Goal: Task Accomplishment & Management: Use online tool/utility

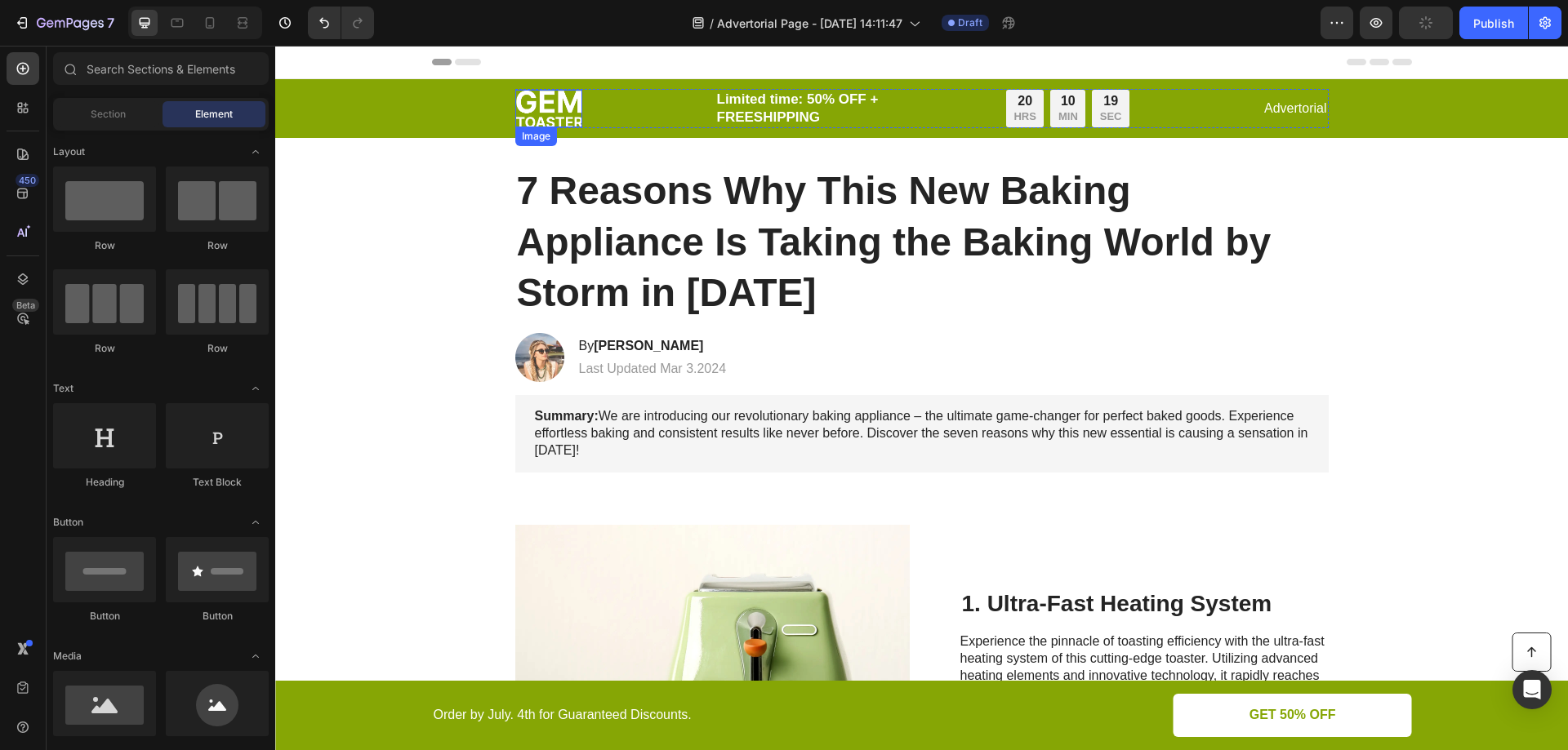
click at [550, 110] on img at bounding box center [549, 108] width 67 height 37
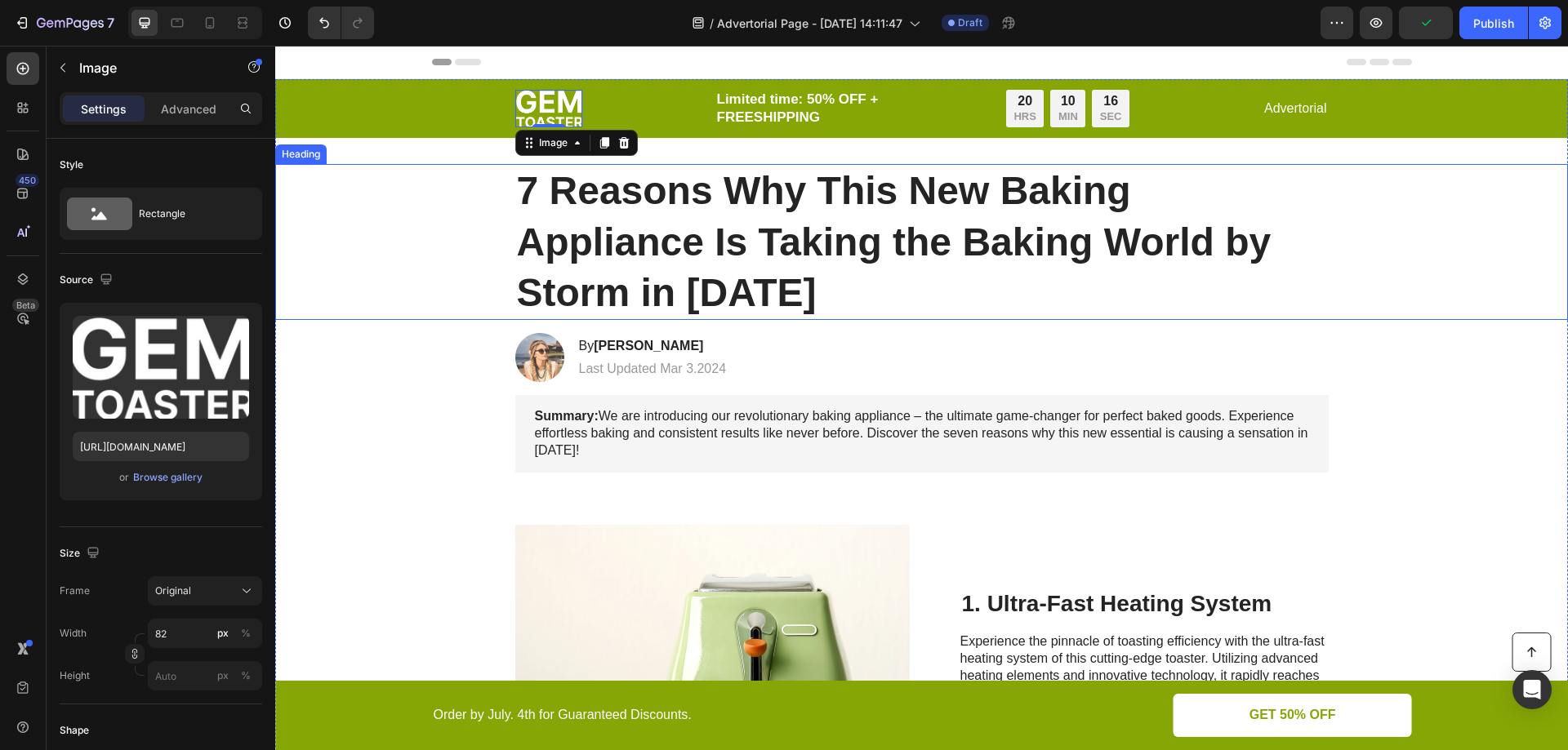
click at [1325, 235] on div "7 Reasons Why This New Baking Appliance Is Taking the Baking World by Storm in …" at bounding box center [921, 242] width 1260 height 156
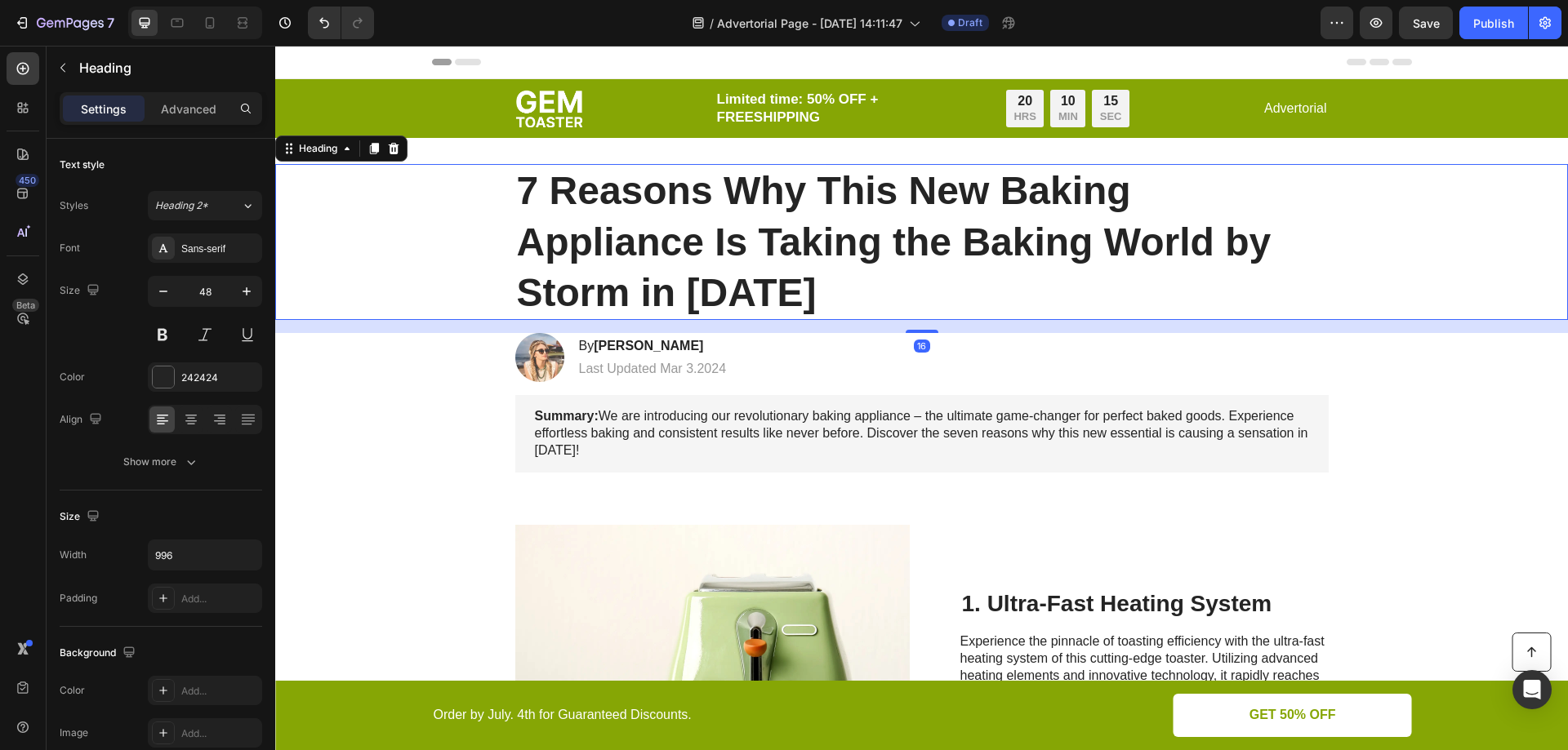
click at [803, 213] on h1 "7 Reasons Why This New Baking Appliance Is Taking the Baking World by Storm in …" at bounding box center [922, 242] width 813 height 156
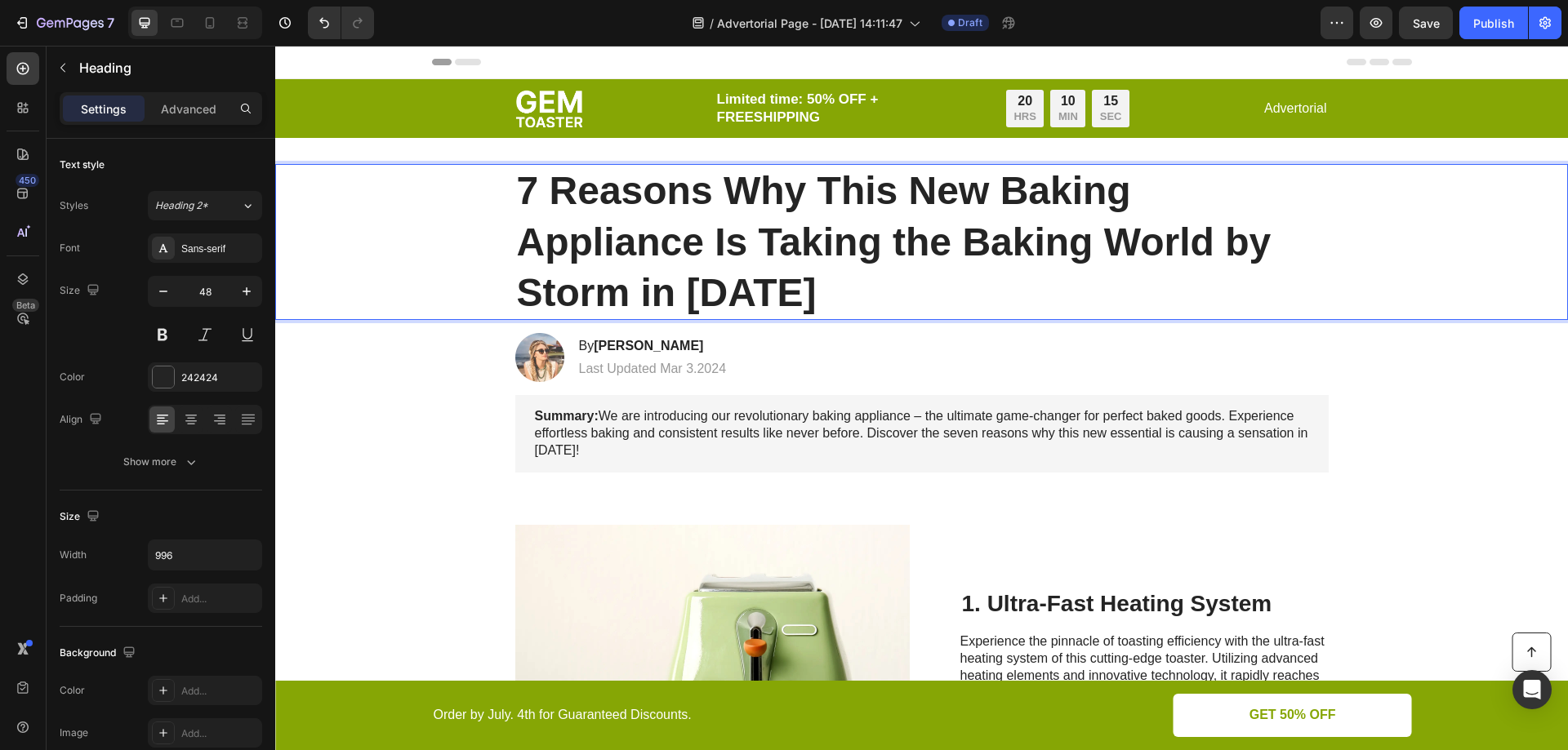
click at [803, 213] on p "7 Reasons Why This New Baking Appliance Is Taking the Baking World by Storm in …" at bounding box center [921, 242] width 810 height 153
drag, startPoint x: 755, startPoint y: 276, endPoint x: 784, endPoint y: 290, distance: 32.2
click at [755, 276] on p "7 Reasons Why This New Baking Appliance Is Taking the Baking World by Storm in …" at bounding box center [921, 242] width 810 height 153
click at [784, 290] on p "7 Reasons Why This New Baking Appliance Is Taking the Baking World by Storm in …" at bounding box center [921, 242] width 810 height 153
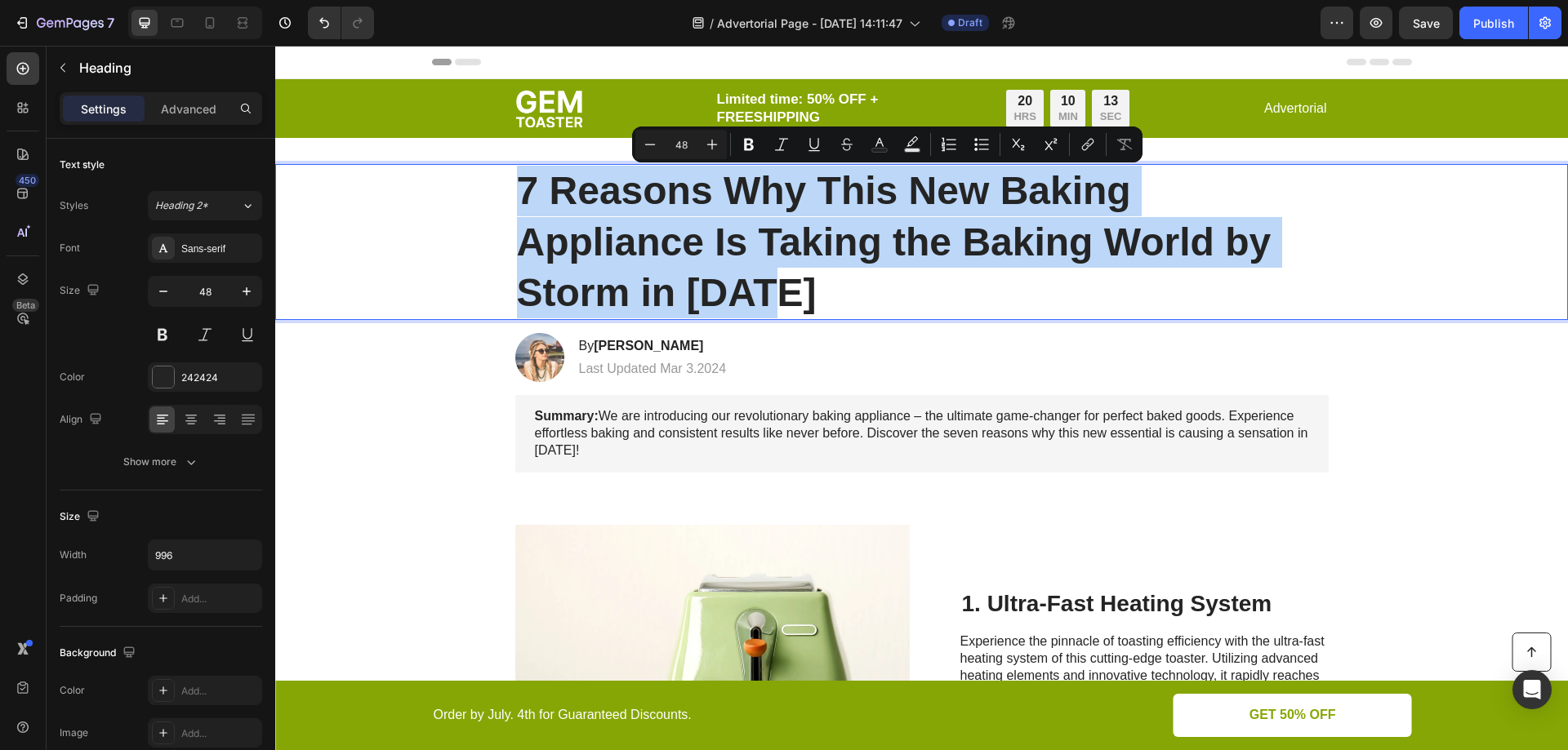
drag, startPoint x: 784, startPoint y: 290, endPoint x: 494, endPoint y: 175, distance: 312.0
click at [494, 175] on div "7 Reasons Why This New Baking Appliance Is Taking the Baking World by Storm in …" at bounding box center [921, 242] width 1260 height 156
click at [777, 269] on p "7 Reasons Why This New Baking Appliance Is Taking the Baking World by Storm in …" at bounding box center [921, 242] width 810 height 153
drag, startPoint x: 785, startPoint y: 278, endPoint x: 553, endPoint y: 178, distance: 252.6
click at [548, 183] on p "7 Reasons Why This New Baking Appliance Is Taking the Baking World by Storm in …" at bounding box center [921, 242] width 810 height 153
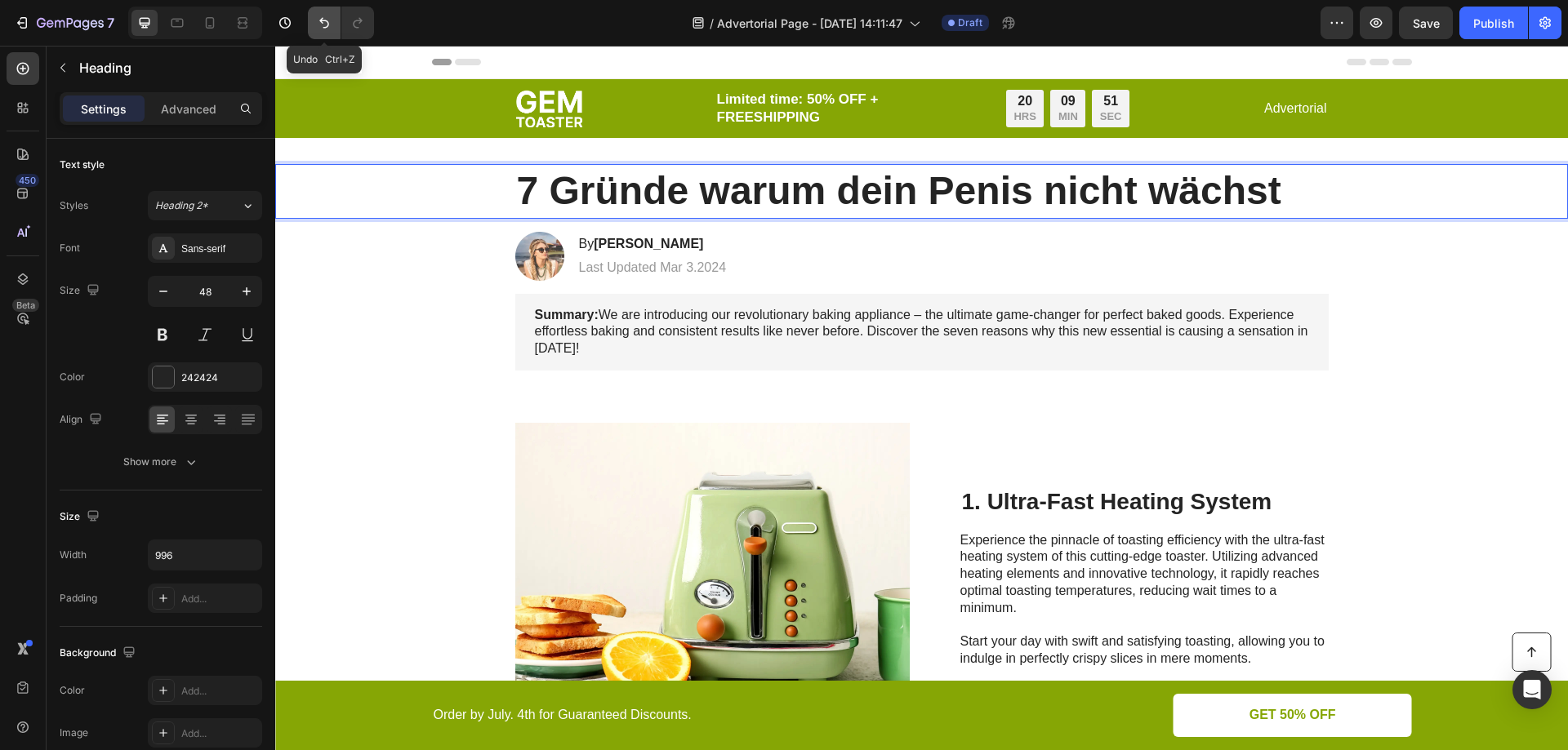
click at [321, 31] on icon "Undo/Redo" at bounding box center [323, 22] width 16 height 16
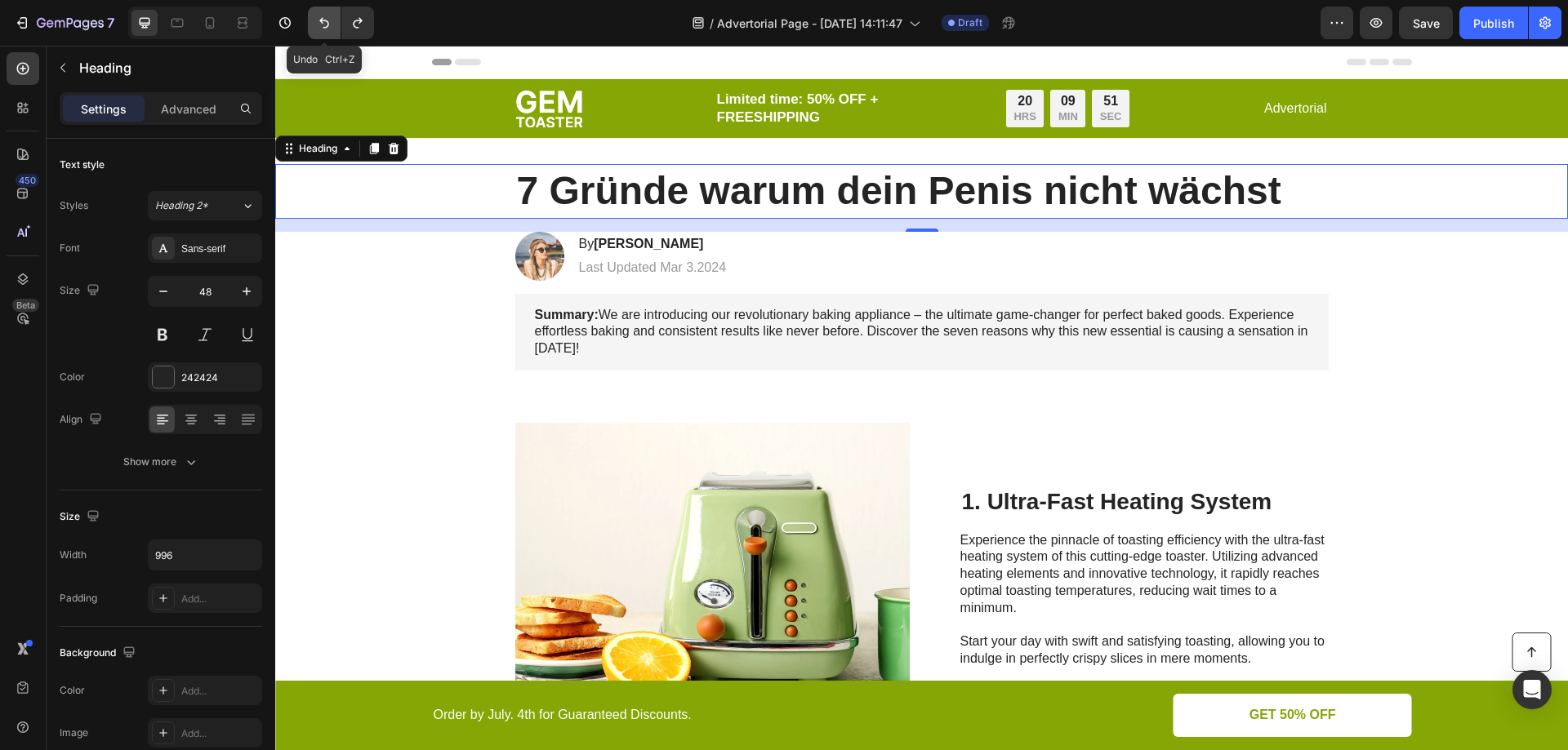
click at [325, 24] on icon "Undo/Redo" at bounding box center [323, 22] width 16 height 16
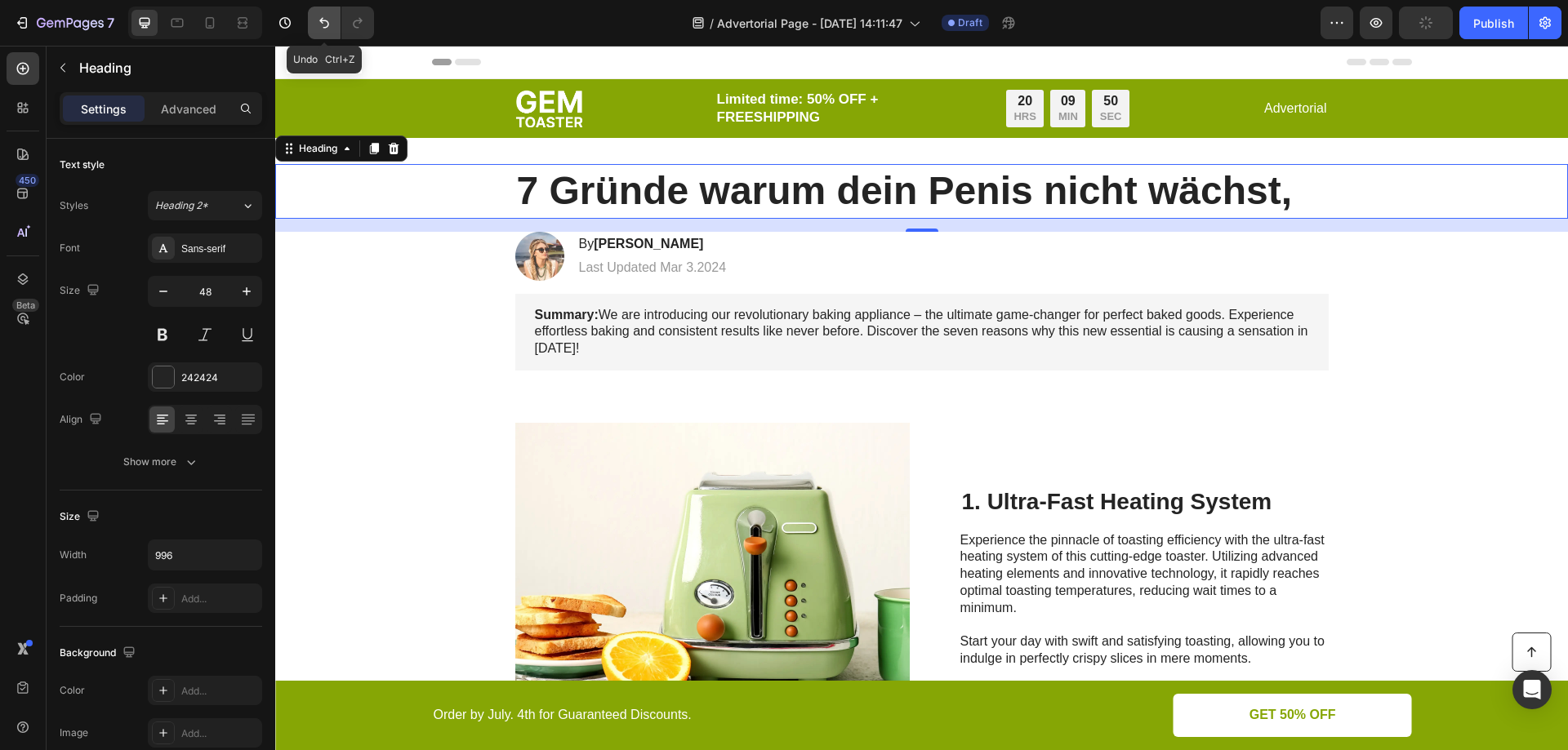
click at [325, 24] on icon "Undo/Redo" at bounding box center [323, 22] width 16 height 16
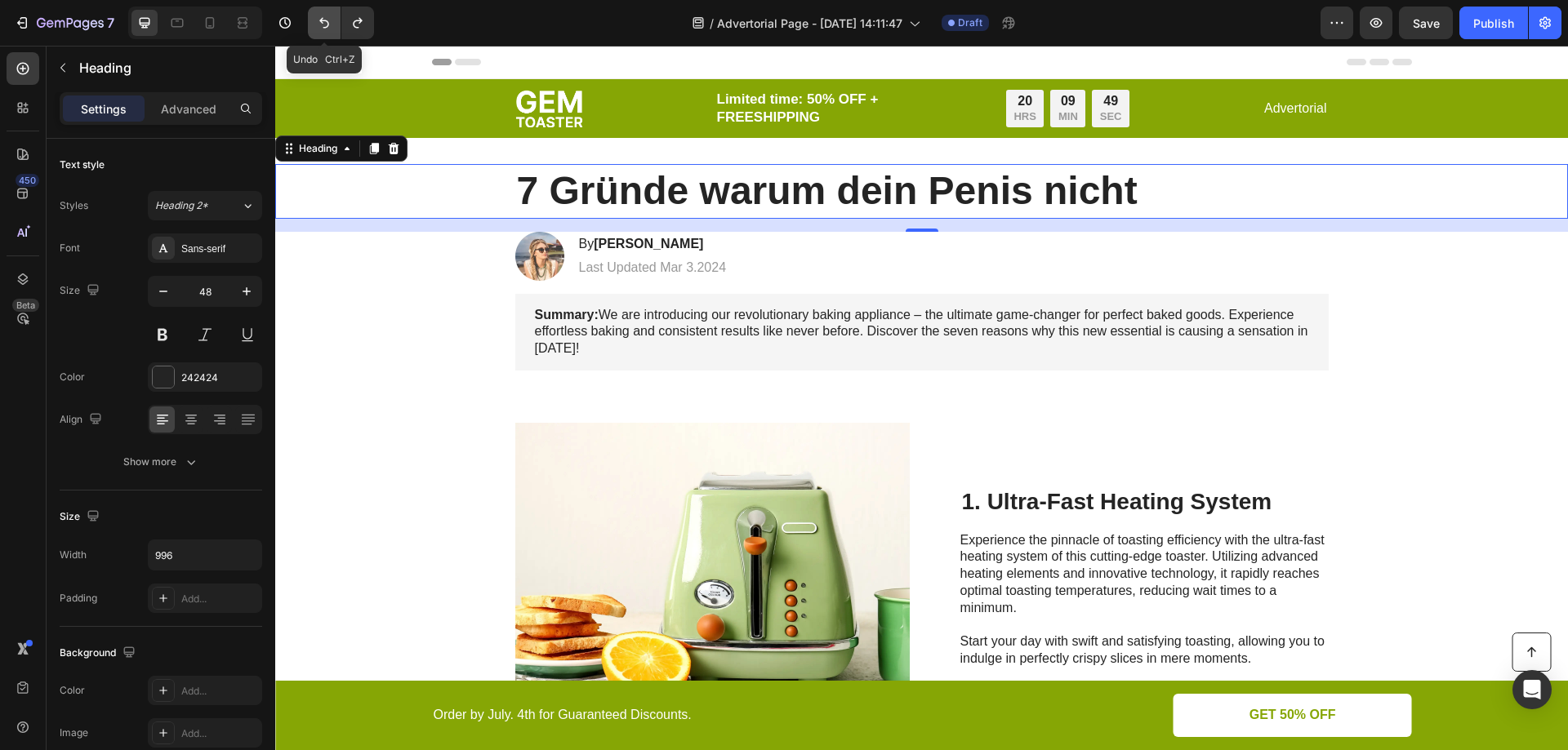
click at [325, 24] on icon "Undo/Redo" at bounding box center [323, 22] width 16 height 16
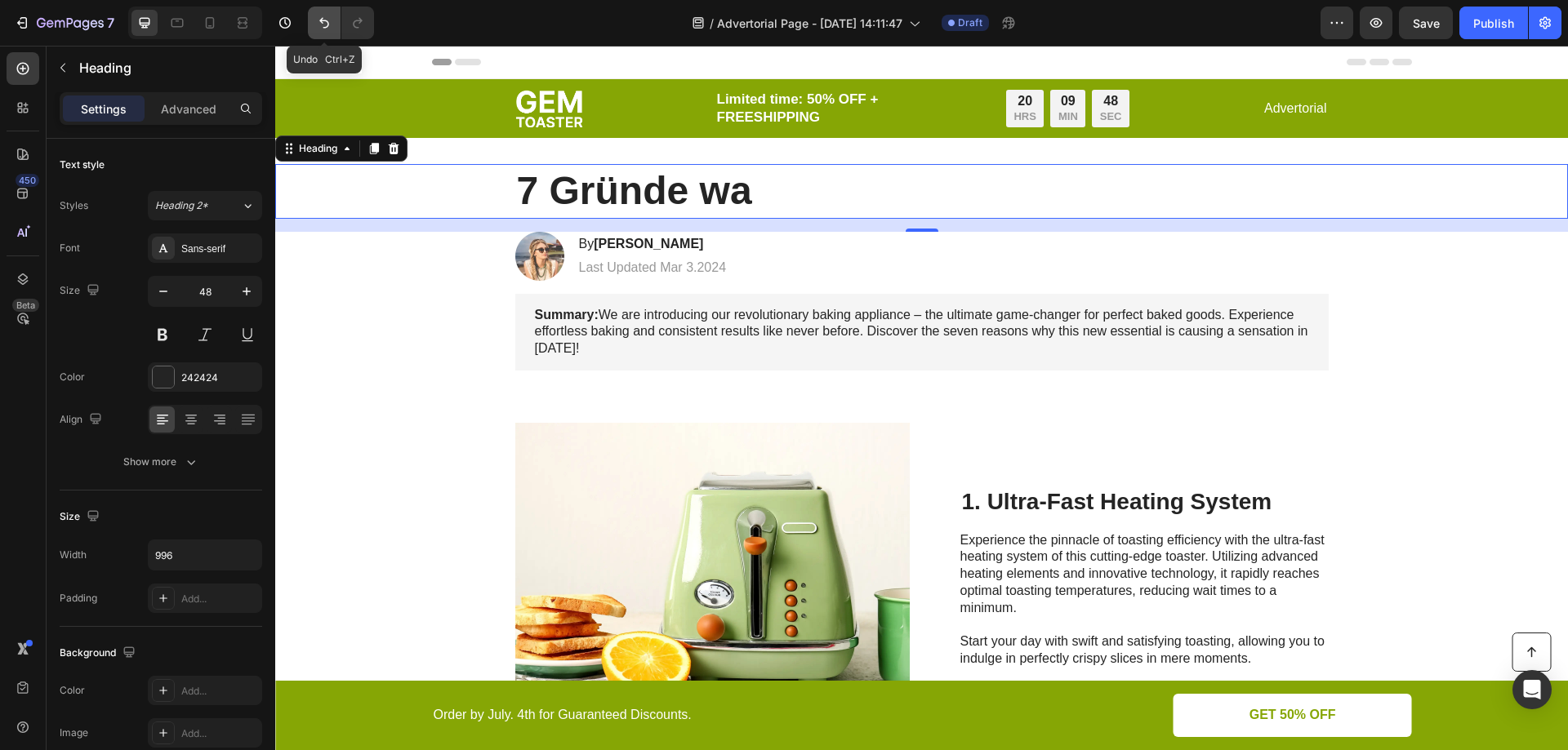
click at [325, 24] on icon "Undo/Redo" at bounding box center [323, 22] width 16 height 16
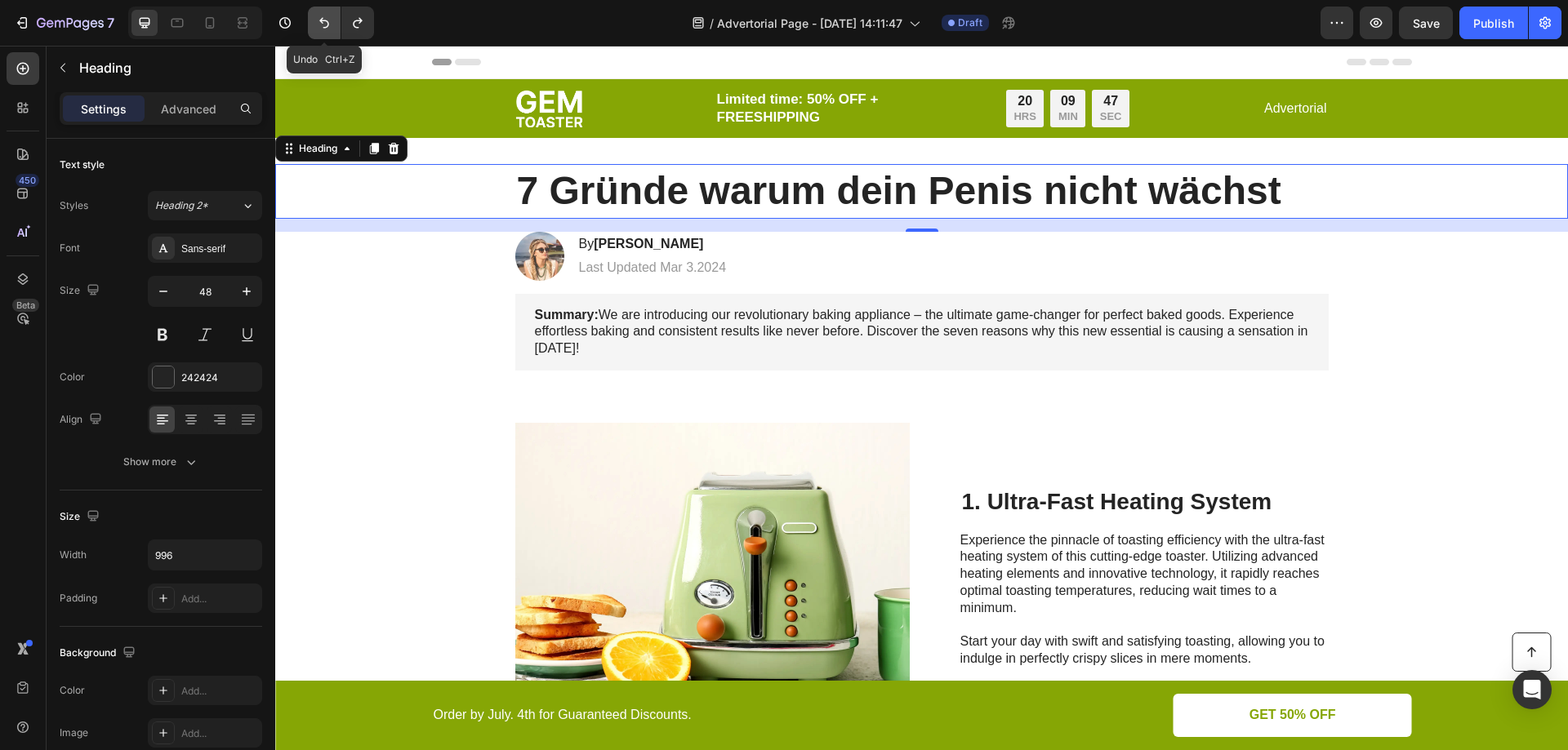
click at [325, 24] on icon "Undo/Redo" at bounding box center [323, 22] width 16 height 16
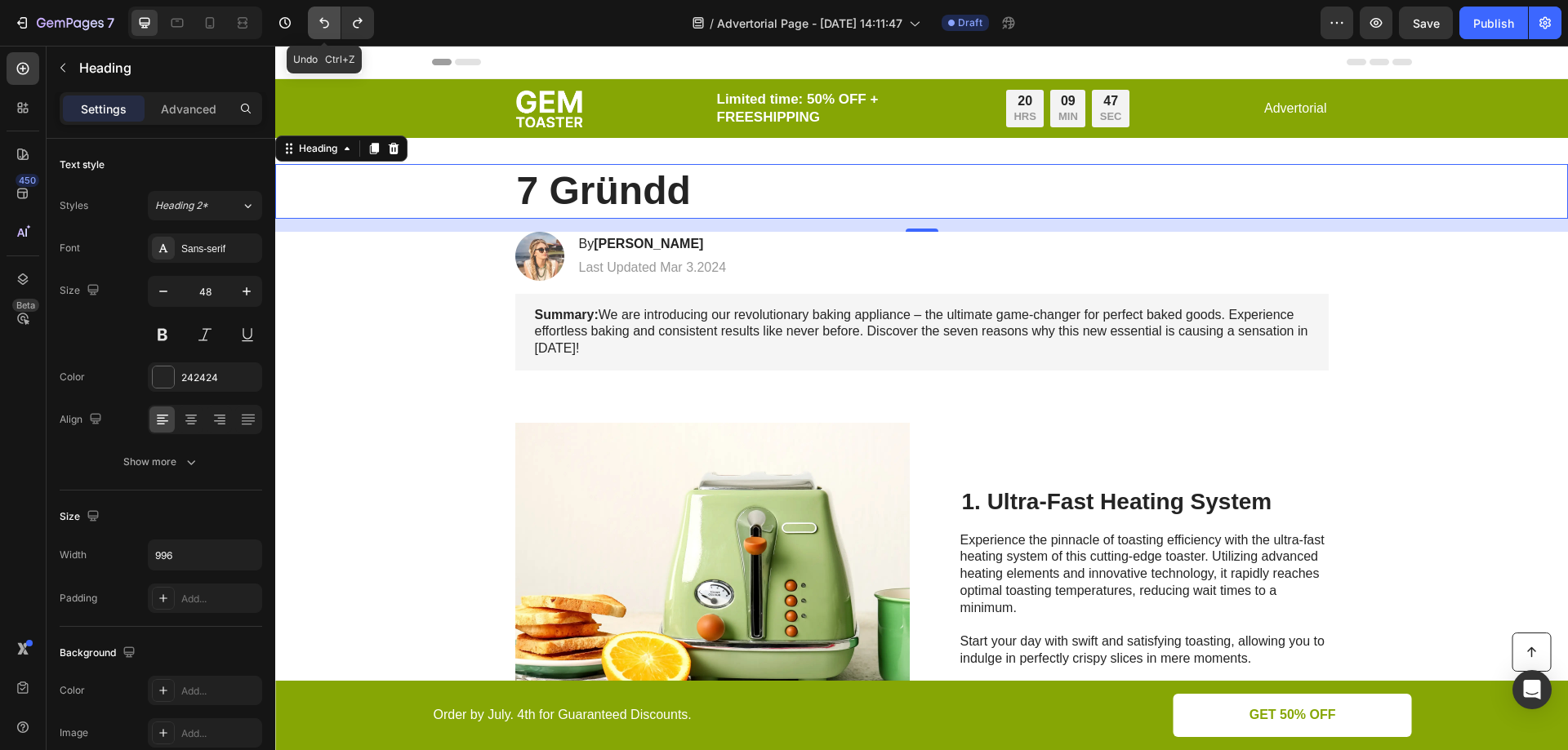
click at [325, 24] on icon "Undo/Redo" at bounding box center [323, 22] width 16 height 16
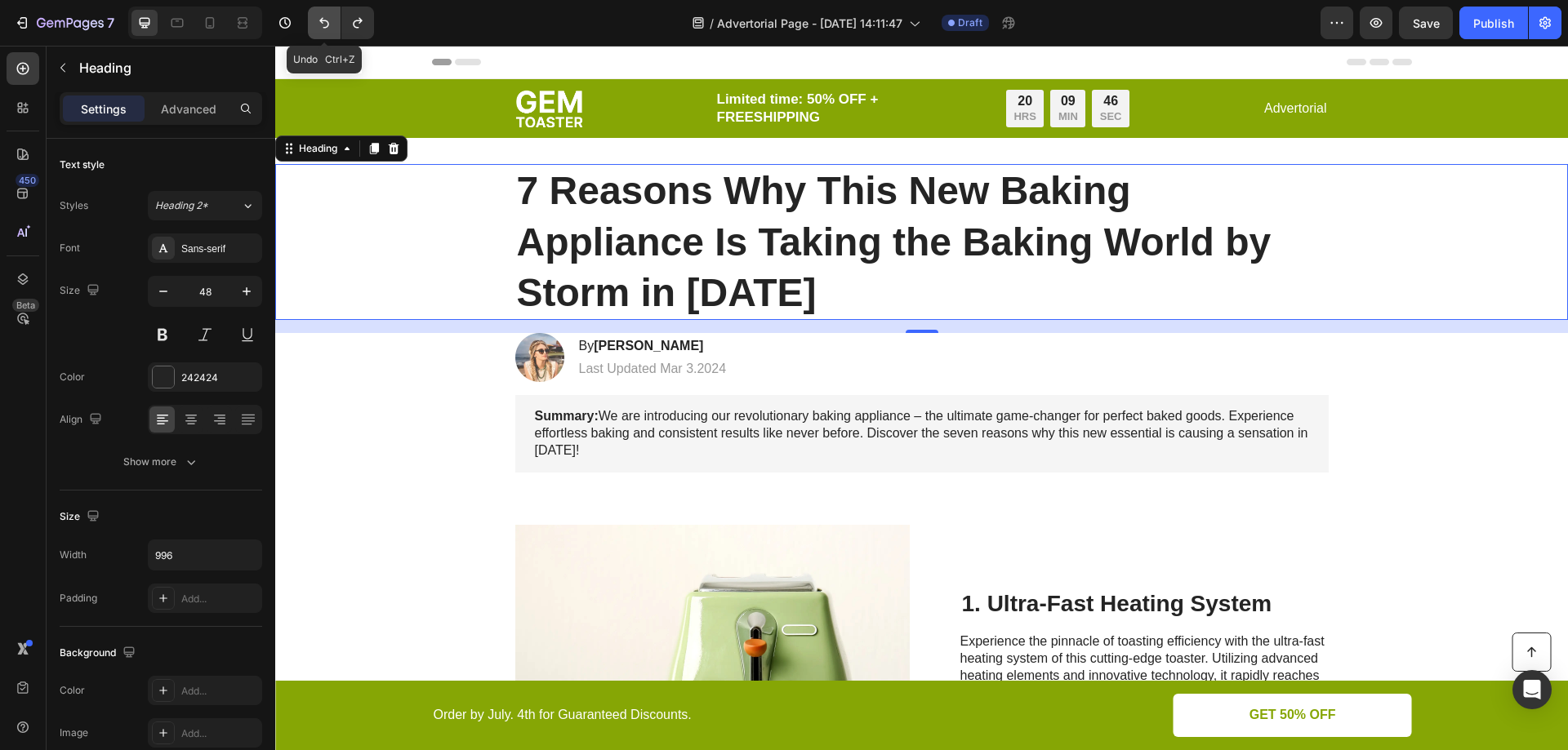
click at [325, 24] on icon "Undo/Redo" at bounding box center [323, 22] width 16 height 16
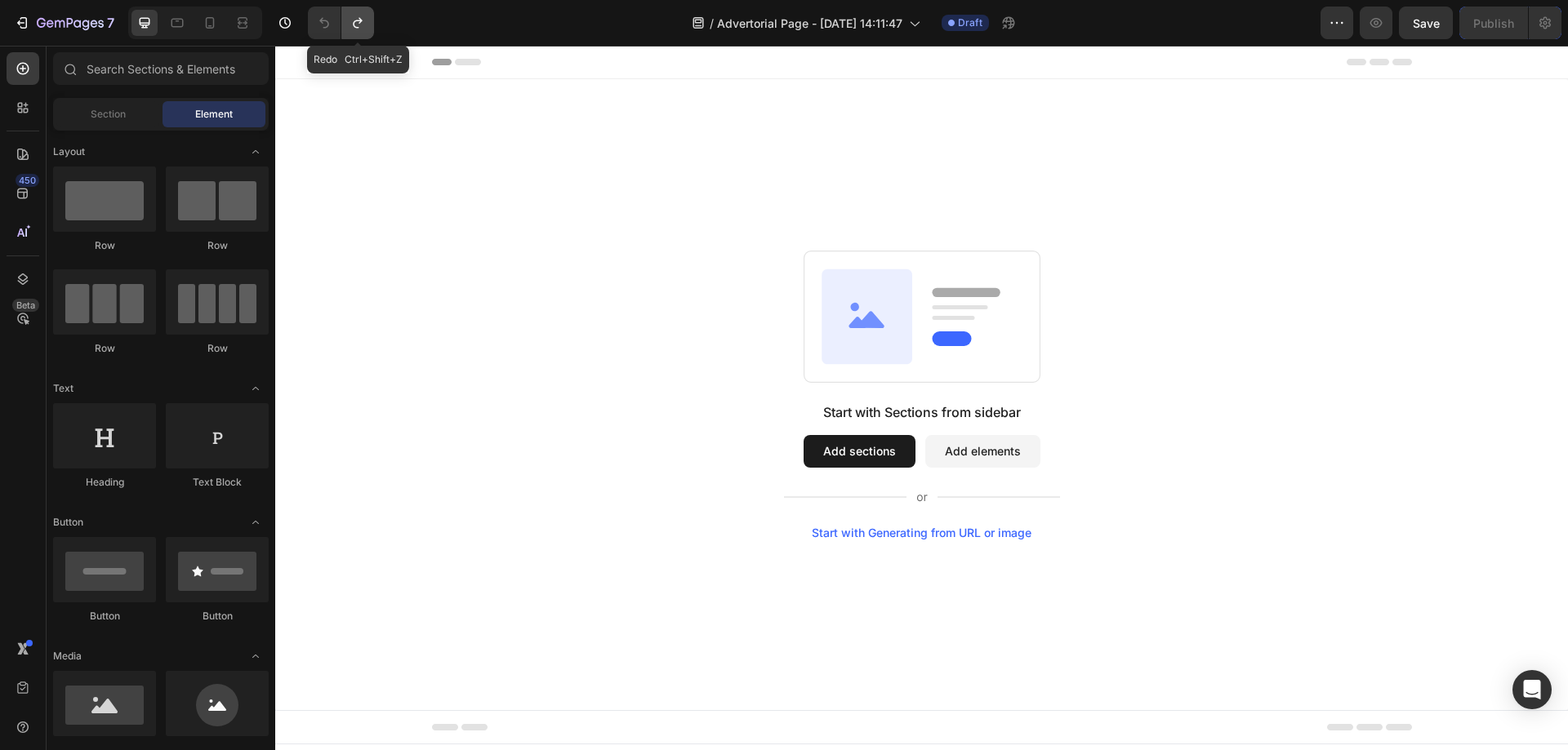
click at [364, 31] on icon "Undo/Redo" at bounding box center [357, 22] width 16 height 16
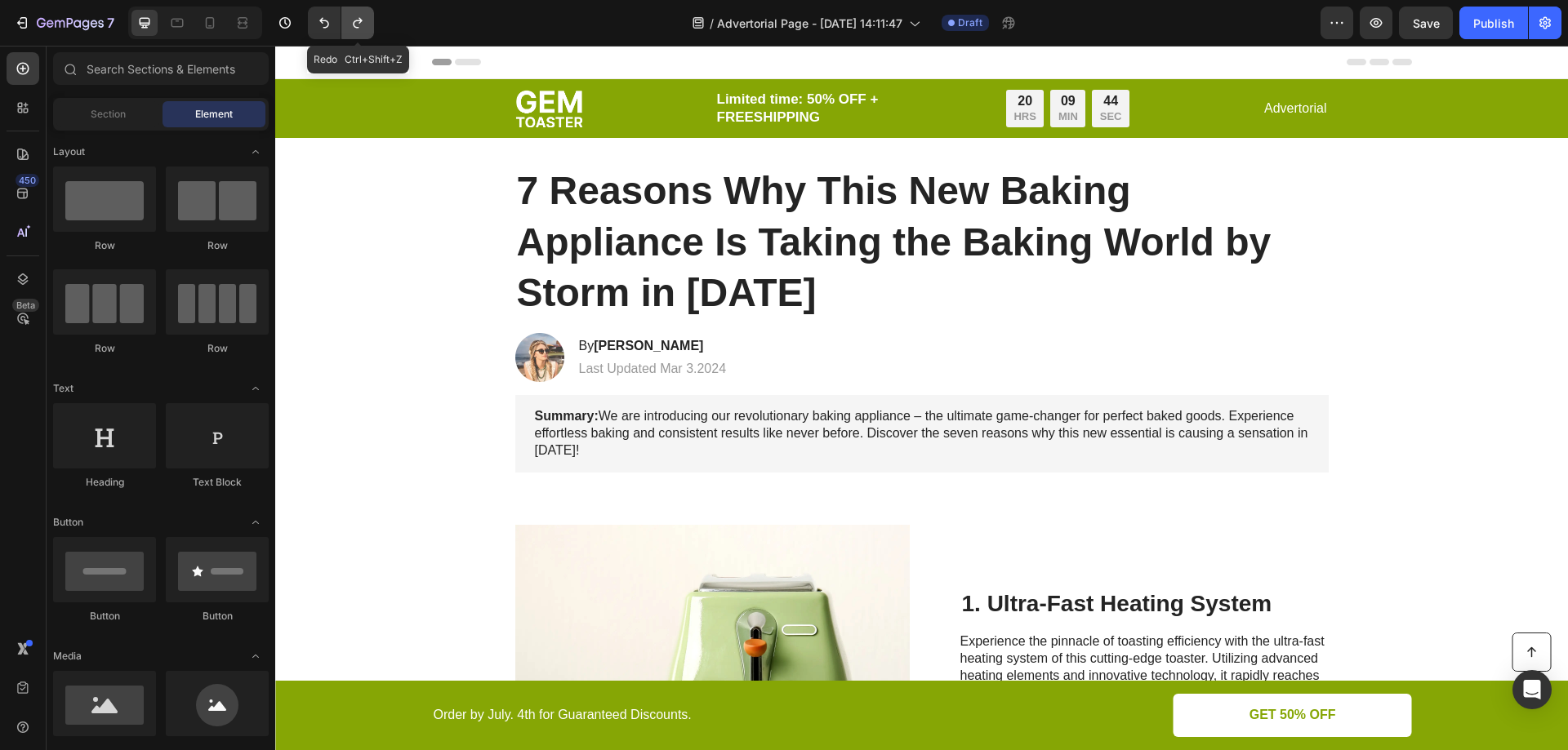
click at [360, 21] on icon "Undo/Redo" at bounding box center [357, 23] width 9 height 11
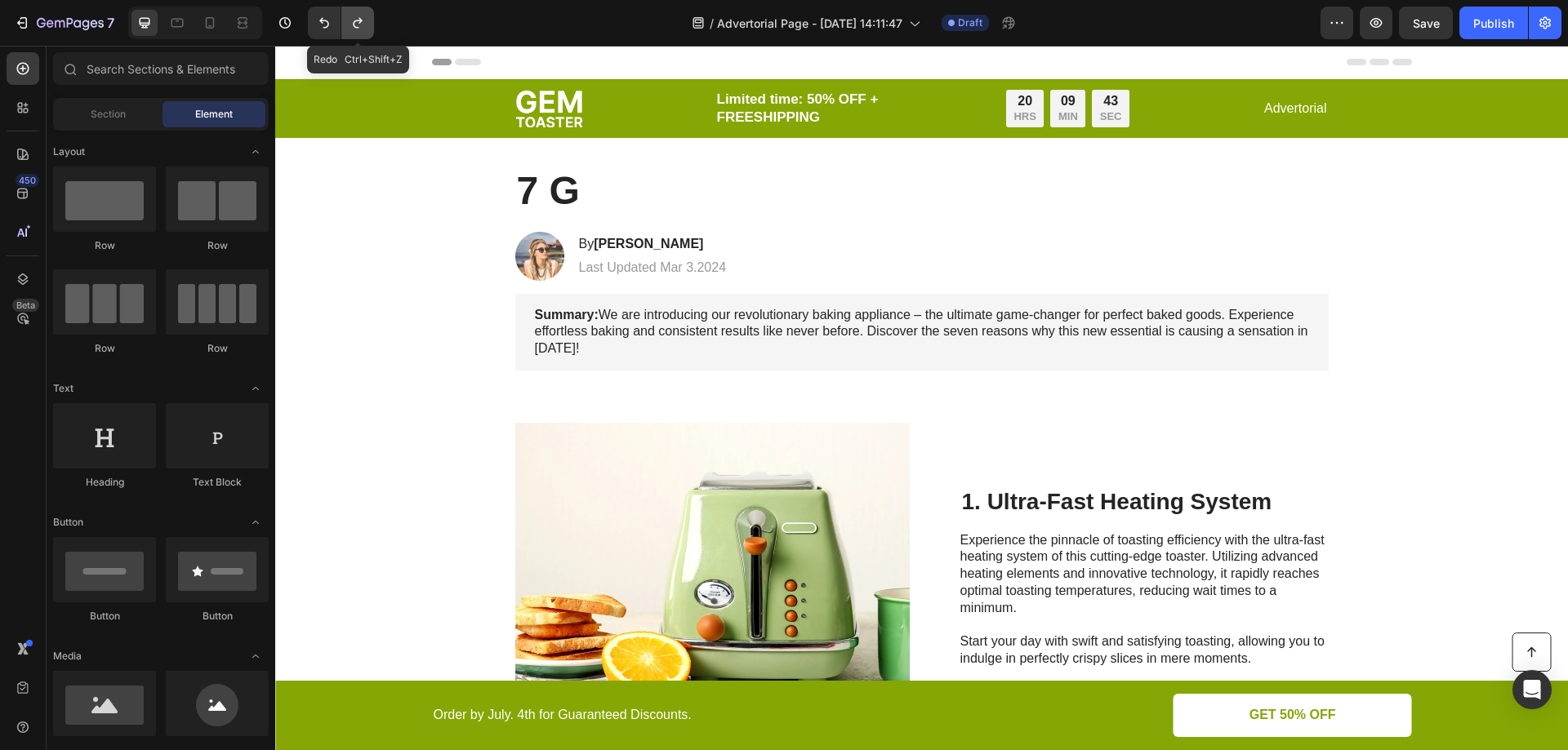
click at [359, 21] on icon "Undo/Redo" at bounding box center [357, 23] width 9 height 11
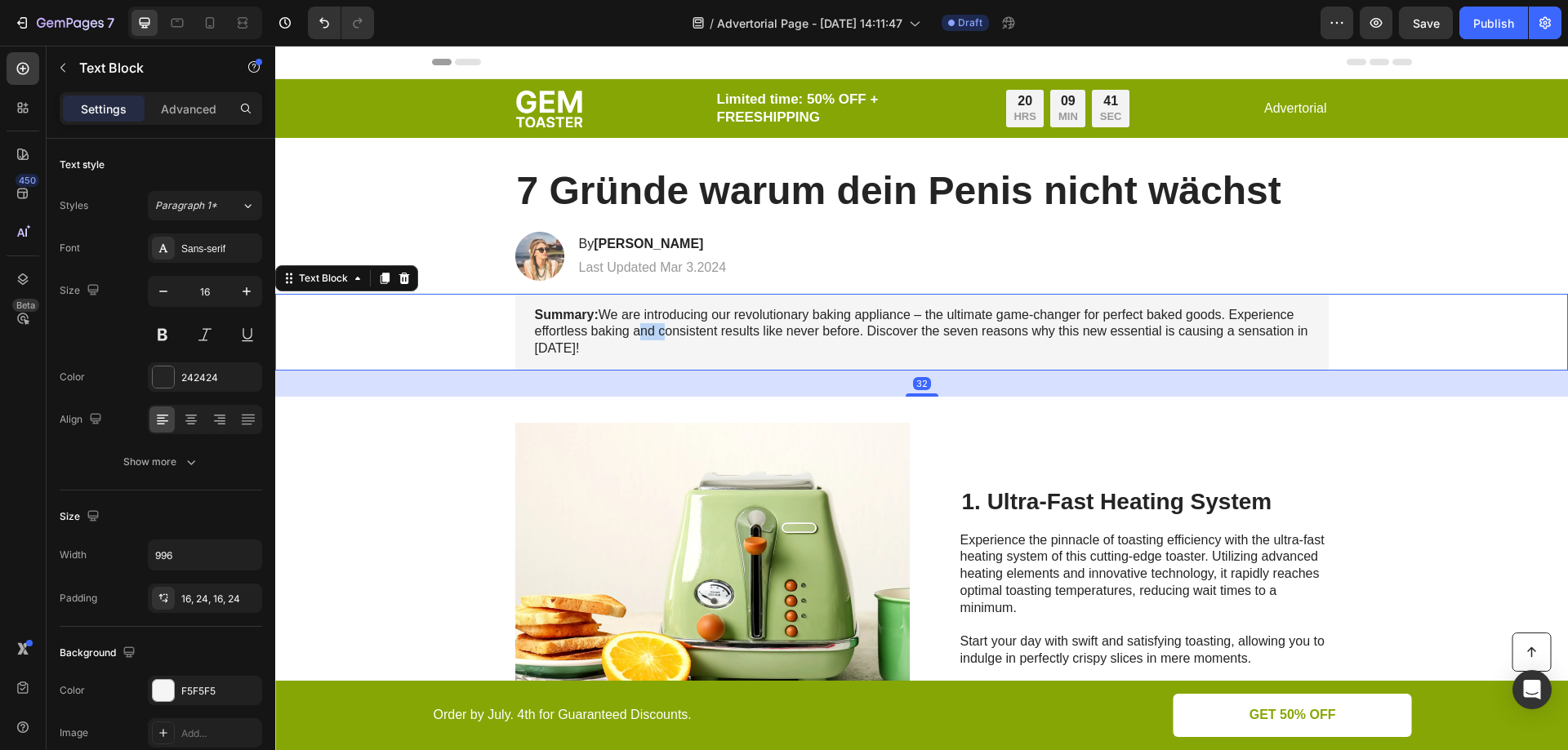
click at [629, 327] on p "Summary: We are introducing our revolutionary baking appliance – the ultimate g…" at bounding box center [921, 332] width 774 height 51
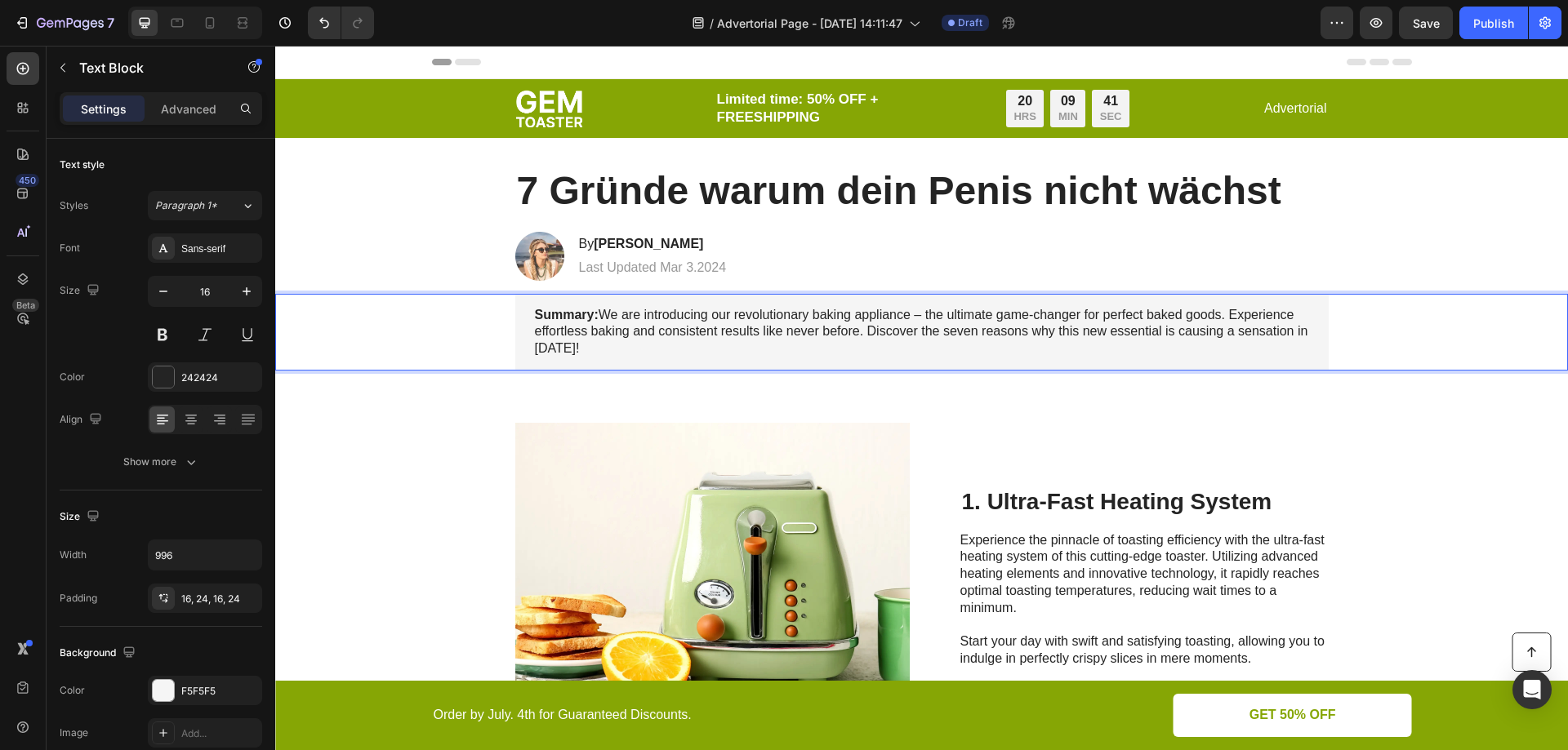
click at [658, 346] on p "Summary: We are introducing our revolutionary baking appliance – the ultimate g…" at bounding box center [921, 332] width 774 height 51
click at [678, 353] on p "Summary: We are introducing our revolutionary baking appliance – the ultimate g…" at bounding box center [921, 332] width 774 height 51
click at [645, 348] on p "Summary: We are introducing our revolutionary baking appliance – the ultimate g…" at bounding box center [921, 332] width 774 height 51
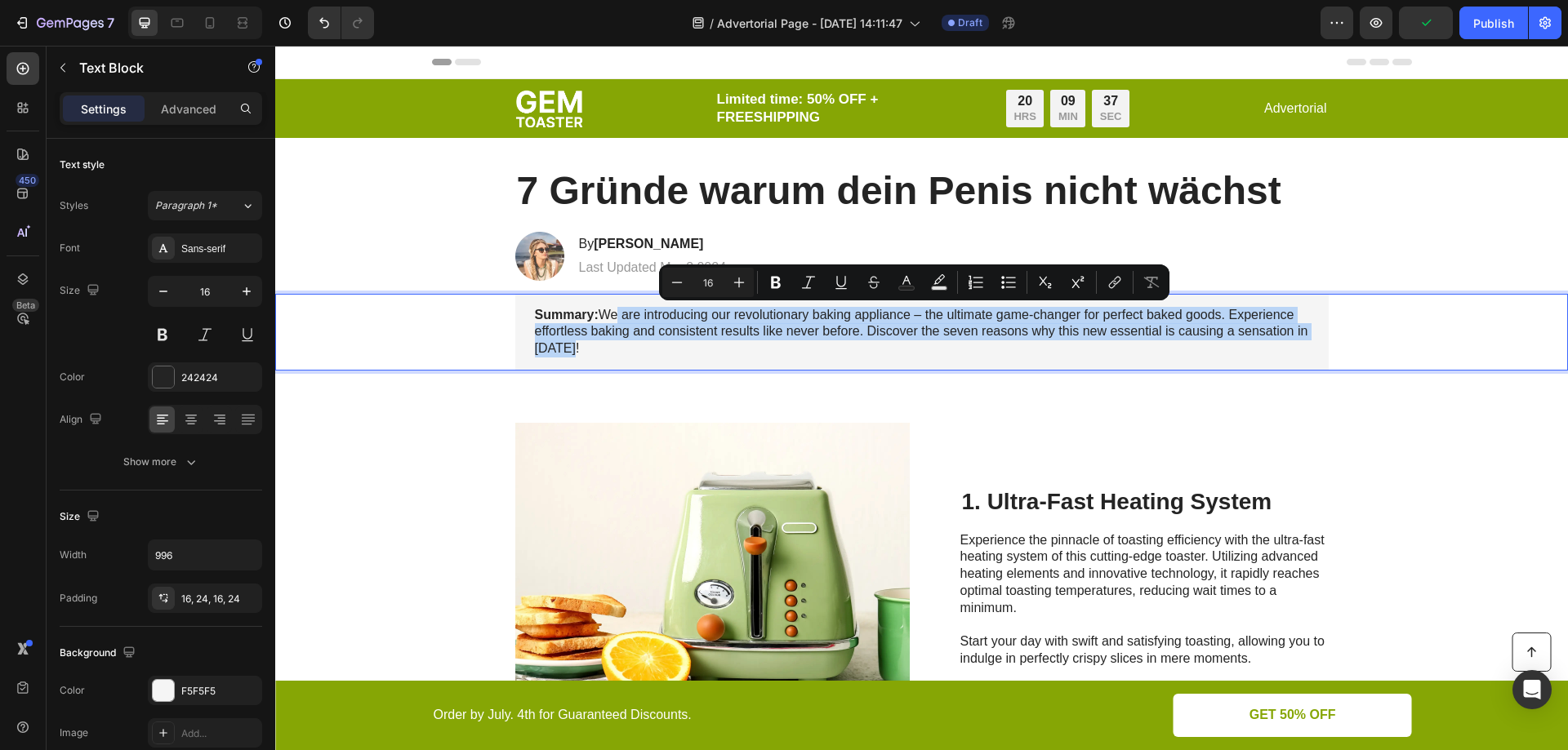
drag, startPoint x: 670, startPoint y: 350, endPoint x: 606, endPoint y: 319, distance: 71.1
click at [606, 319] on p "Summary: We are introducing our revolutionary baking appliance – the ultimate g…" at bounding box center [921, 332] width 774 height 51
click at [605, 342] on p "Summary: We are introducing our revolutionary baking appliance – the ultimate g…" at bounding box center [921, 332] width 774 height 51
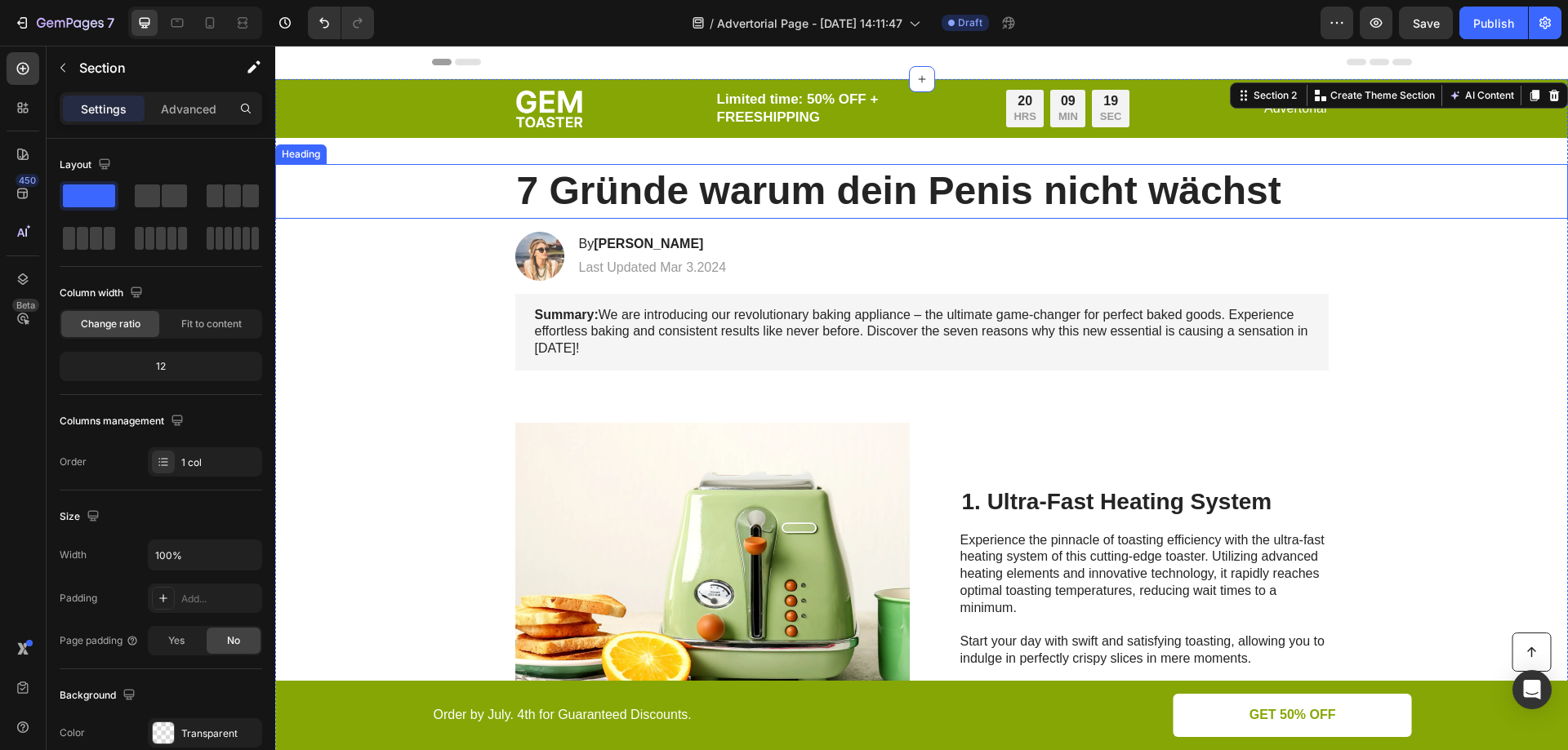
click at [734, 178] on h1 "7 Gründe warum dein Penis nicht wächst" at bounding box center [922, 191] width 813 height 54
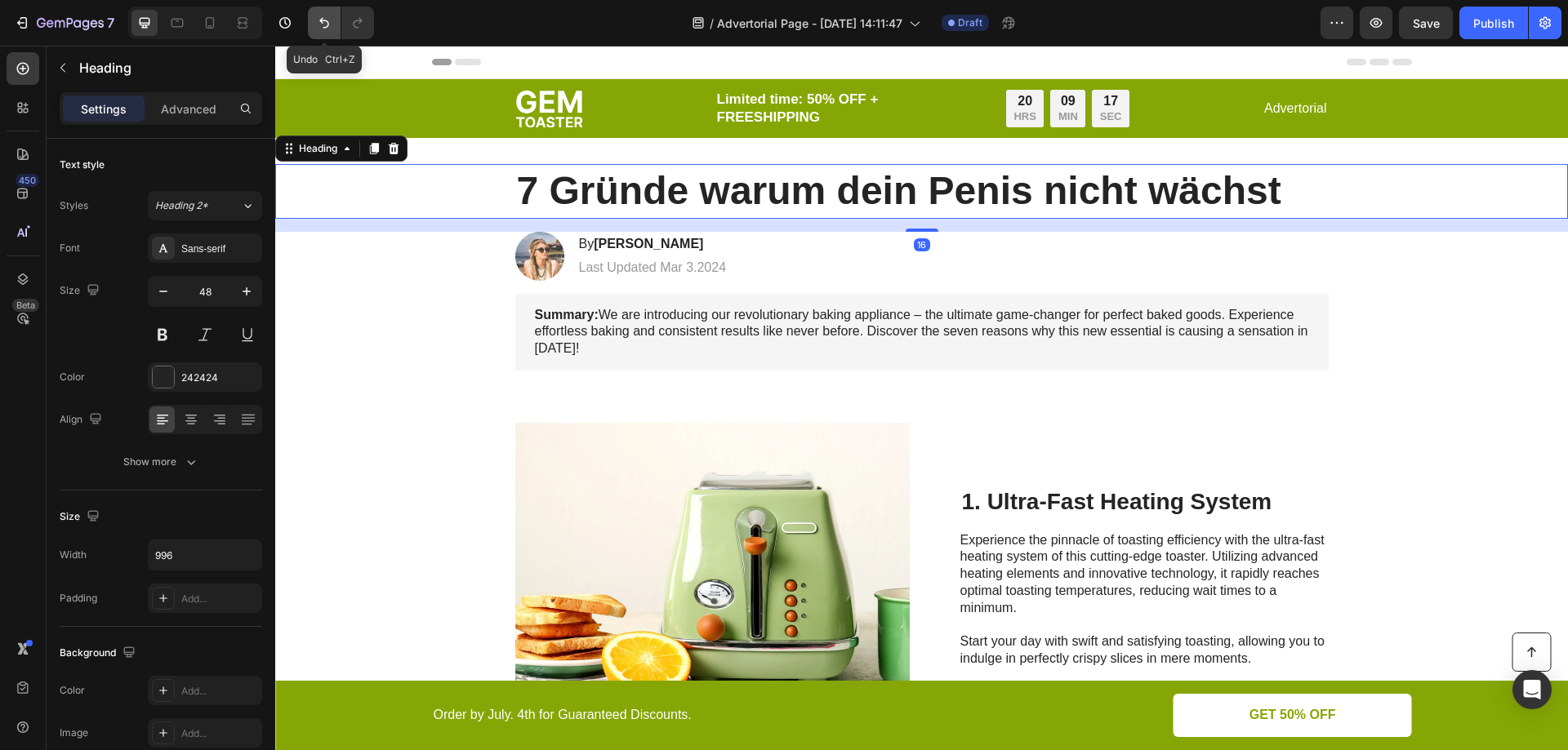
drag, startPoint x: 308, startPoint y: 10, endPoint x: 315, endPoint y: 16, distance: 9.2
click at [310, 11] on button "Undo/Redo" at bounding box center [324, 23] width 33 height 33
click at [320, 19] on icon "Undo/Redo" at bounding box center [323, 22] width 16 height 16
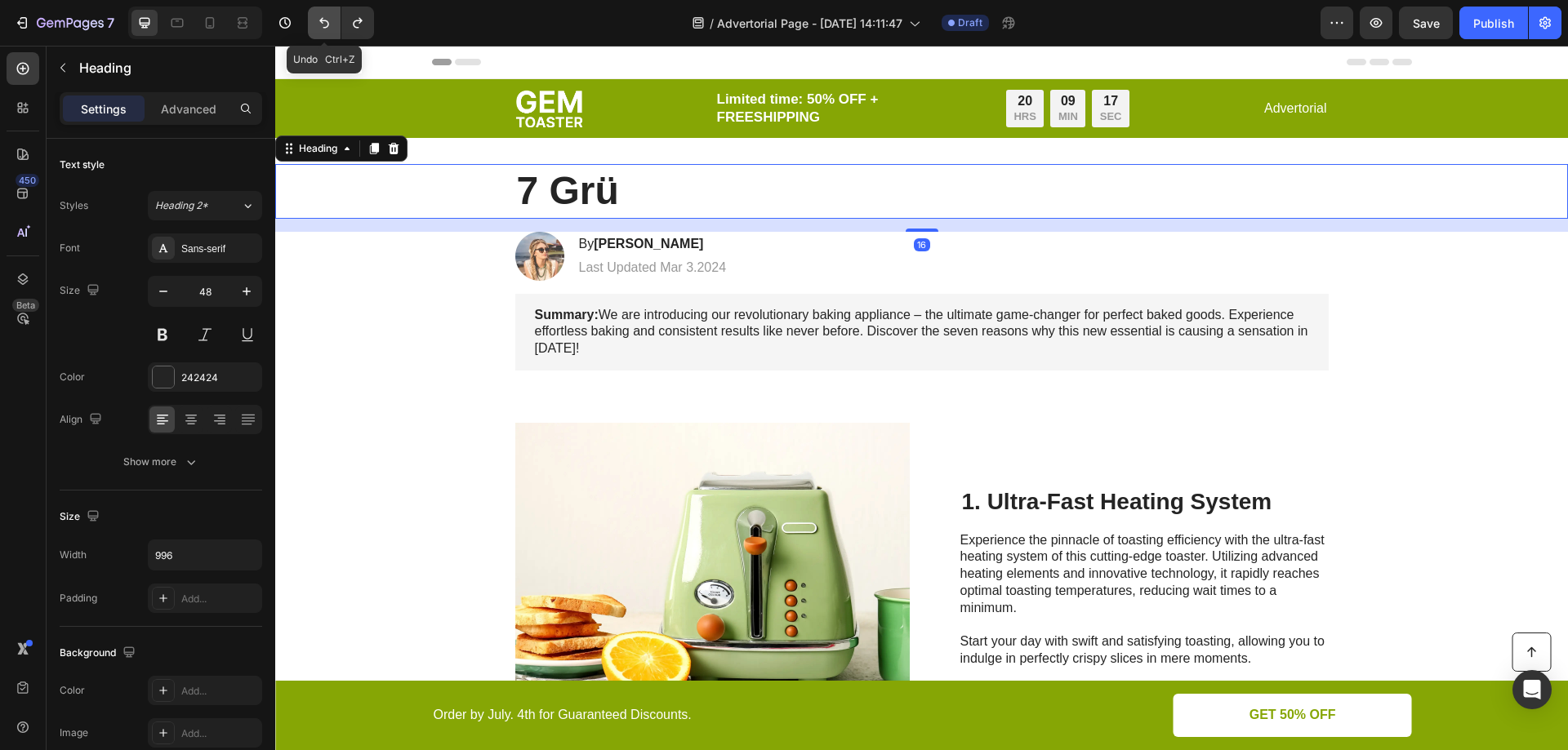
click at [320, 19] on icon "Undo/Redo" at bounding box center [323, 22] width 16 height 16
click at [334, 29] on button "Undo/Redo" at bounding box center [324, 23] width 33 height 33
click at [335, 30] on button "Undo/Redo" at bounding box center [324, 23] width 33 height 33
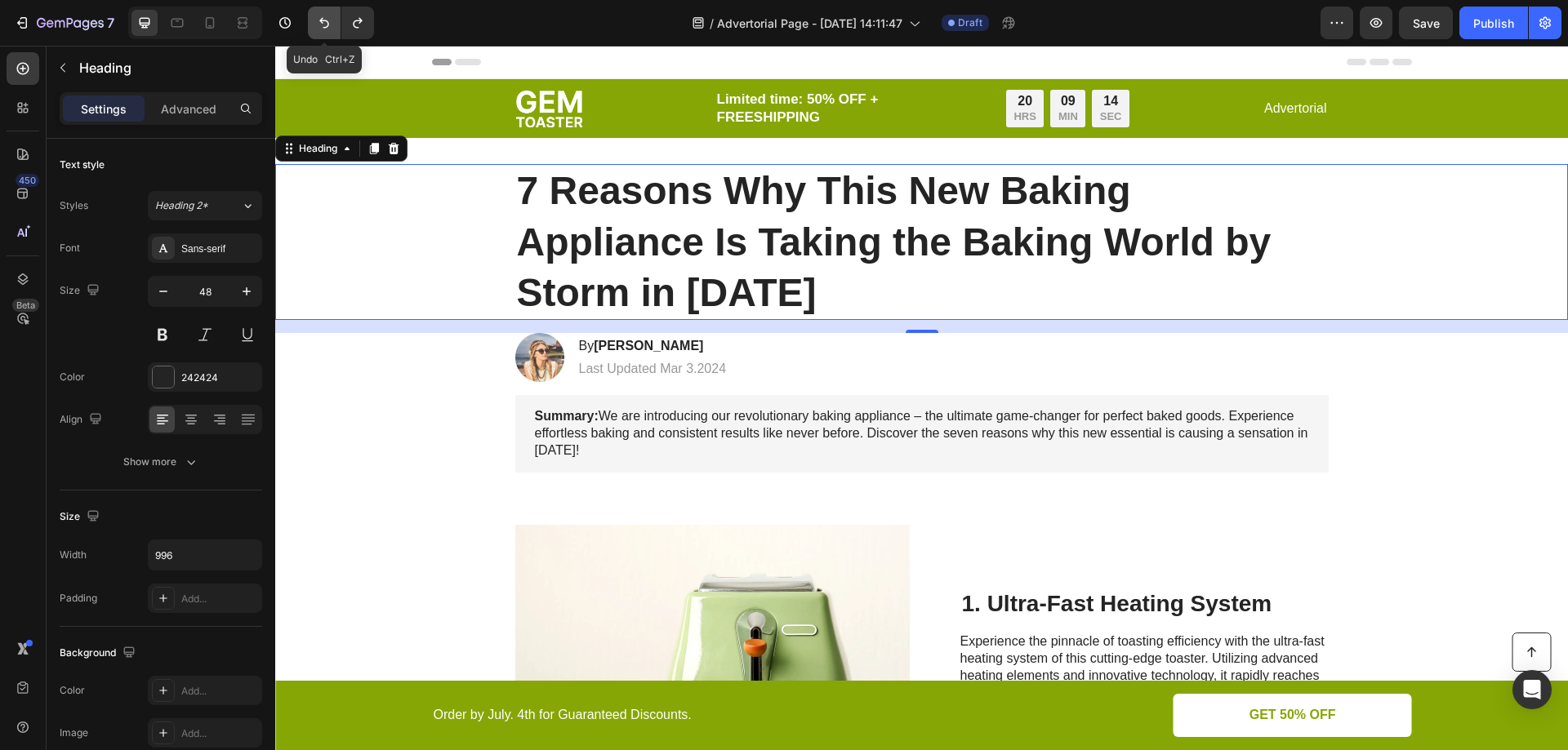
click at [335, 30] on button "Undo/Redo" at bounding box center [324, 23] width 33 height 33
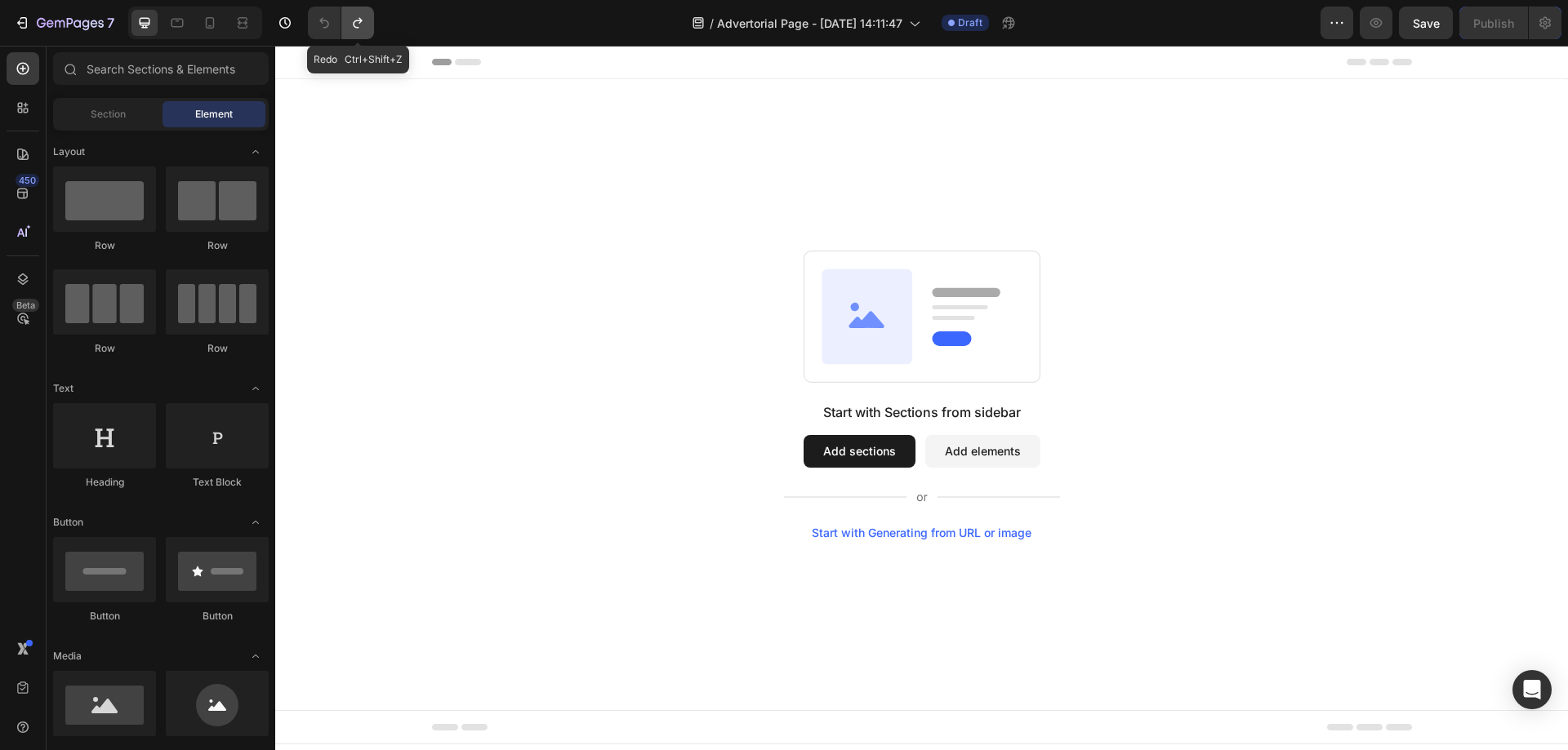
click at [368, 30] on button "Undo/Redo" at bounding box center [358, 23] width 33 height 33
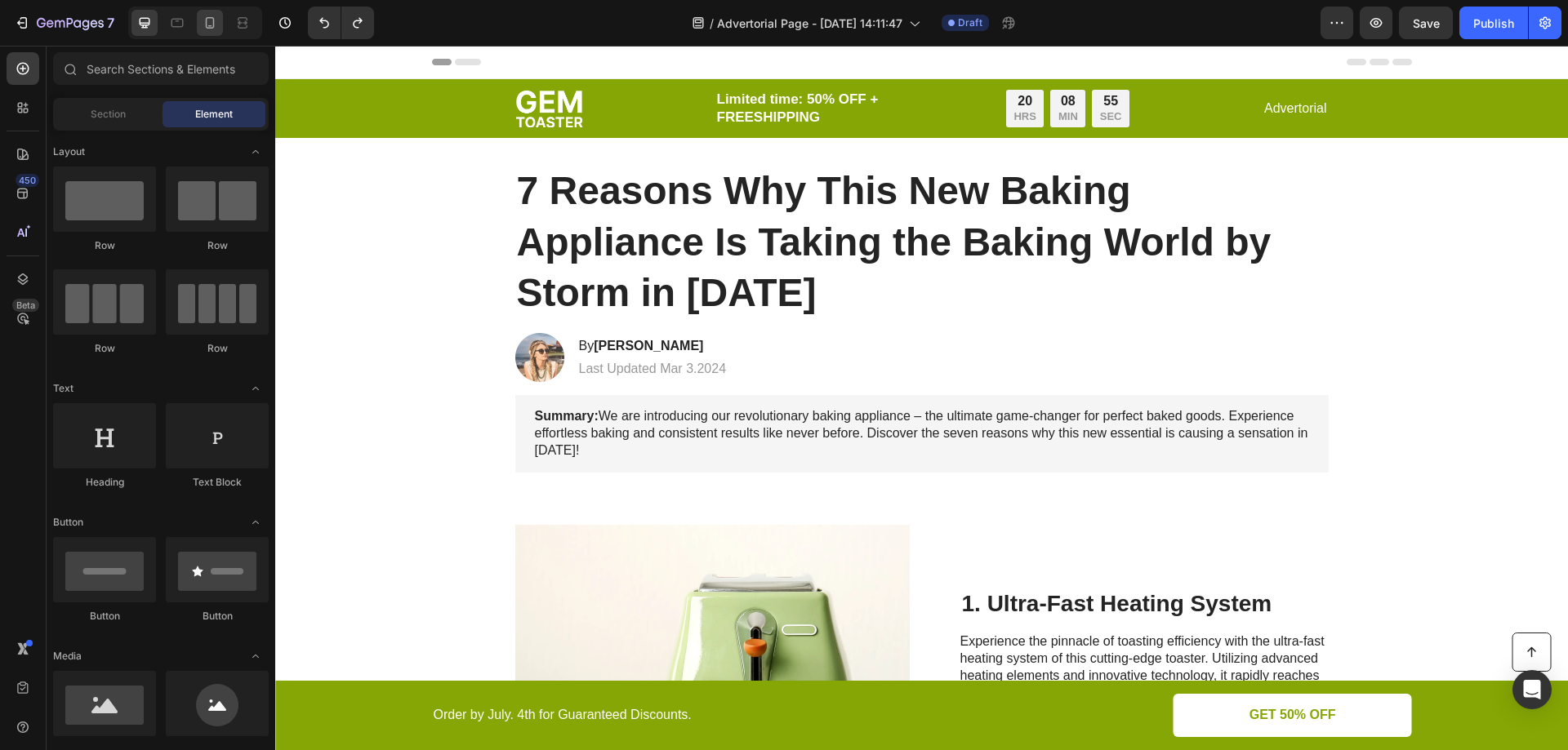
click at [202, 22] on div at bounding box center [210, 22] width 26 height 26
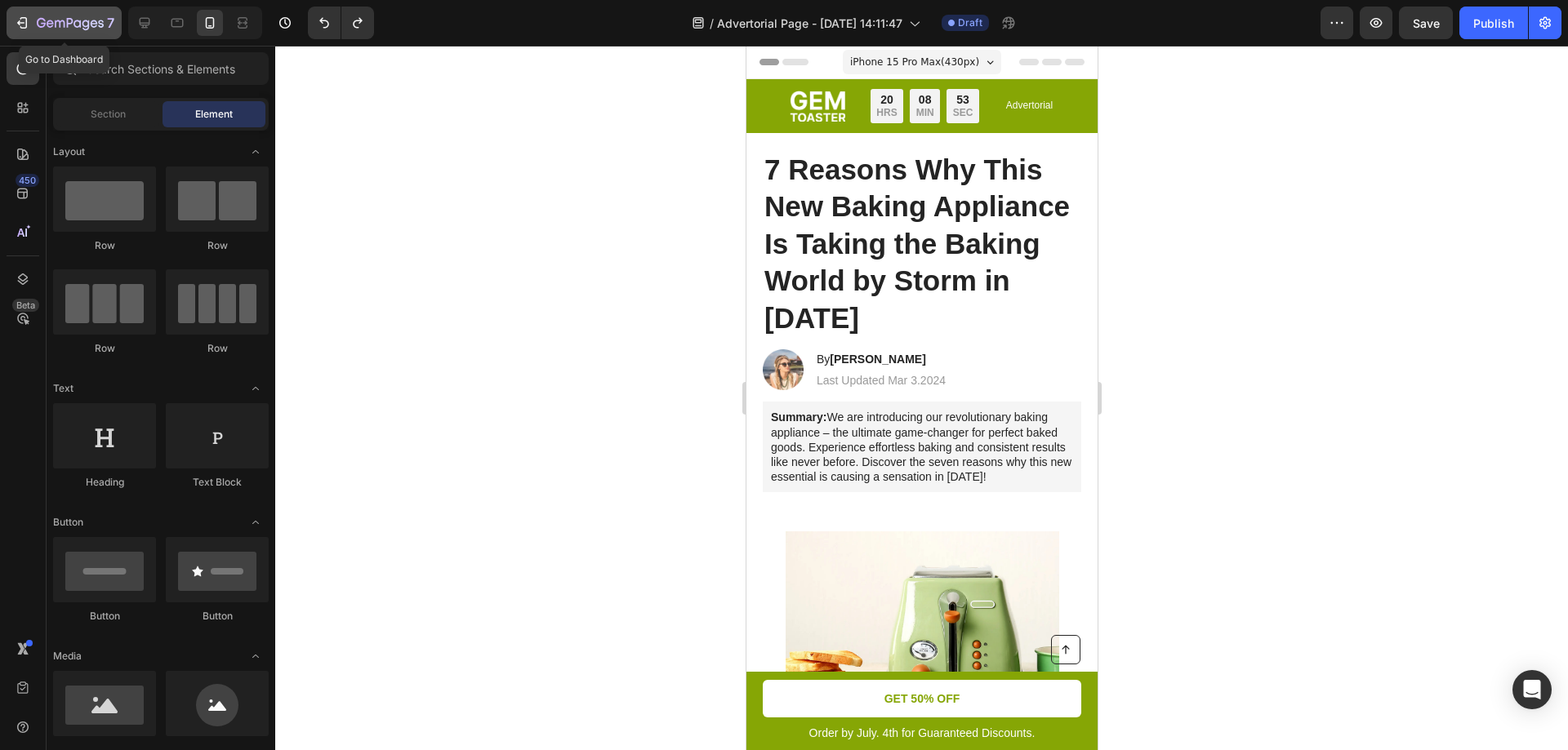
click at [24, 20] on icon "button" at bounding box center [22, 22] width 16 height 16
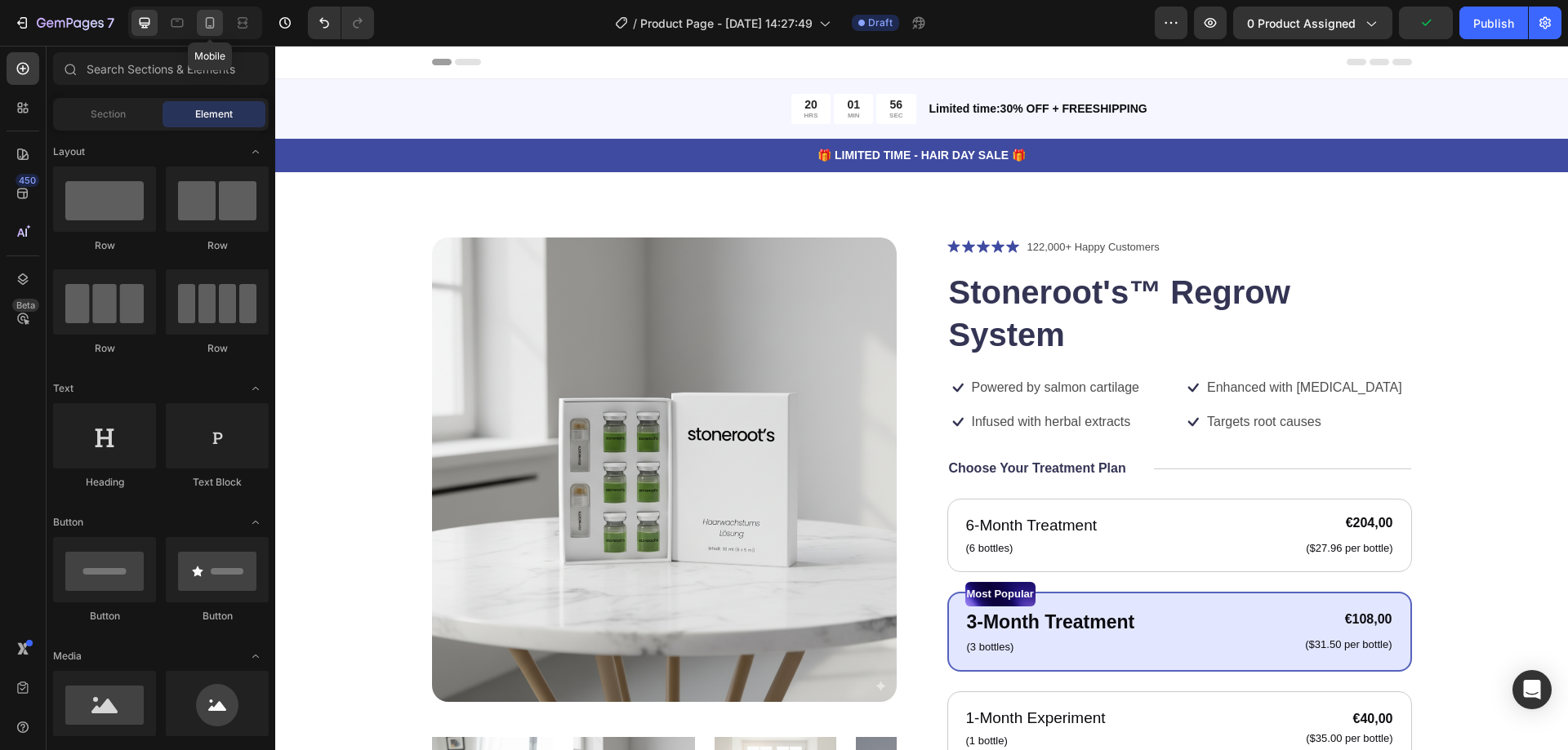
click at [208, 25] on icon at bounding box center [210, 22] width 16 height 16
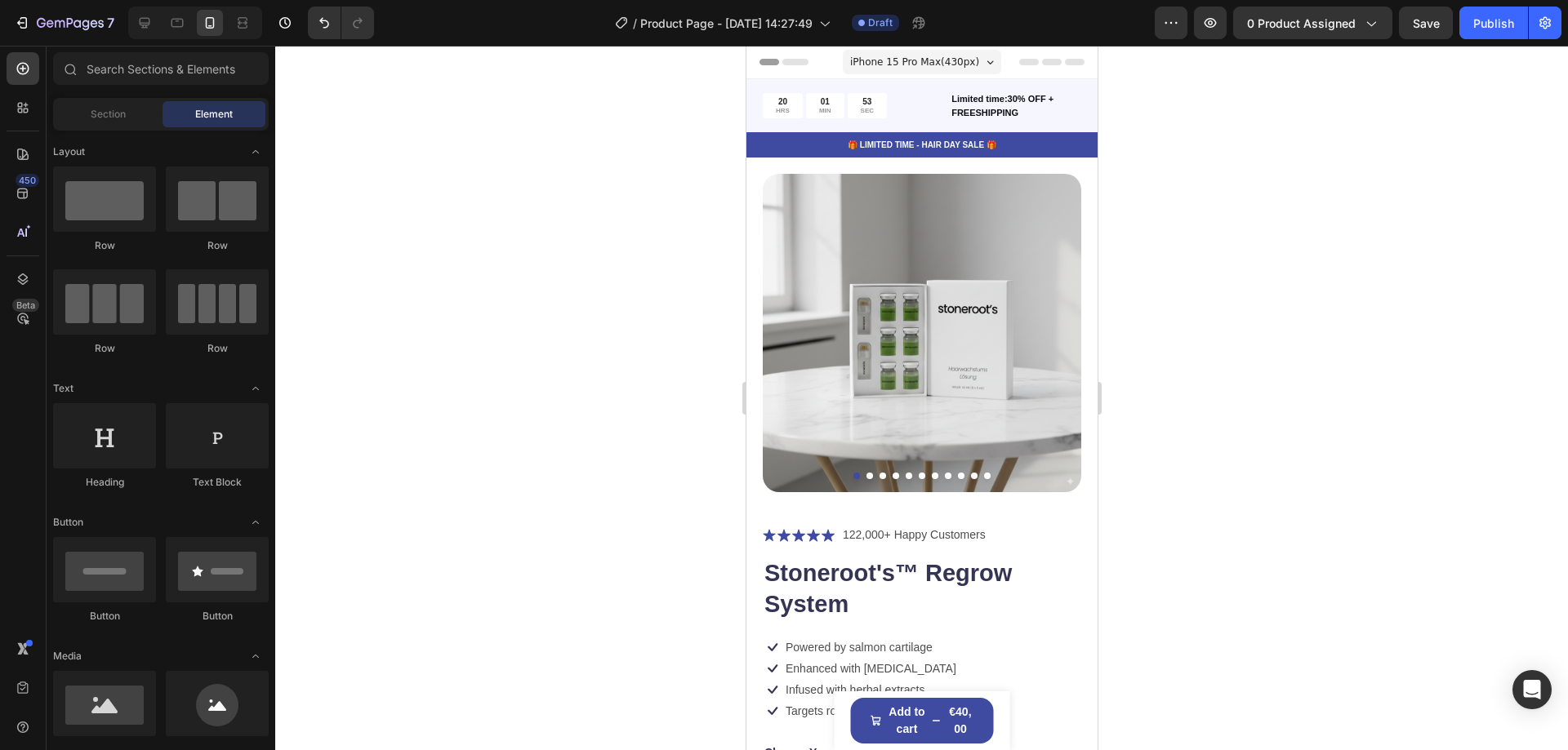
click at [1065, 107] on p "Limited time:30% OFF + FREESHIPPING" at bounding box center [1015, 105] width 128 height 27
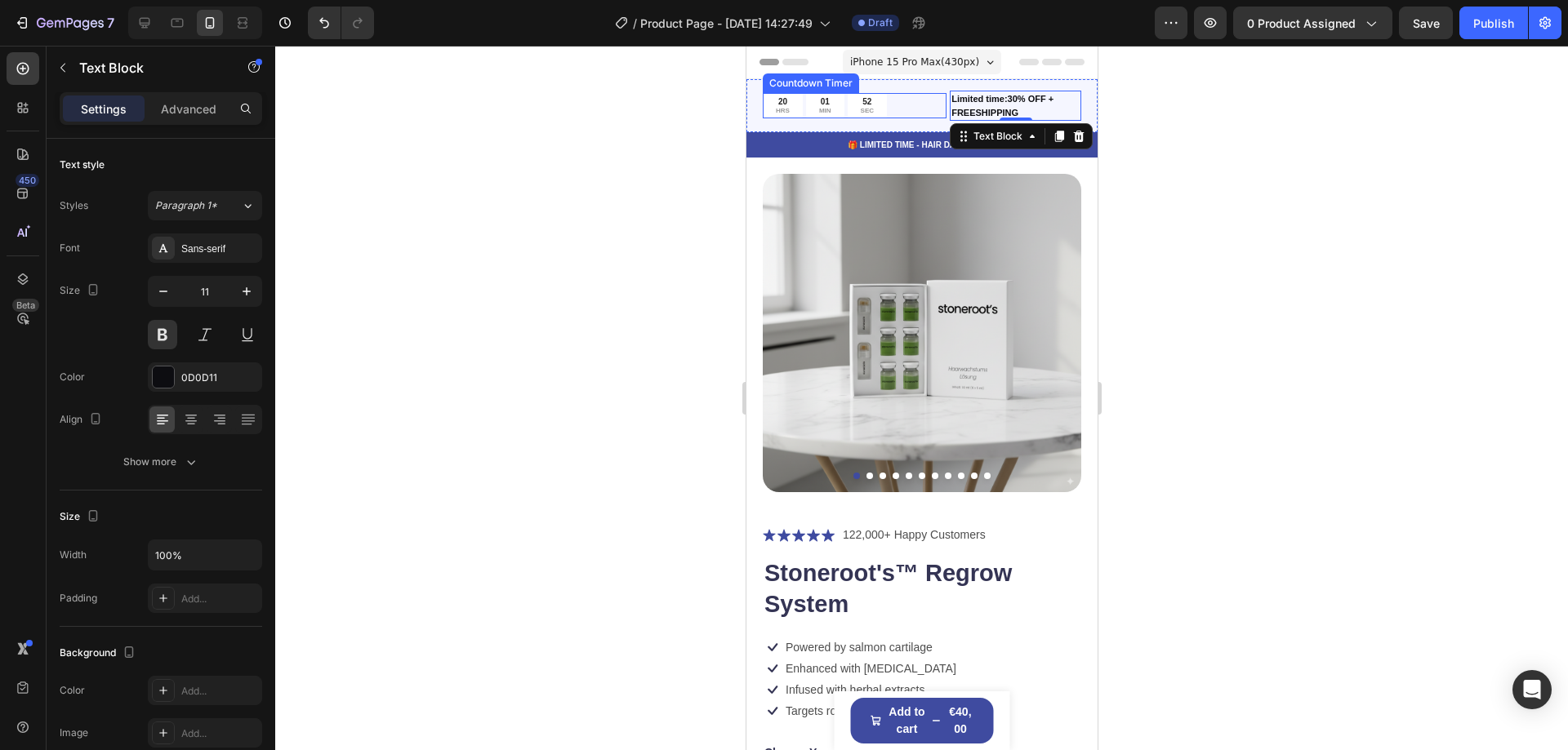
click at [913, 99] on div "20 HRS 01 MIN 52 SEC" at bounding box center [853, 105] width 184 height 25
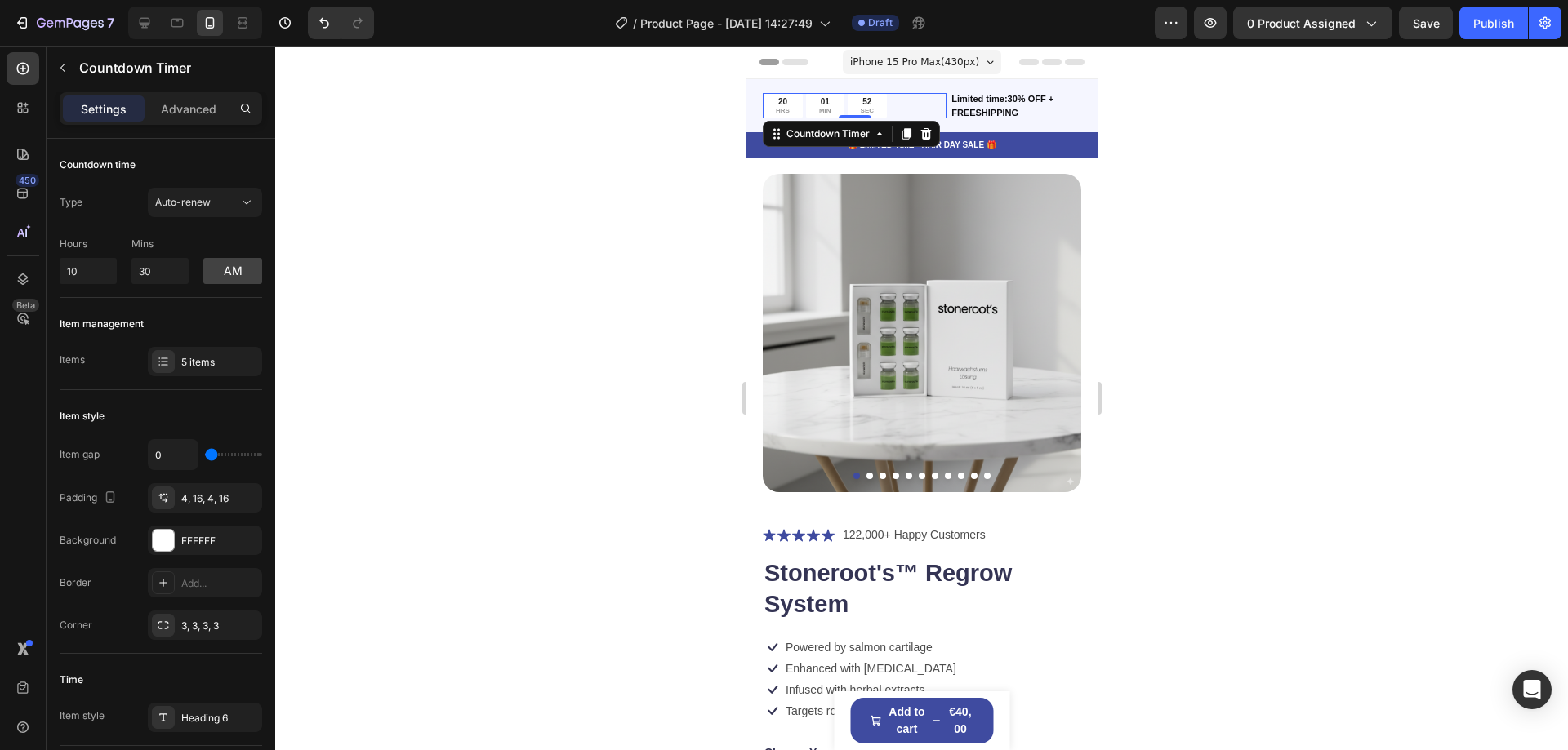
click at [935, 53] on div "iPhone 15 Pro Max ( 430 px)" at bounding box center [921, 62] width 159 height 25
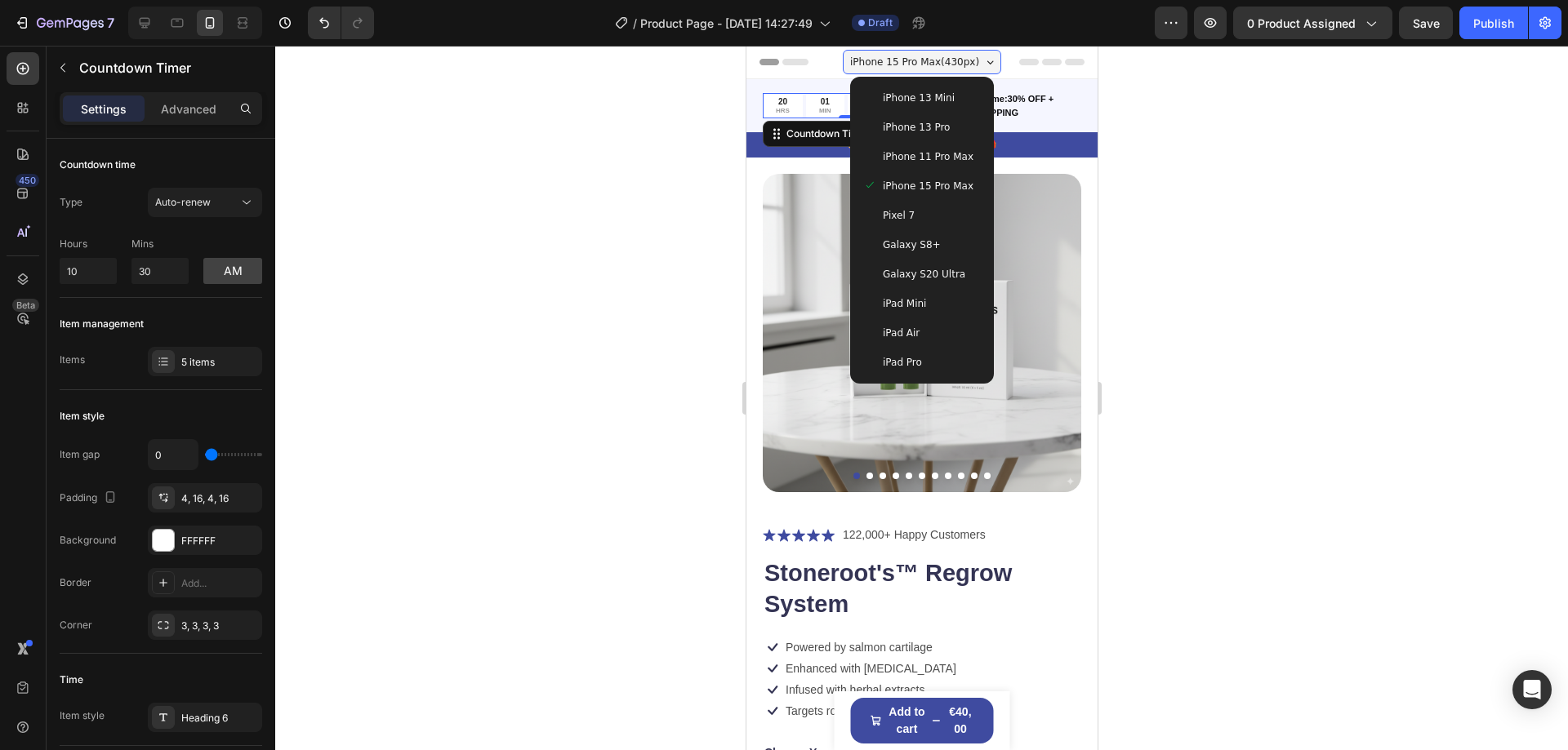
click at [939, 153] on span "iPhone 11 Pro Max" at bounding box center [927, 156] width 91 height 16
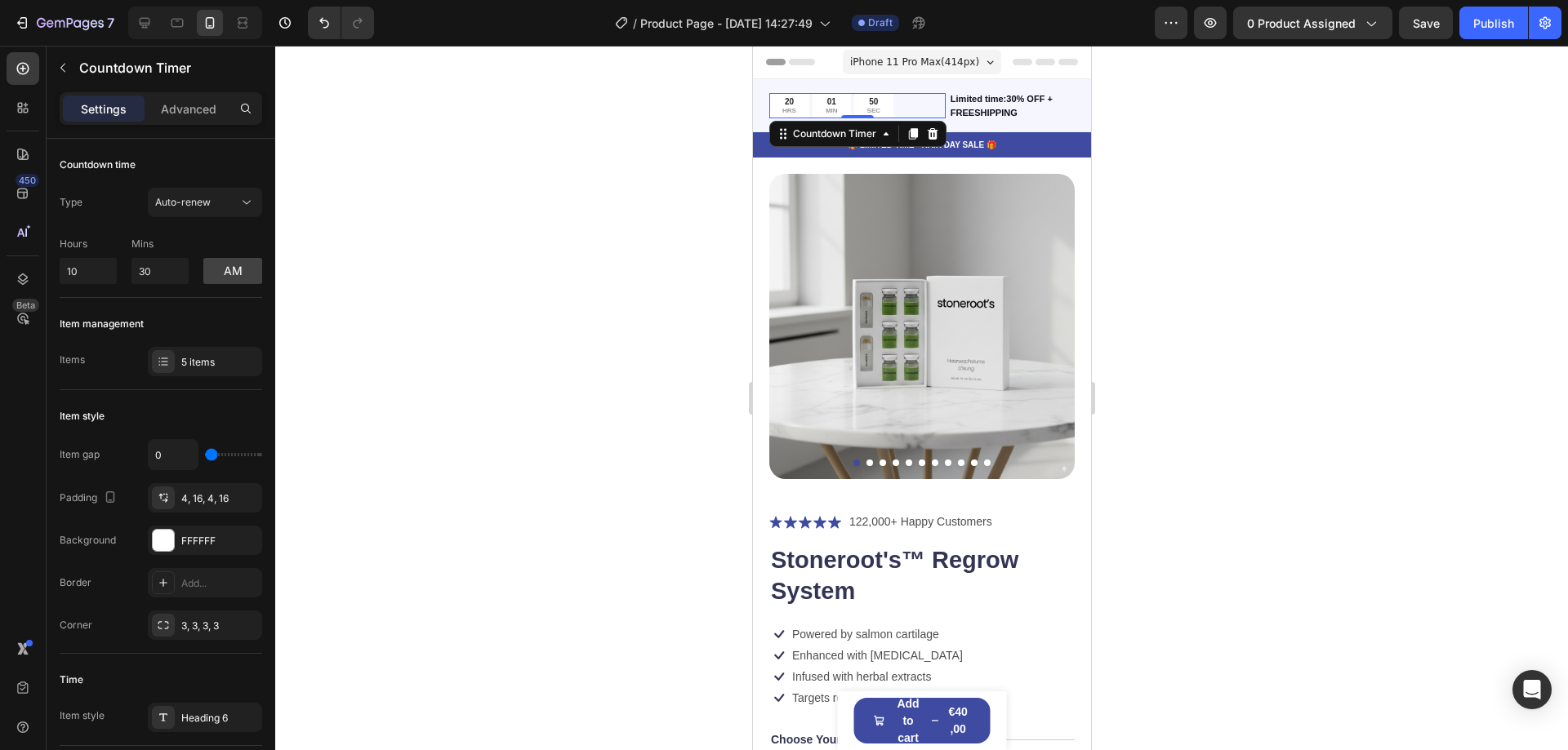
drag, startPoint x: 923, startPoint y: 60, endPoint x: 940, endPoint y: 102, distance: 45.3
click at [923, 61] on span "iPhone 11 Pro Max ( 414 px)" at bounding box center [914, 61] width 129 height 16
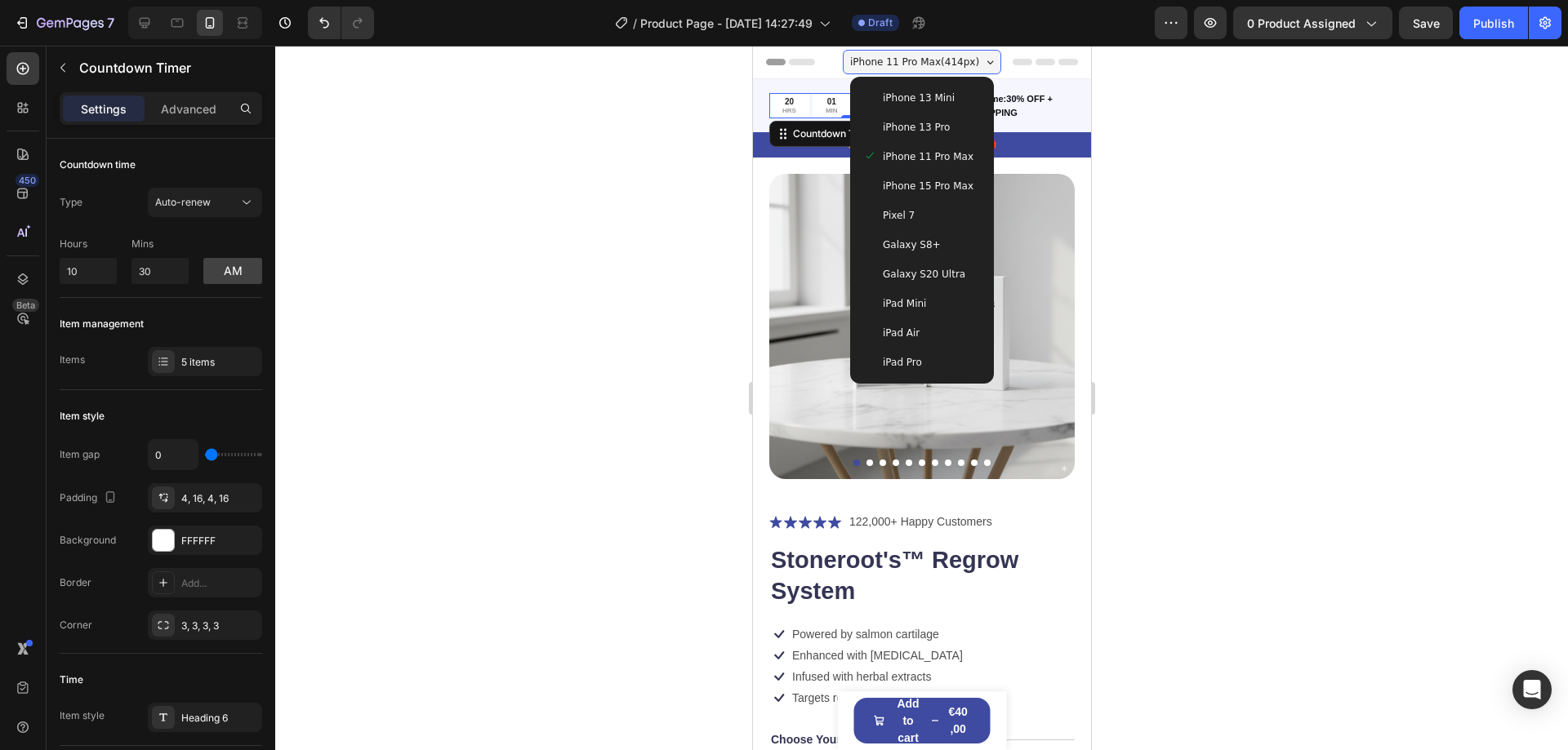
click at [924, 183] on span "iPhone 15 Pro Max" at bounding box center [927, 186] width 91 height 16
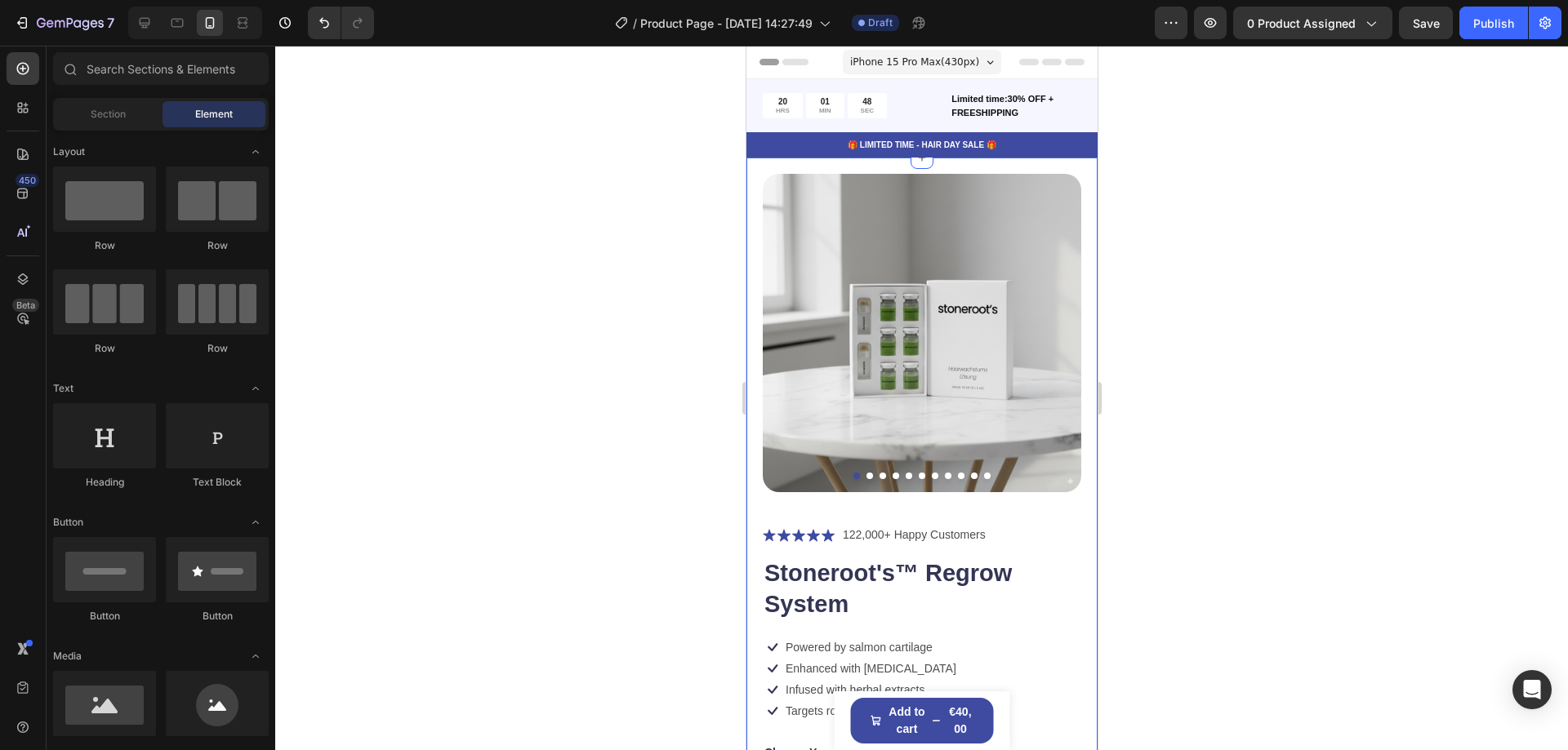
click at [1077, 317] on div "Product Images Icon Icon Icon Icon Icon Icon List 122,000+ Happy Customers Text…" at bounding box center [920, 762] width 351 height 1209
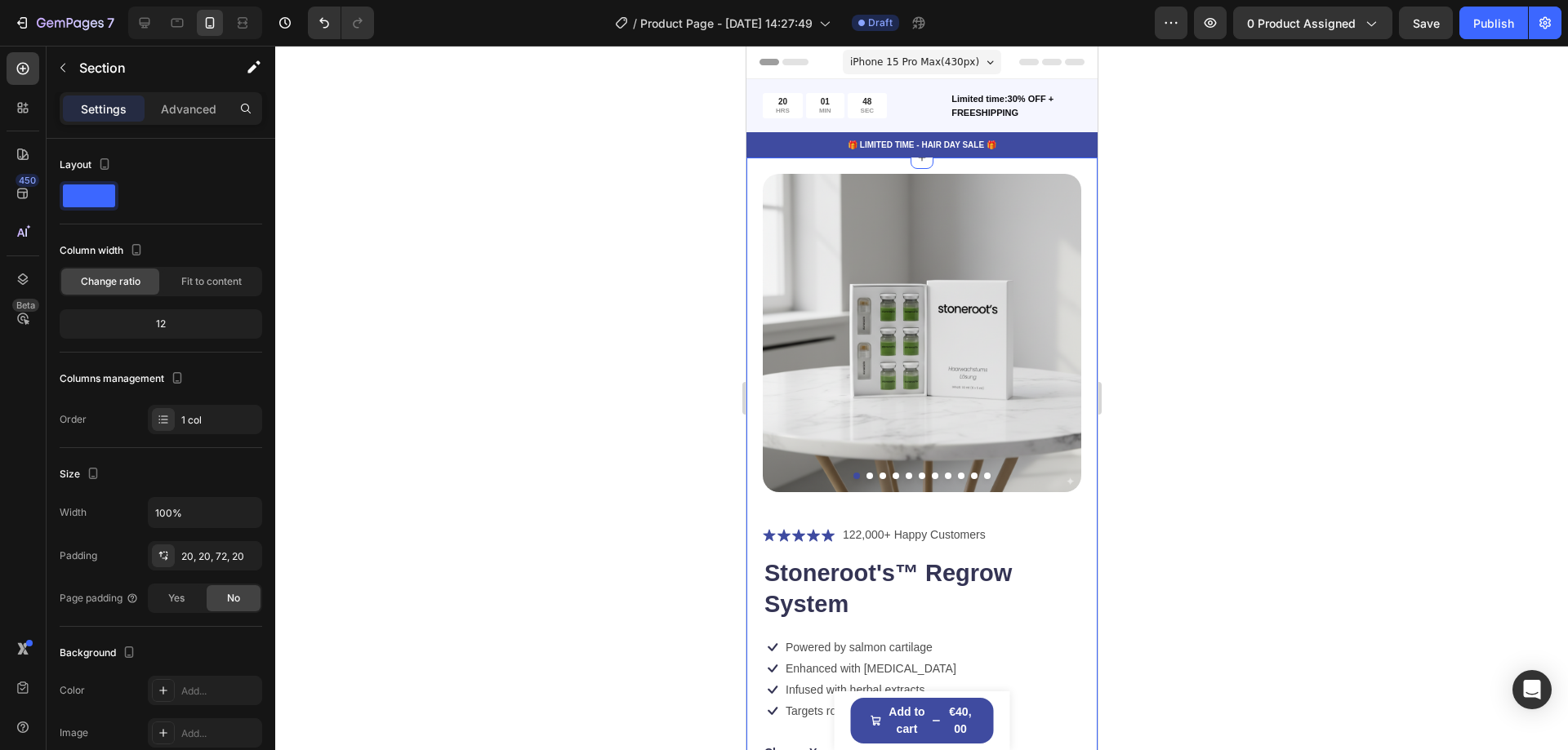
click at [986, 298] on img at bounding box center [920, 333] width 319 height 319
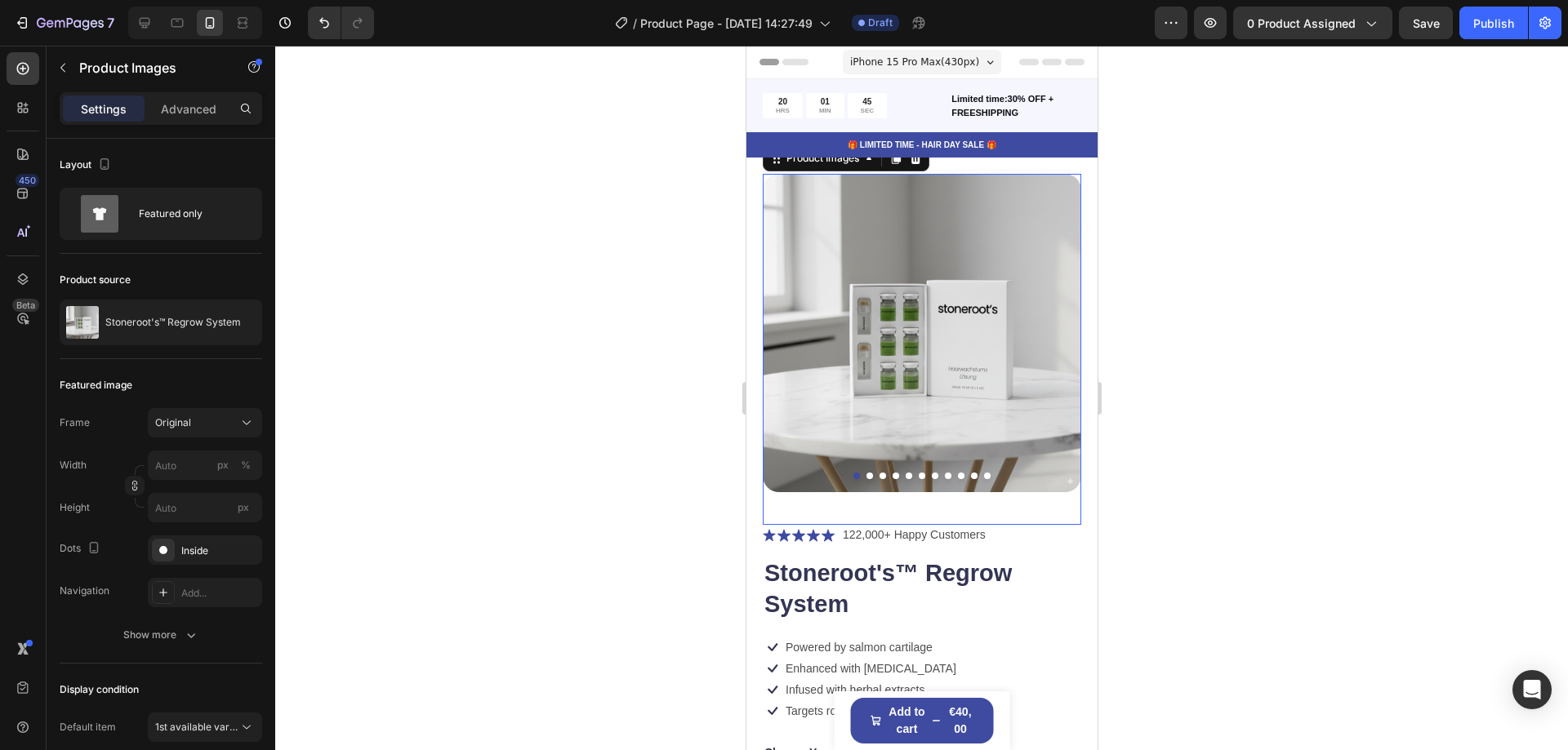
click at [990, 318] on img at bounding box center [920, 333] width 319 height 319
click at [322, 25] on icon "Undo/Redo" at bounding box center [323, 22] width 16 height 16
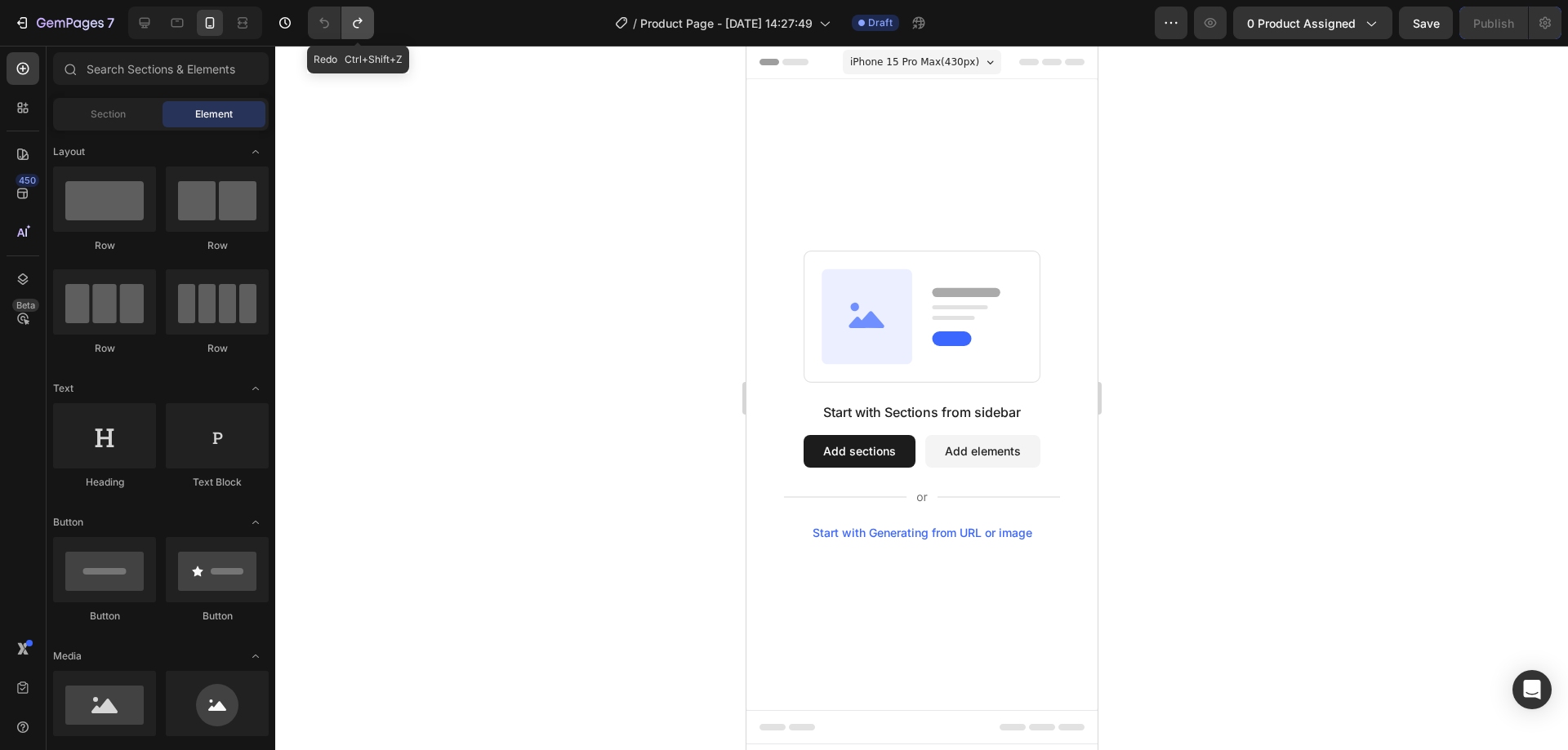
click at [361, 22] on icon "Undo/Redo" at bounding box center [357, 23] width 9 height 11
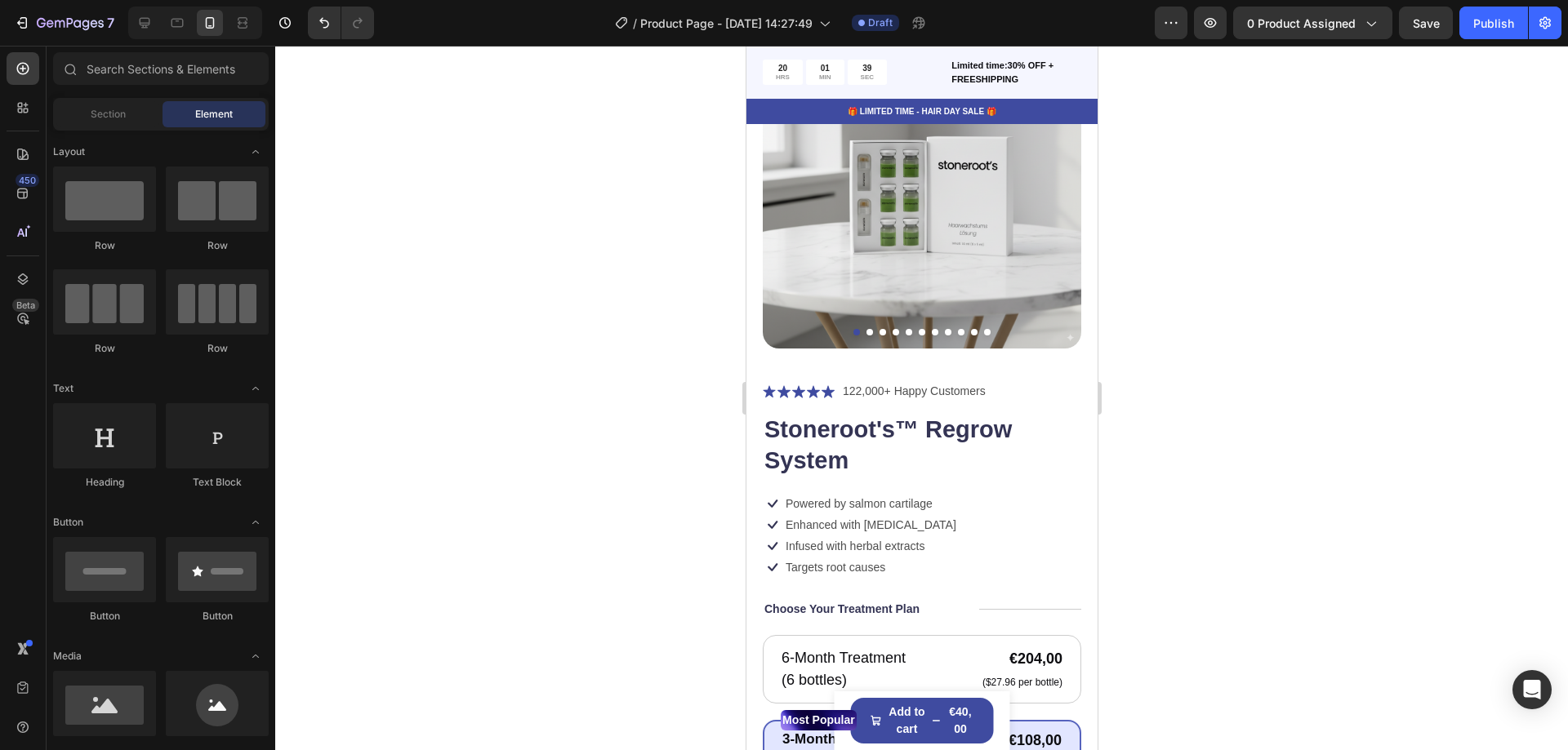
scroll to position [275, 0]
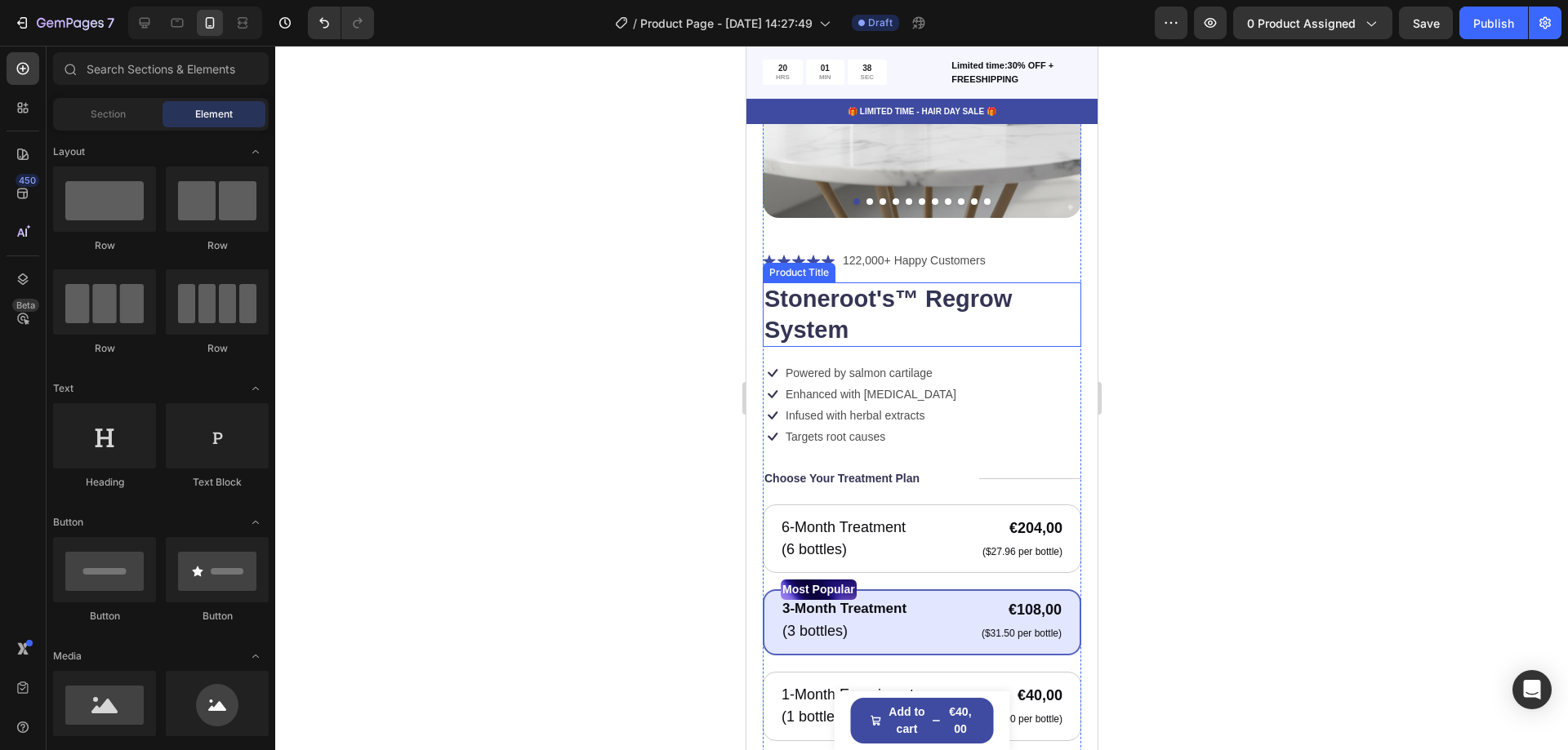
click at [970, 308] on h1 "Stoneroot's™ Regrow System" at bounding box center [920, 314] width 319 height 64
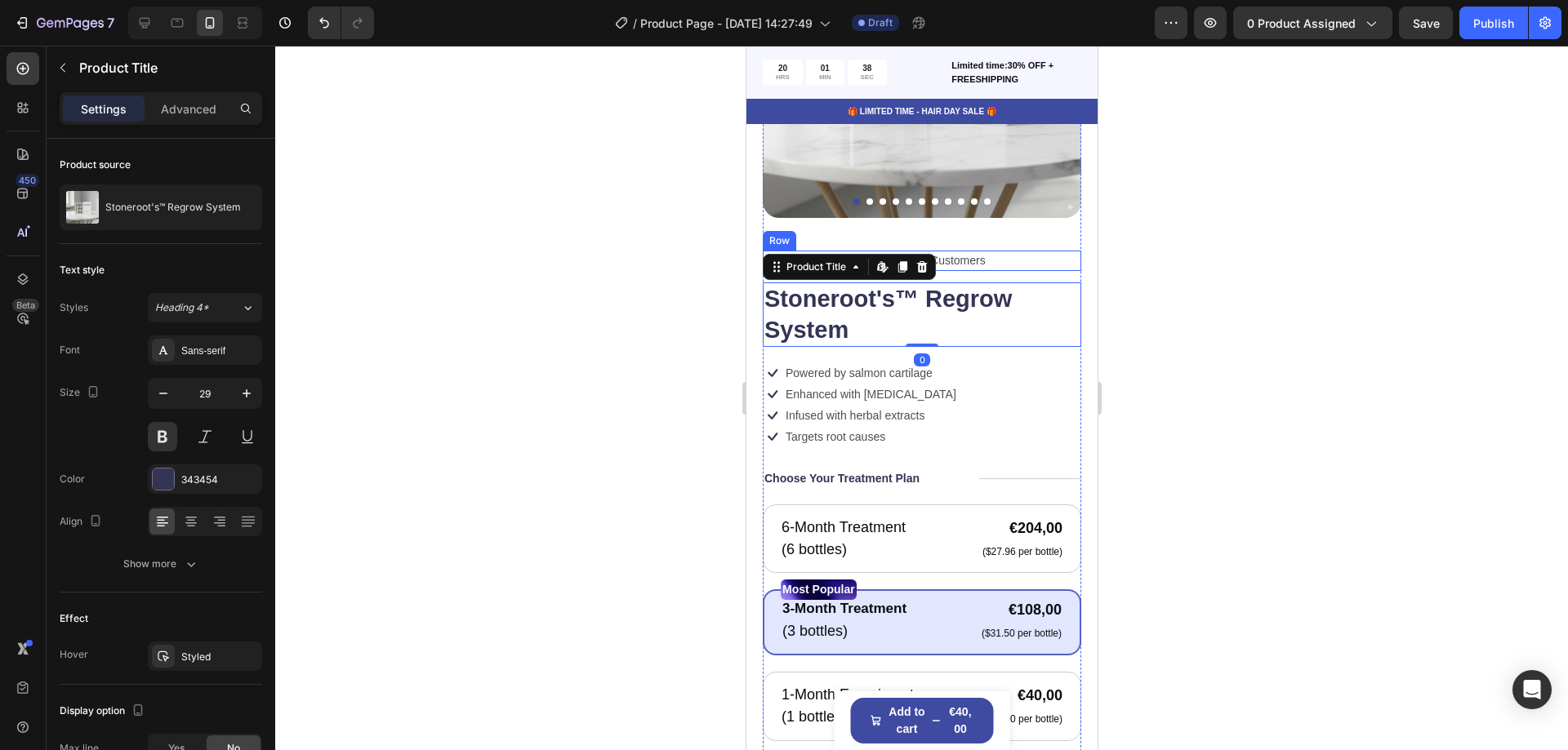
click at [977, 253] on p "122,000+ Happy Customers" at bounding box center [913, 261] width 143 height 17
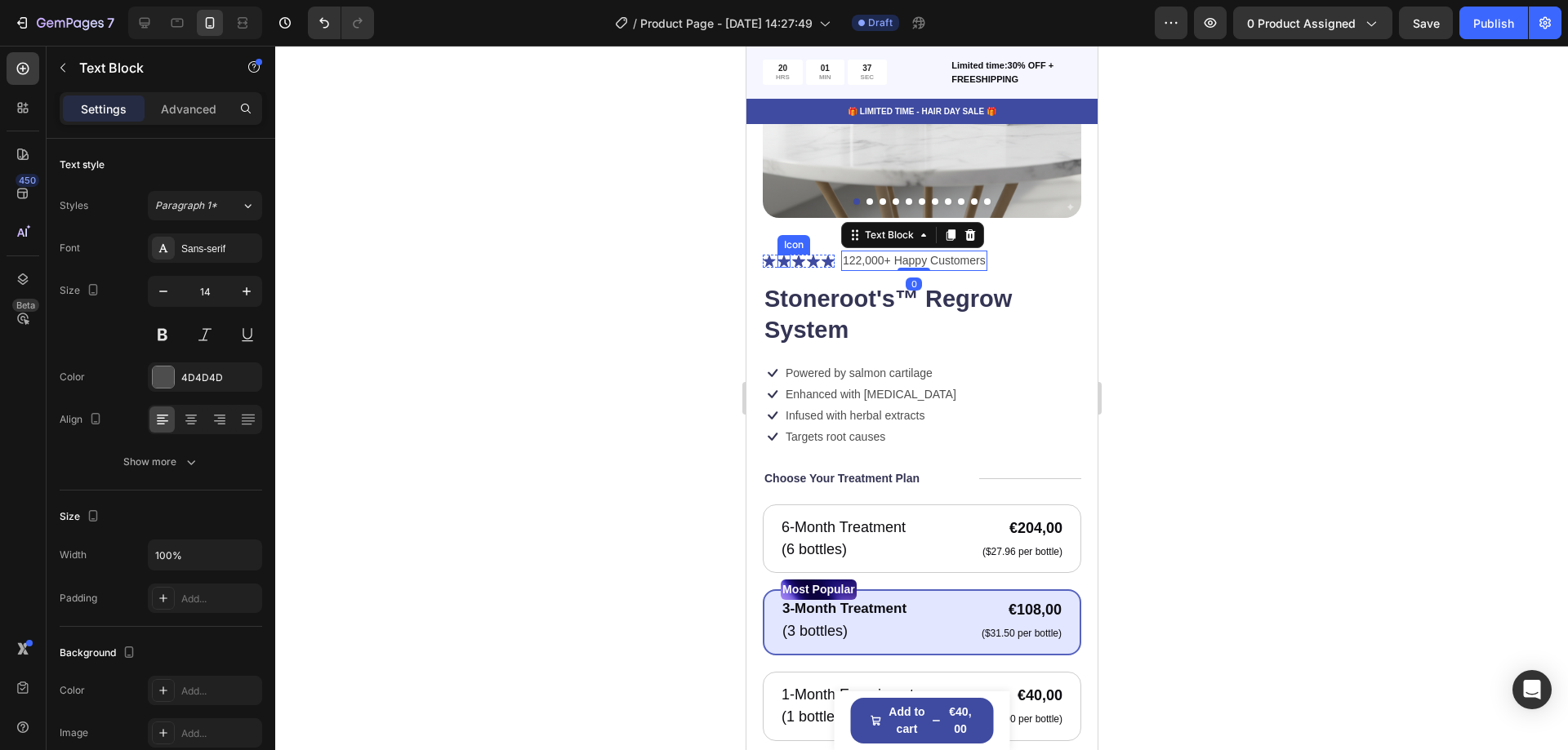
click at [785, 254] on icon at bounding box center [784, 260] width 13 height 12
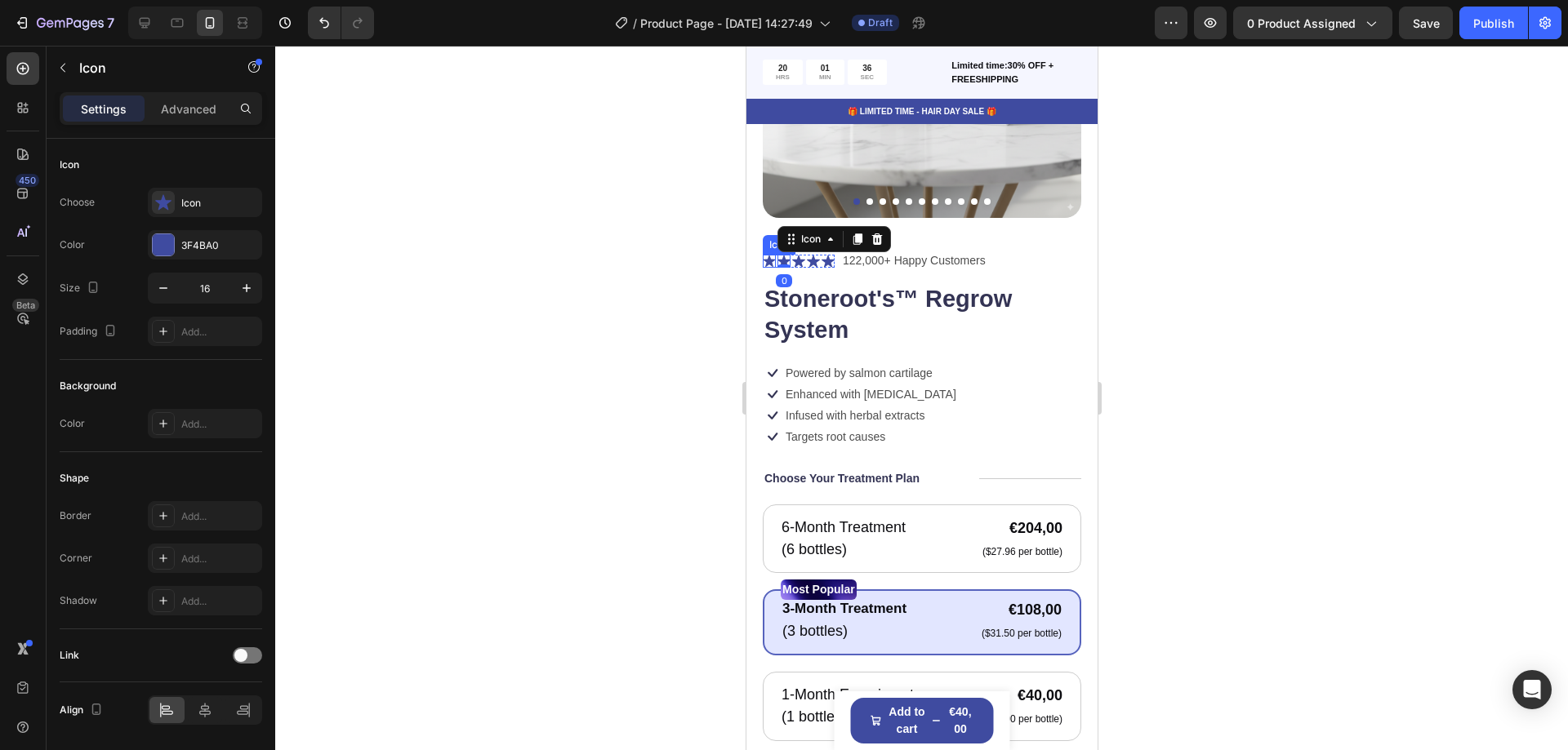
click at [768, 254] on icon at bounding box center [767, 260] width 12 height 12
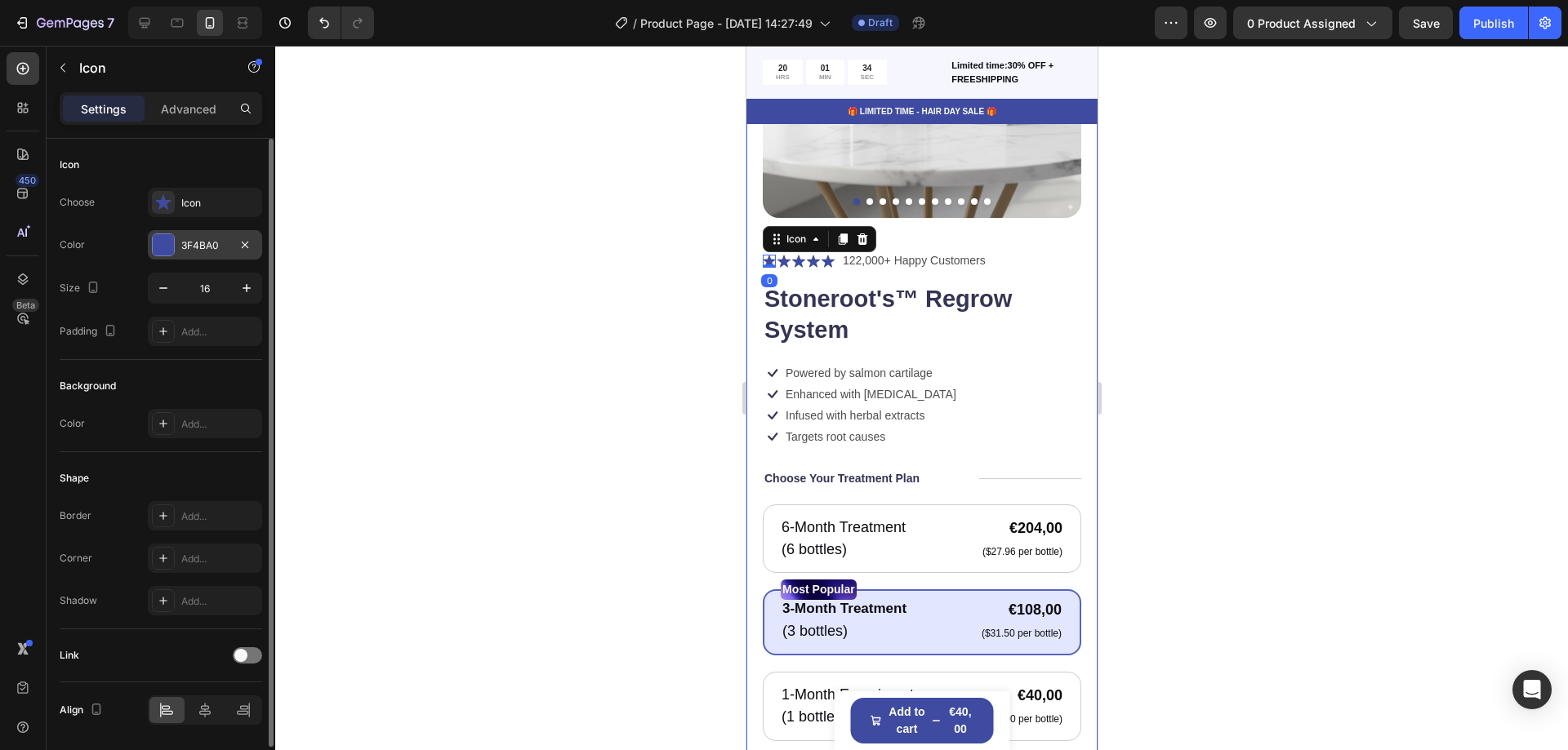
click at [179, 239] on div "3F4BA0" at bounding box center [206, 245] width 115 height 30
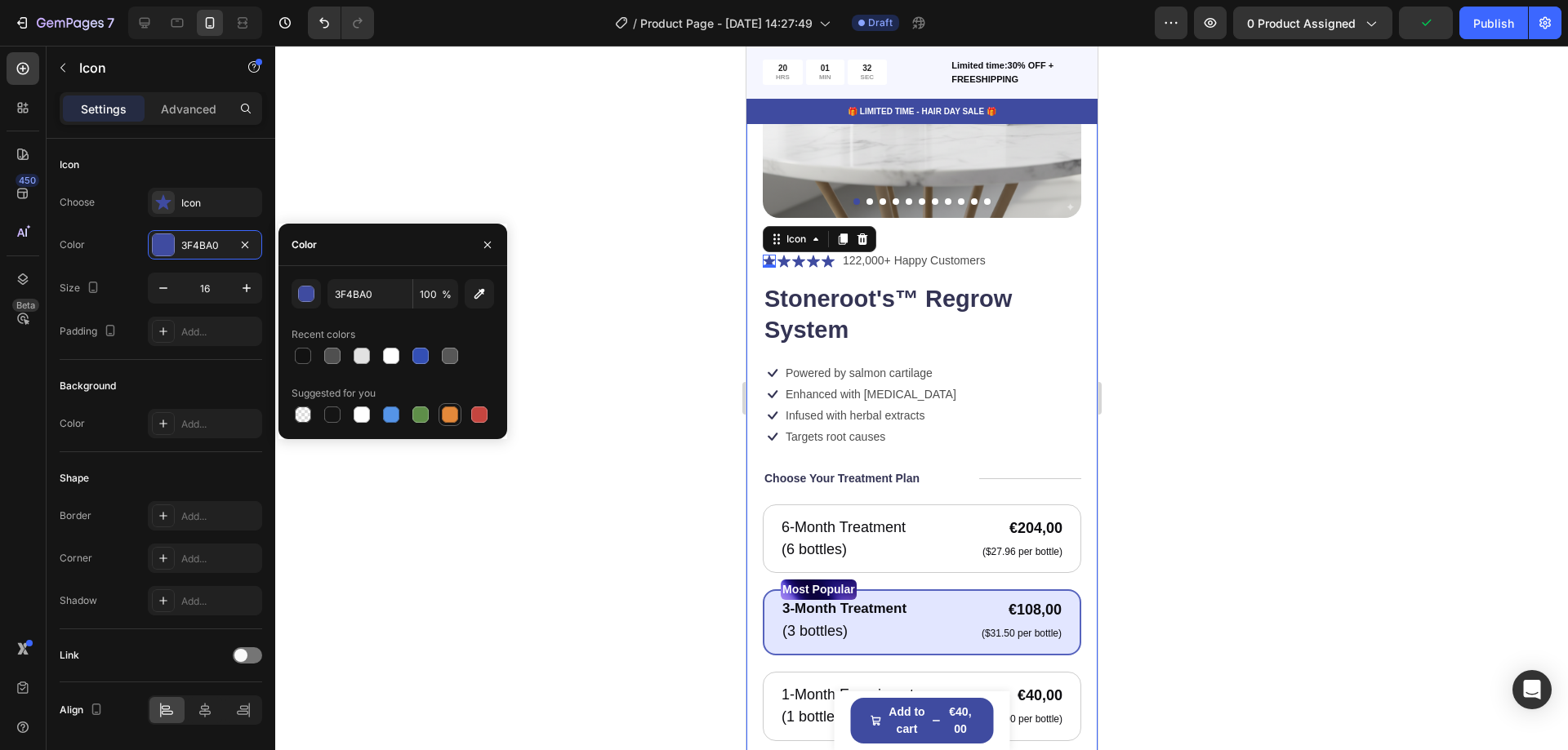
click at [453, 417] on div at bounding box center [450, 414] width 16 height 16
type input "E4893A"
click at [578, 237] on div at bounding box center [921, 398] width 1292 height 705
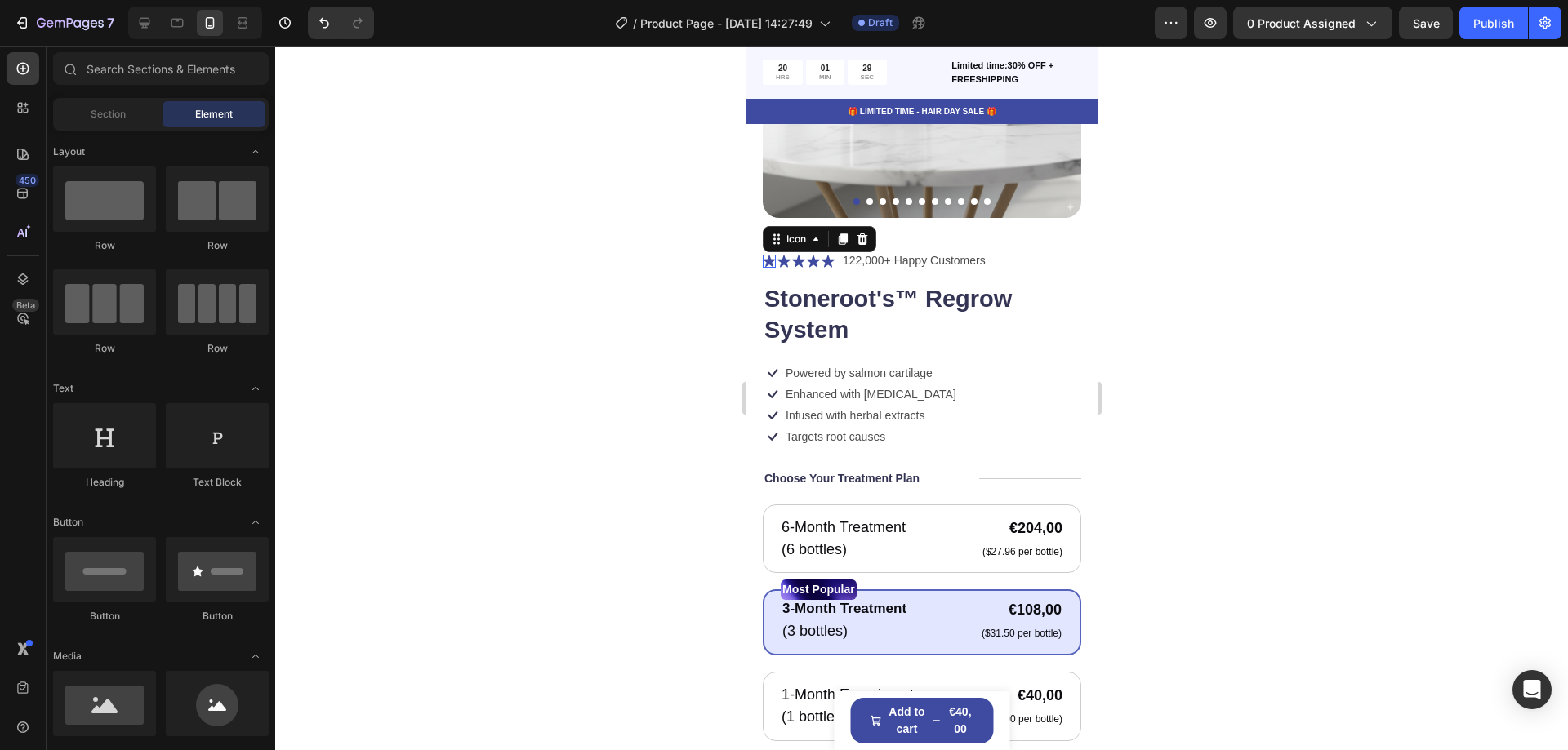
click at [767, 254] on icon at bounding box center [768, 261] width 13 height 13
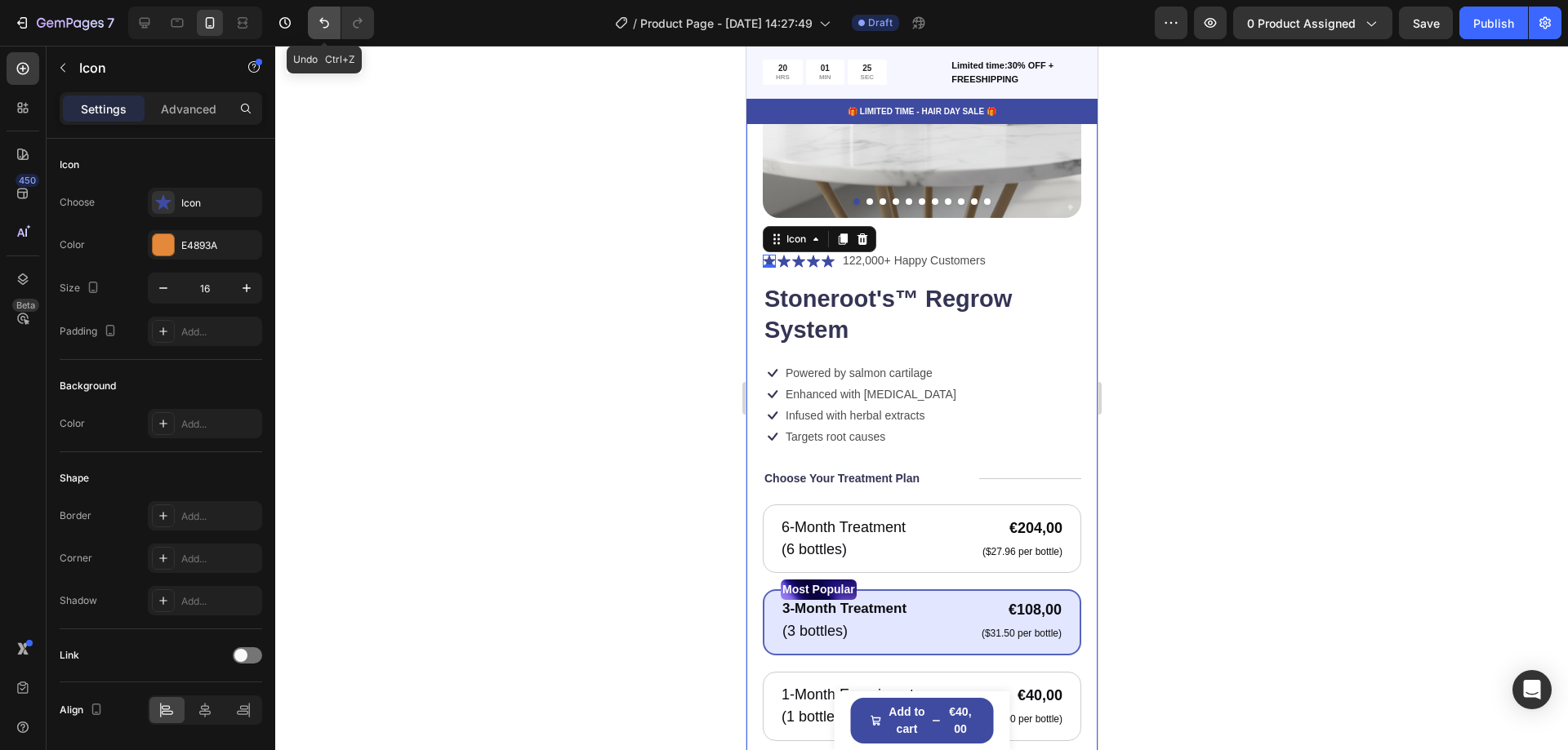
click at [318, 19] on icon "Undo/Redo" at bounding box center [323, 22] width 16 height 16
click at [621, 336] on div at bounding box center [921, 398] width 1292 height 705
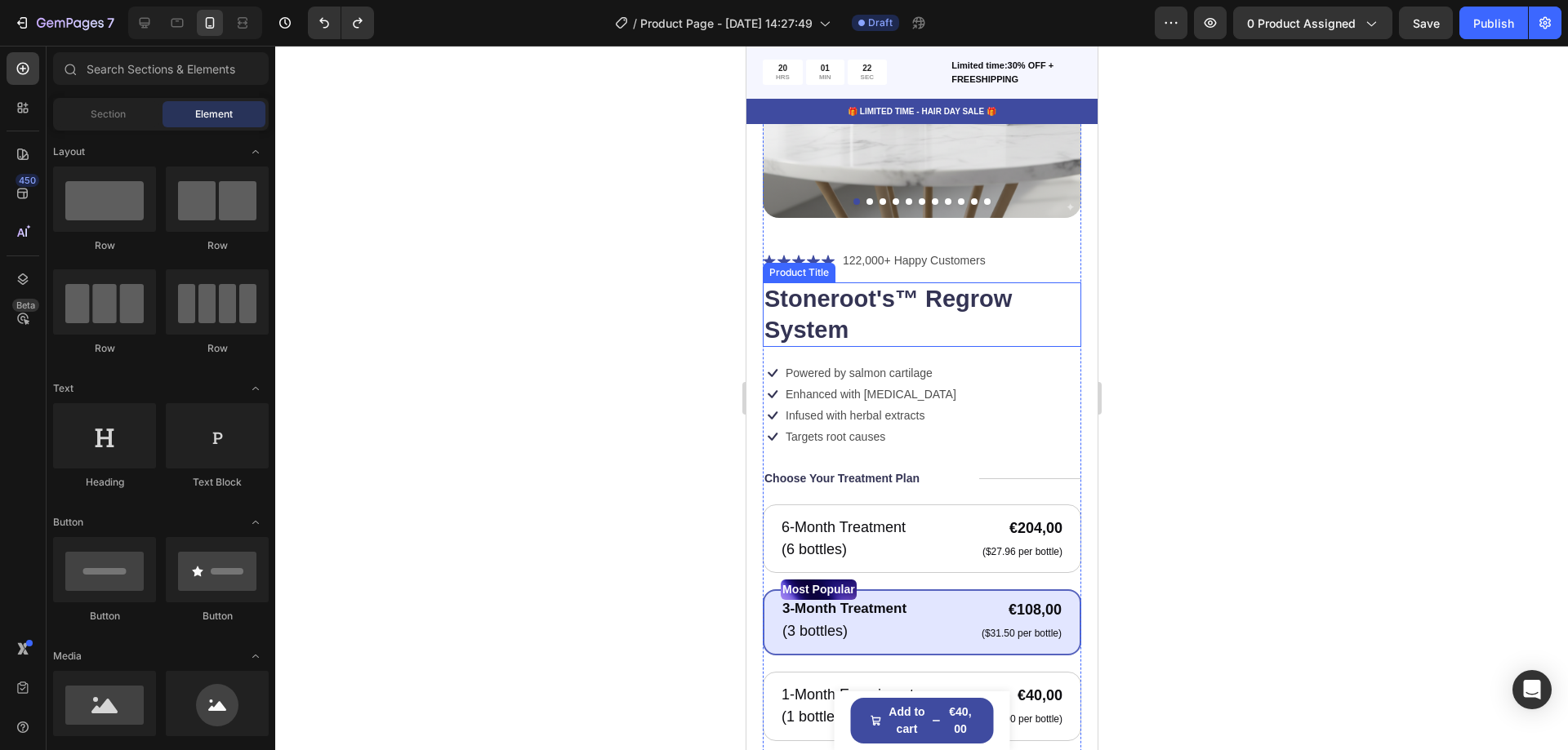
click at [907, 291] on h1 "Stoneroot's™ Regrow System" at bounding box center [920, 314] width 319 height 64
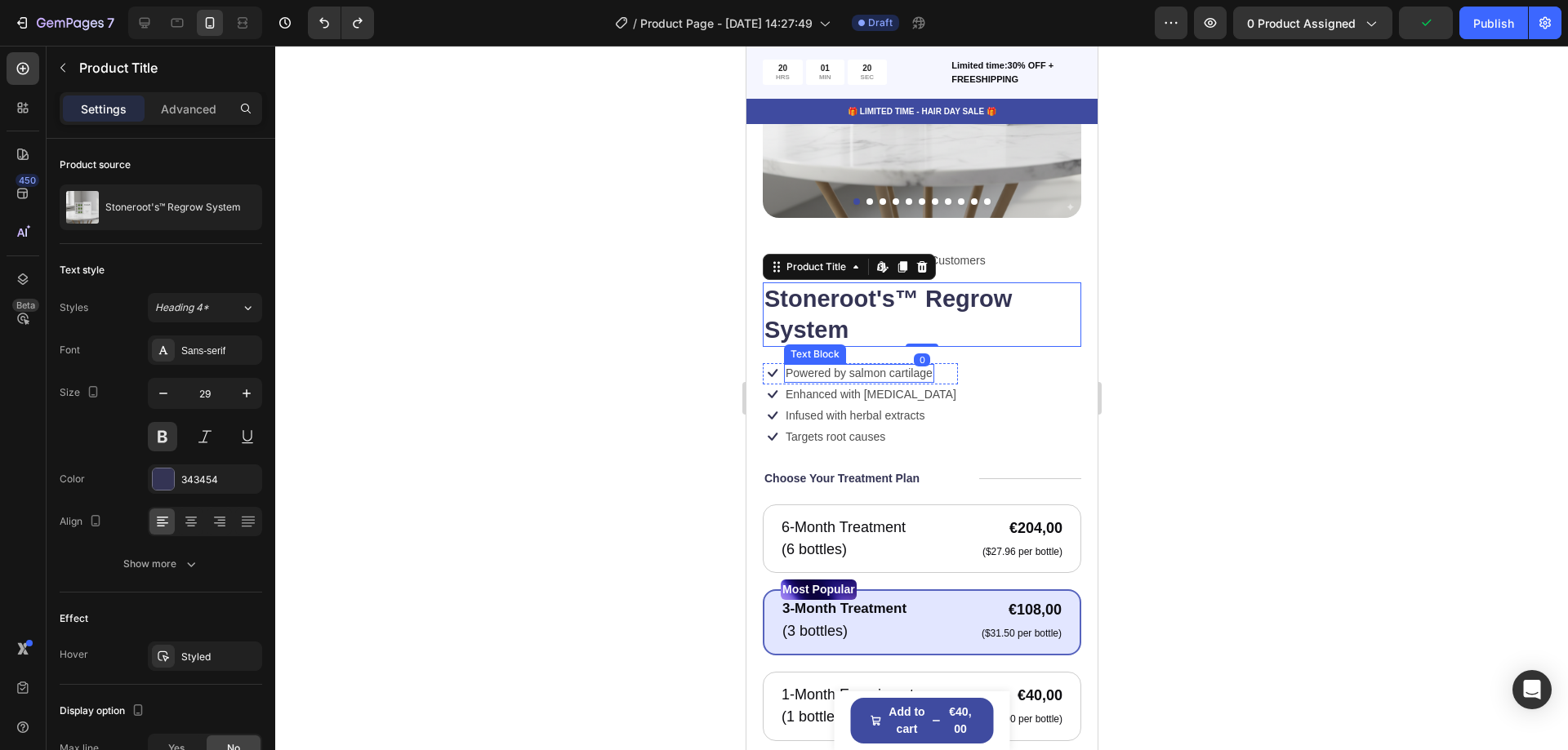
click at [872, 365] on p "Powered by salmon cartilage" at bounding box center [858, 372] width 147 height 14
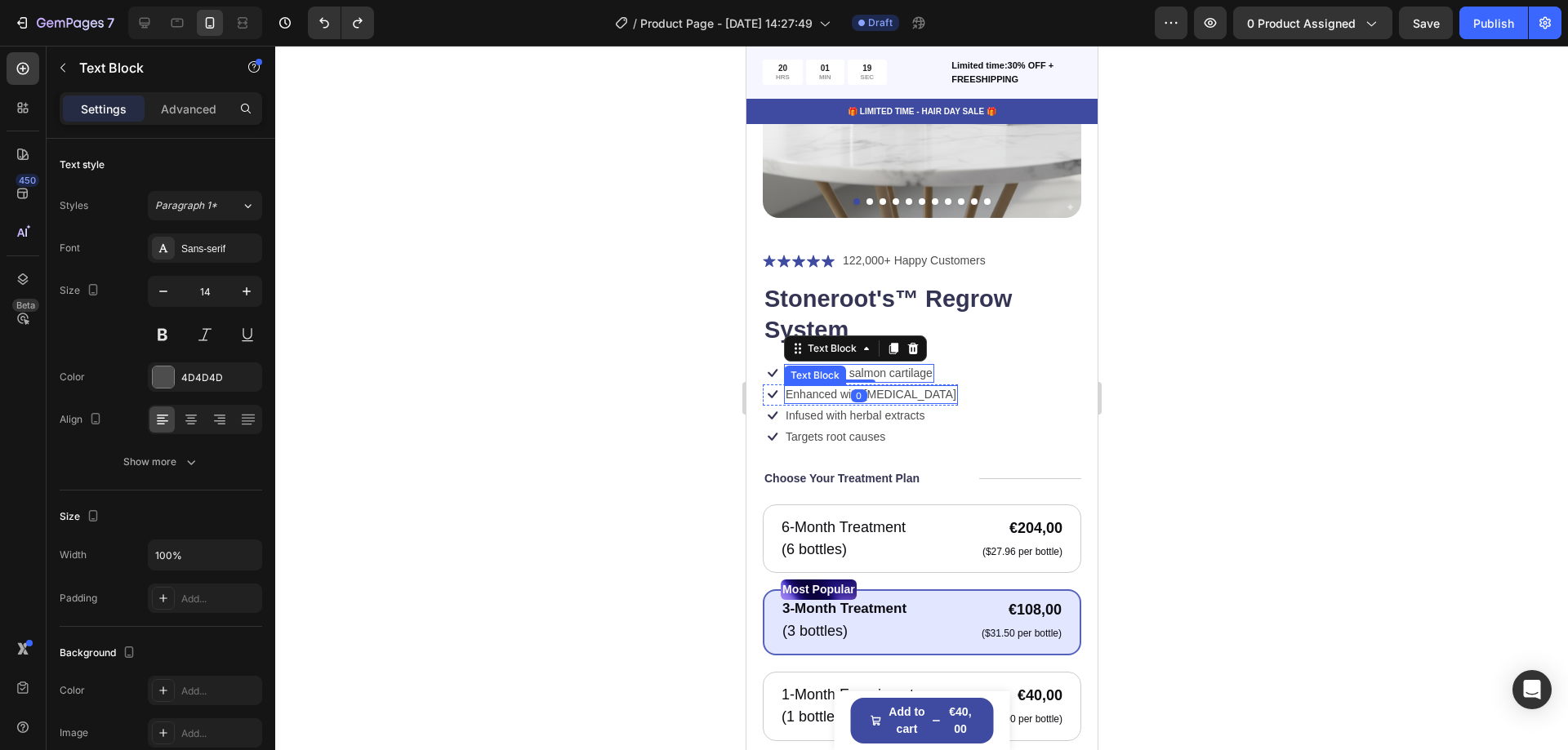
click at [871, 387] on p "Enhanced with [MEDICAL_DATA]" at bounding box center [870, 394] width 170 height 14
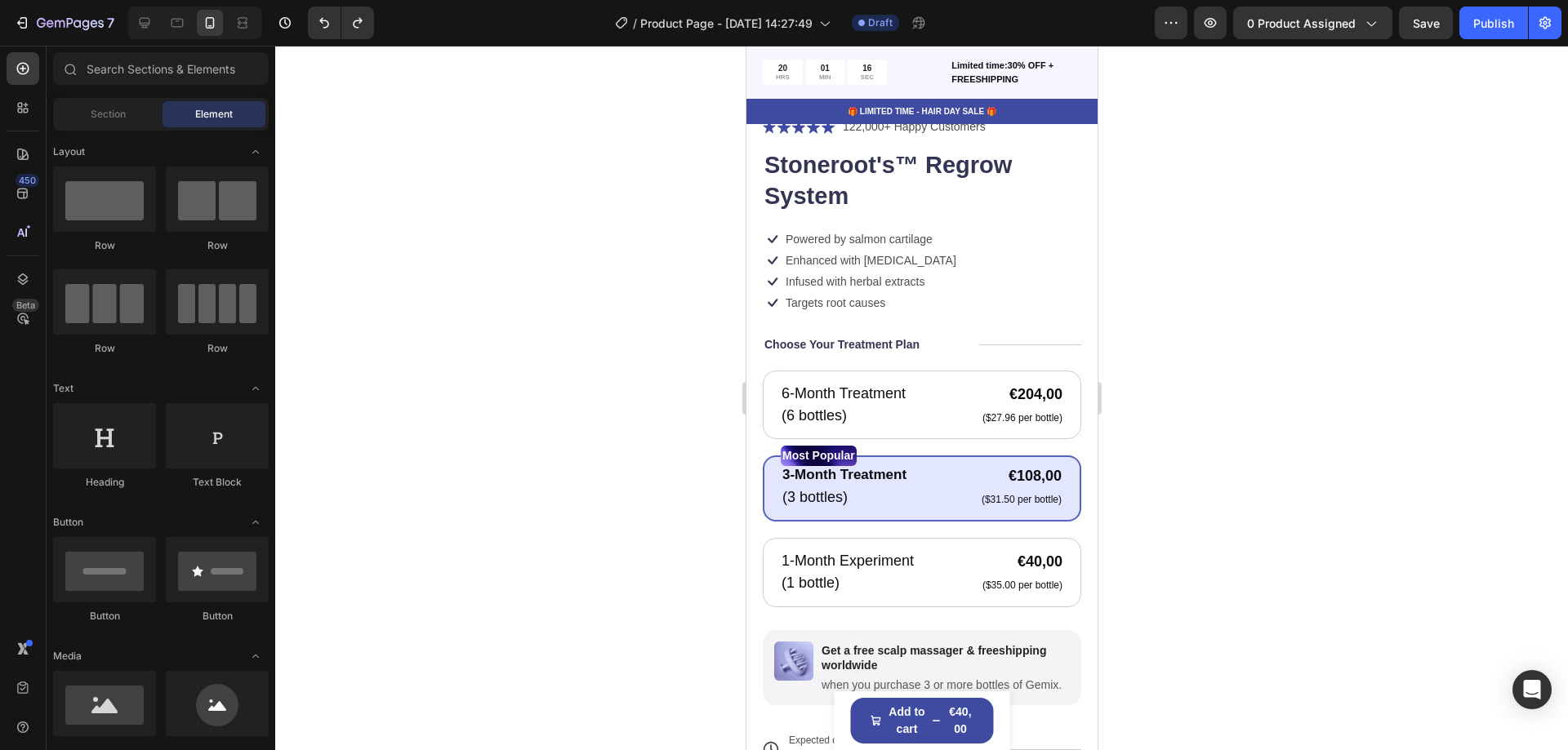
scroll to position [539, 0]
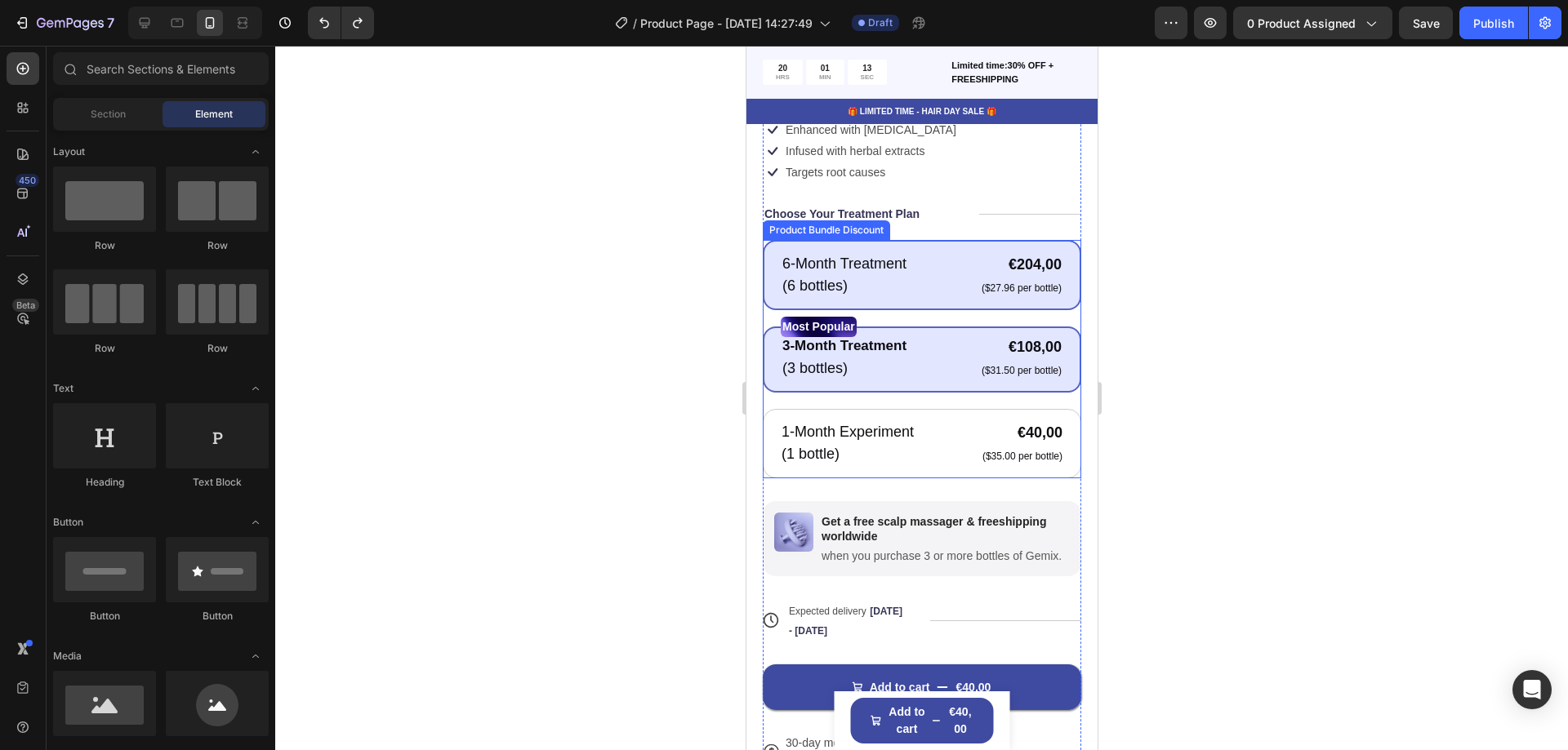
click at [997, 282] on p "($27.96 per bottle)" at bounding box center [1021, 289] width 80 height 13
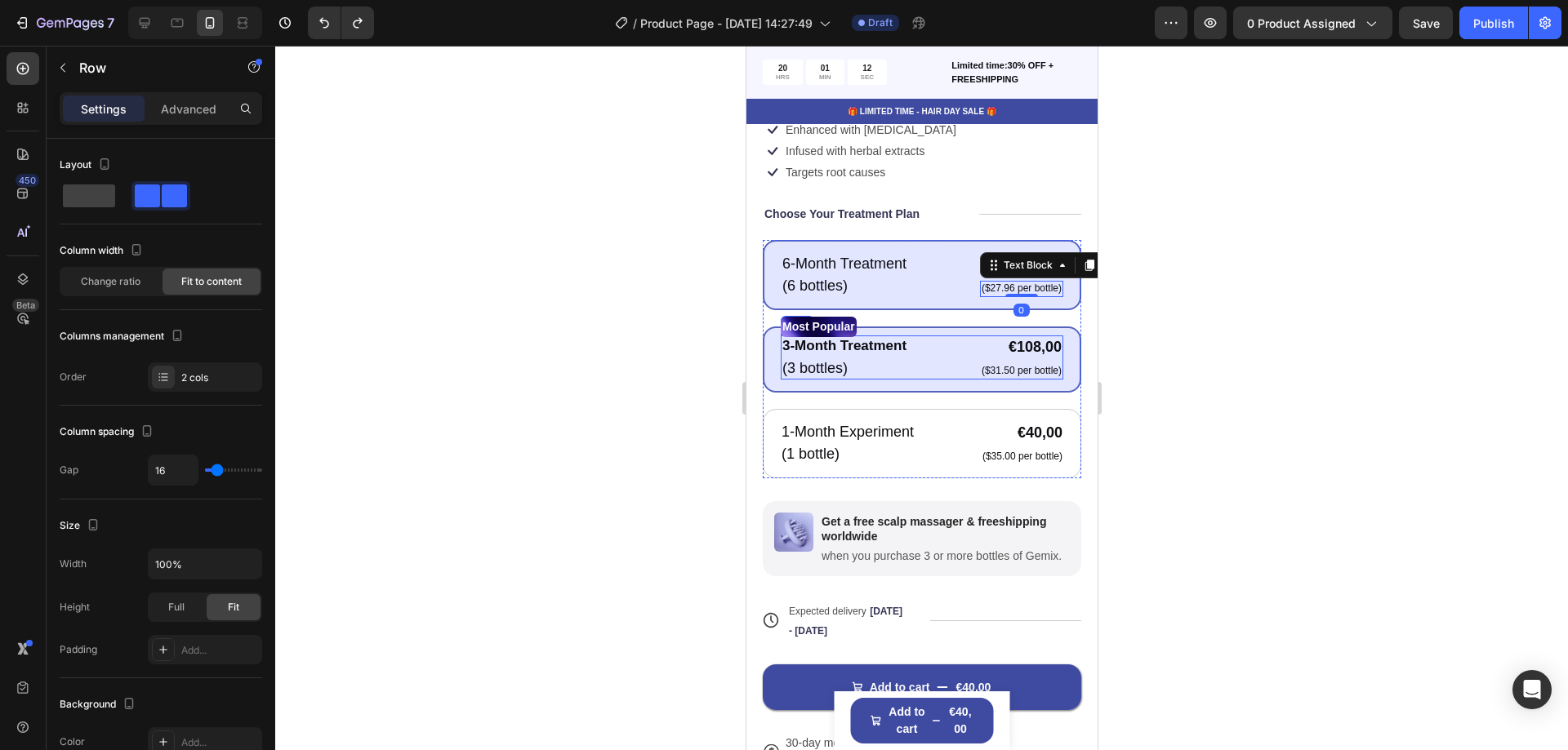
click at [925, 347] on div "3-Month Treatment Text Block (3 bottles) Text Block €108,00 Product Price Produ…" at bounding box center [920, 358] width 282 height 44
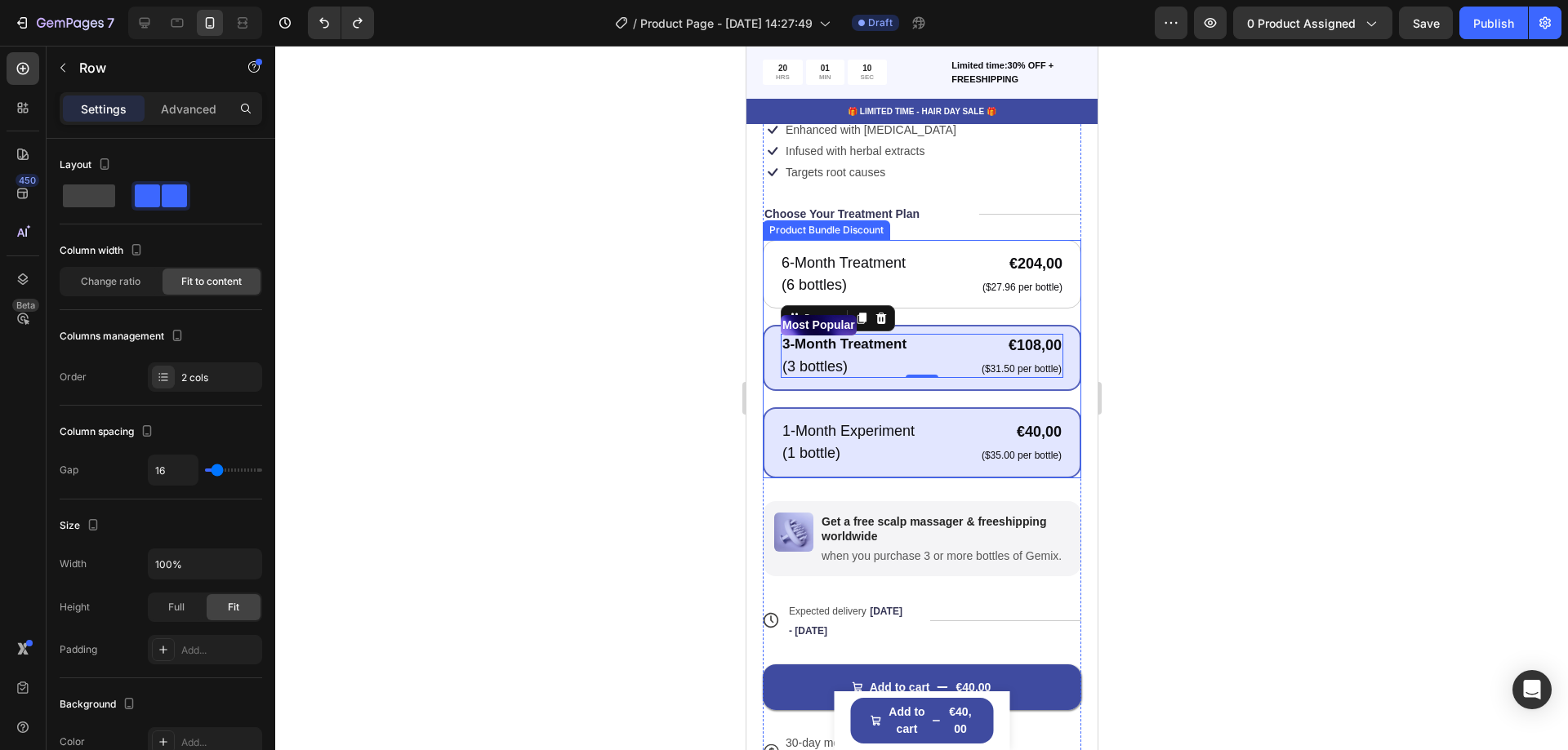
click at [913, 426] on p "1-Month Experiment" at bounding box center [848, 431] width 132 height 19
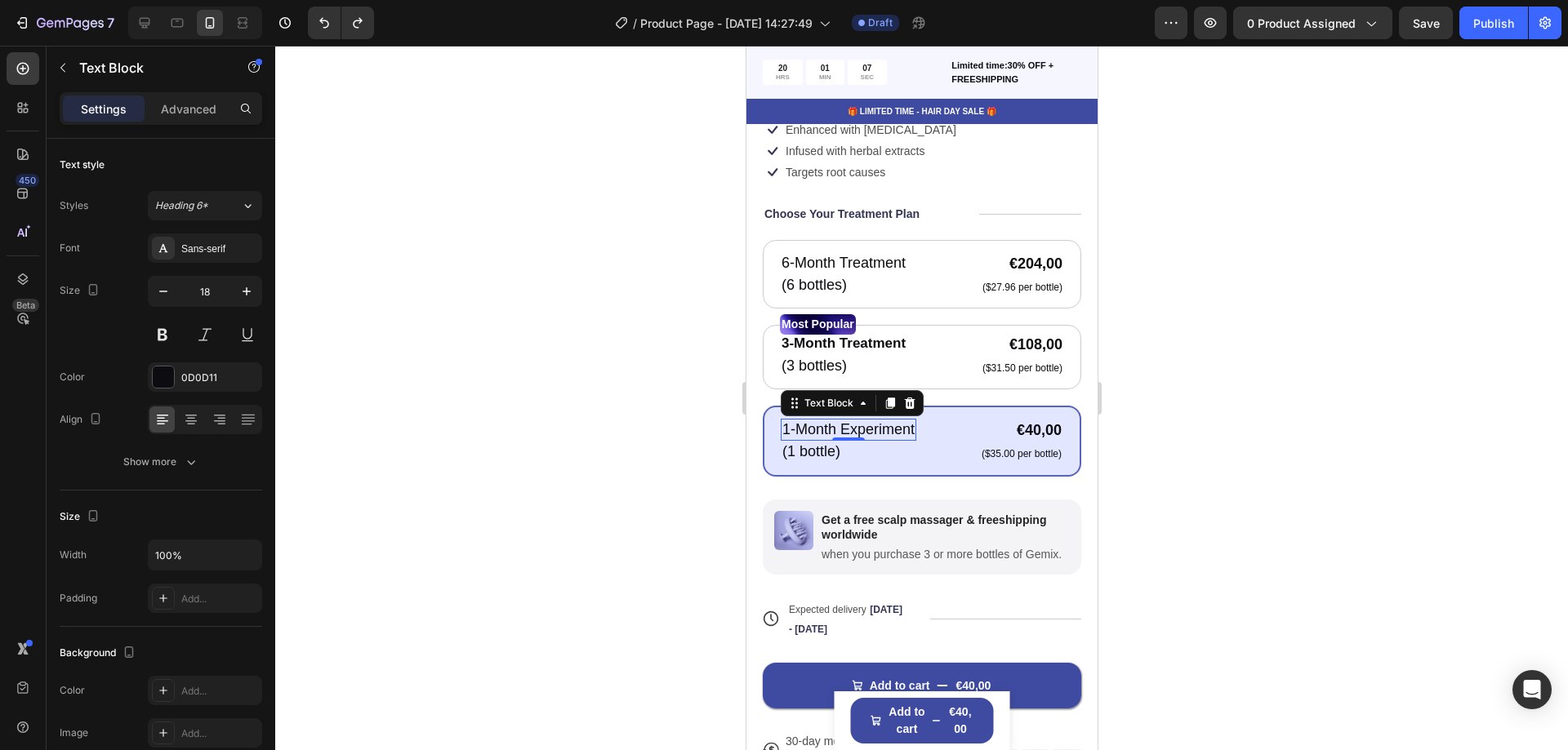
click at [656, 498] on div at bounding box center [921, 398] width 1292 height 705
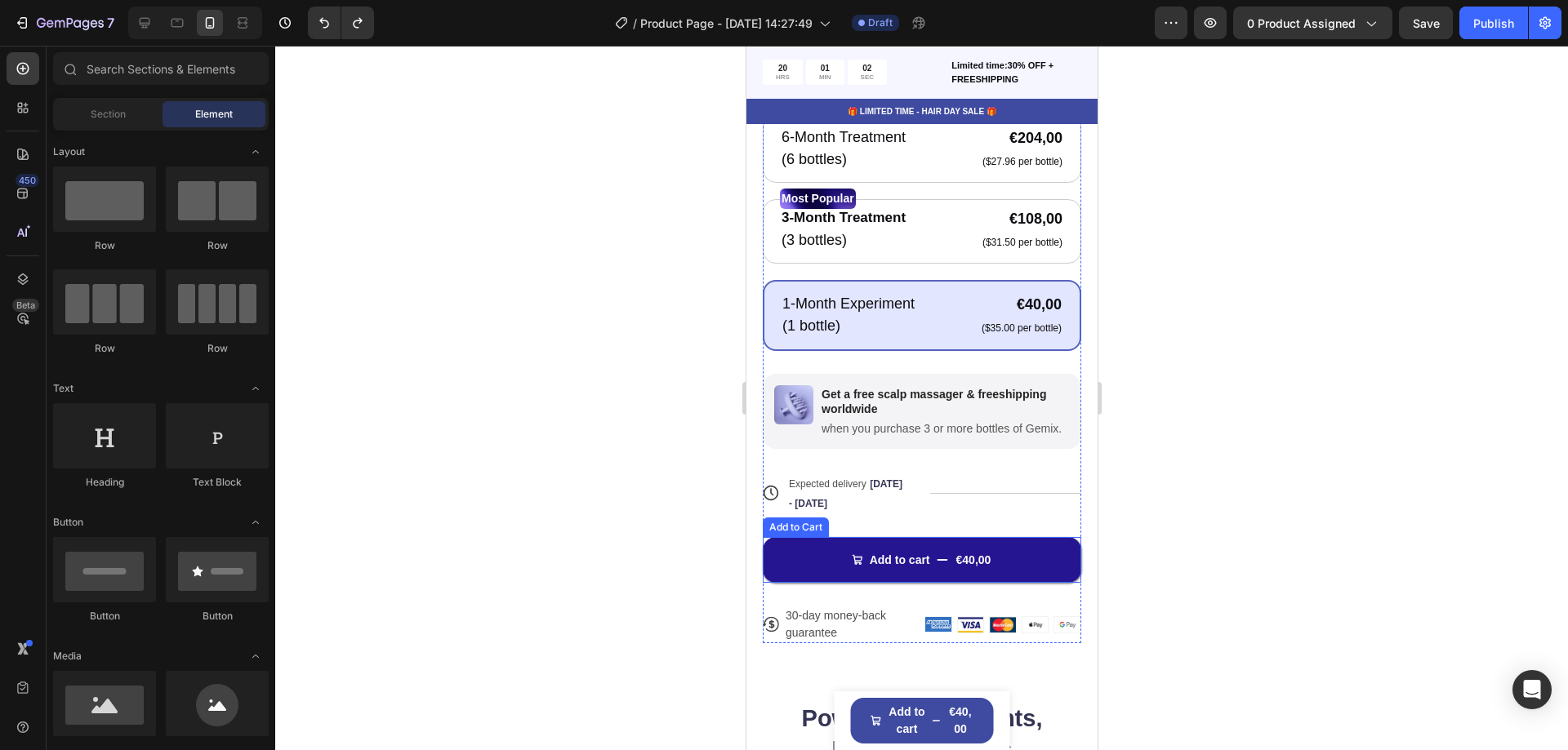
scroll to position [866, 0]
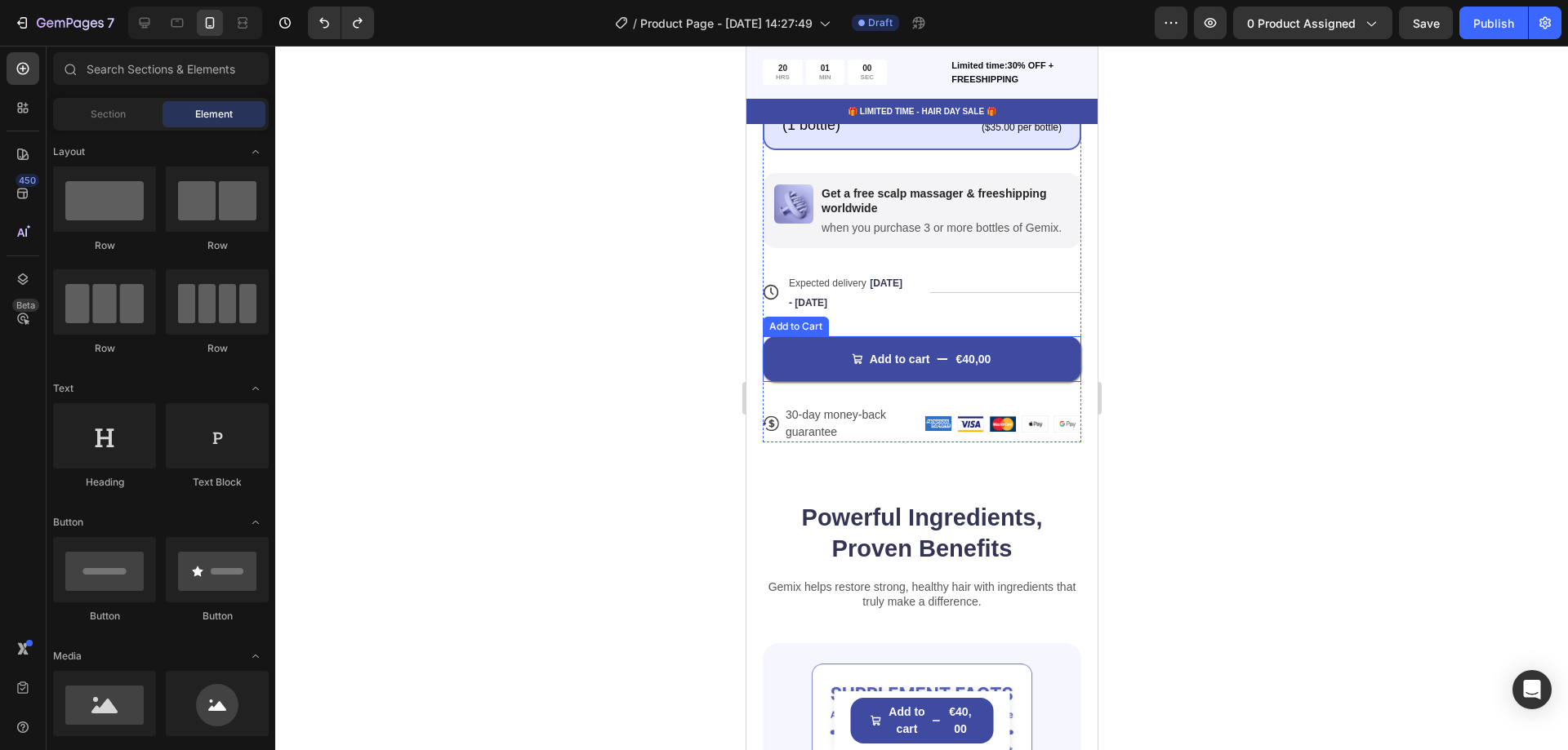
click at [805, 328] on div "Add to Cart" at bounding box center [795, 326] width 59 height 14
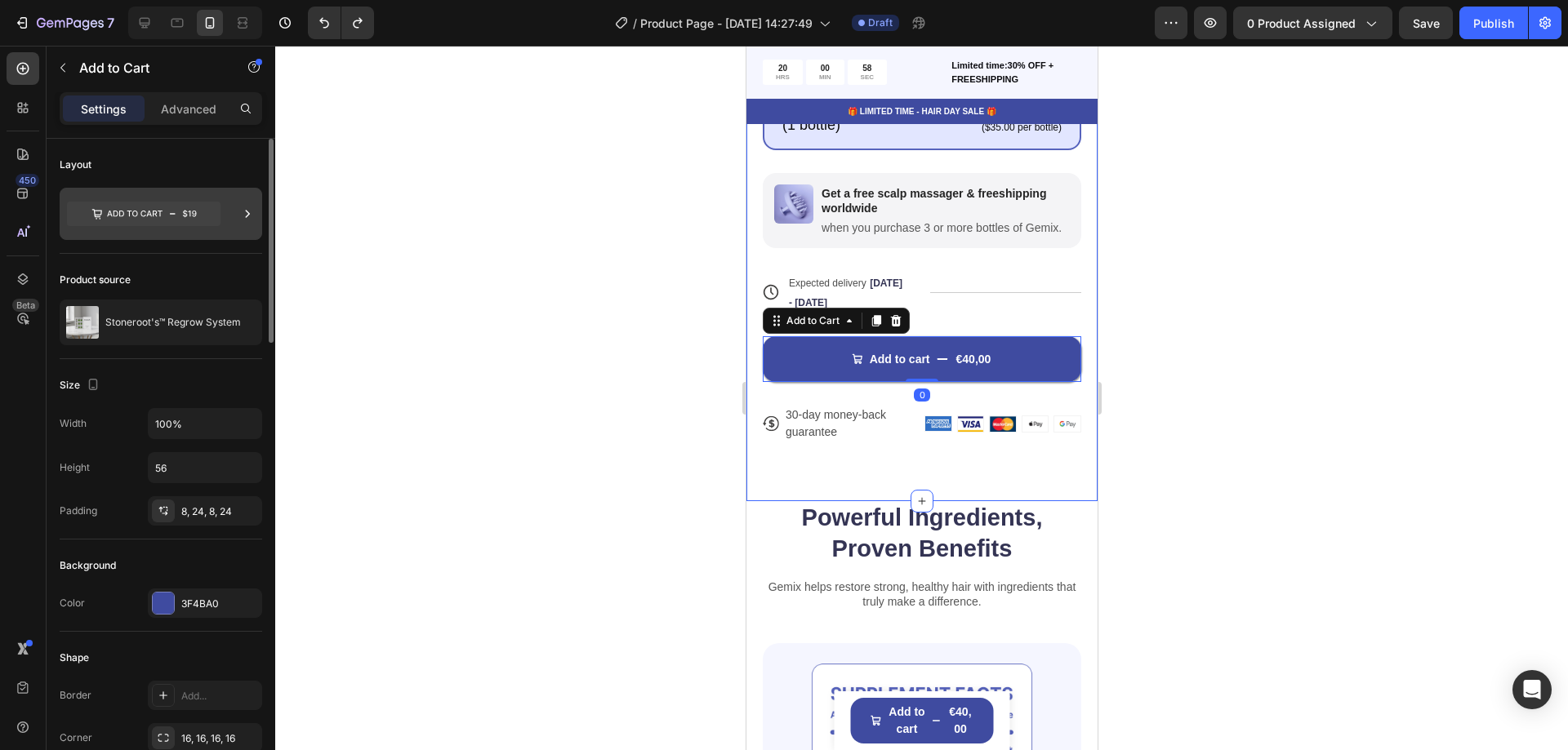
click at [148, 208] on icon at bounding box center [144, 214] width 153 height 25
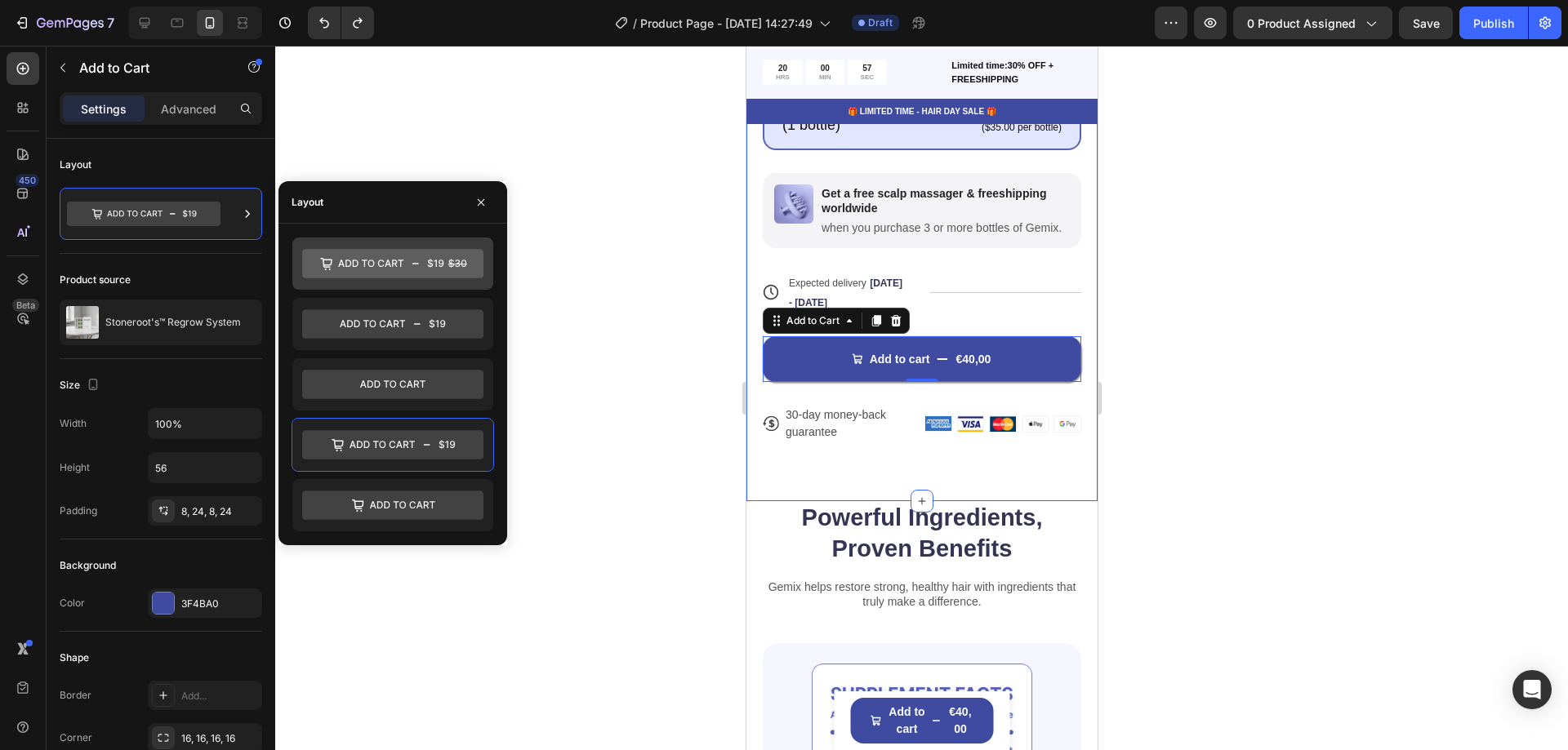
click at [404, 261] on icon at bounding box center [393, 263] width 182 height 30
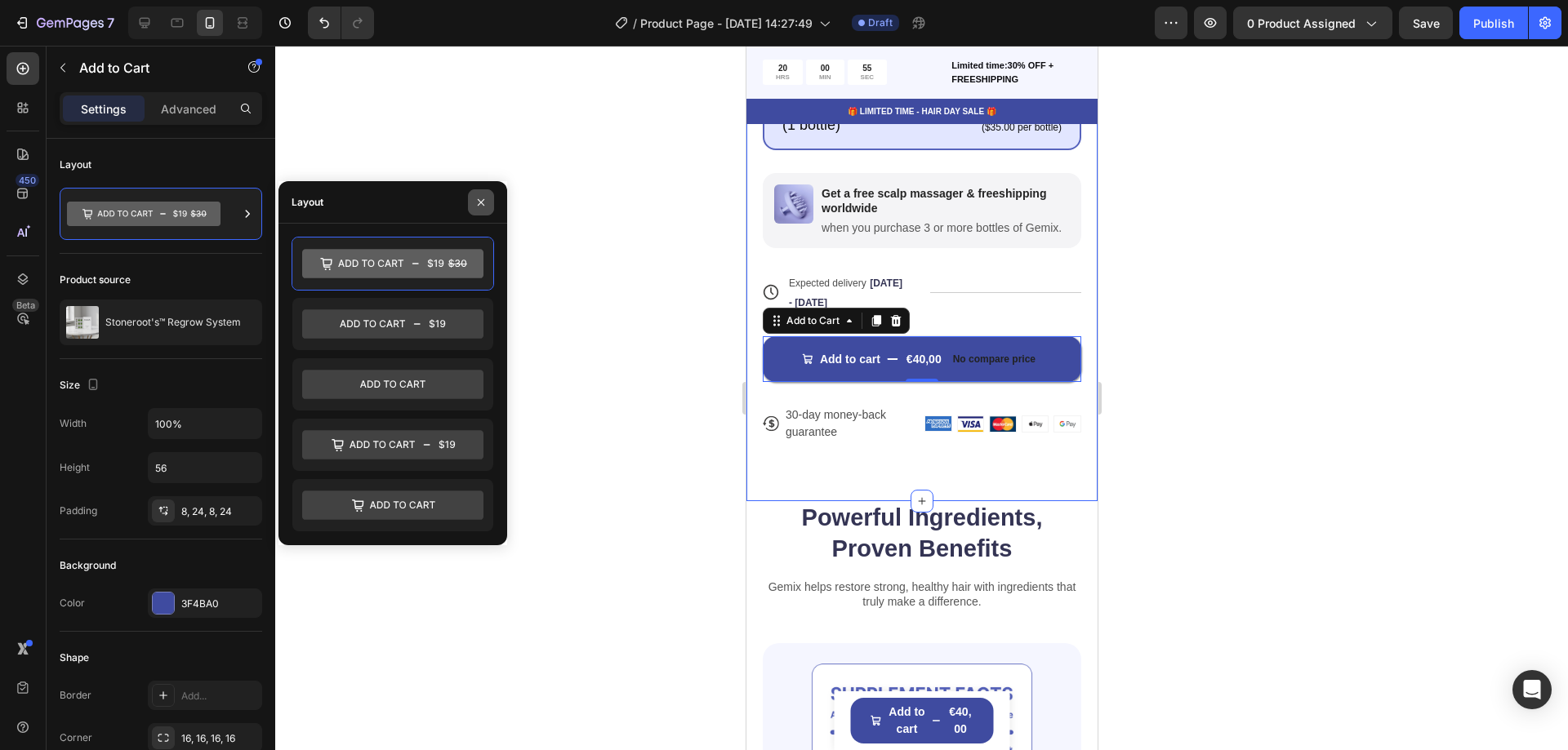
click at [483, 204] on icon "button" at bounding box center [480, 201] width 7 height 7
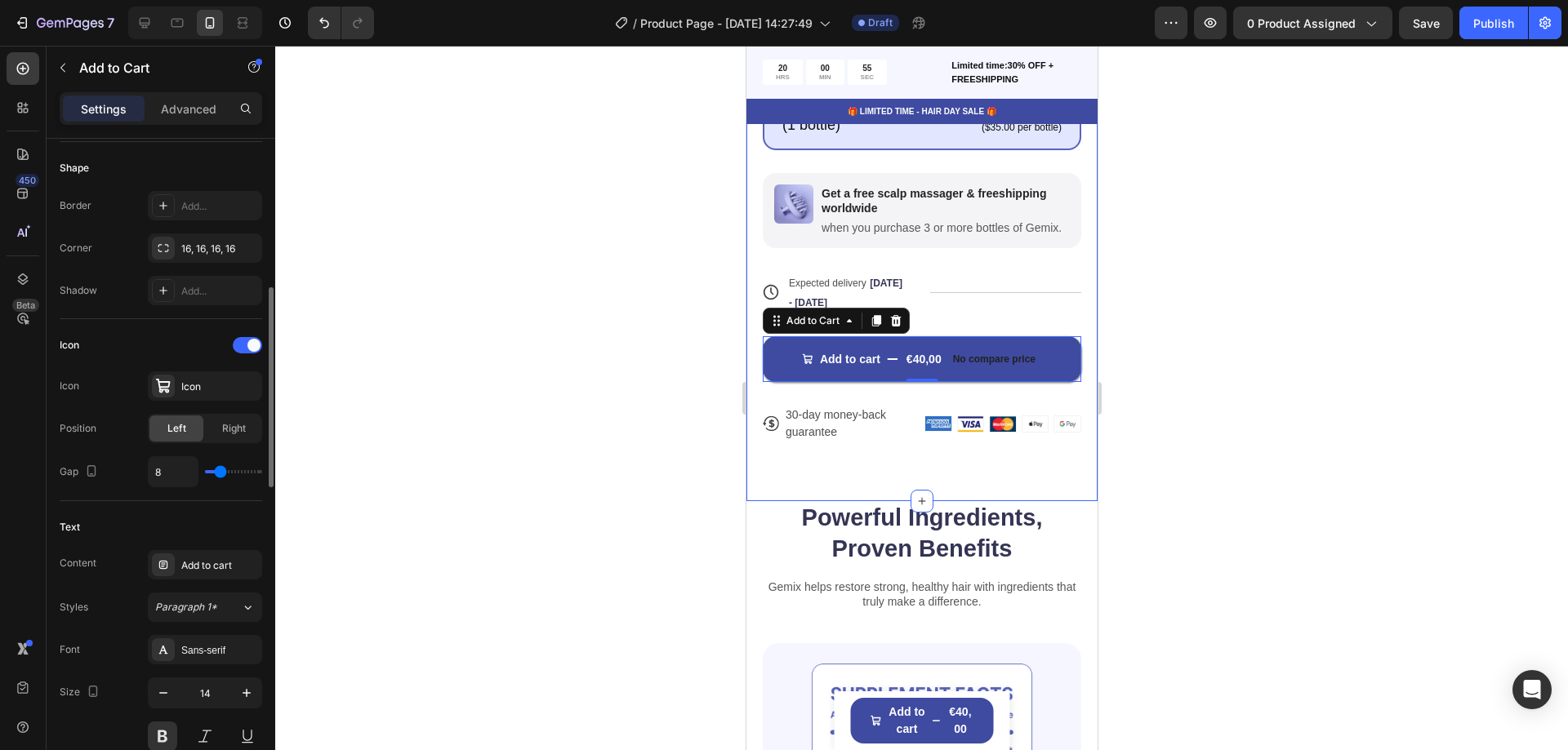
scroll to position [817, 0]
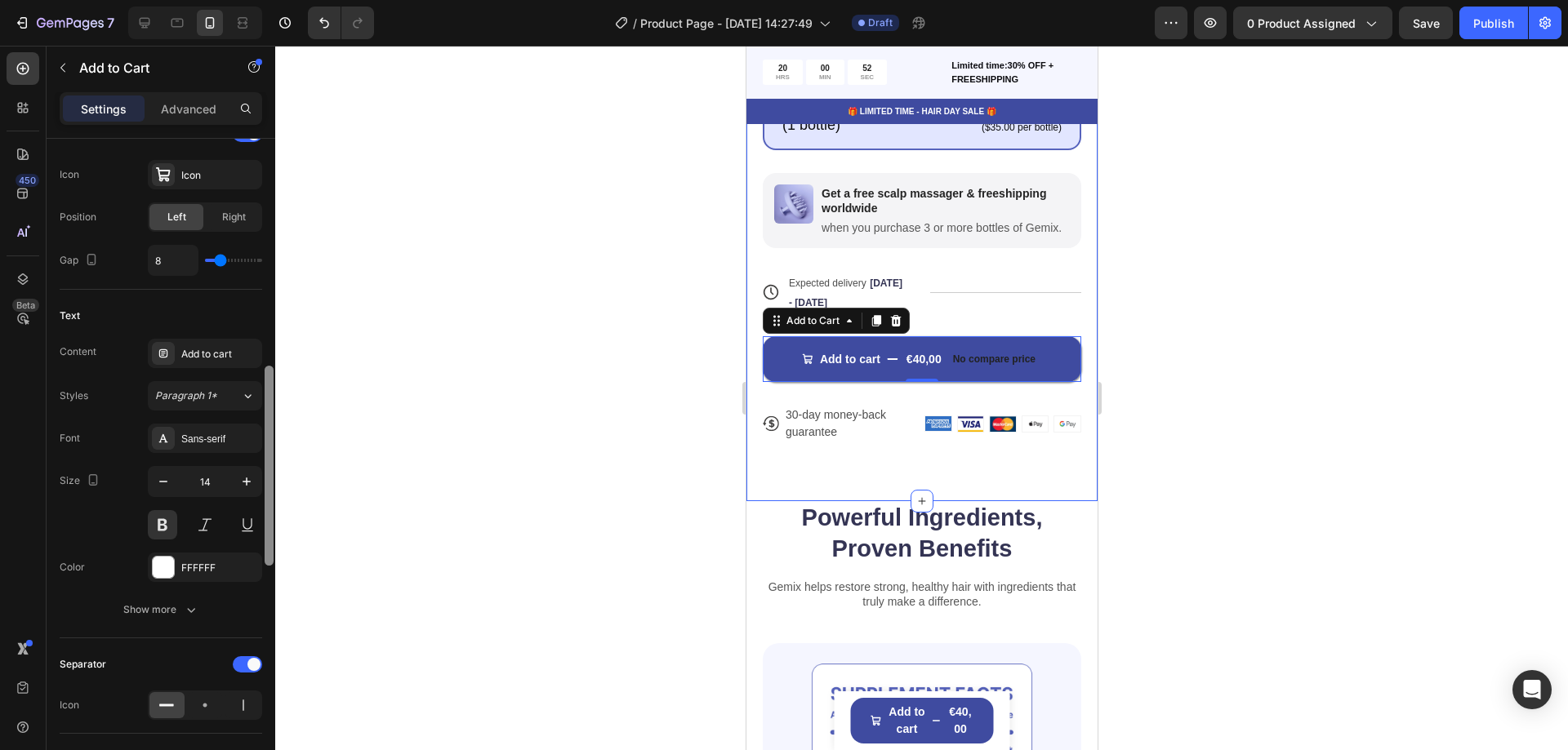
drag, startPoint x: 269, startPoint y: 428, endPoint x: 273, endPoint y: 407, distance: 21.4
click at [265, 405] on div at bounding box center [269, 465] width 9 height 200
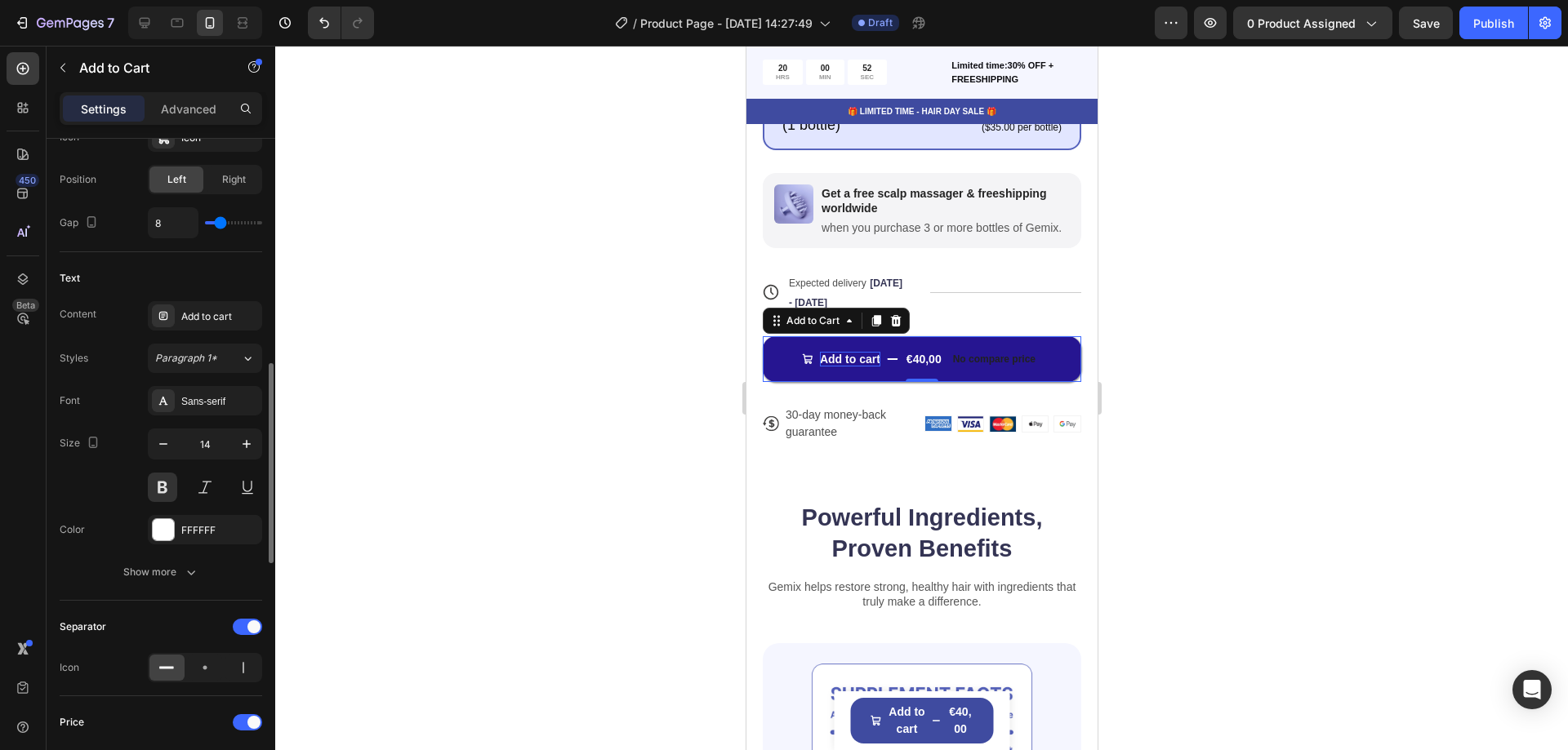
click at [834, 364] on div "Add to cart" at bounding box center [849, 359] width 60 height 14
click at [834, 364] on p "Add to cart" at bounding box center [849, 359] width 60 height 14
click at [839, 365] on p "Add to cart" at bounding box center [849, 359] width 60 height 14
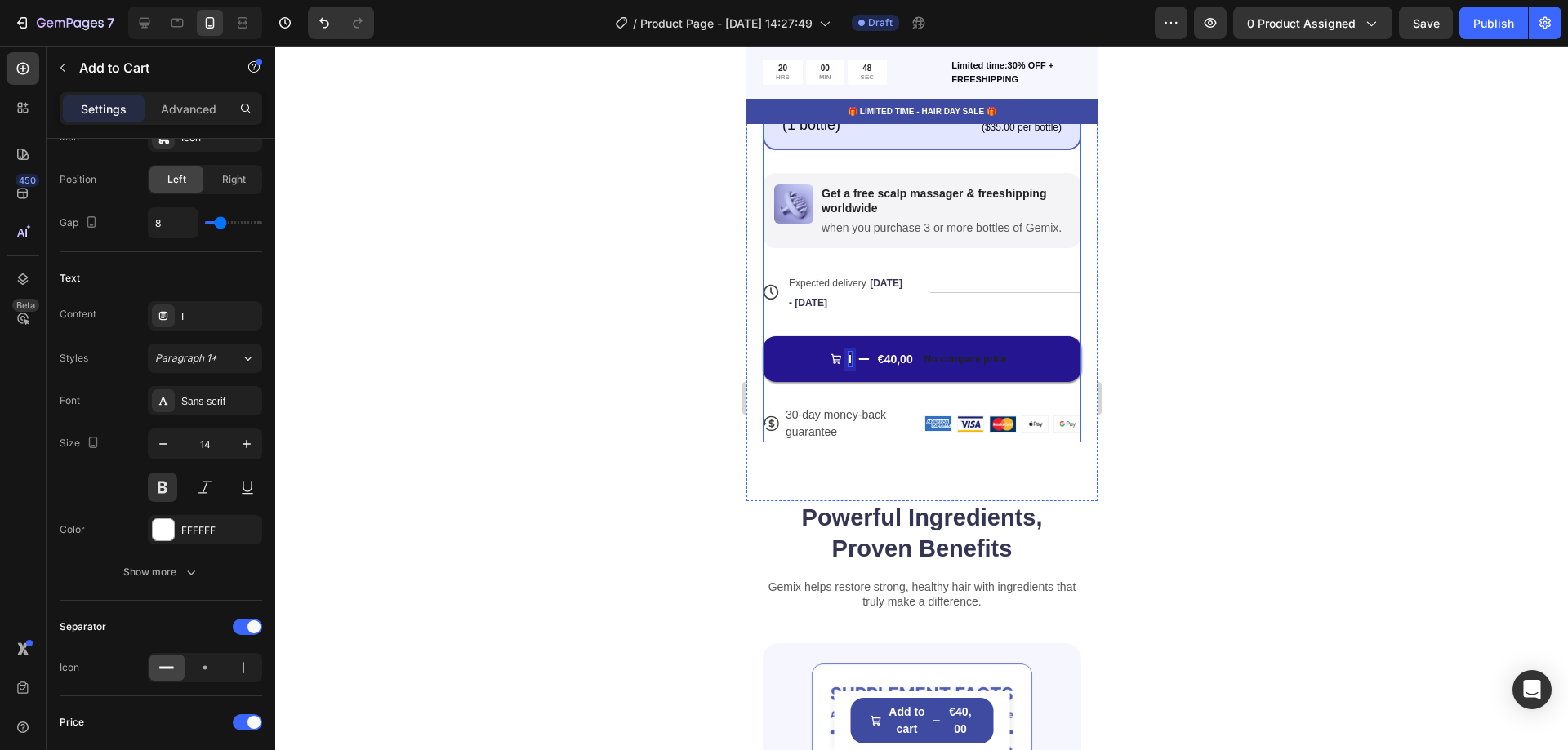
click at [762, 337] on button "I €40,00 No compare price" at bounding box center [920, 360] width 319 height 46
click at [762, 337] on button "IN DE €40,00 No compare price" at bounding box center [920, 360] width 319 height 46
click at [938, 365] on div "€40,00" at bounding box center [951, 360] width 36 height 33
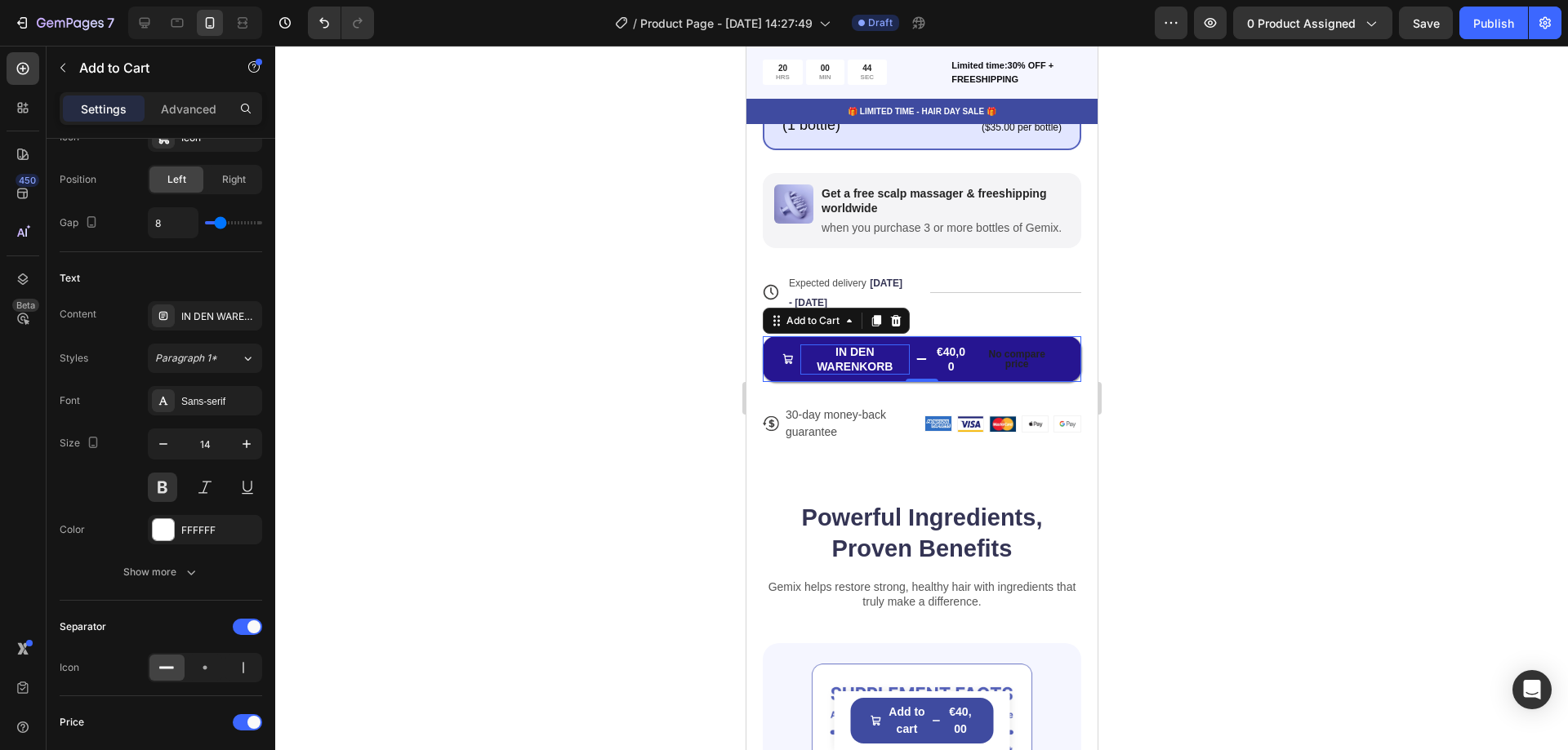
click at [944, 354] on div "€40,00" at bounding box center [951, 360] width 36 height 33
click at [950, 360] on div "€40,00" at bounding box center [951, 360] width 36 height 33
click at [951, 361] on div "€40,00" at bounding box center [951, 360] width 36 height 33
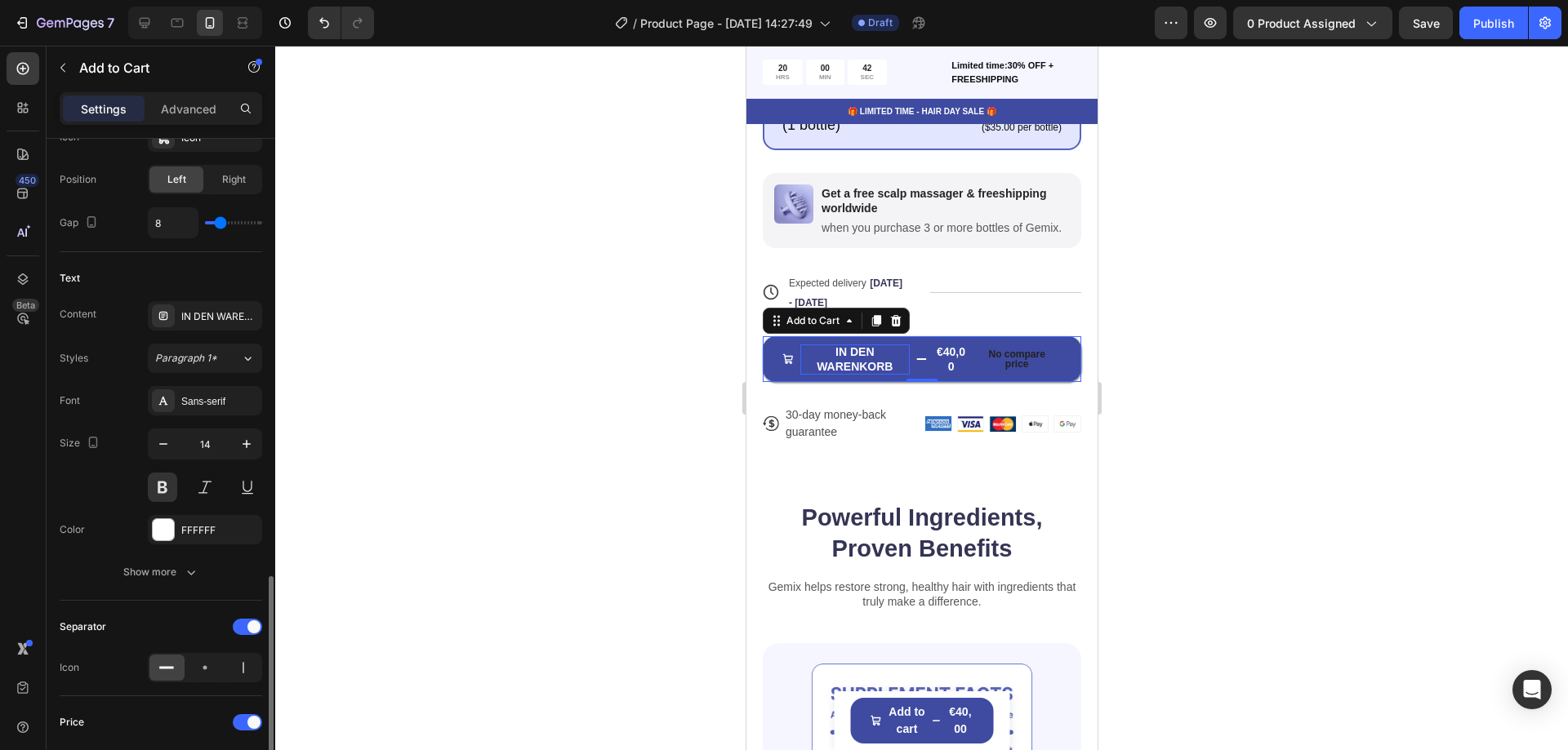
scroll to position [902, 0]
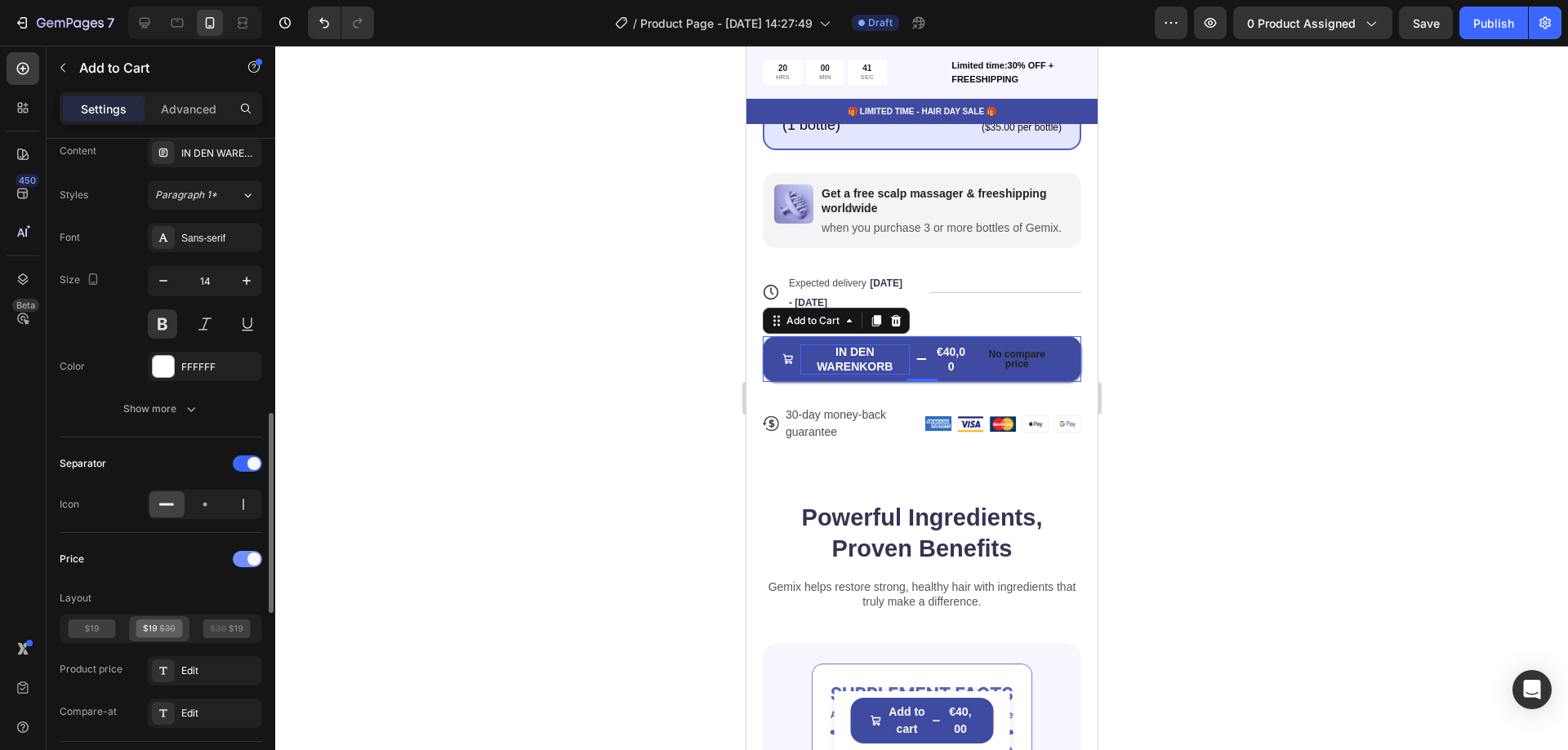
click at [245, 557] on div at bounding box center [247, 559] width 30 height 16
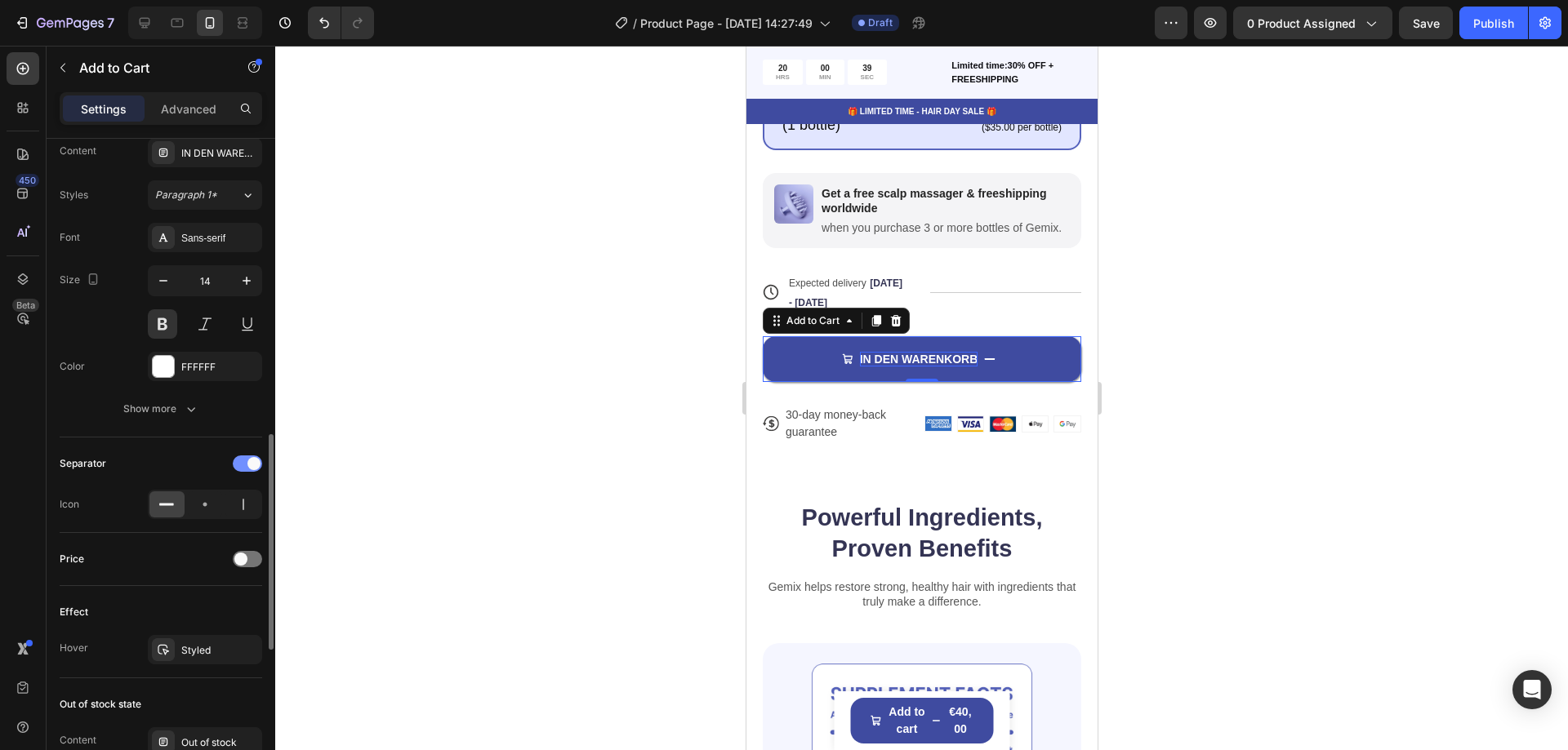
click at [249, 460] on span at bounding box center [254, 464] width 13 height 13
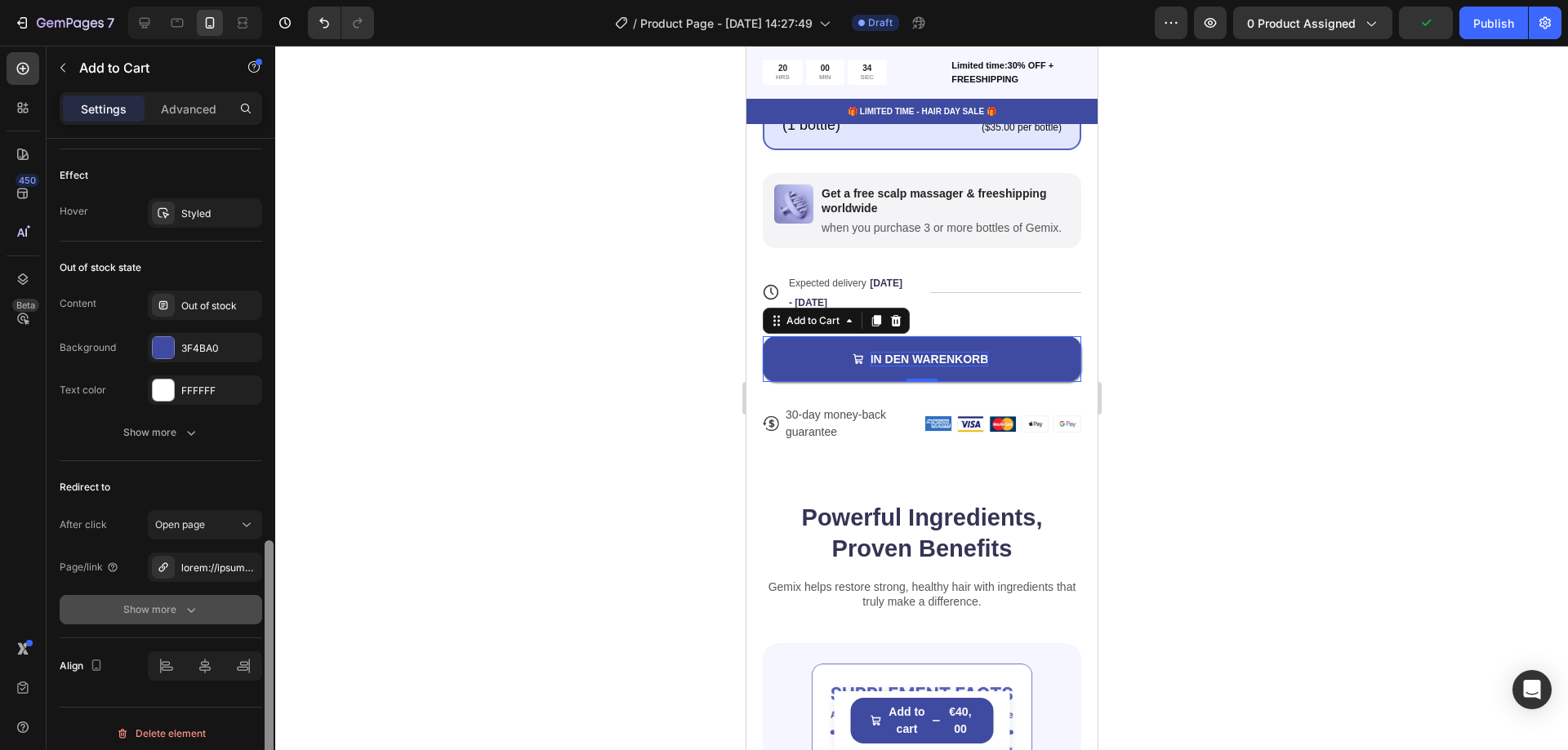
scroll to position [1306, 0]
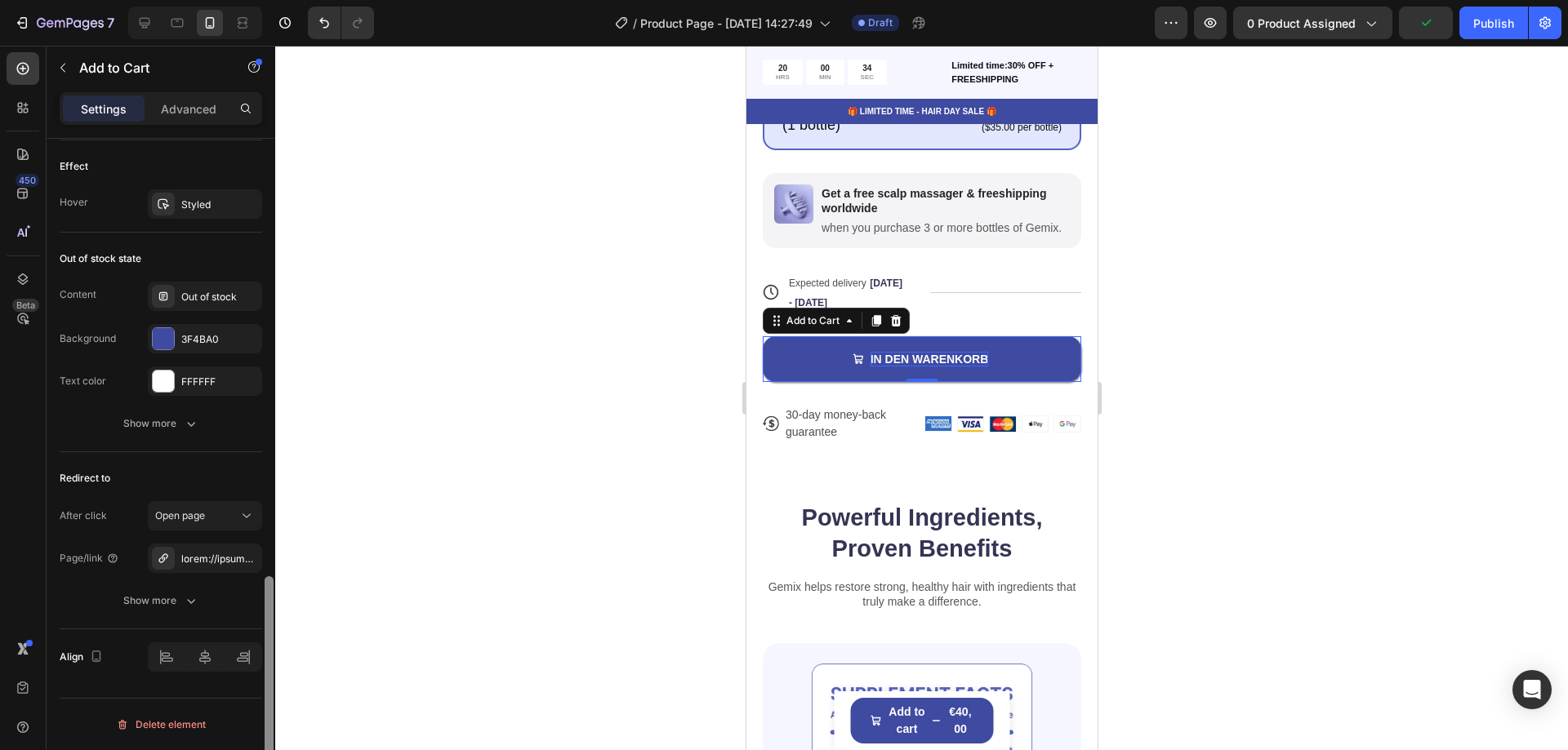
drag, startPoint x: 267, startPoint y: 467, endPoint x: 225, endPoint y: 578, distance: 118.7
click at [252, 607] on div "Layout Product source Stoneroot's™ Regrow System Size Width 100% Height 56 Padd…" at bounding box center [161, 468] width 229 height 658
click at [200, 559] on div at bounding box center [206, 559] width 48 height 14
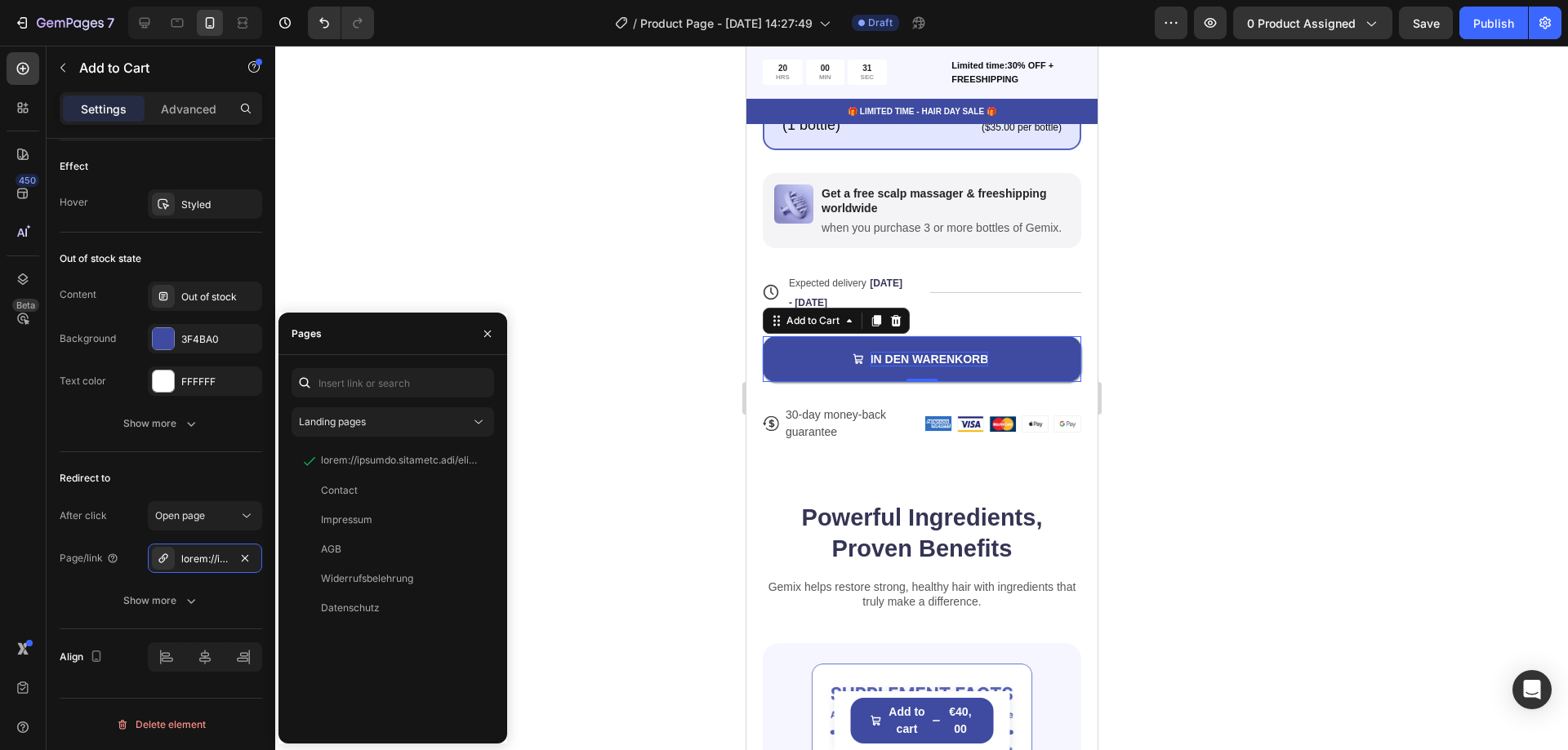
click at [16, 501] on div "450 Beta" at bounding box center [23, 342] width 33 height 581
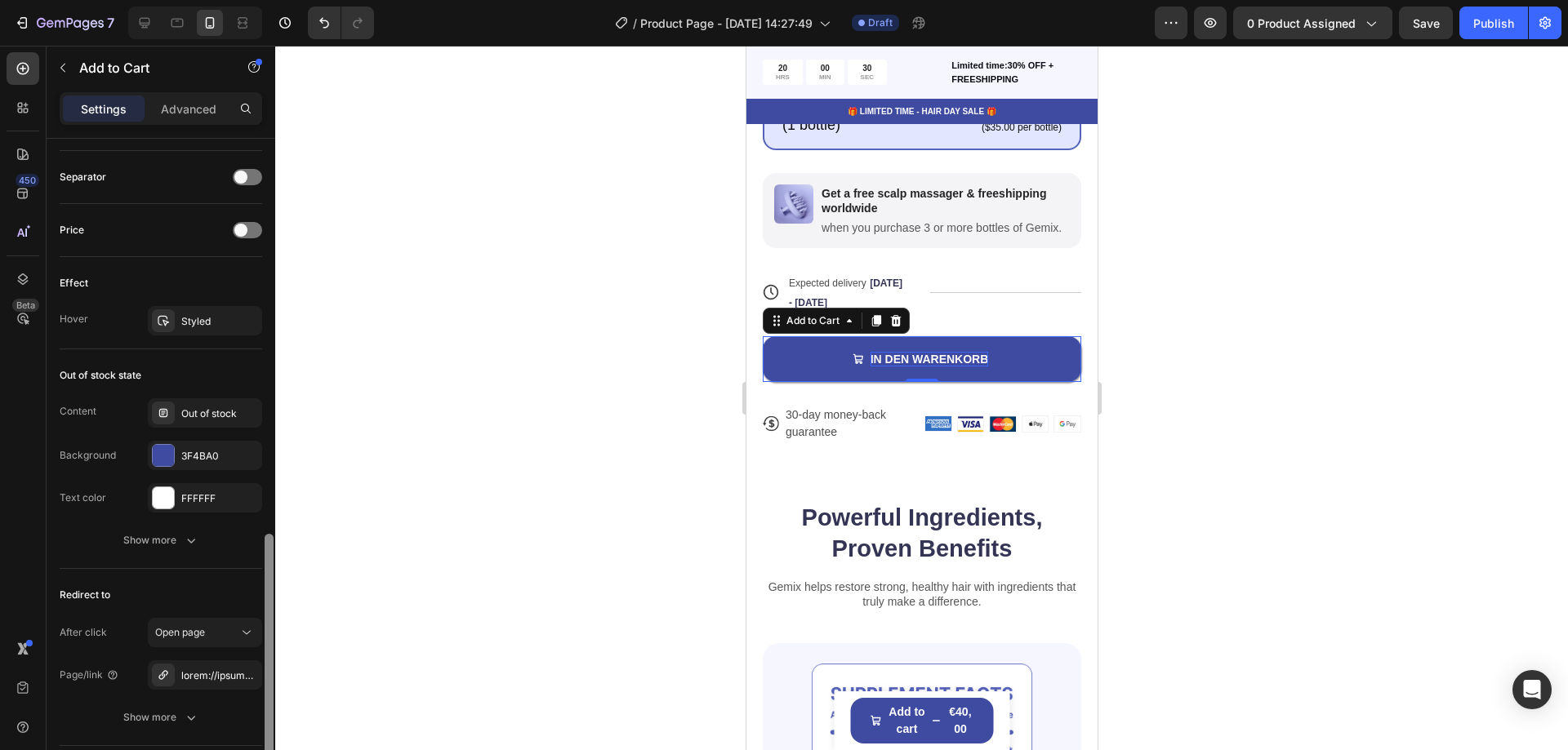
scroll to position [1175, 0]
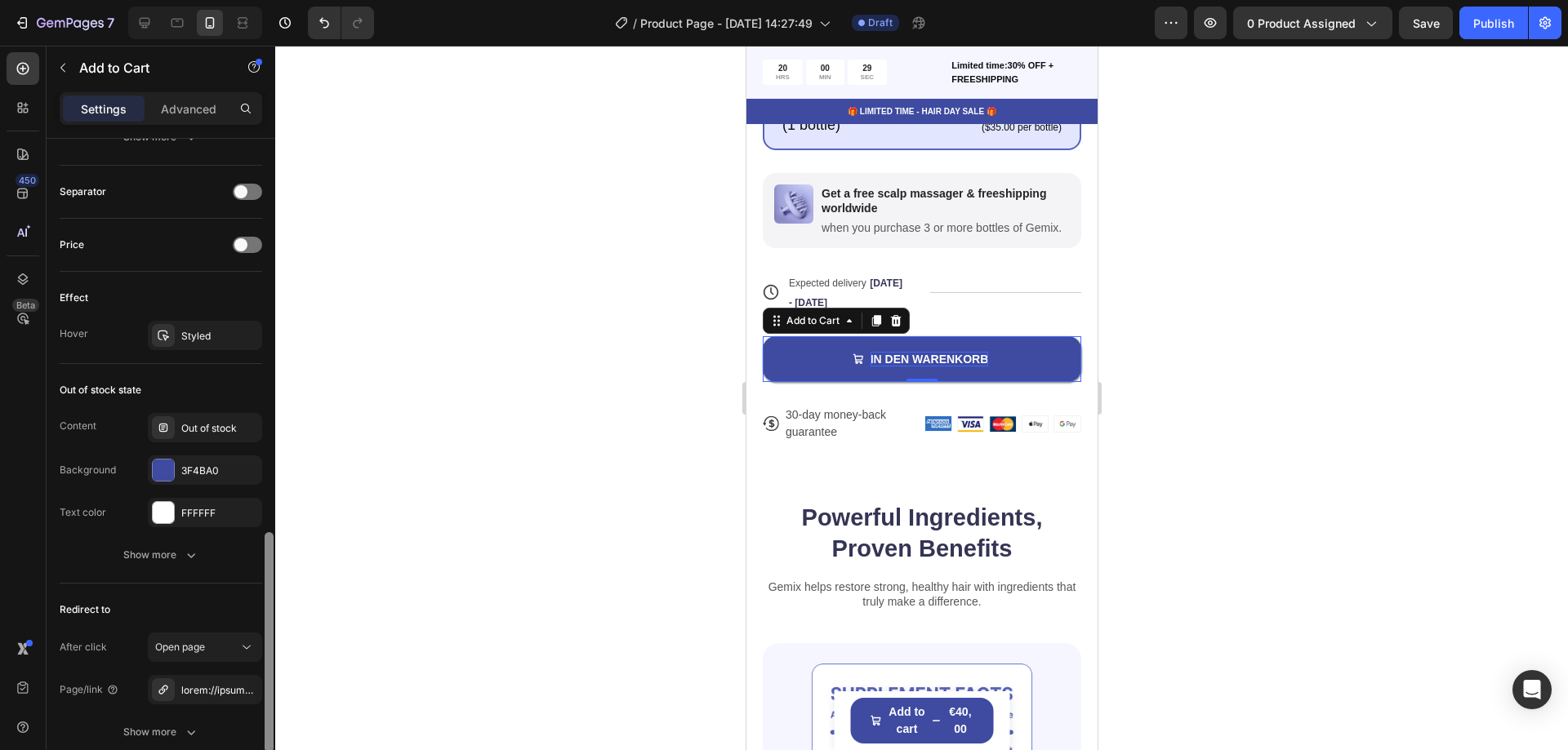
drag, startPoint x: 269, startPoint y: 671, endPoint x: 273, endPoint y: 627, distance: 44.2
click at [273, 627] on div at bounding box center [269, 643] width 9 height 220
click at [190, 466] on div "3F4BA0" at bounding box center [206, 471] width 48 height 14
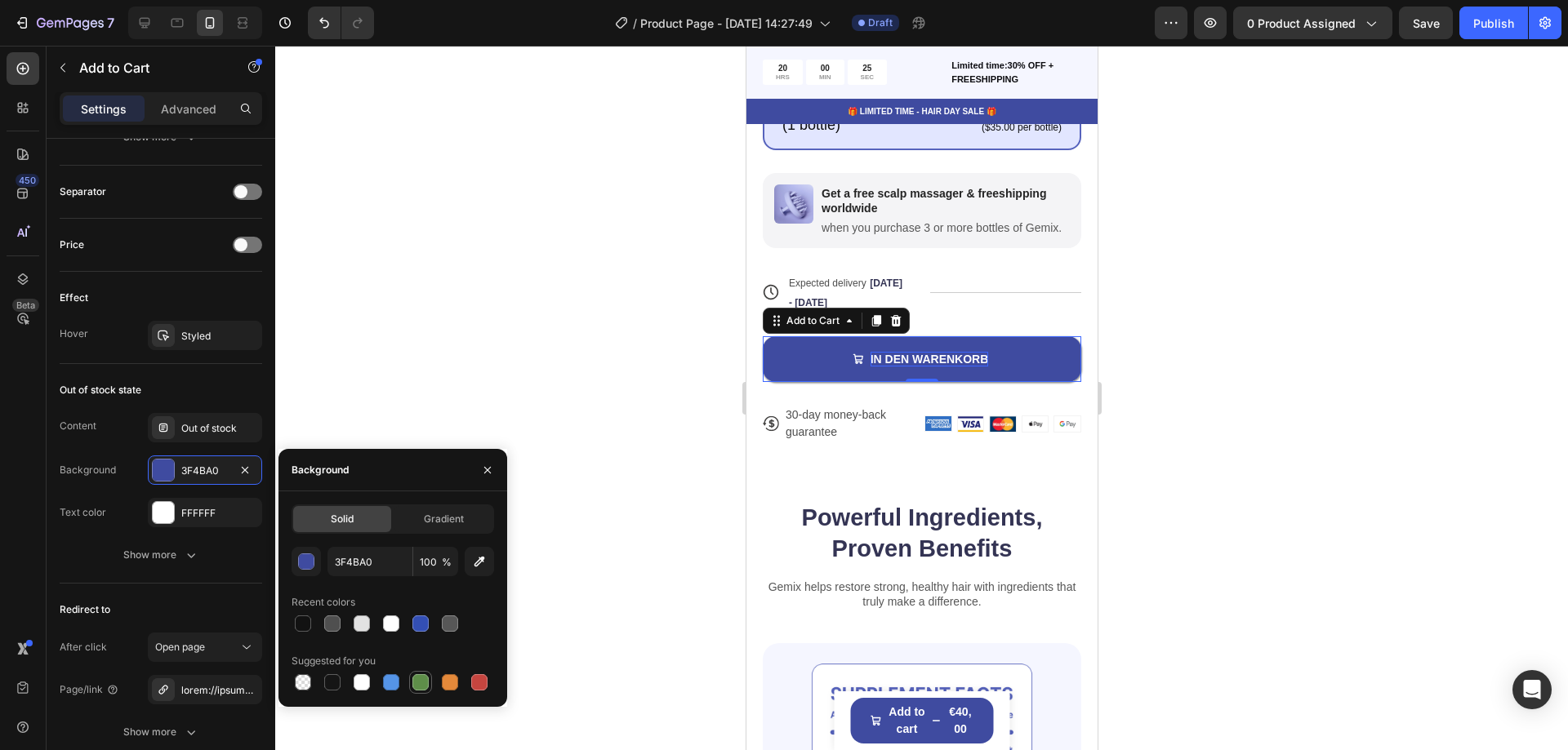
click at [417, 682] on div at bounding box center [420, 682] width 16 height 16
type input "5E8E49"
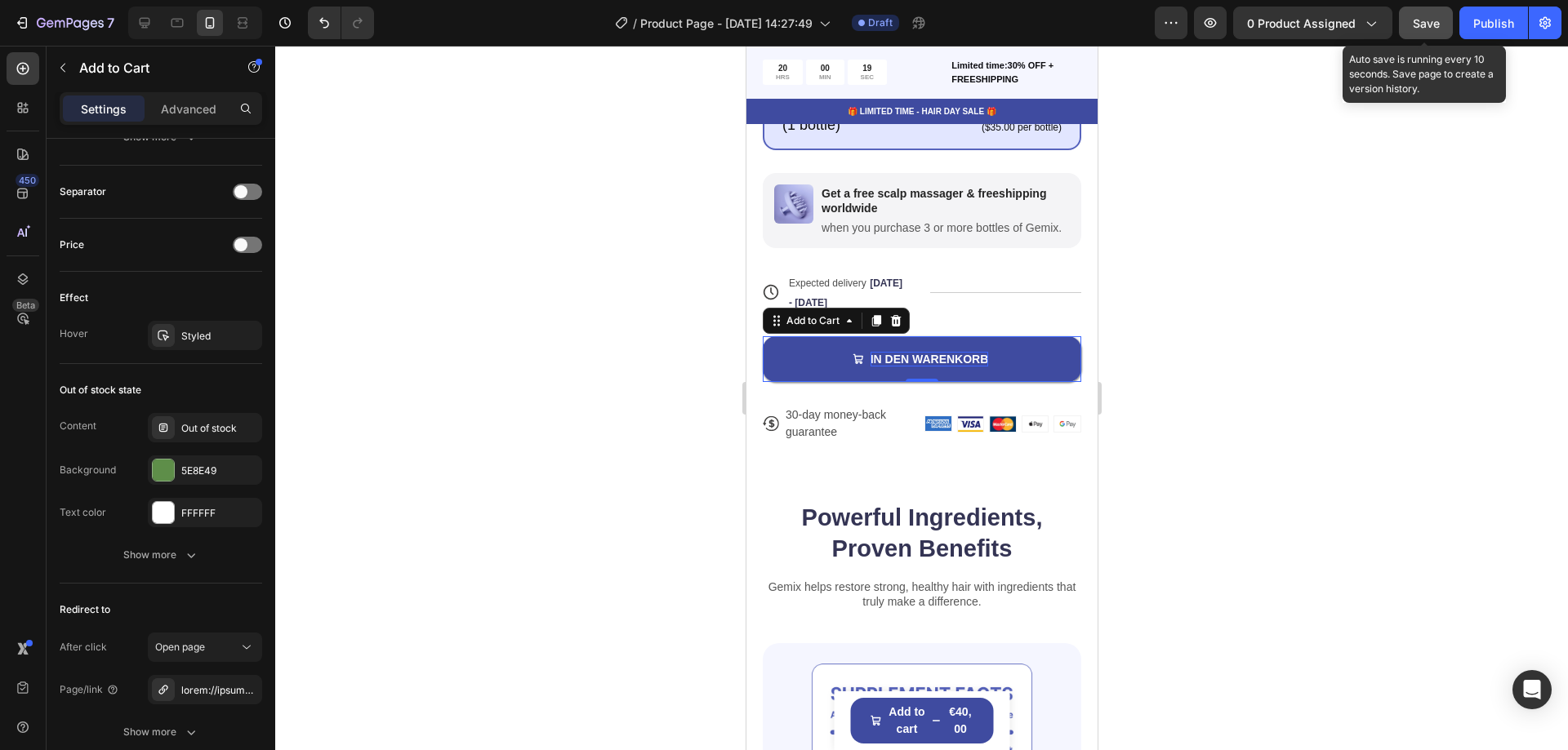
click at [1431, 24] on span "Save" at bounding box center [1426, 23] width 27 height 14
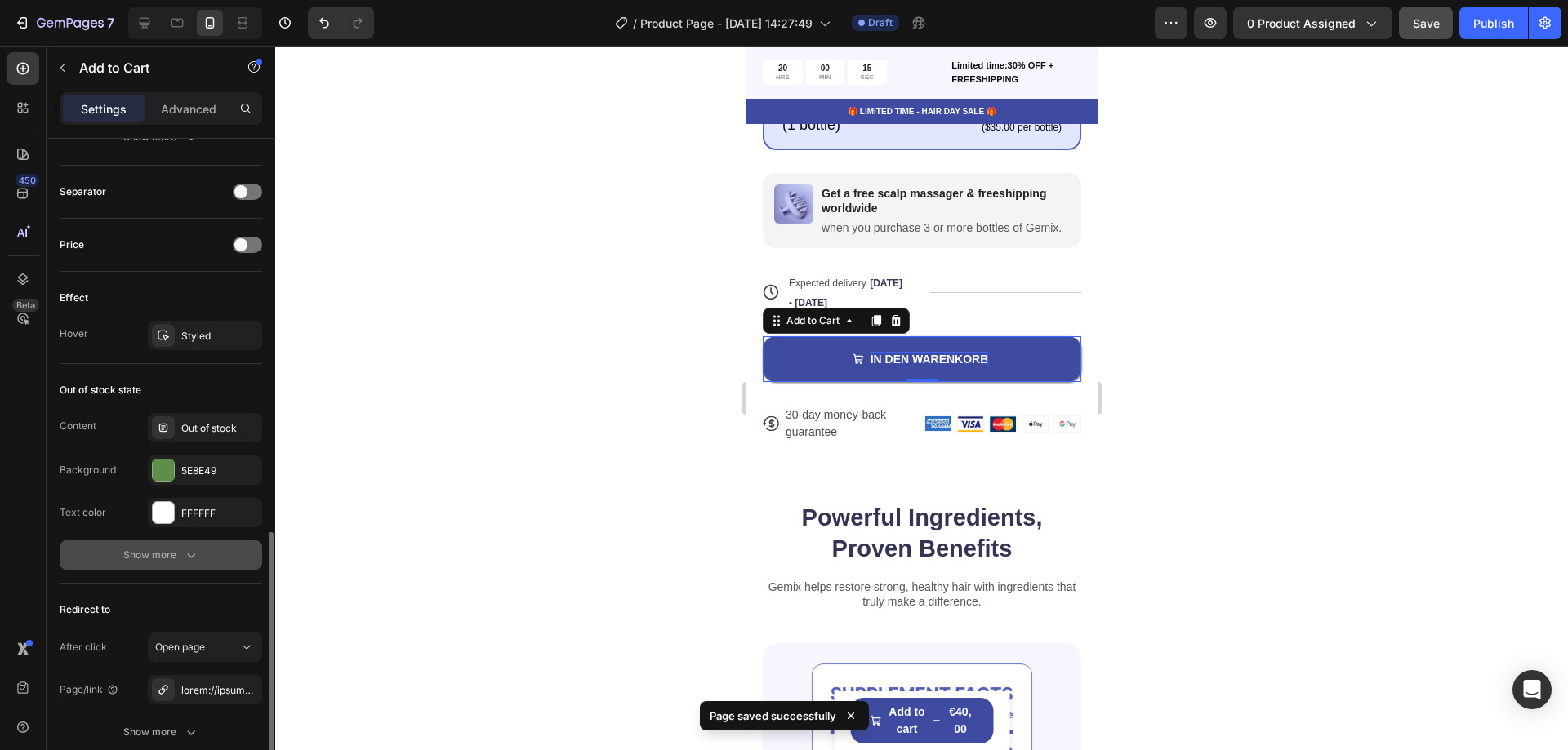
click at [176, 556] on div "Show more" at bounding box center [161, 555] width 76 height 16
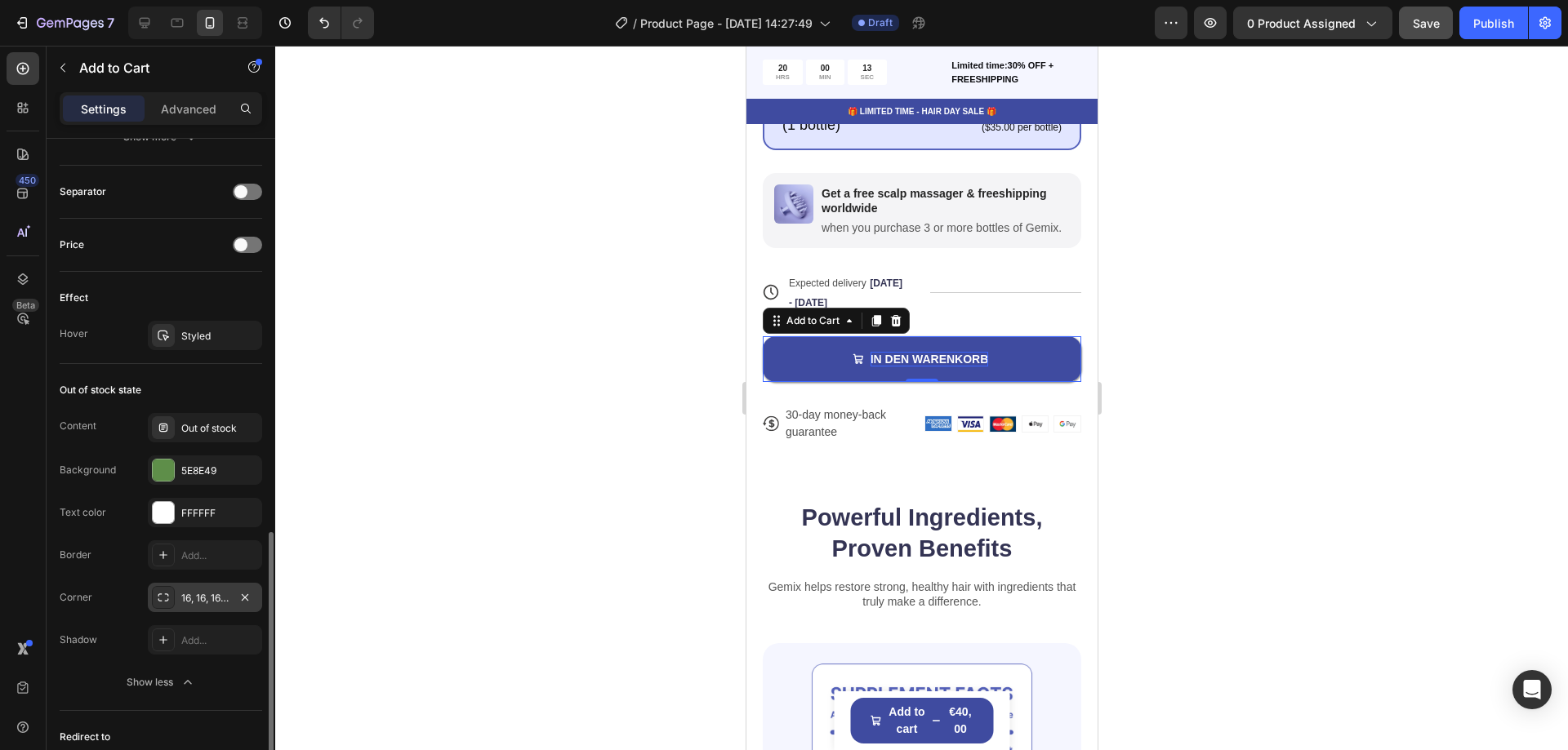
click at [166, 598] on icon at bounding box center [164, 598] width 13 height 13
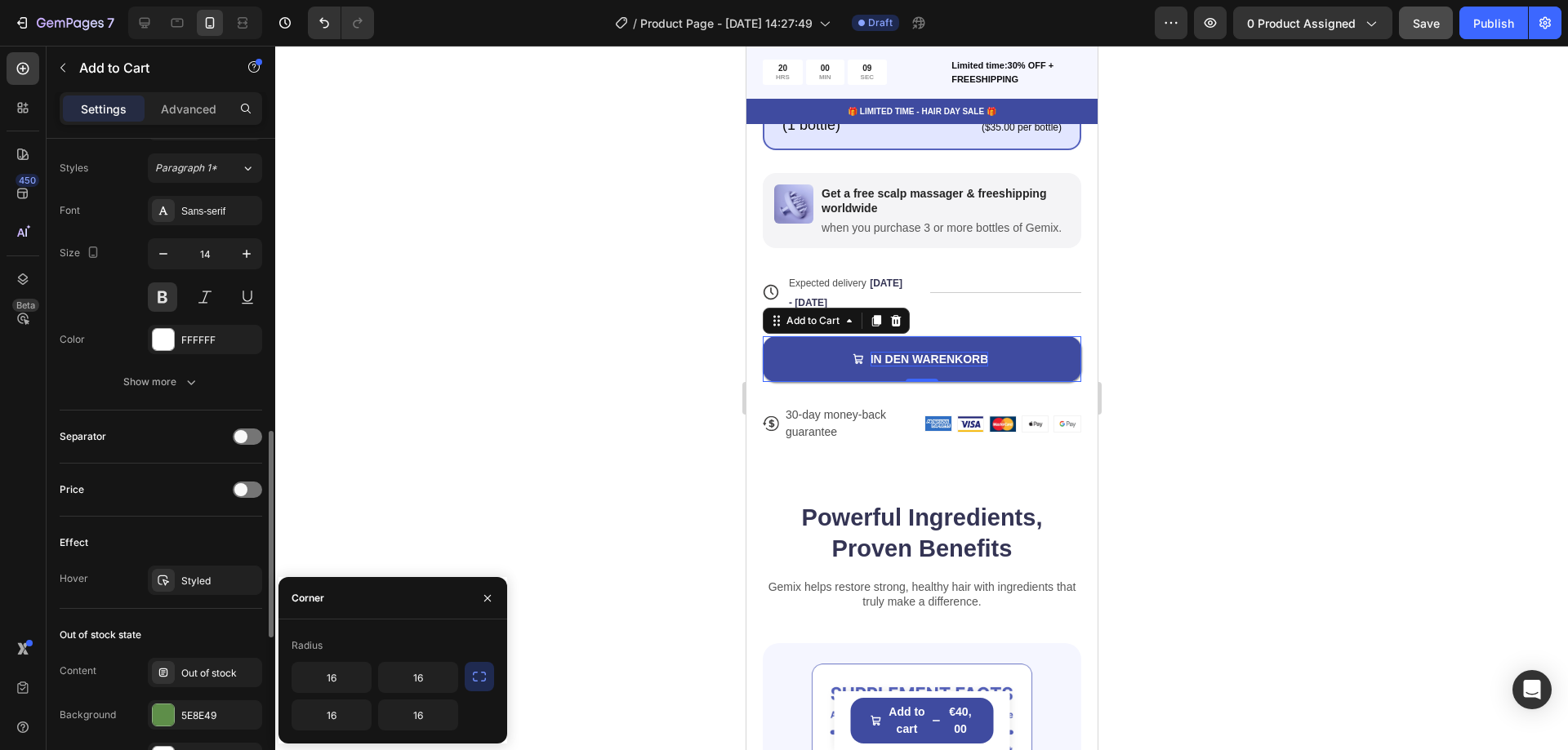
scroll to position [1256, 0]
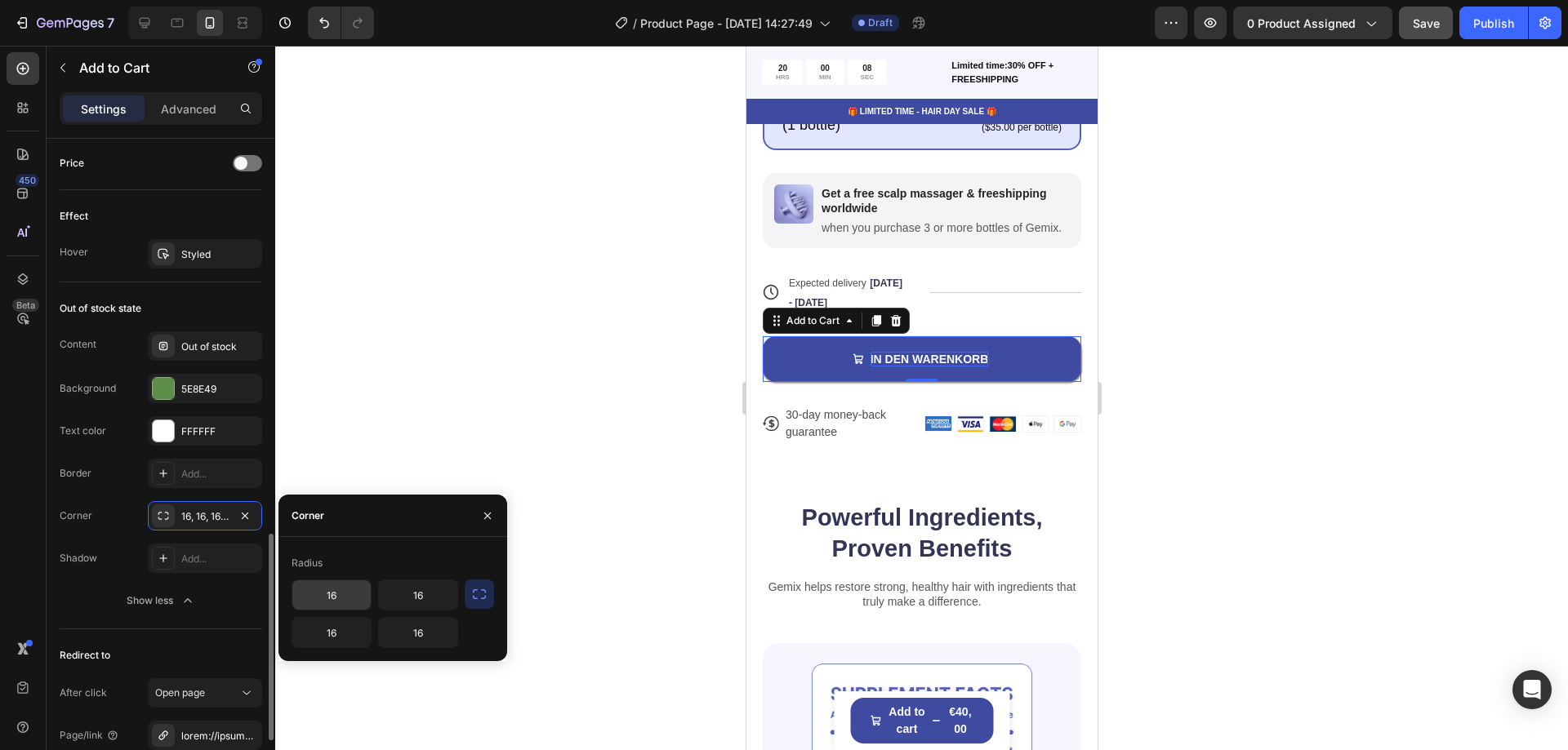
click at [327, 590] on input "16" at bounding box center [332, 595] width 78 height 30
click at [367, 556] on div "Radius" at bounding box center [393, 562] width 203 height 26
click at [484, 594] on icon "button" at bounding box center [479, 594] width 16 height 16
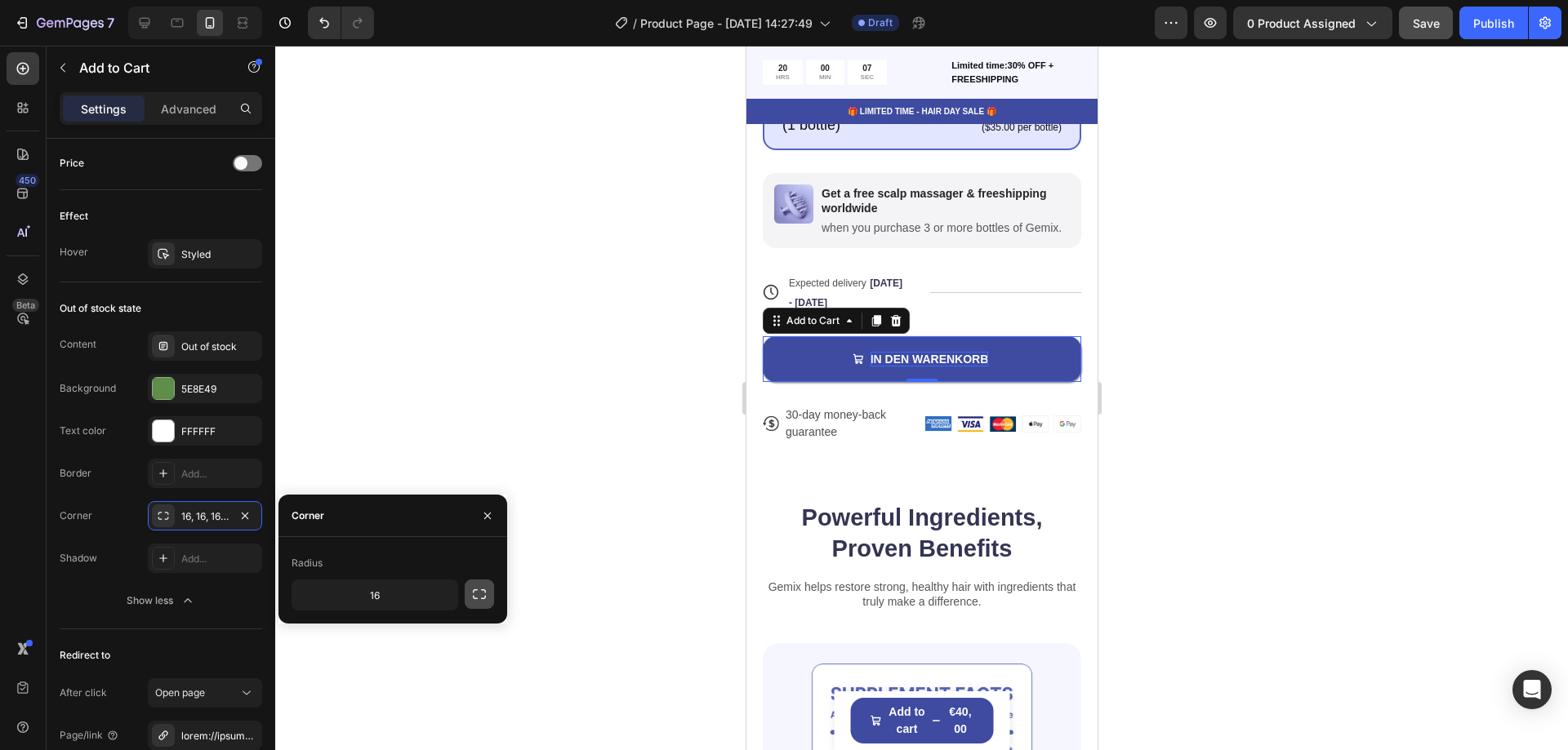
click at [486, 594] on icon "button" at bounding box center [479, 594] width 16 height 16
click at [484, 596] on icon "button" at bounding box center [479, 594] width 16 height 16
click at [484, 597] on icon "button" at bounding box center [479, 594] width 16 height 16
click at [364, 601] on input "16" at bounding box center [332, 595] width 78 height 30
click at [389, 557] on div "Radius" at bounding box center [393, 562] width 203 height 26
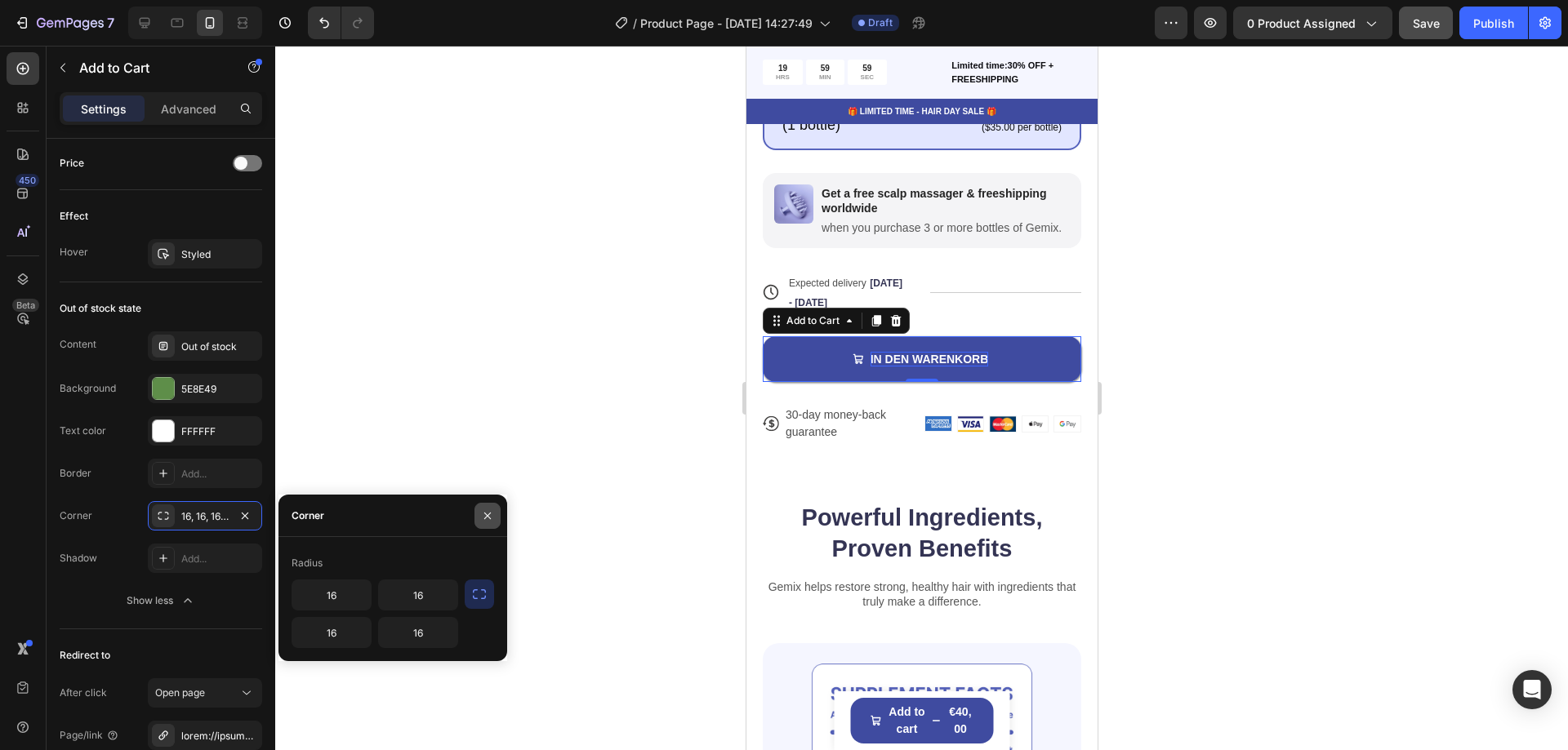
click at [487, 510] on icon "button" at bounding box center [488, 517] width 13 height 13
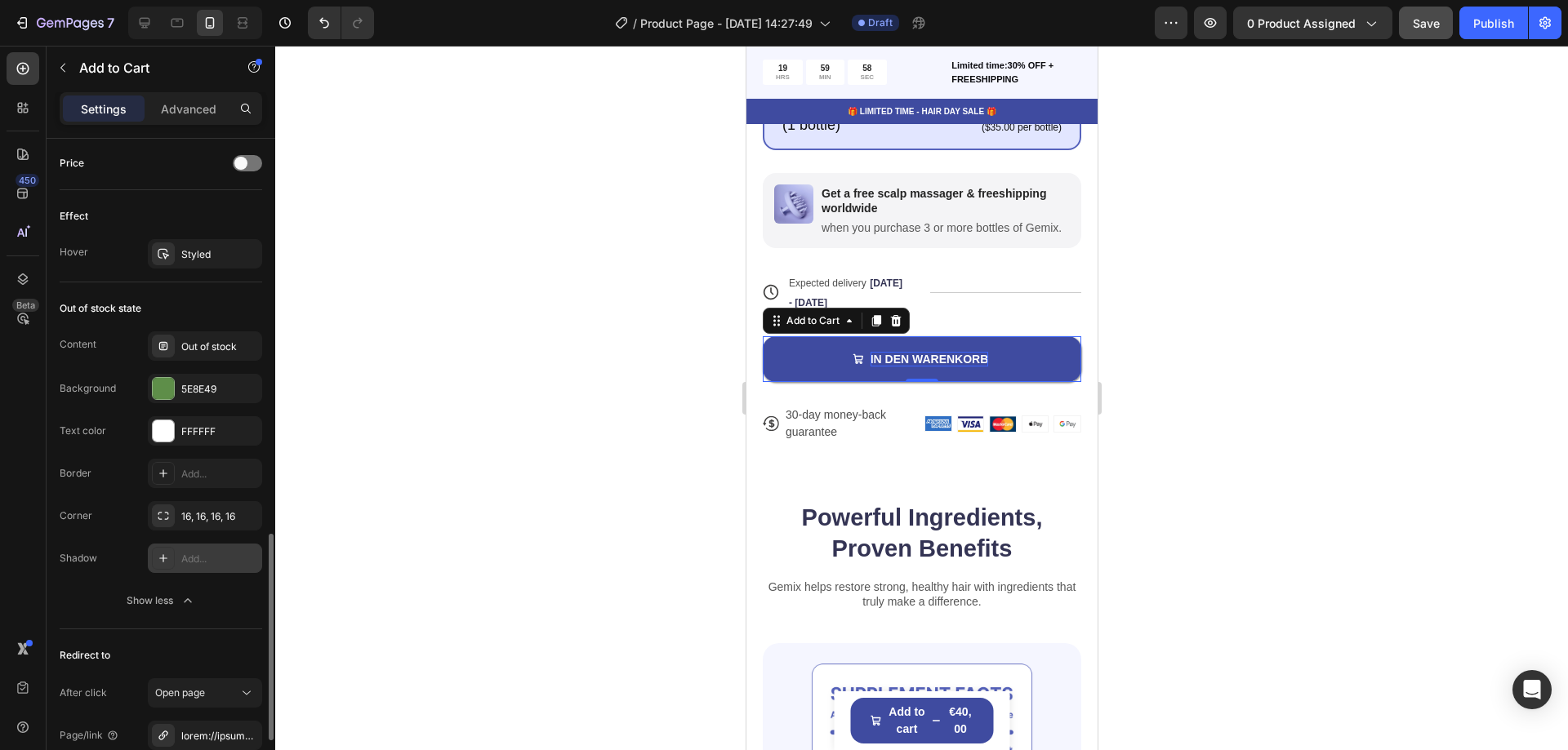
click at [194, 562] on div "Add..." at bounding box center [220, 559] width 77 height 14
click at [0, 489] on div "450 Beta" at bounding box center [23, 398] width 47 height 705
click at [562, 395] on div at bounding box center [921, 398] width 1292 height 705
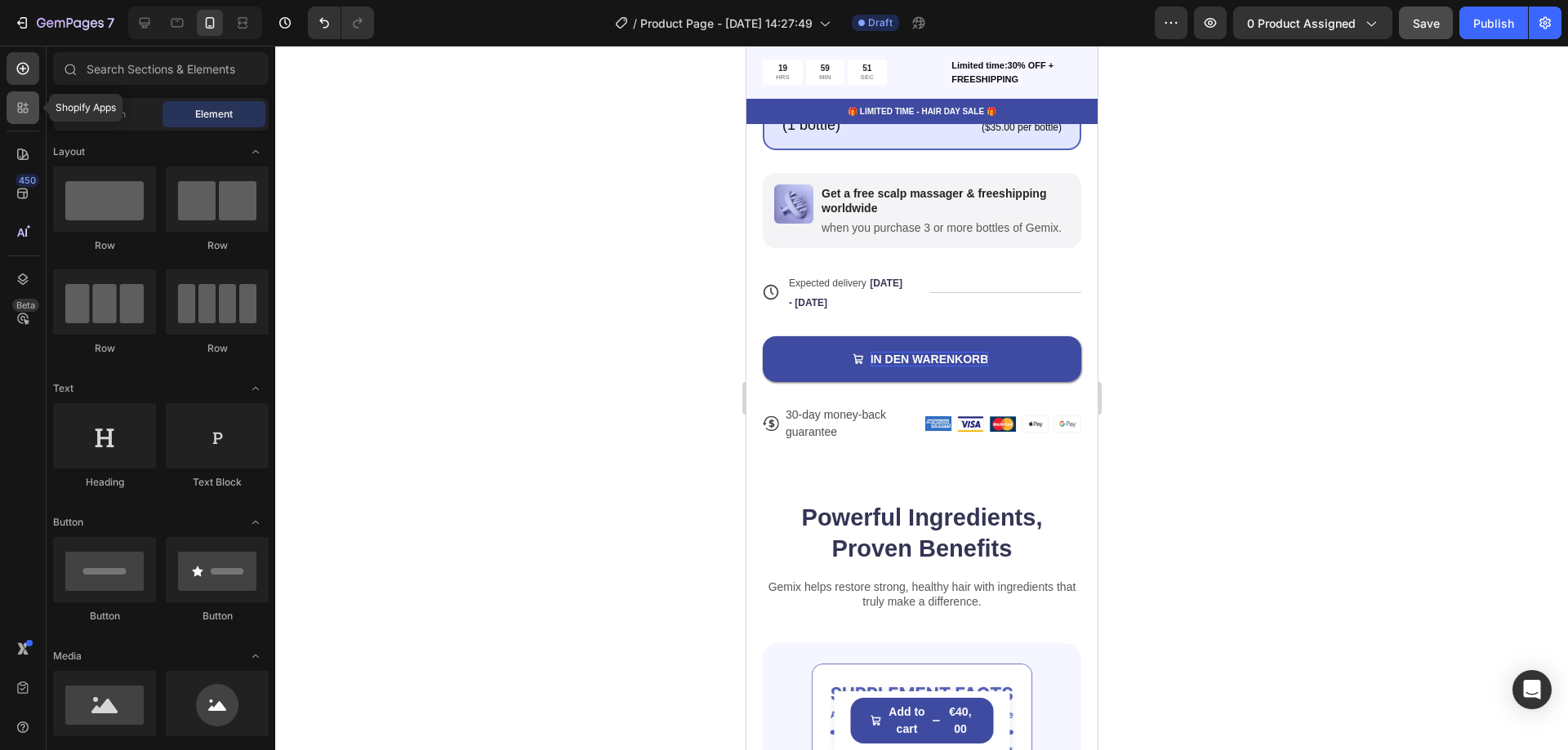
click at [19, 109] on icon at bounding box center [20, 111] width 5 height 5
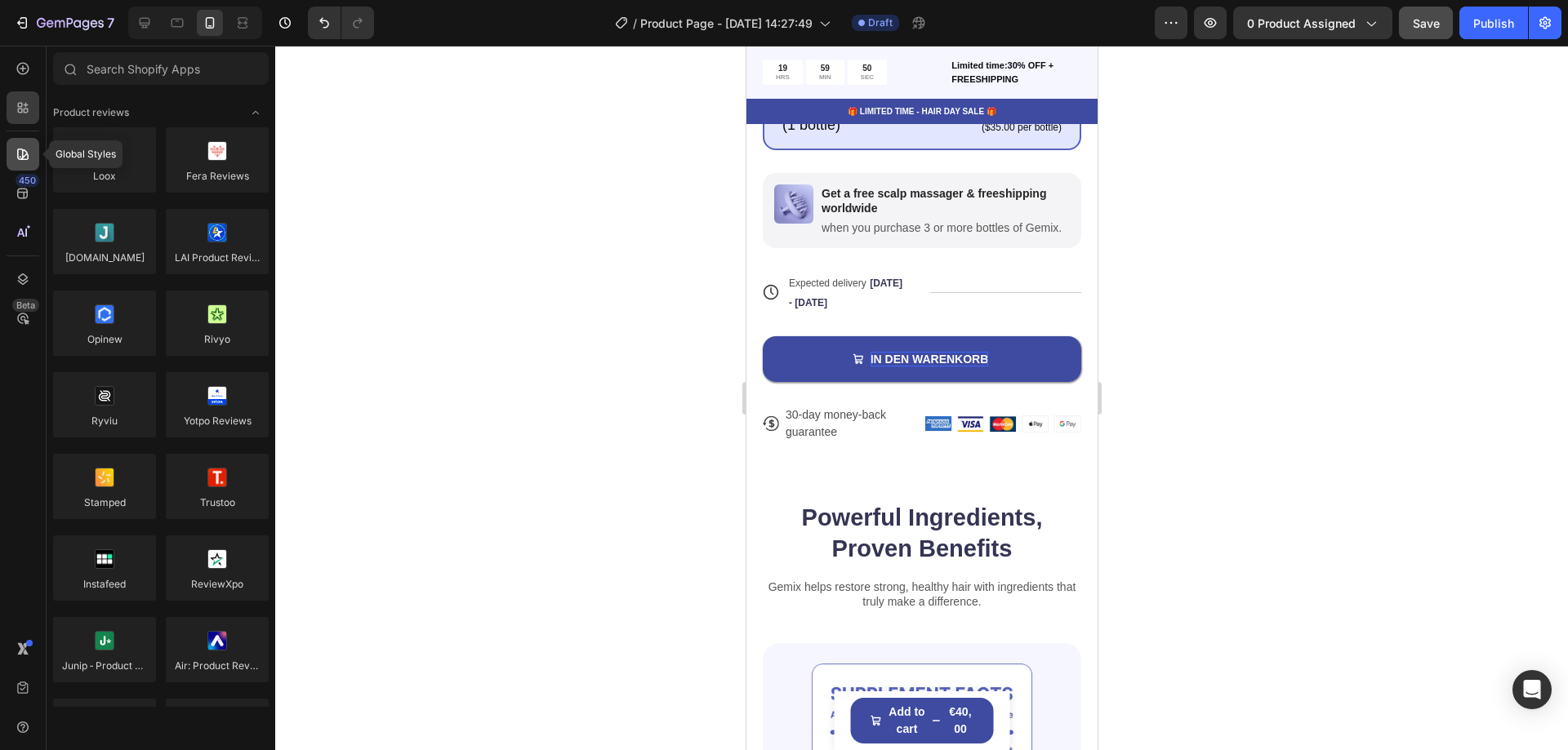
click at [22, 152] on icon at bounding box center [23, 154] width 11 height 11
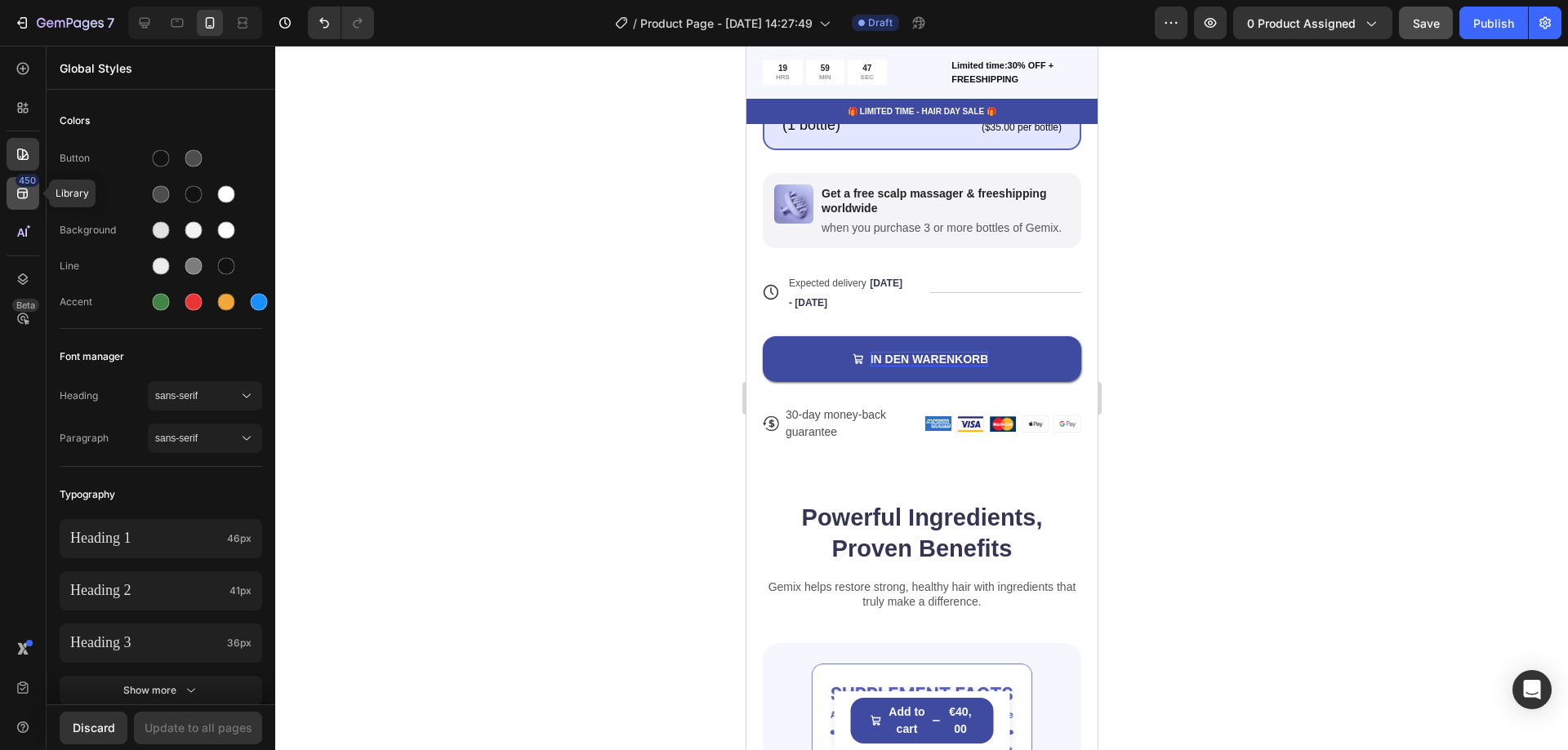
click at [26, 195] on icon at bounding box center [22, 193] width 16 height 16
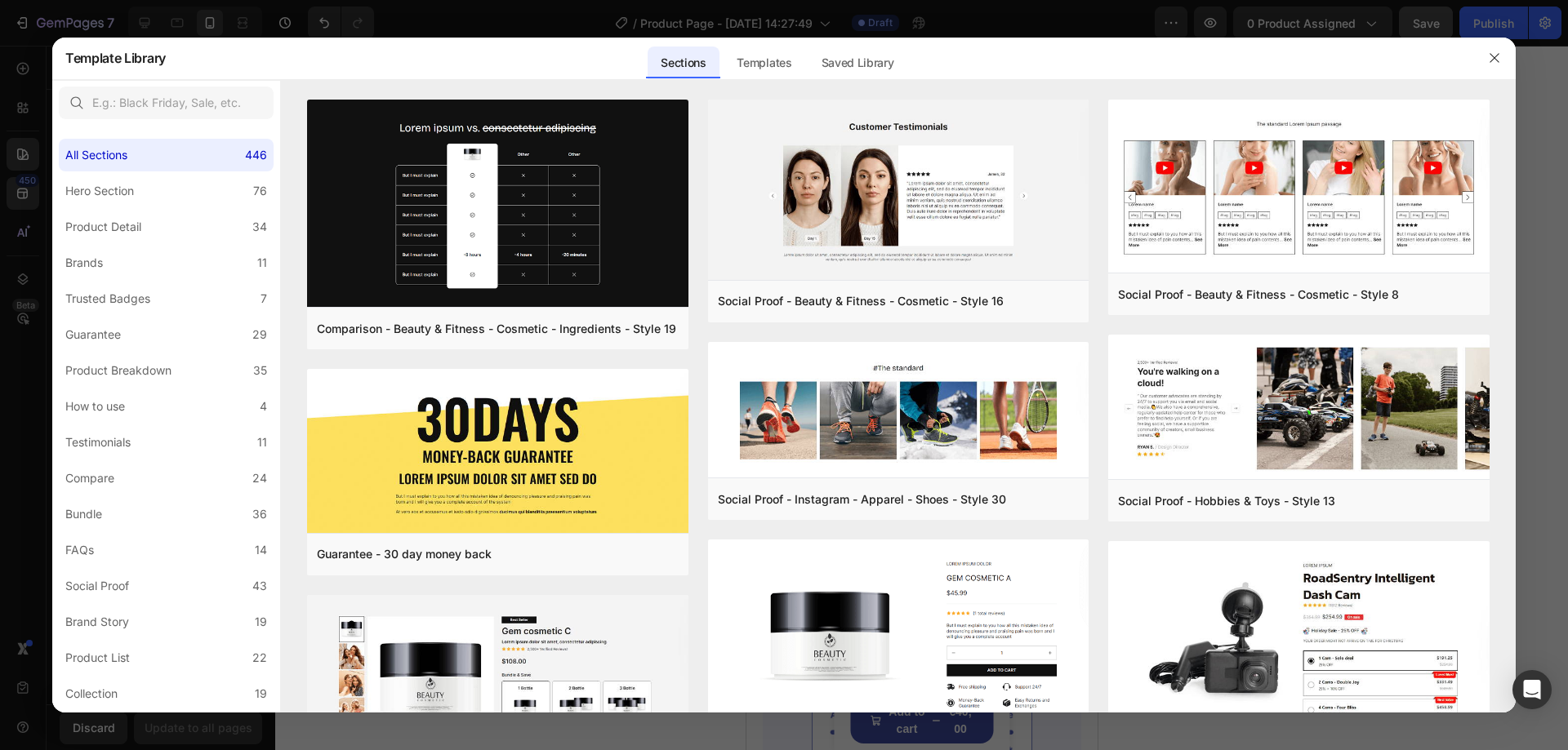
drag, startPoint x: 1494, startPoint y: 57, endPoint x: 1387, endPoint y: 78, distance: 109.0
click at [1389, 78] on div "Template Library Sections Templates Existing pages Saved Library Templates Save…" at bounding box center [784, 58] width 1464 height 42
click at [1493, 56] on icon "button" at bounding box center [1494, 58] width 13 height 13
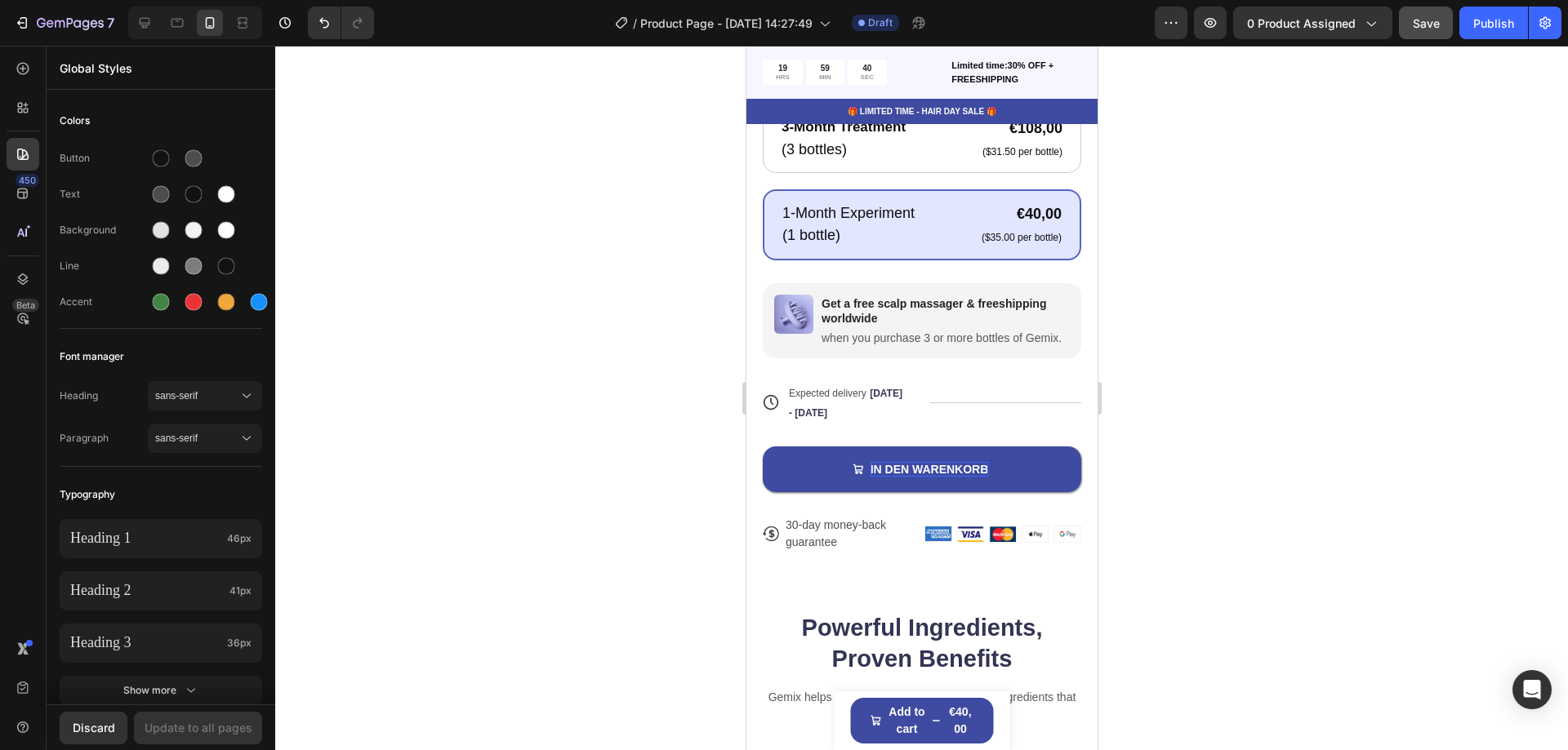
scroll to position [621, 0]
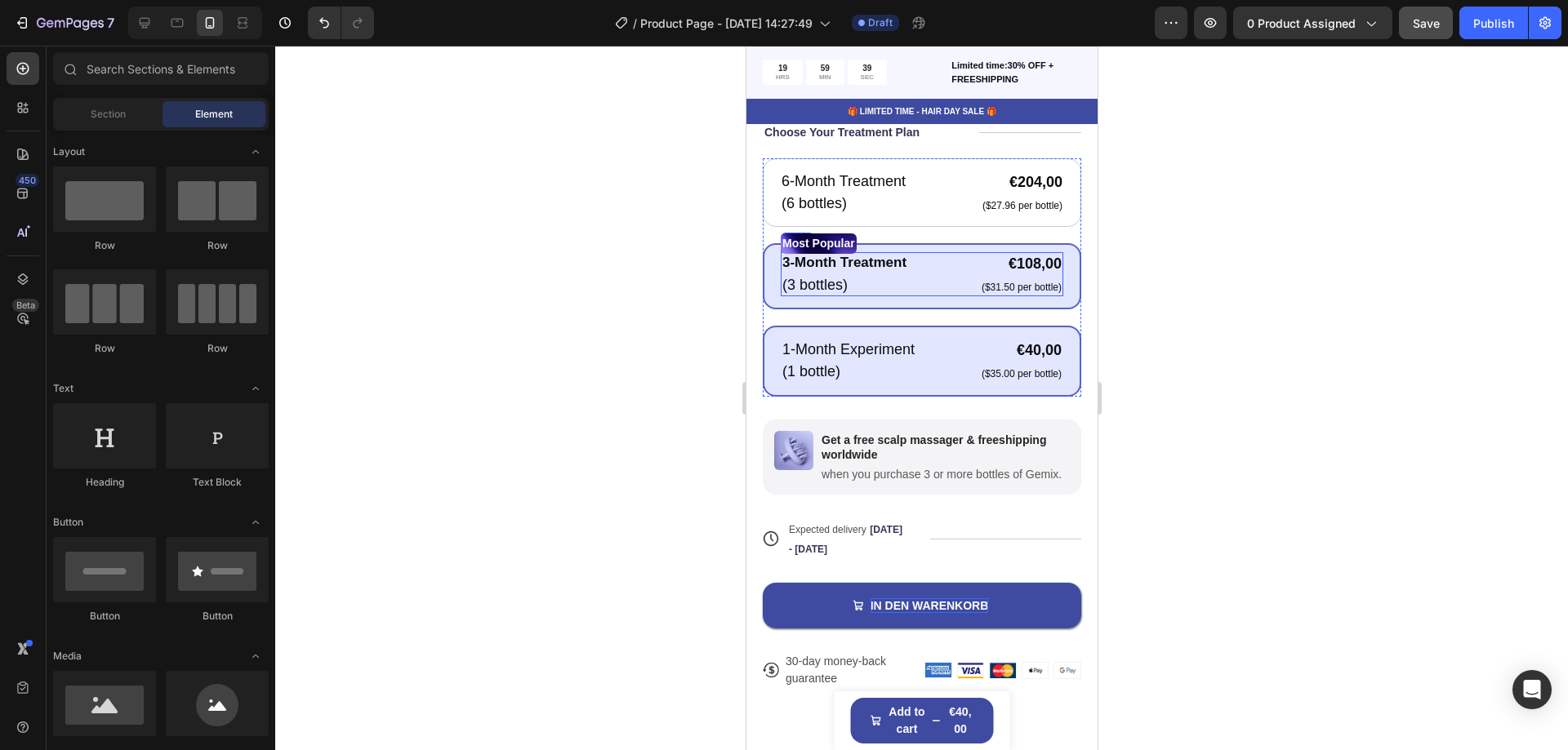
click at [910, 273] on div "3-Month Treatment Text Block (3 bottles) Text Block €108,00 Product Price Produ…" at bounding box center [920, 275] width 282 height 44
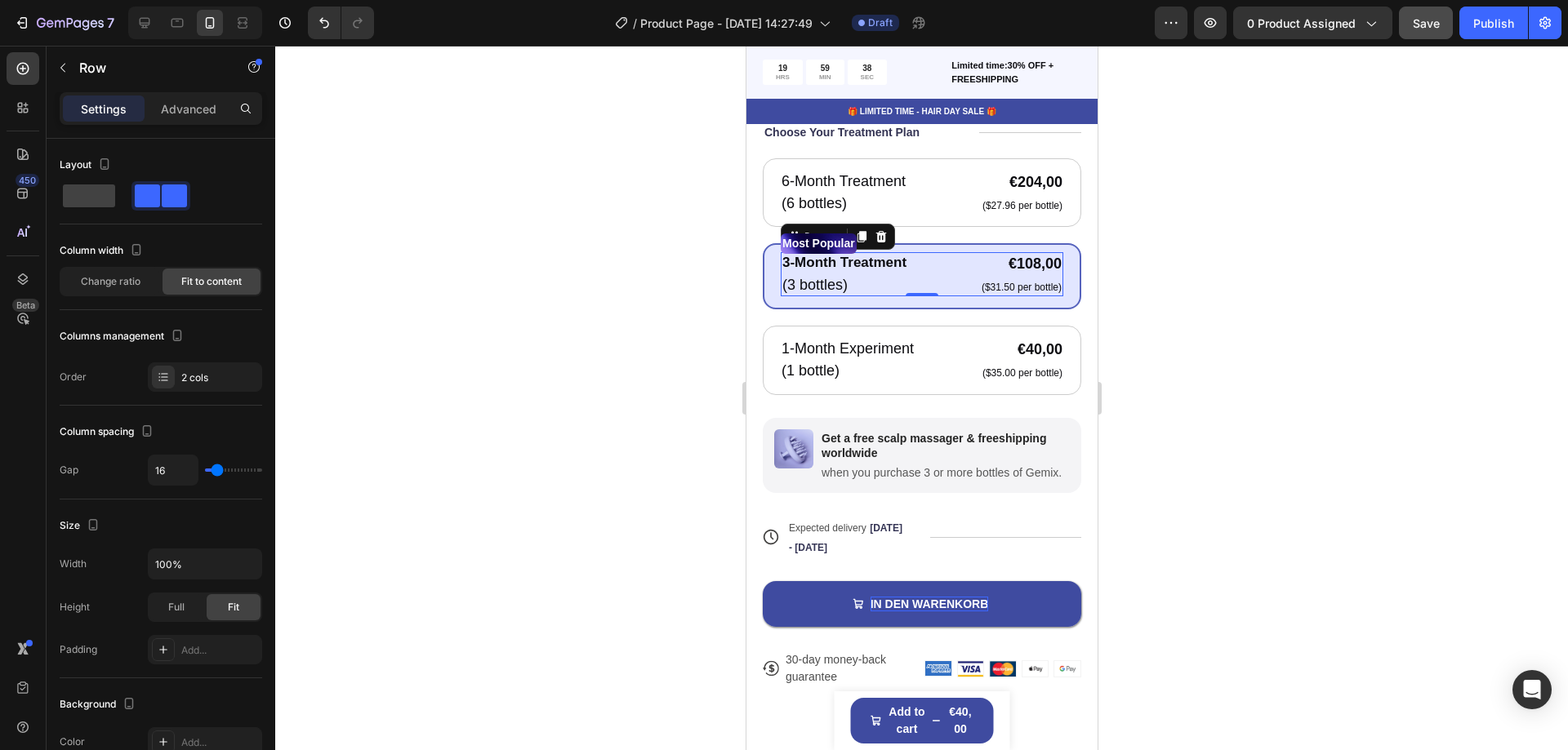
click at [894, 255] on p "3-Month Treatment" at bounding box center [844, 262] width 124 height 18
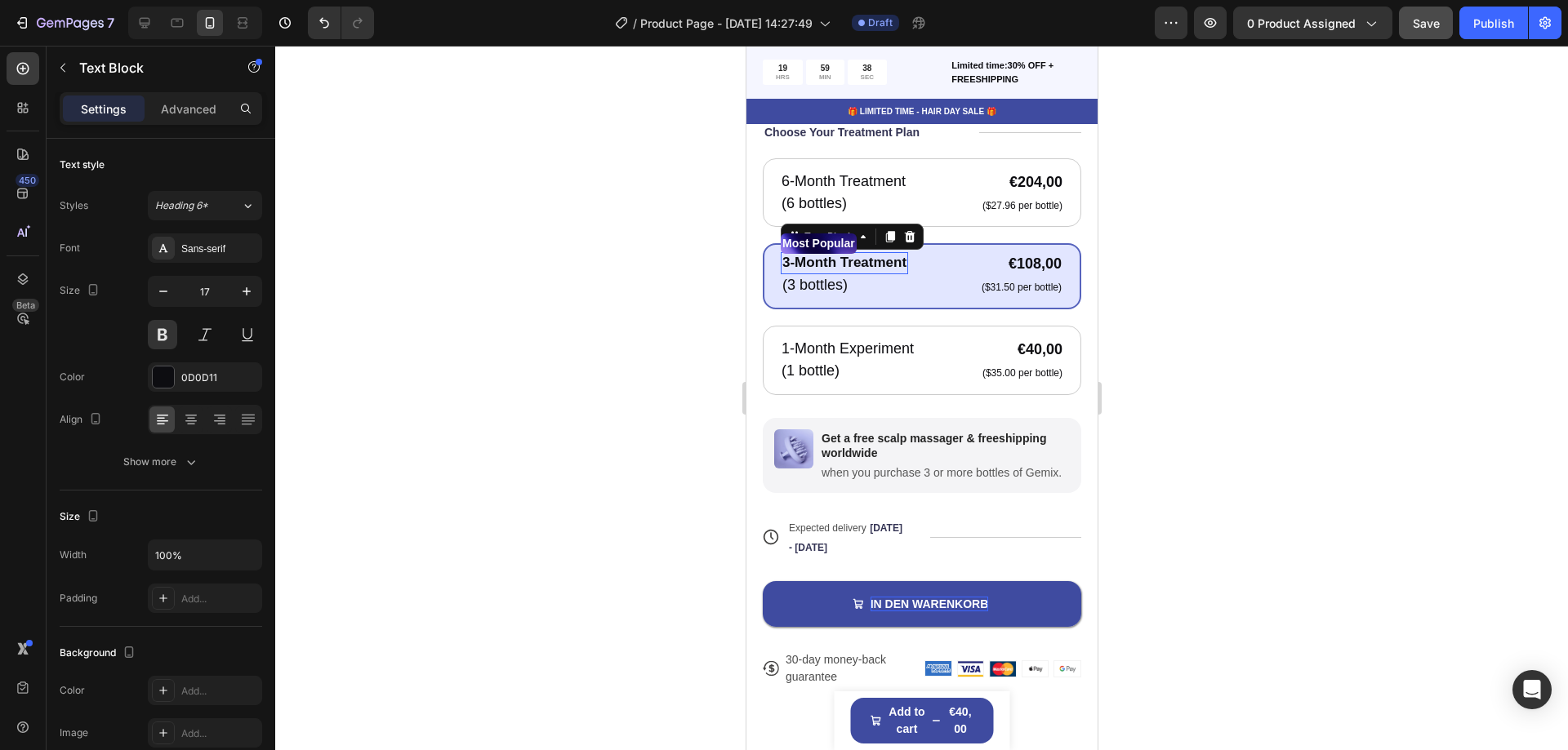
click at [894, 255] on p "3-Month Treatment" at bounding box center [844, 262] width 124 height 18
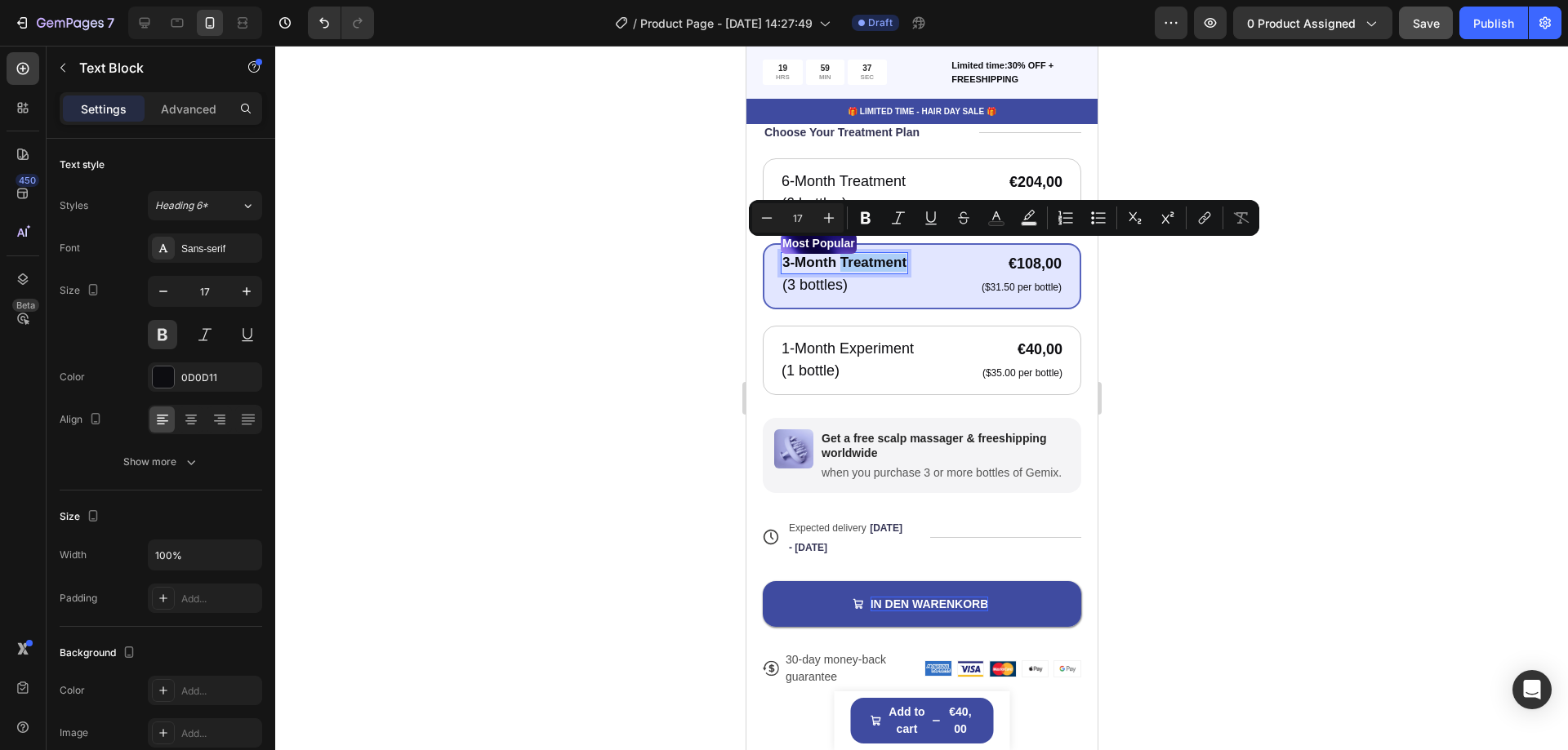
click at [494, 218] on div at bounding box center [921, 398] width 1292 height 705
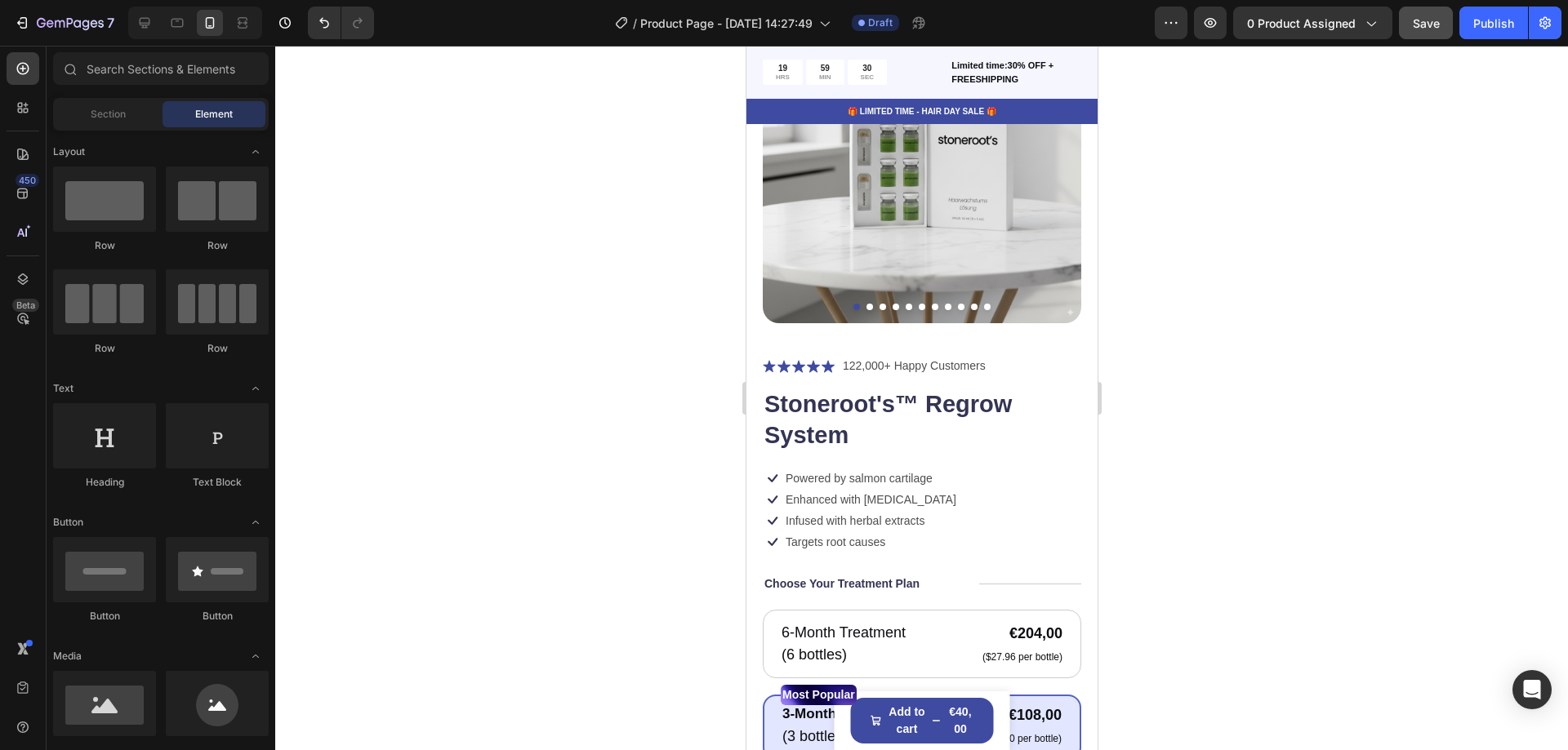
scroll to position [204, 0]
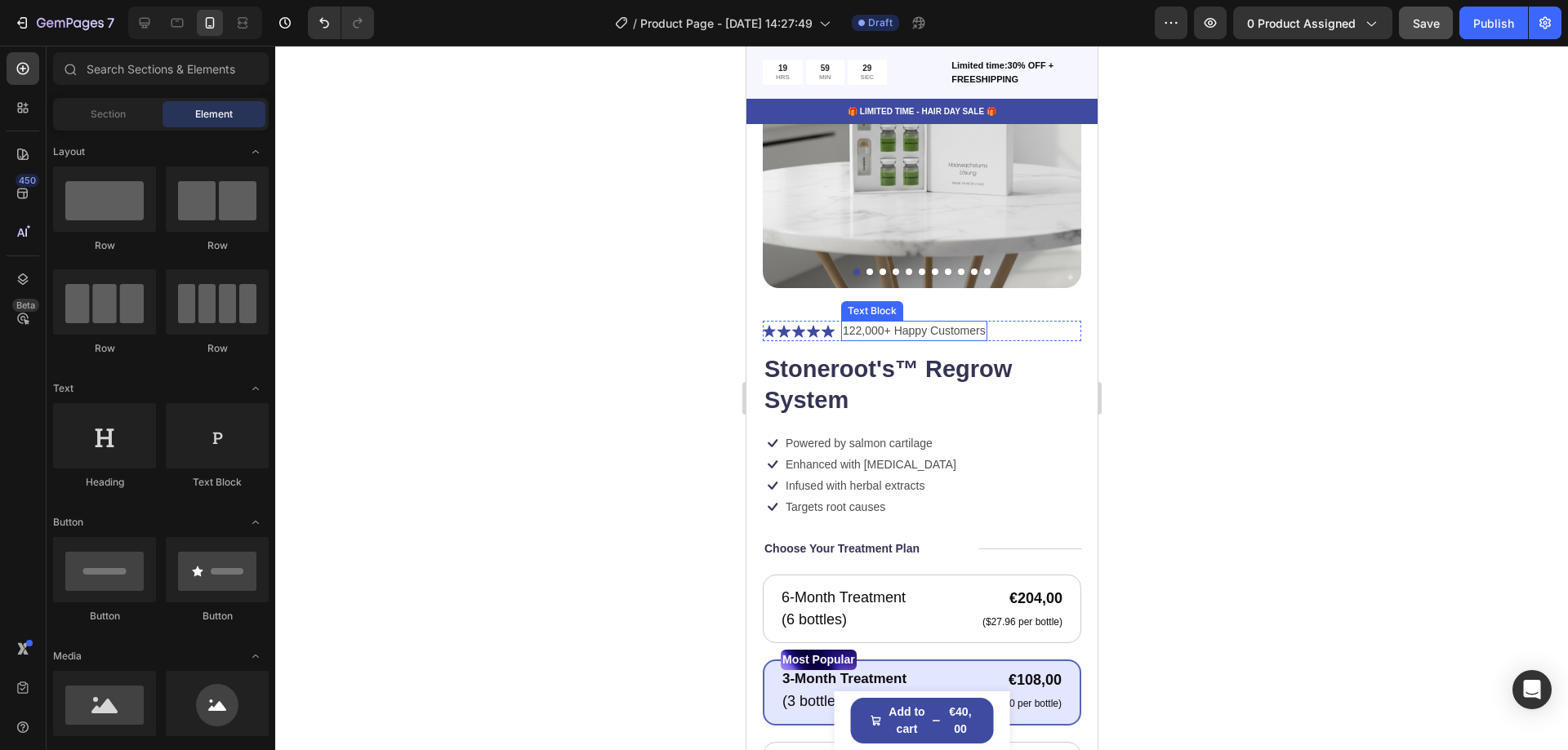
click at [885, 322] on p "122,000+ Happy Customers" at bounding box center [913, 331] width 143 height 17
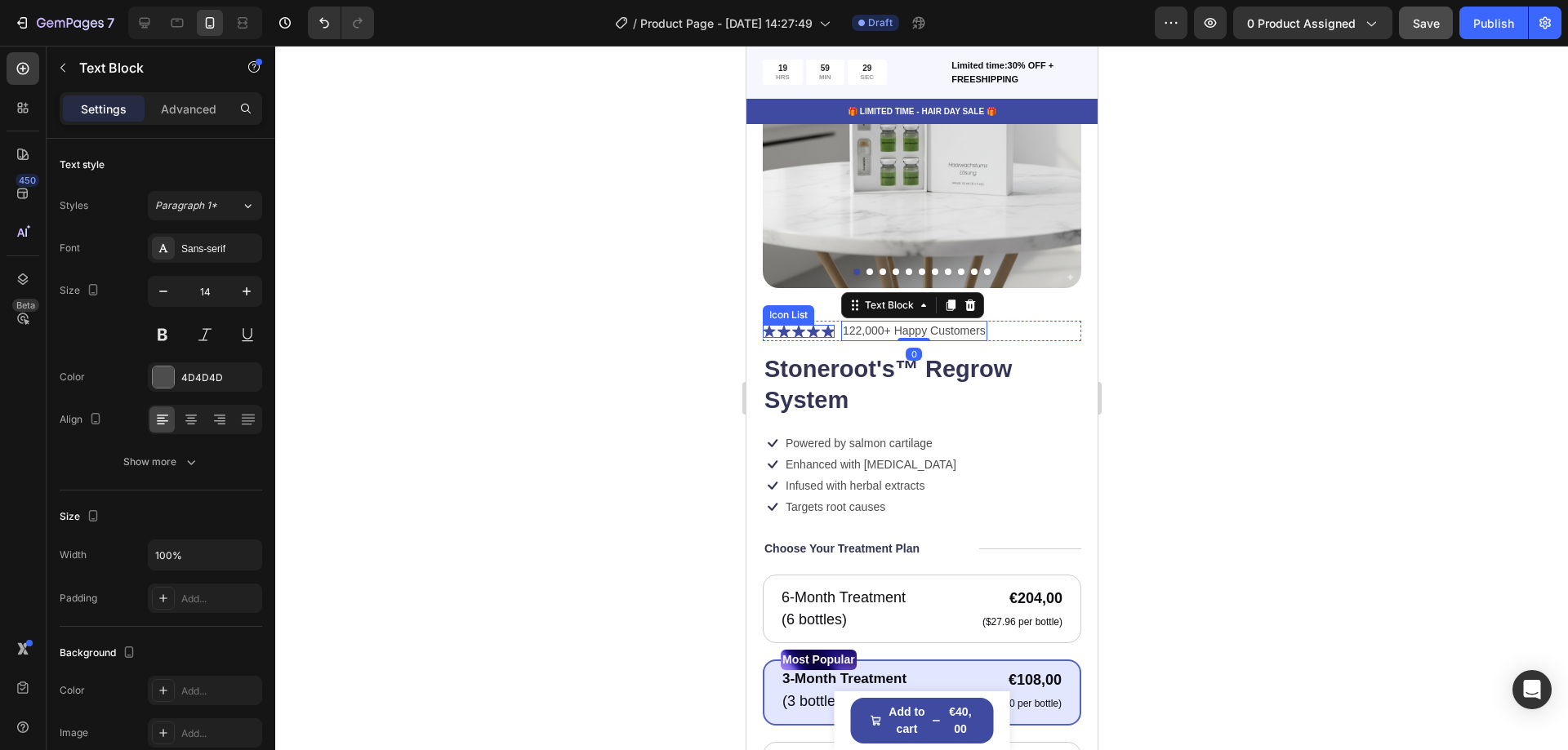
click at [789, 325] on div "Icon Icon Icon Icon Icon" at bounding box center [797, 332] width 72 height 13
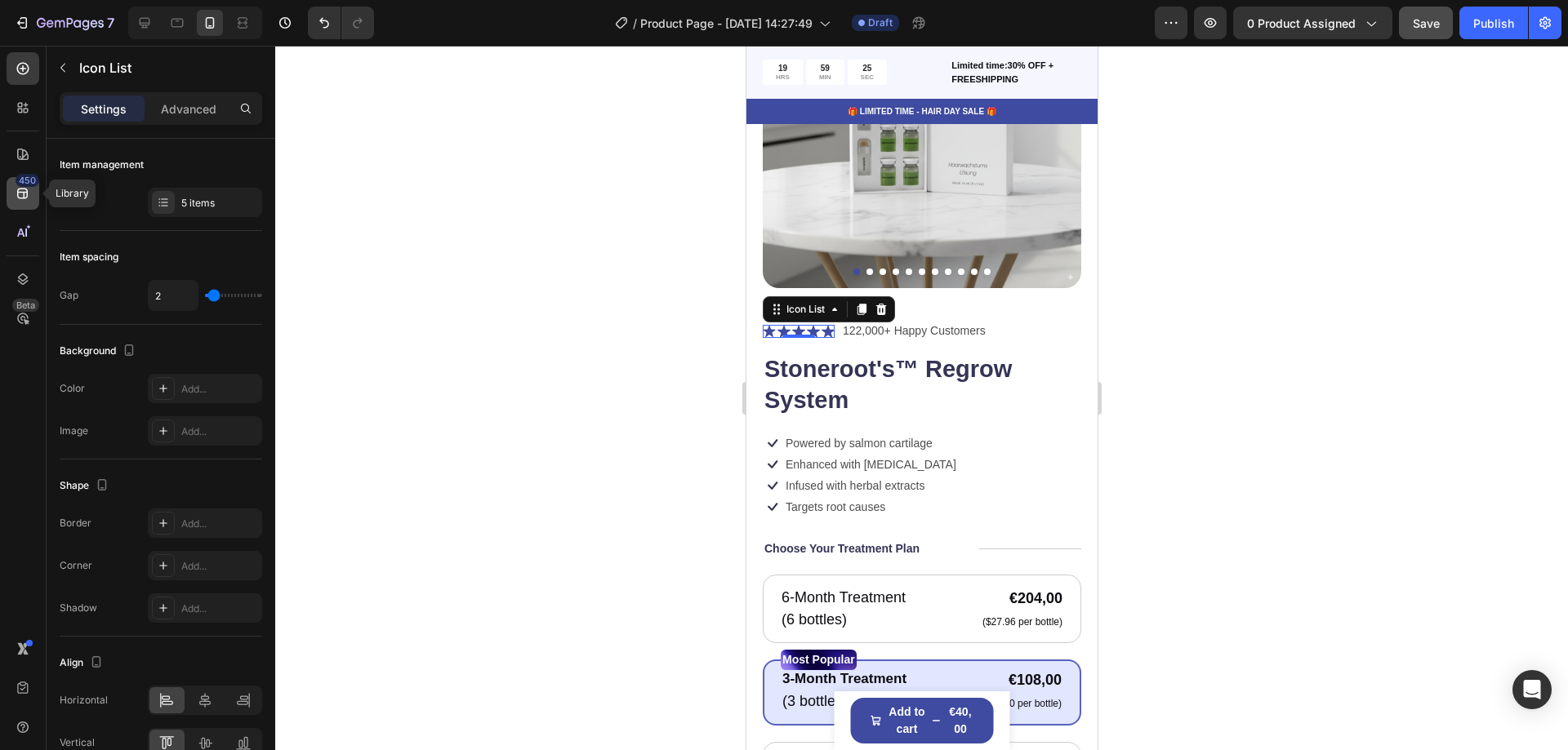
click at [23, 192] on icon at bounding box center [22, 193] width 11 height 11
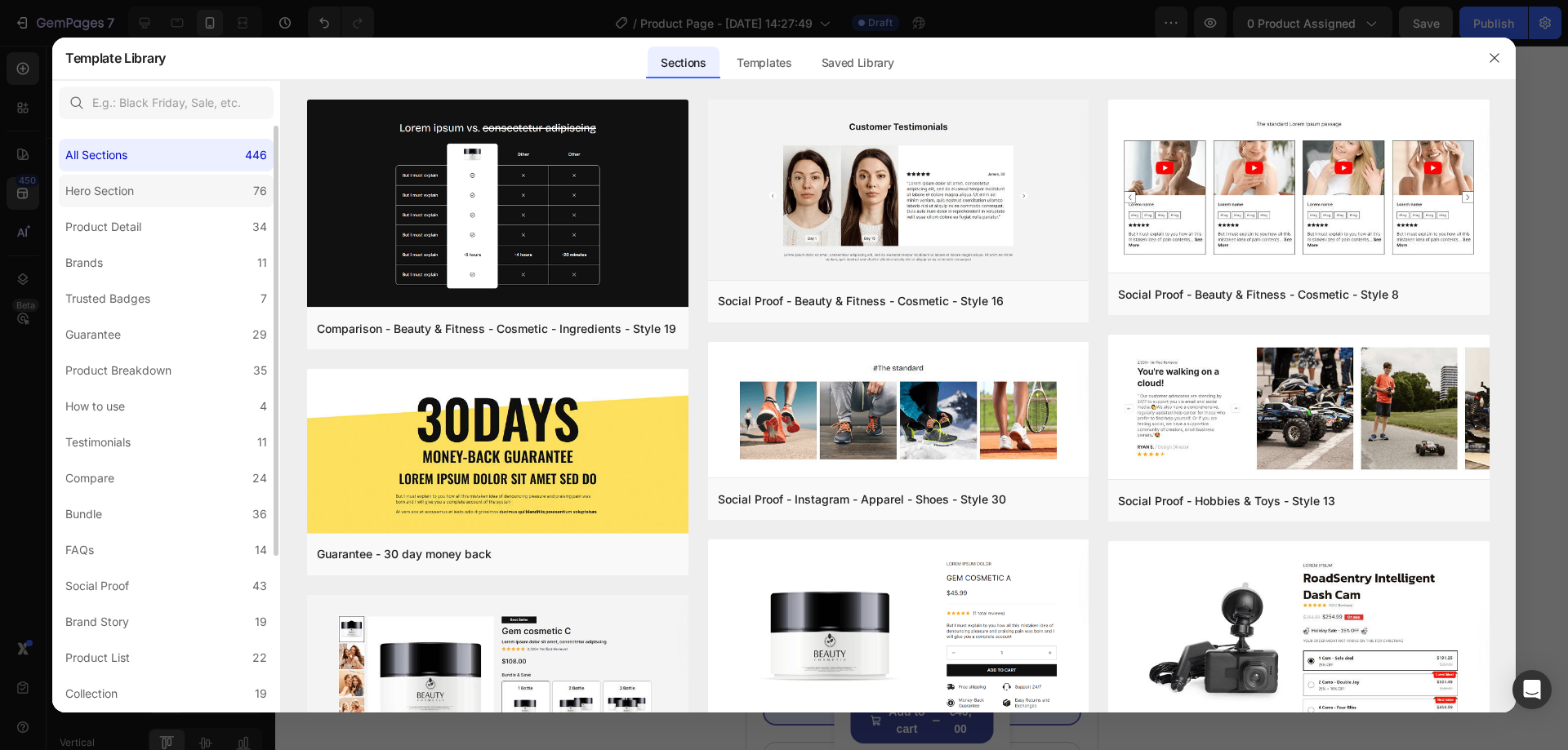
click at [177, 192] on label "Hero Section 76" at bounding box center [166, 191] width 215 height 33
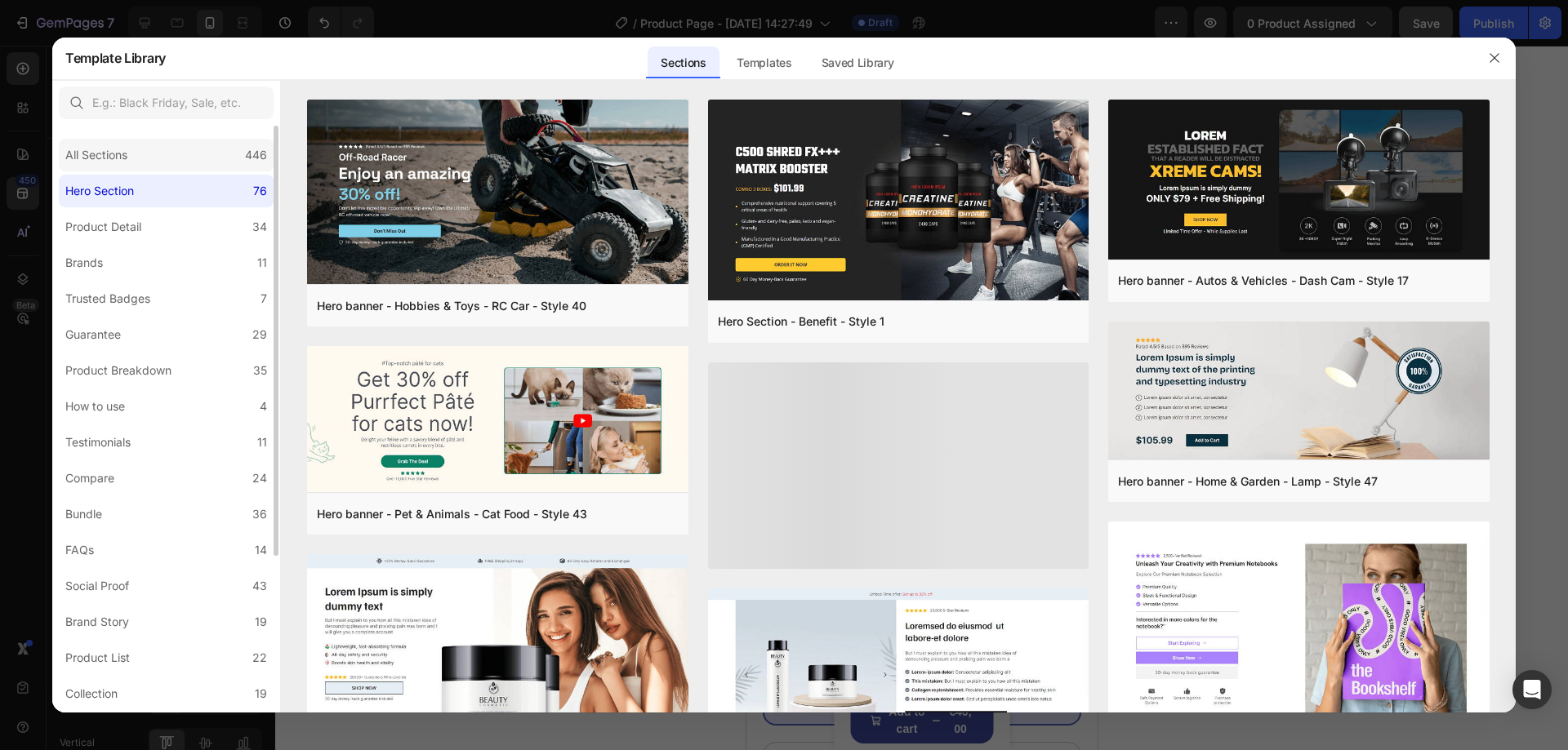
click at [182, 164] on div "All Sections 446" at bounding box center [166, 155] width 215 height 33
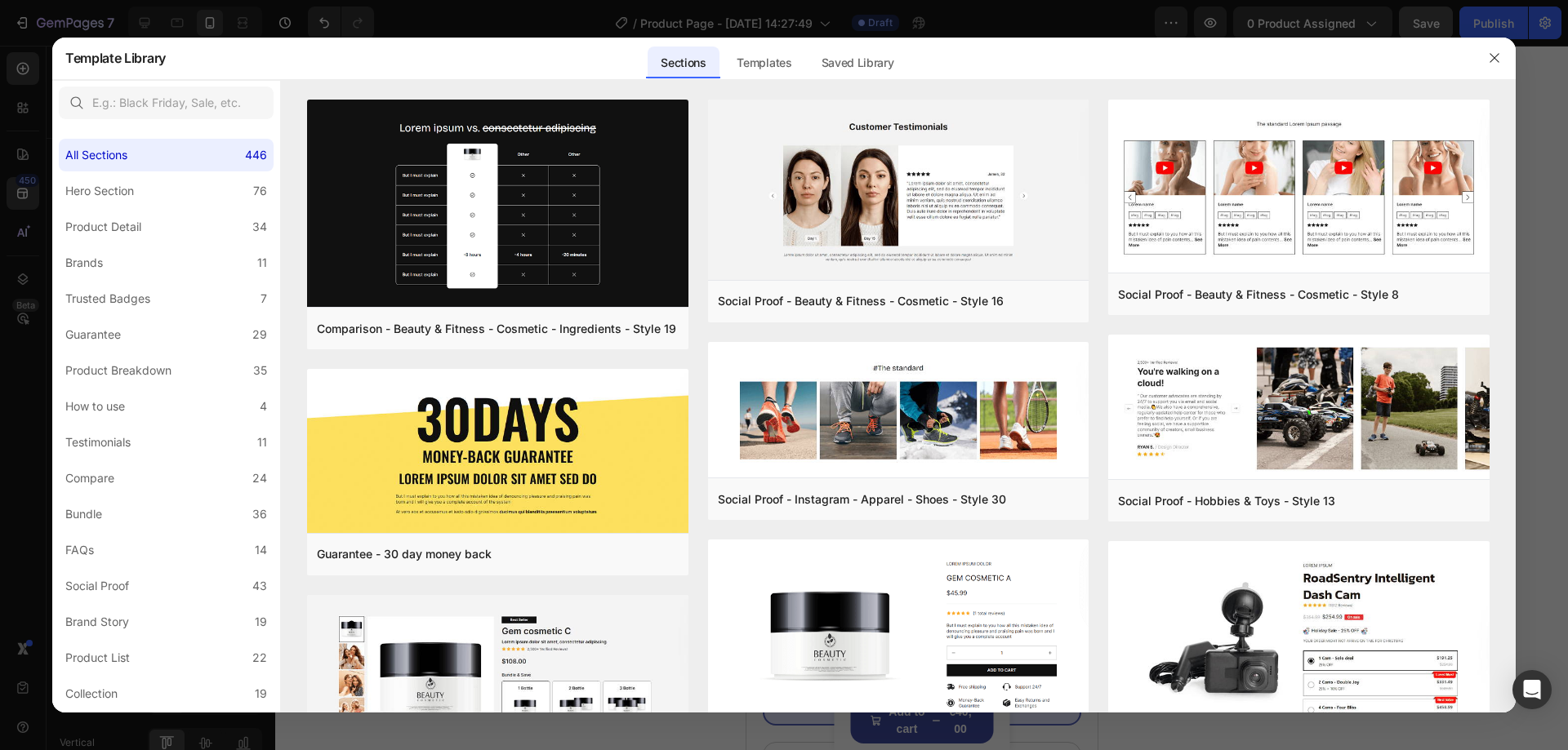
click at [1497, 57] on icon "button" at bounding box center [1494, 58] width 13 height 13
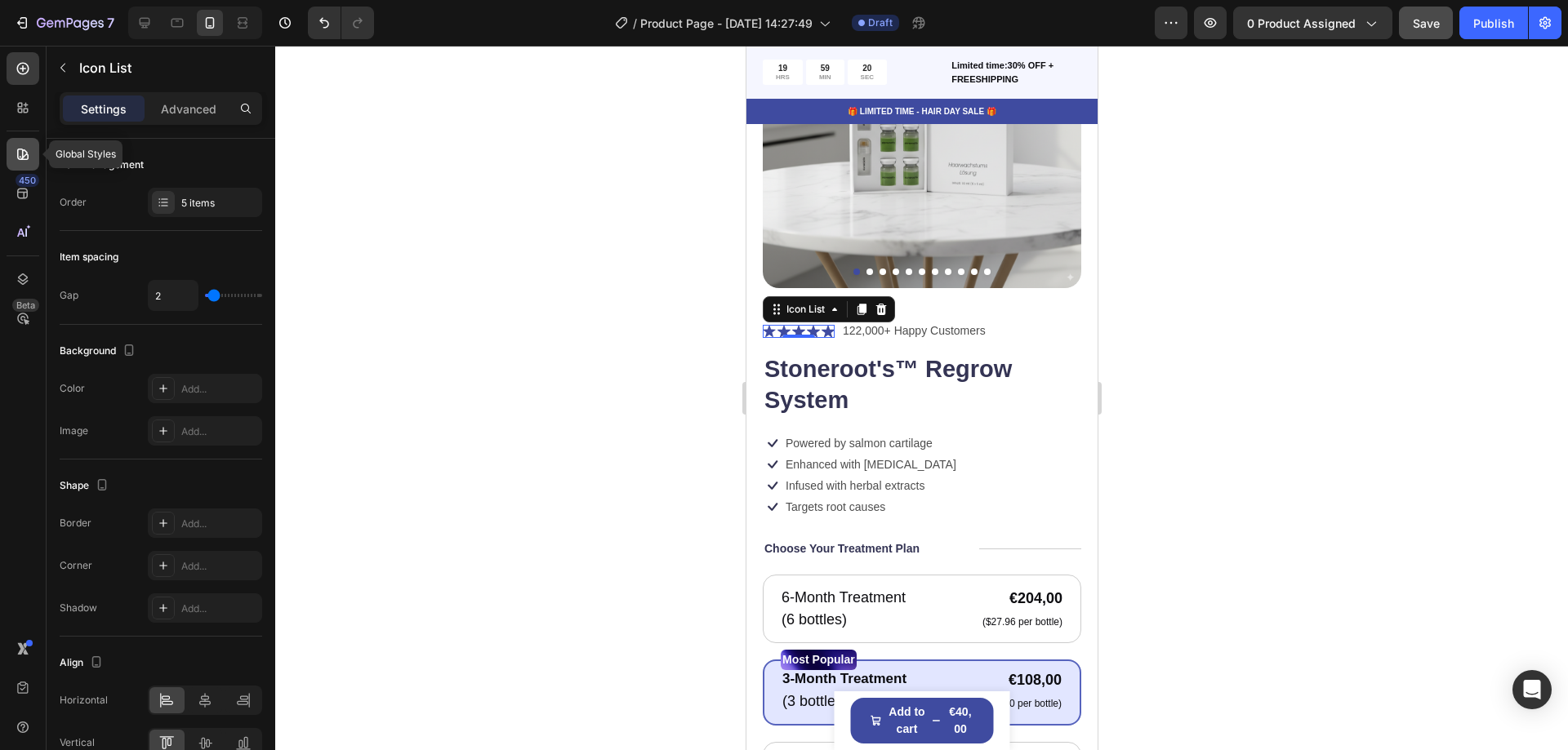
click at [19, 153] on icon at bounding box center [22, 154] width 16 height 16
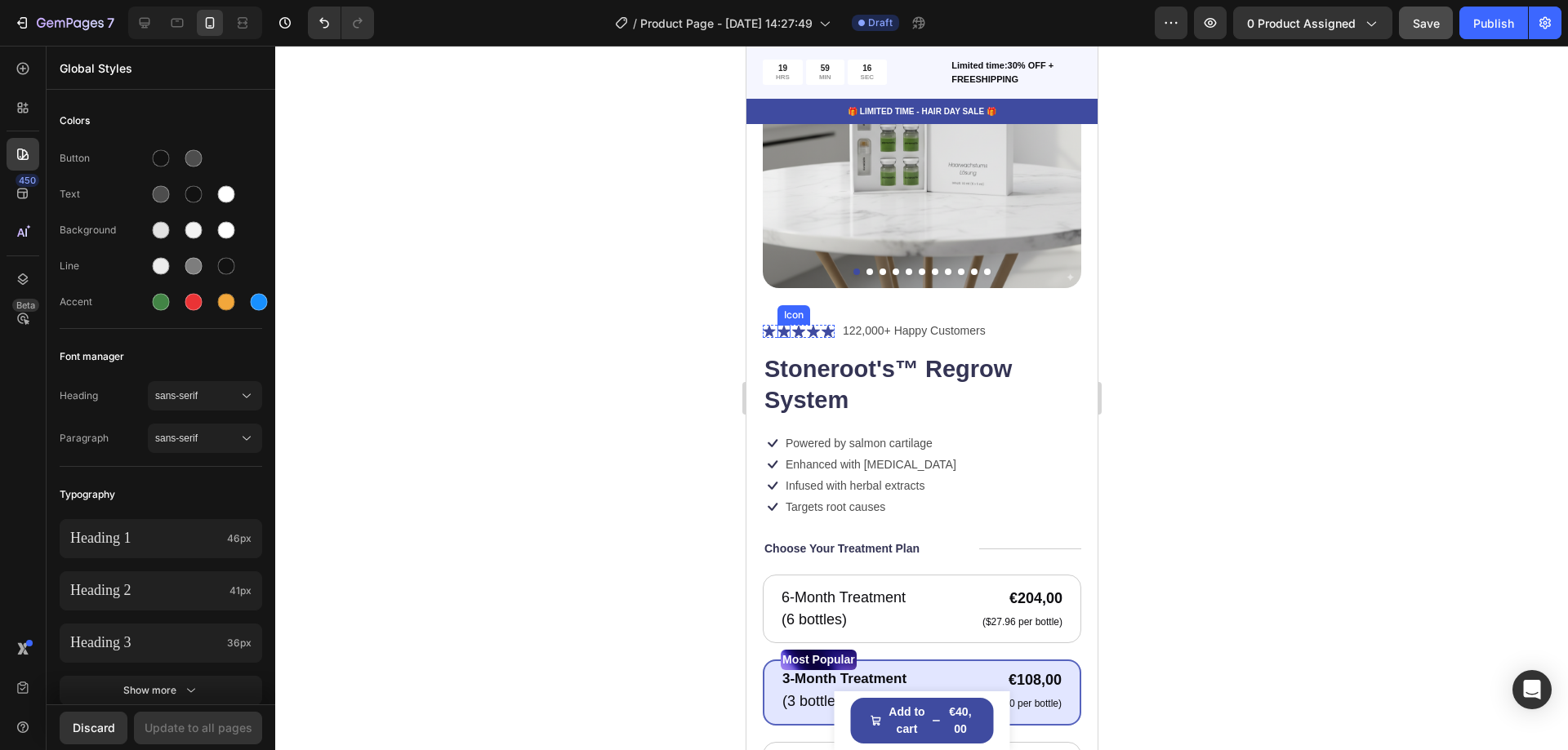
click at [780, 309] on div "Icon" at bounding box center [793, 315] width 33 height 19
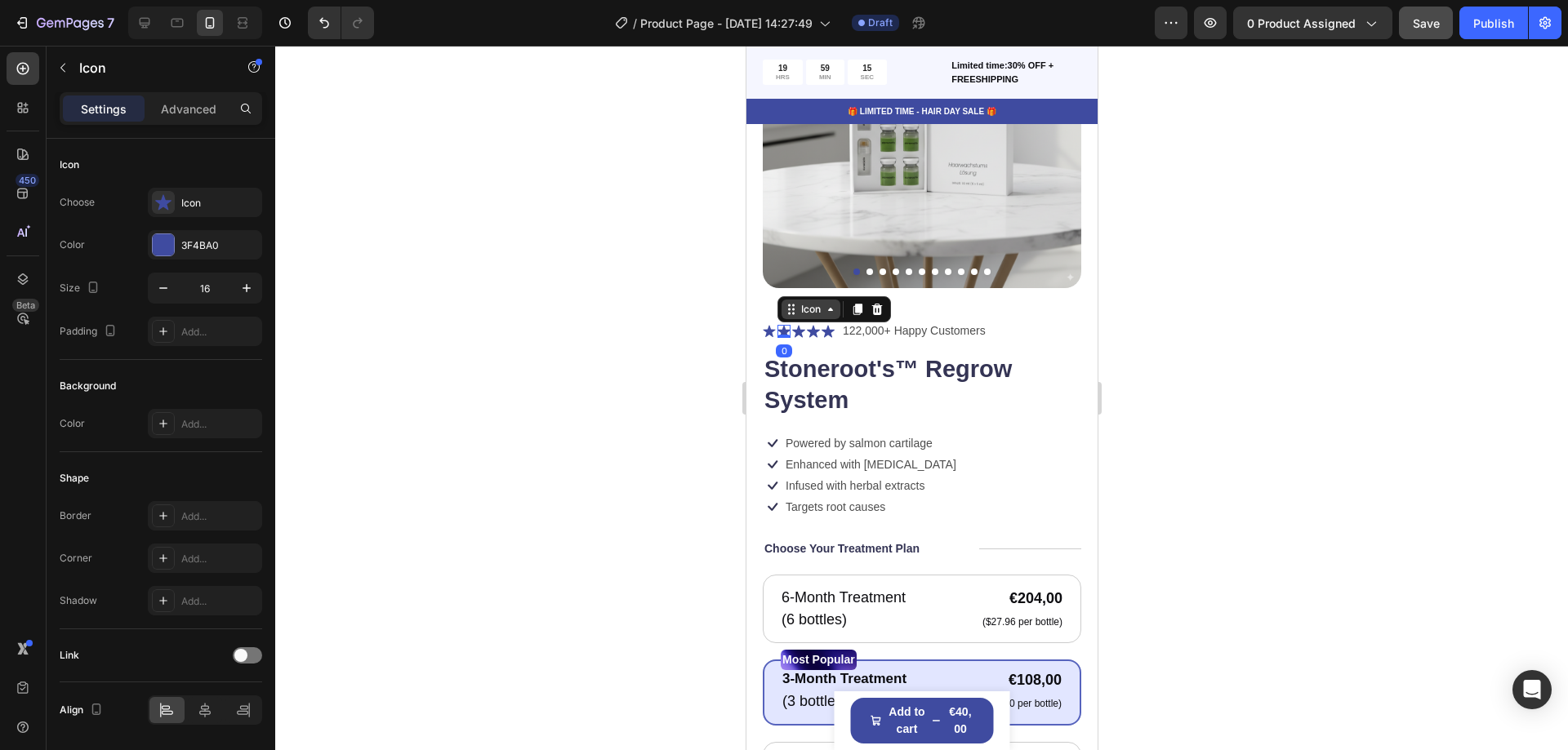
click at [805, 310] on div "Icon" at bounding box center [809, 310] width 26 height 0
click at [648, 287] on div at bounding box center [921, 398] width 1292 height 705
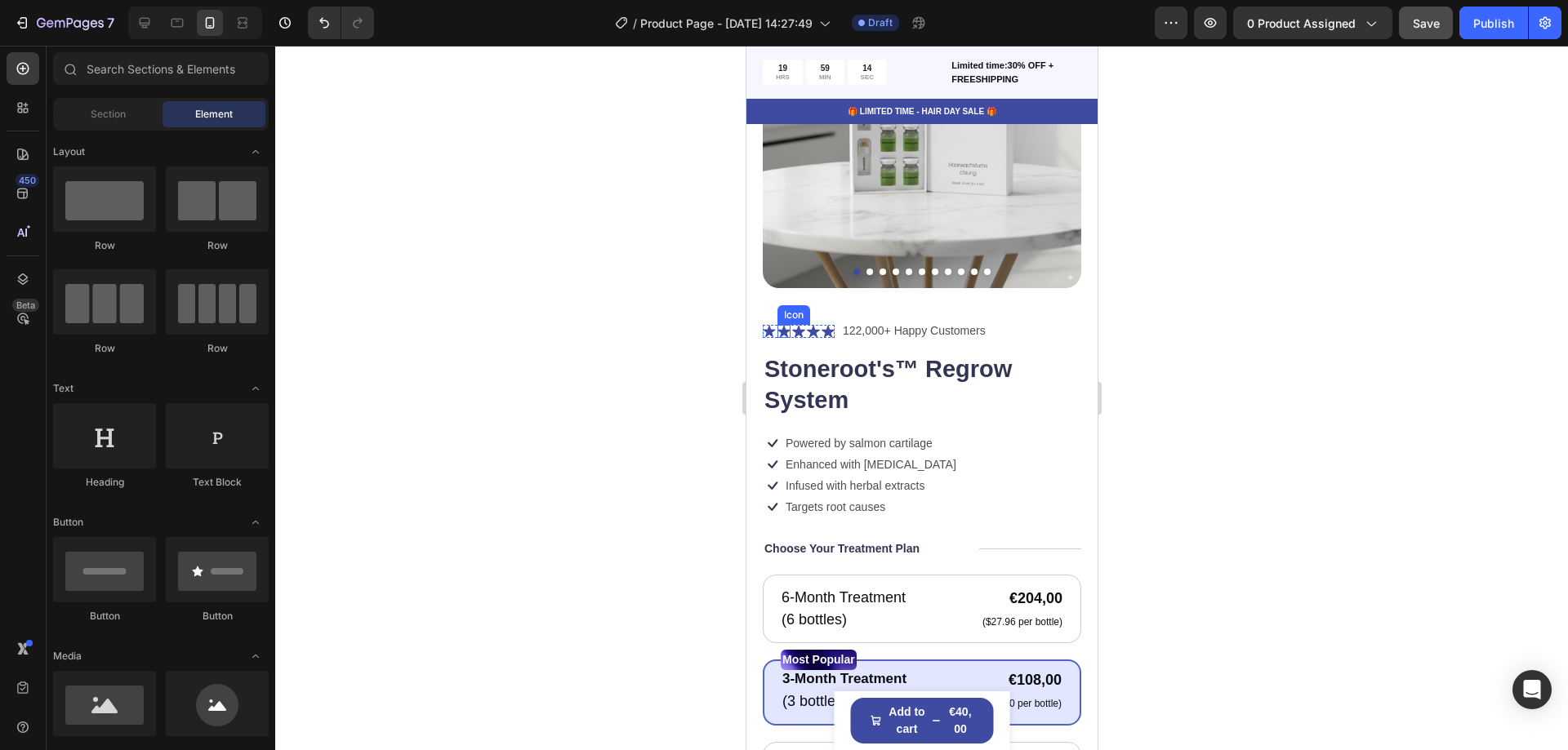
click at [803, 325] on icon at bounding box center [798, 332] width 13 height 13
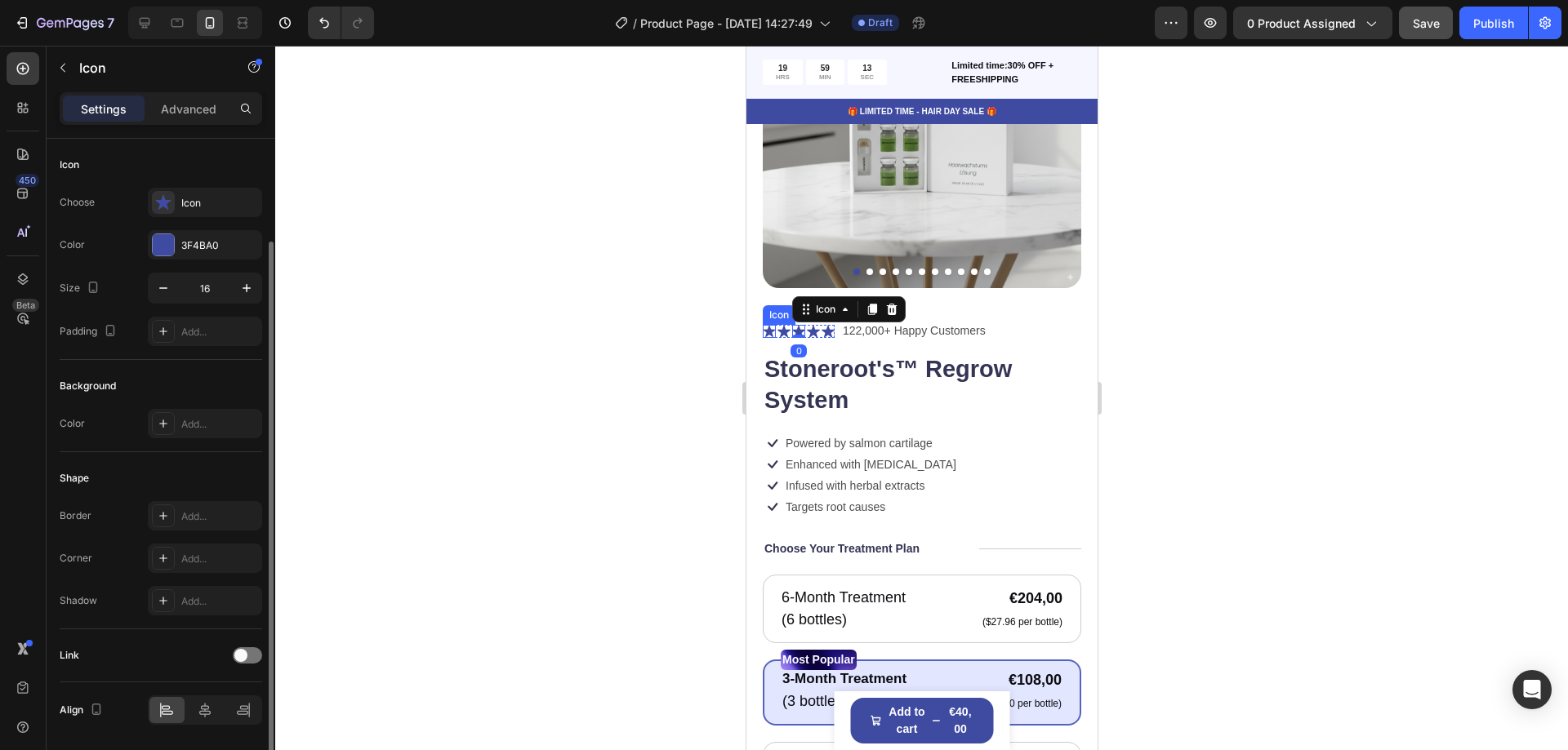
click at [766, 325] on icon at bounding box center [767, 331] width 12 height 12
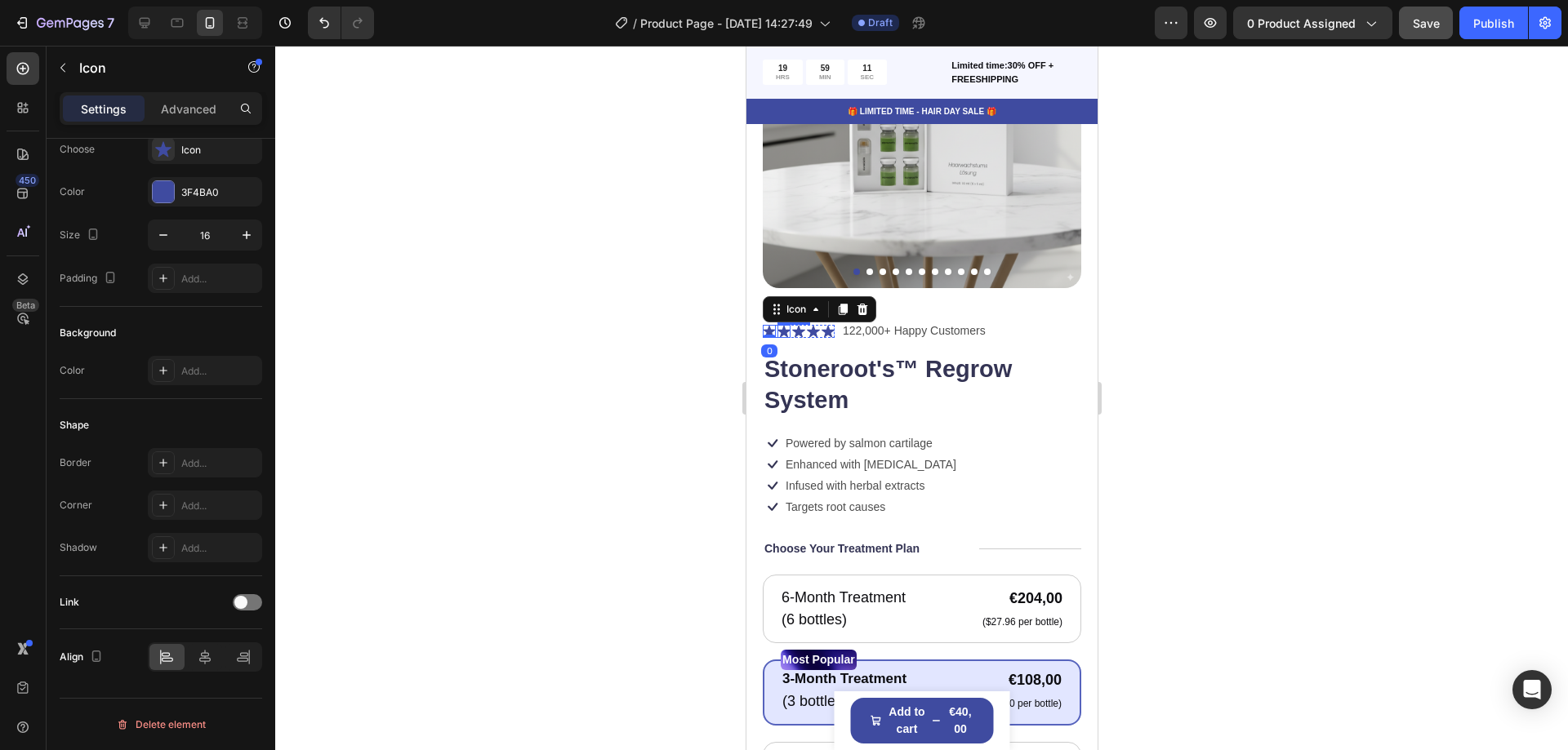
click at [784, 325] on icon at bounding box center [784, 331] width 13 height 12
click at [768, 325] on icon at bounding box center [767, 331] width 12 height 12
click at [781, 325] on icon at bounding box center [784, 331] width 13 height 12
click at [767, 325] on icon at bounding box center [767, 331] width 12 height 12
click at [823, 325] on icon at bounding box center [828, 332] width 13 height 13
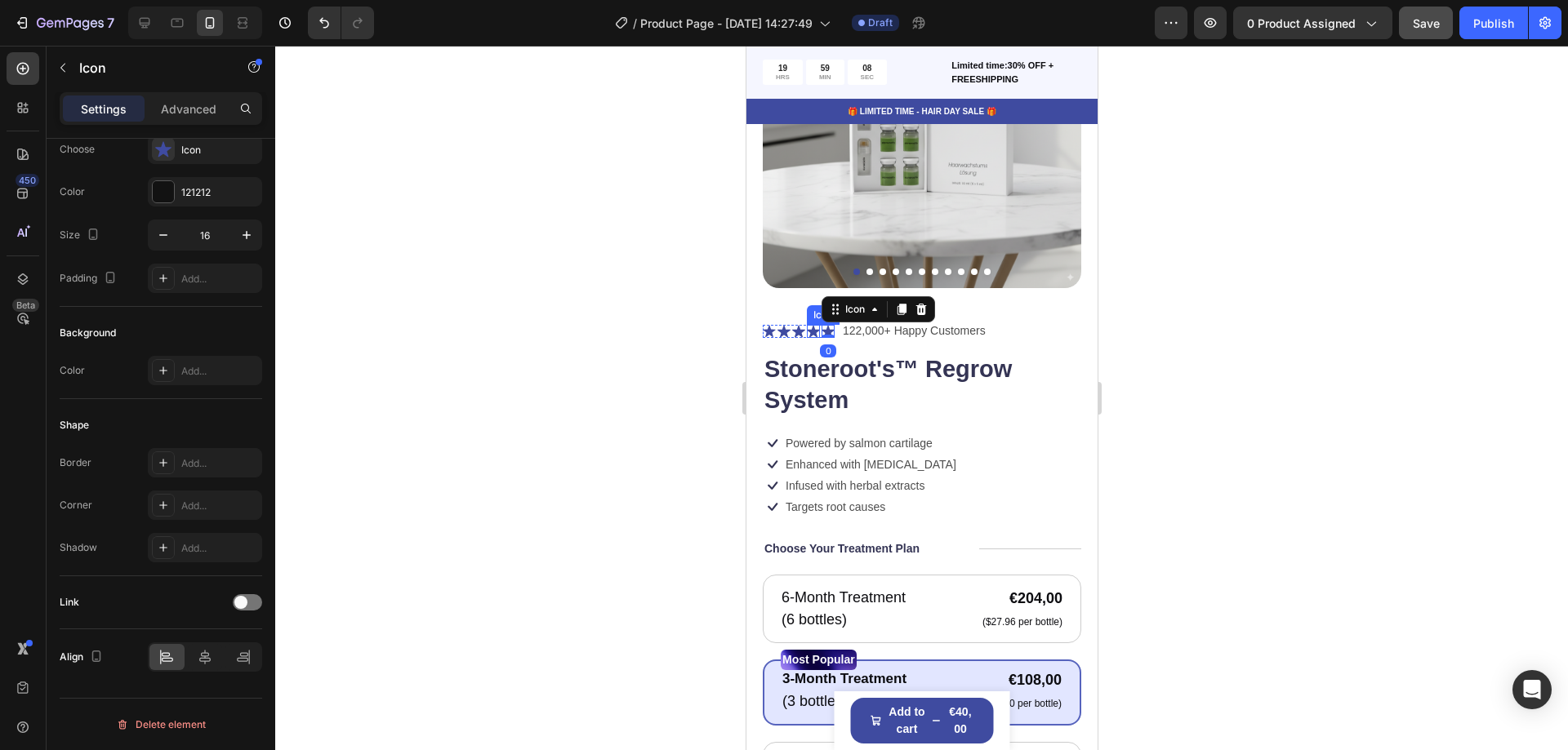
click at [812, 325] on icon at bounding box center [813, 331] width 13 height 12
click at [795, 325] on icon at bounding box center [798, 331] width 13 height 12
click at [768, 325] on icon at bounding box center [767, 331] width 12 height 12
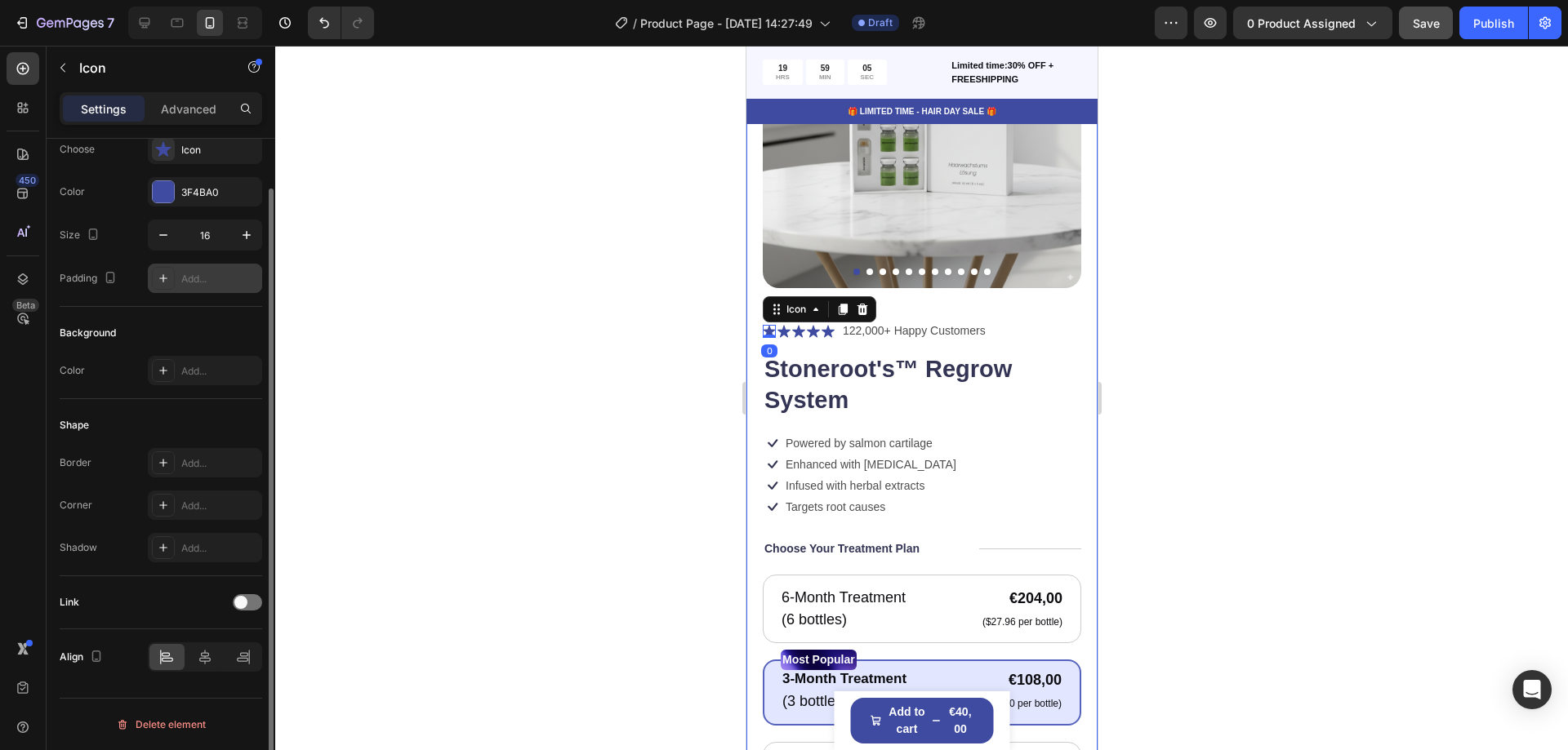
scroll to position [0, 0]
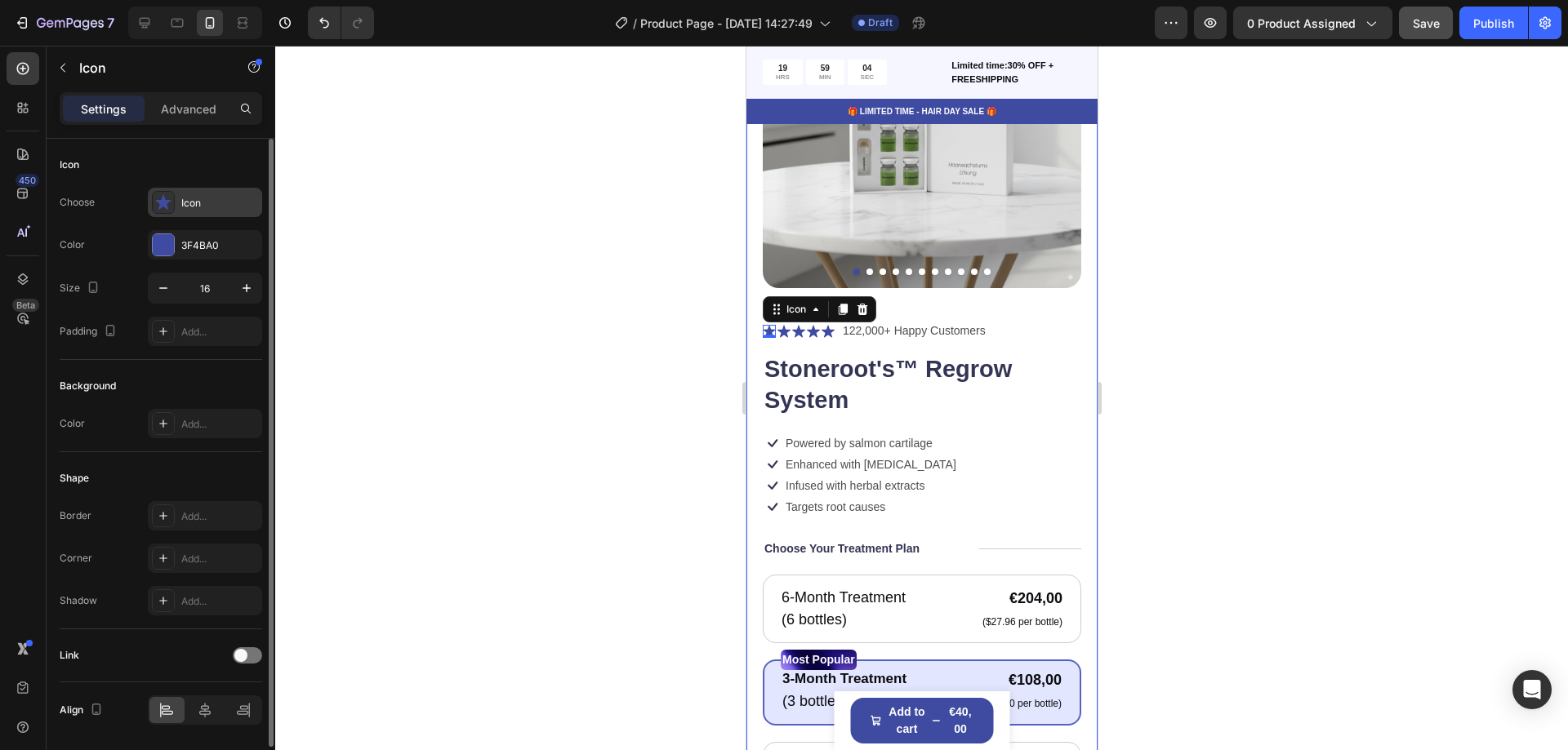
click at [202, 204] on div "Icon" at bounding box center [220, 203] width 77 height 14
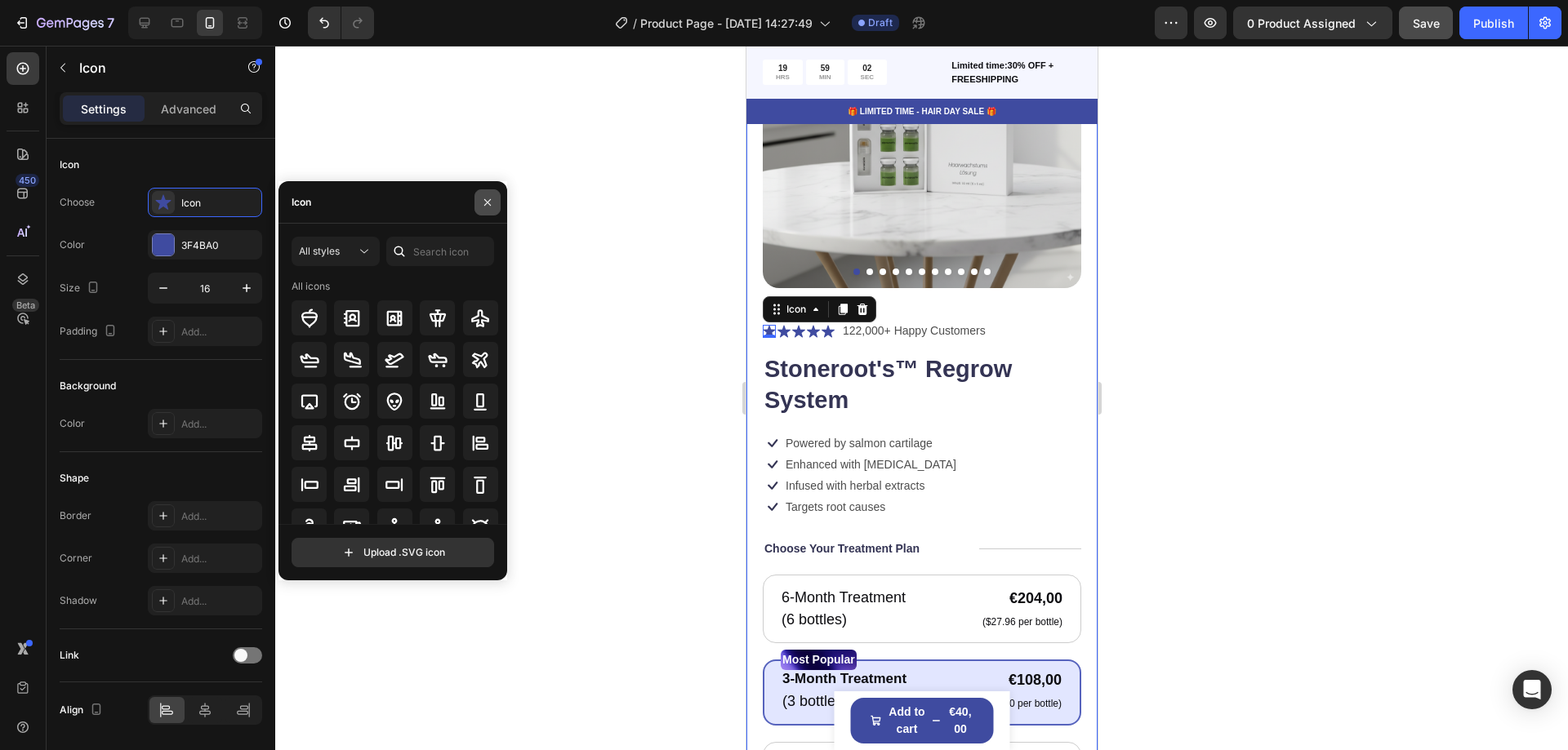
click at [483, 205] on icon "button" at bounding box center [488, 203] width 13 height 13
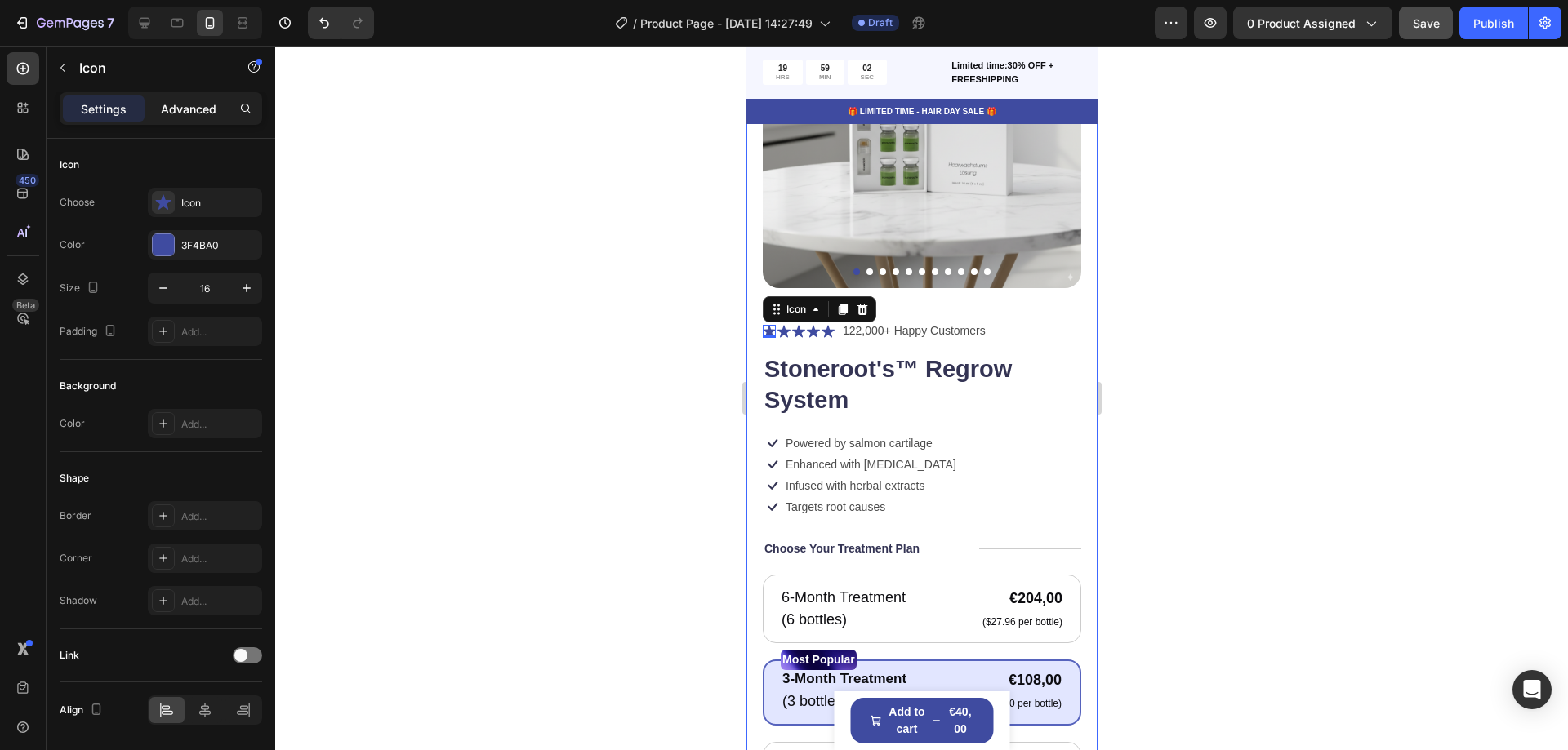
click at [187, 112] on p "Advanced" at bounding box center [188, 109] width 55 height 17
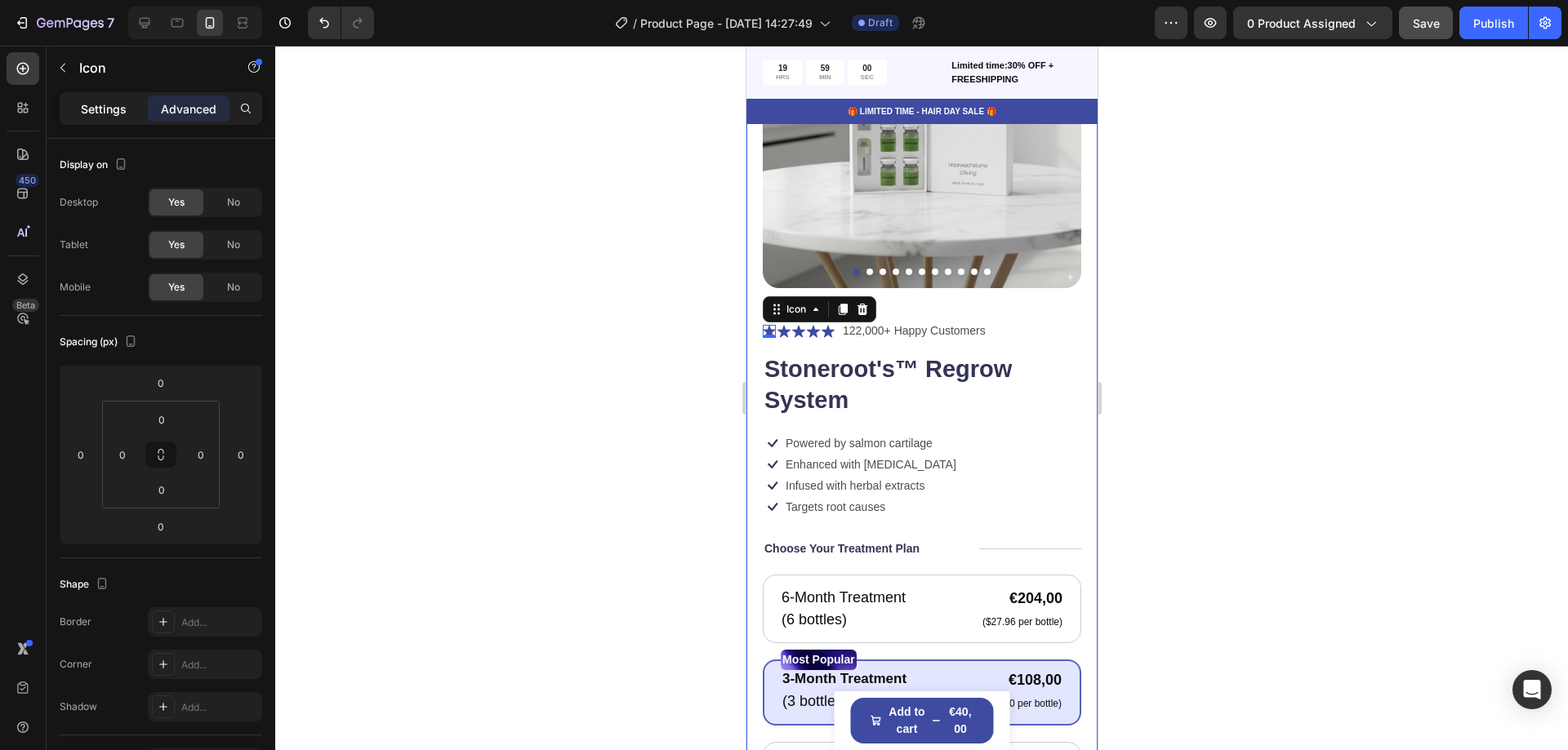
click at [131, 109] on div "Settings" at bounding box center [103, 108] width 81 height 26
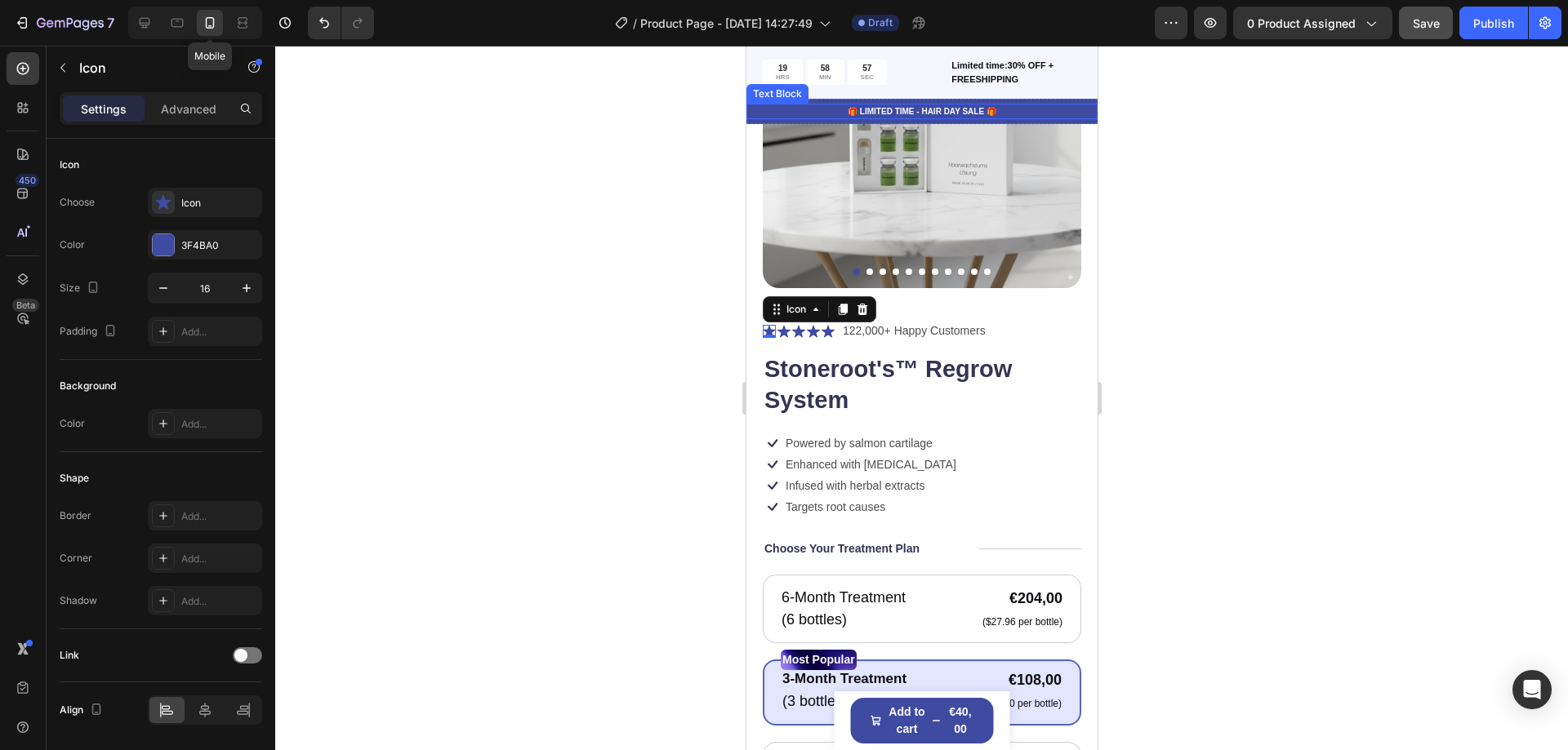
click at [205, 27] on icon at bounding box center [210, 22] width 16 height 16
click at [828, 380] on h1 "Stoneroot's™ Regrow System" at bounding box center [920, 385] width 319 height 64
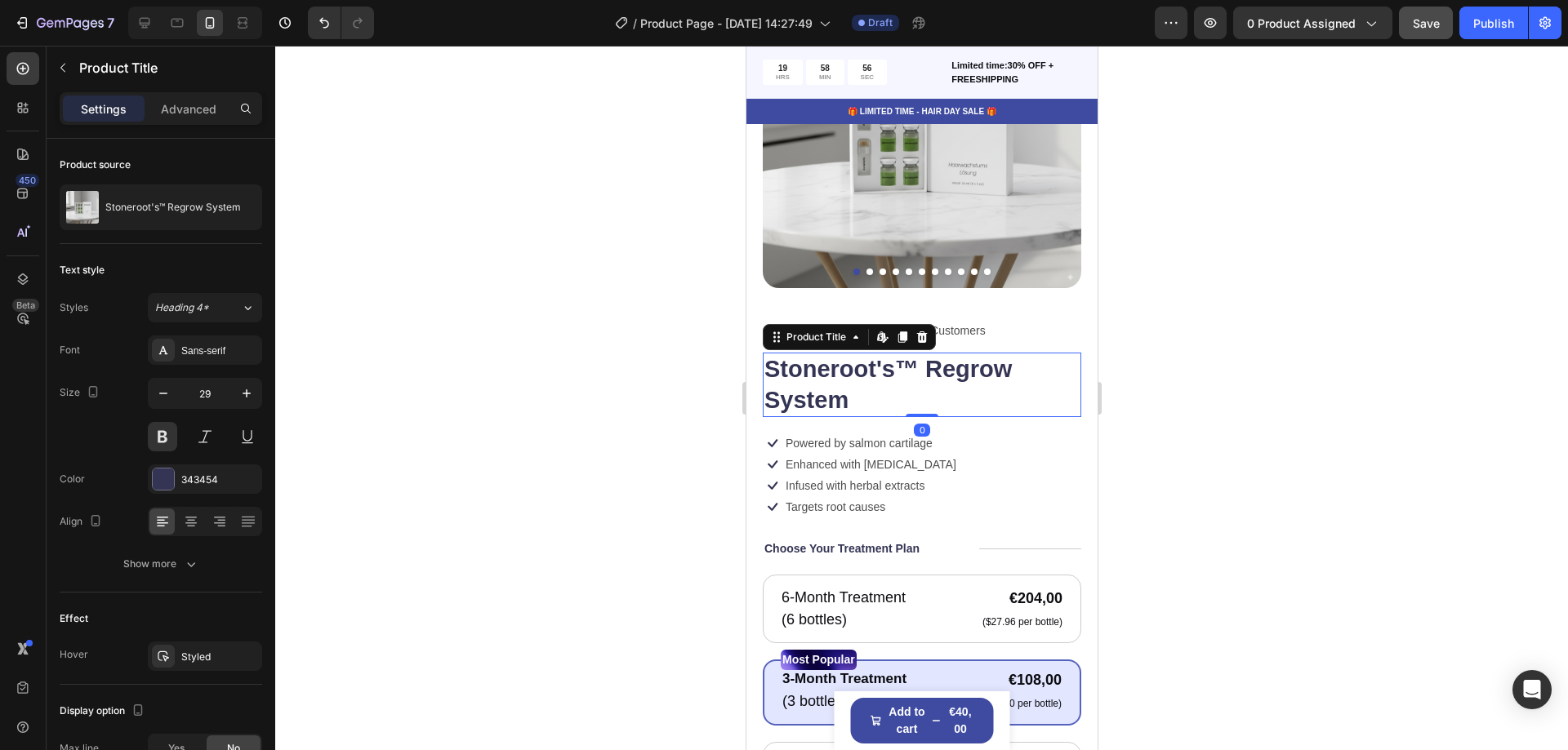
click at [914, 386] on h1 "Stoneroot's™ Regrow System" at bounding box center [920, 385] width 319 height 64
click at [915, 386] on h1 "Stoneroot's™ Regrow System" at bounding box center [920, 385] width 319 height 64
click at [894, 374] on h1 "Stoneroot's™ Regrow System" at bounding box center [920, 385] width 319 height 64
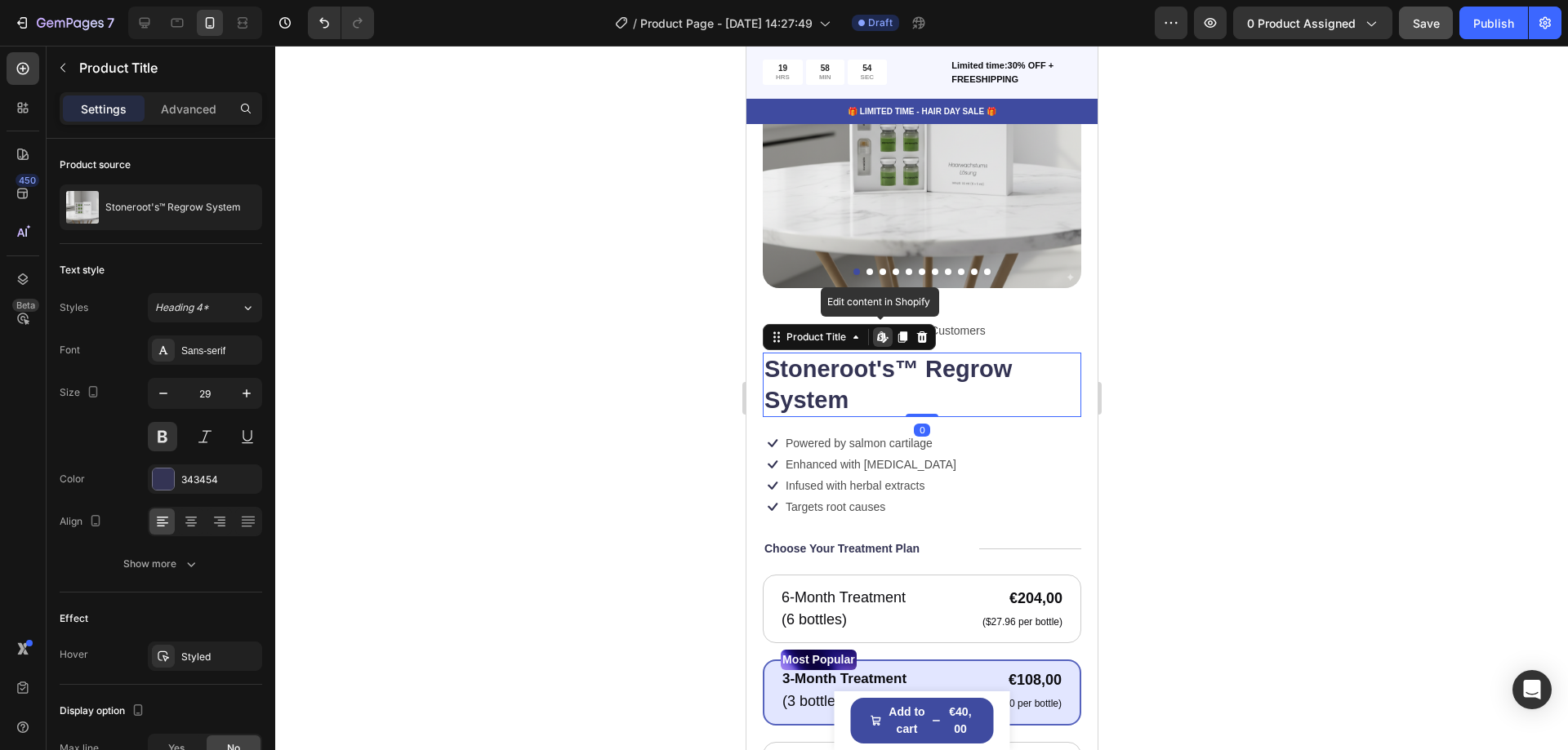
click at [894, 374] on h1 "Stoneroot's™ Regrow System" at bounding box center [920, 385] width 319 height 64
drag, startPoint x: 894, startPoint y: 374, endPoint x: 750, endPoint y: 362, distance: 144.5
click at [893, 374] on h1 "Stoneroot's™ Regrow System" at bounding box center [920, 385] width 319 height 64
click at [651, 343] on div at bounding box center [921, 398] width 1292 height 705
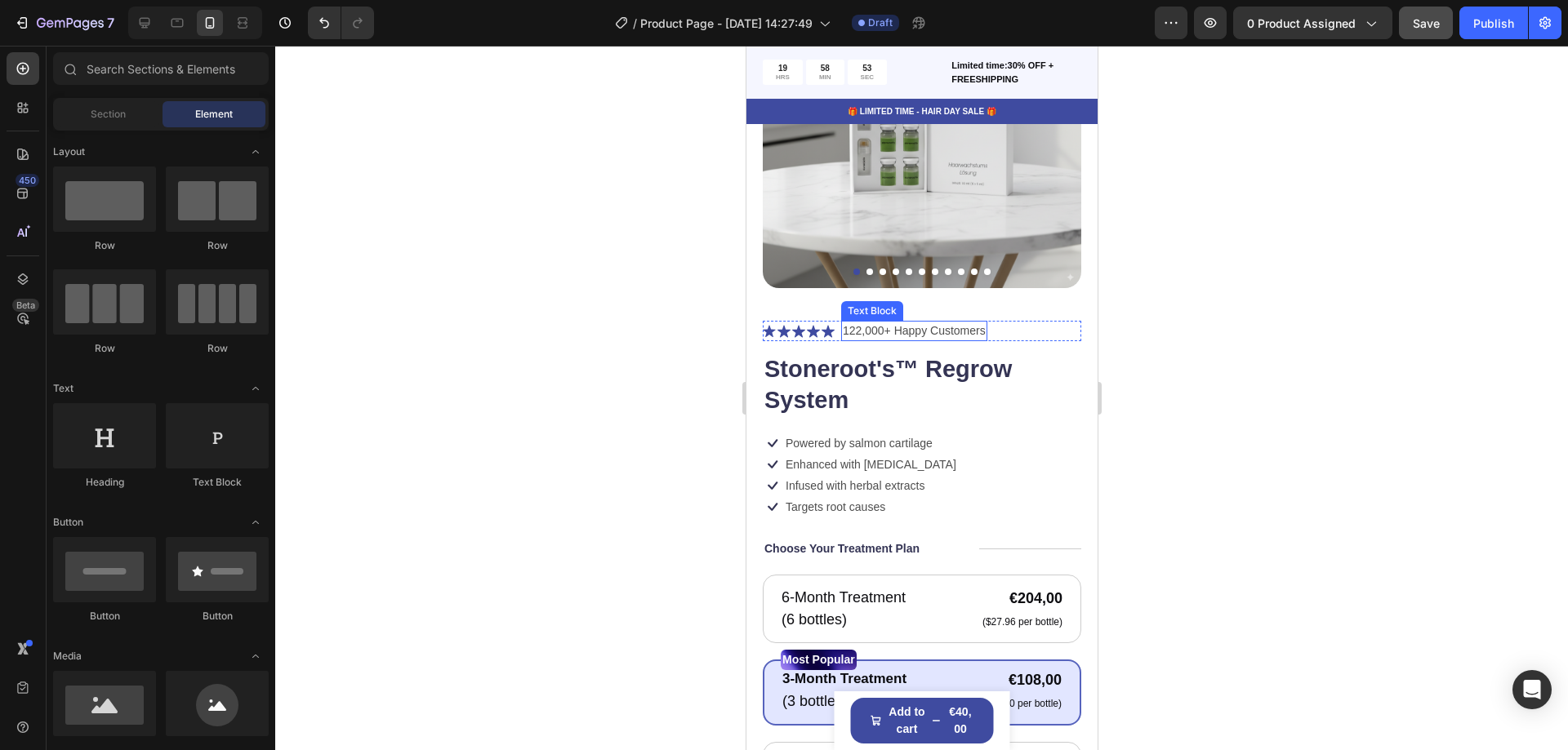
click at [951, 325] on p "122,000+ Happy Customers" at bounding box center [913, 331] width 143 height 17
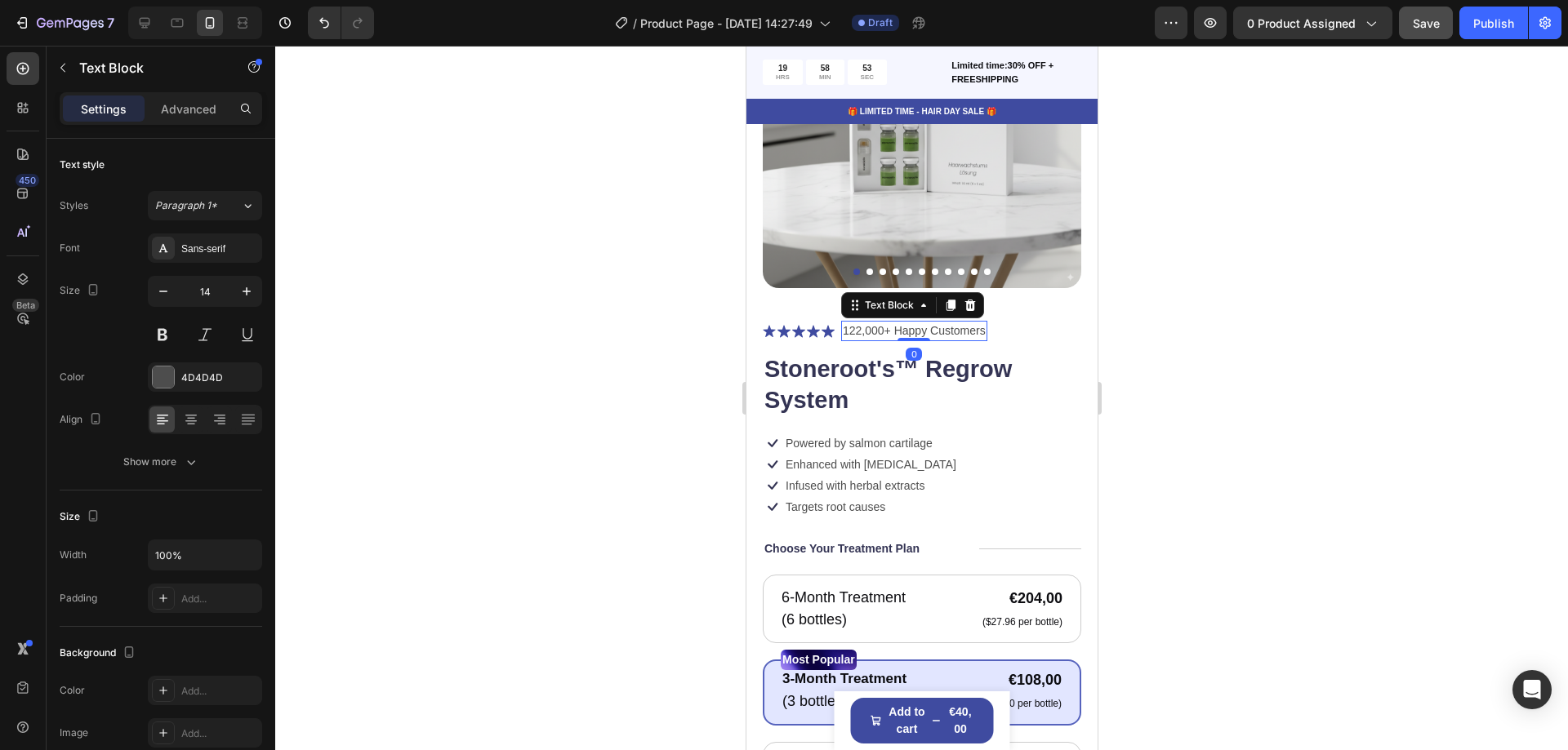
click at [955, 322] on p "122,000+ Happy Customers" at bounding box center [913, 331] width 143 height 17
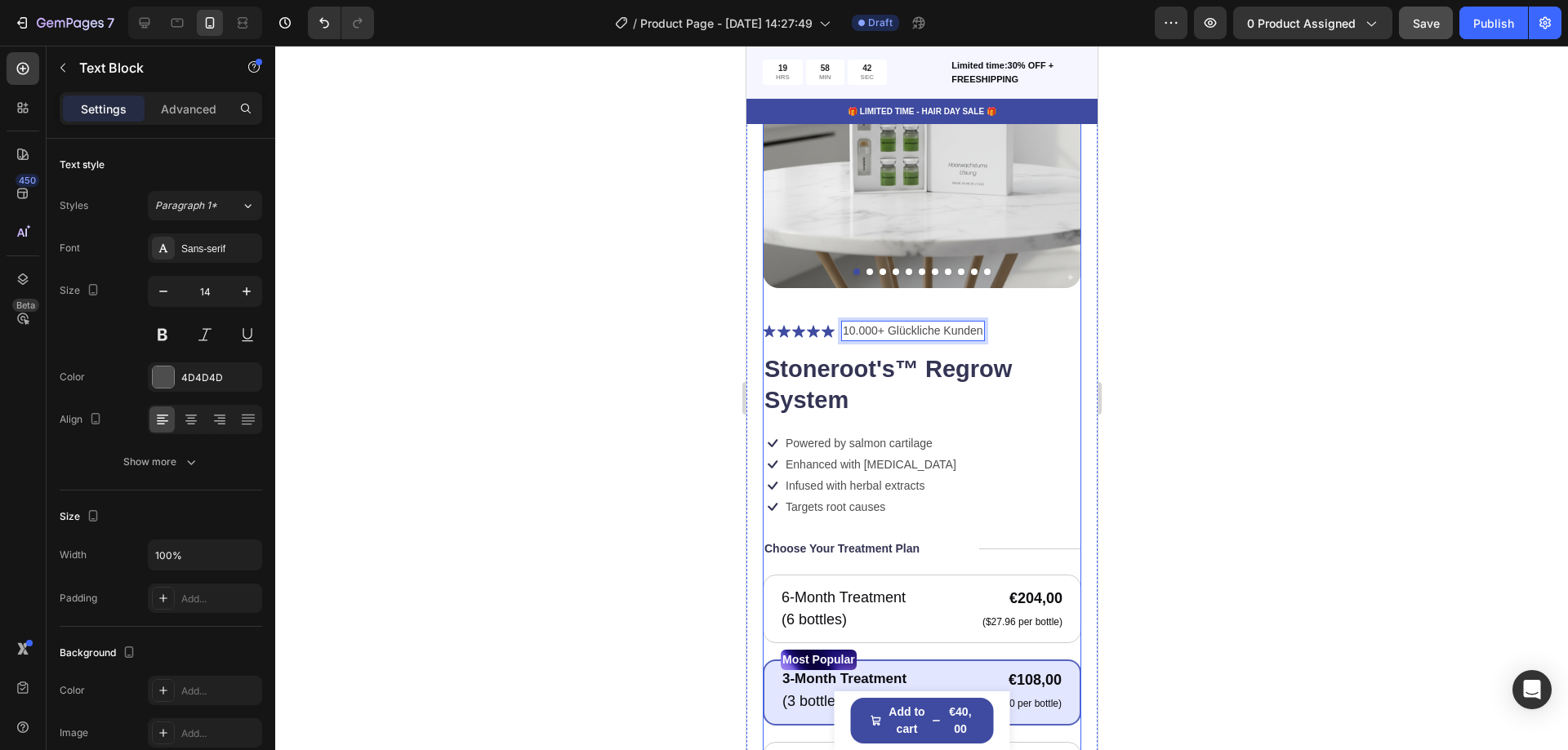
click at [690, 375] on div at bounding box center [921, 398] width 1292 height 705
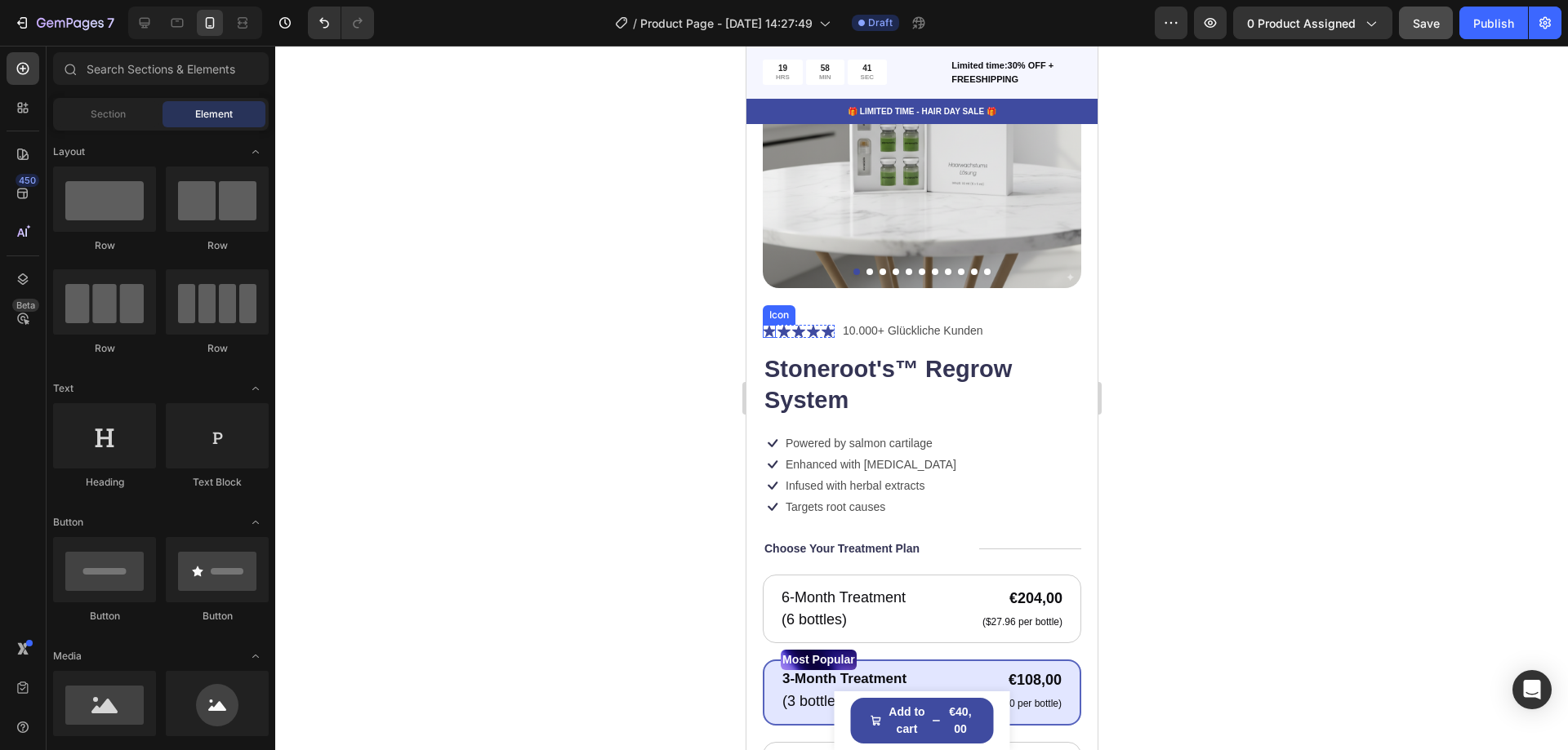
click at [768, 325] on icon at bounding box center [767, 331] width 12 height 12
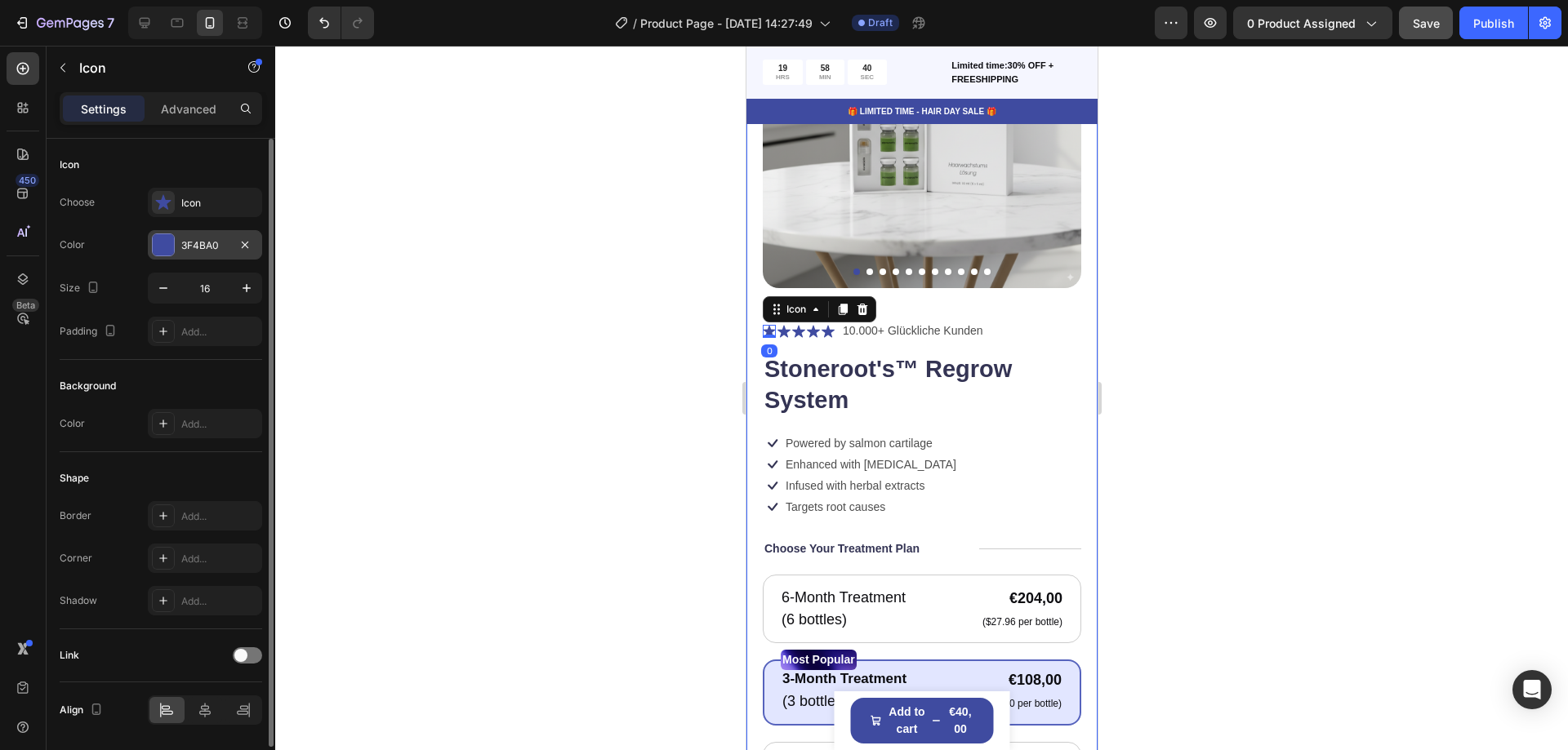
click at [191, 242] on div "3F4BA0" at bounding box center [206, 245] width 48 height 14
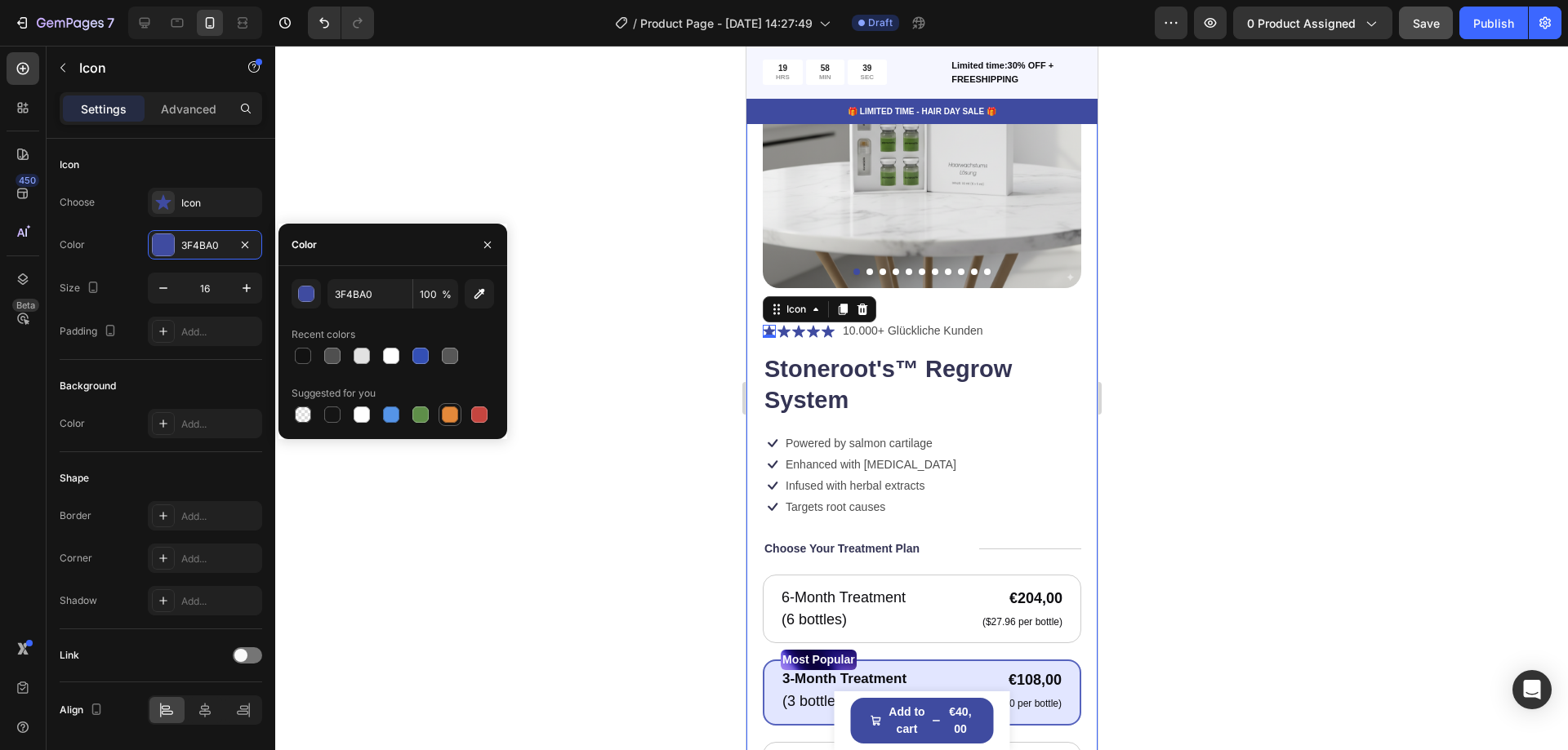
click at [450, 415] on div at bounding box center [450, 414] width 16 height 16
type input "E4893A"
click at [478, 385] on div "Suggested for you" at bounding box center [393, 393] width 203 height 26
click at [477, 383] on div "Suggested for you" at bounding box center [393, 393] width 203 height 26
click at [490, 242] on icon "button" at bounding box center [487, 244] width 7 height 7
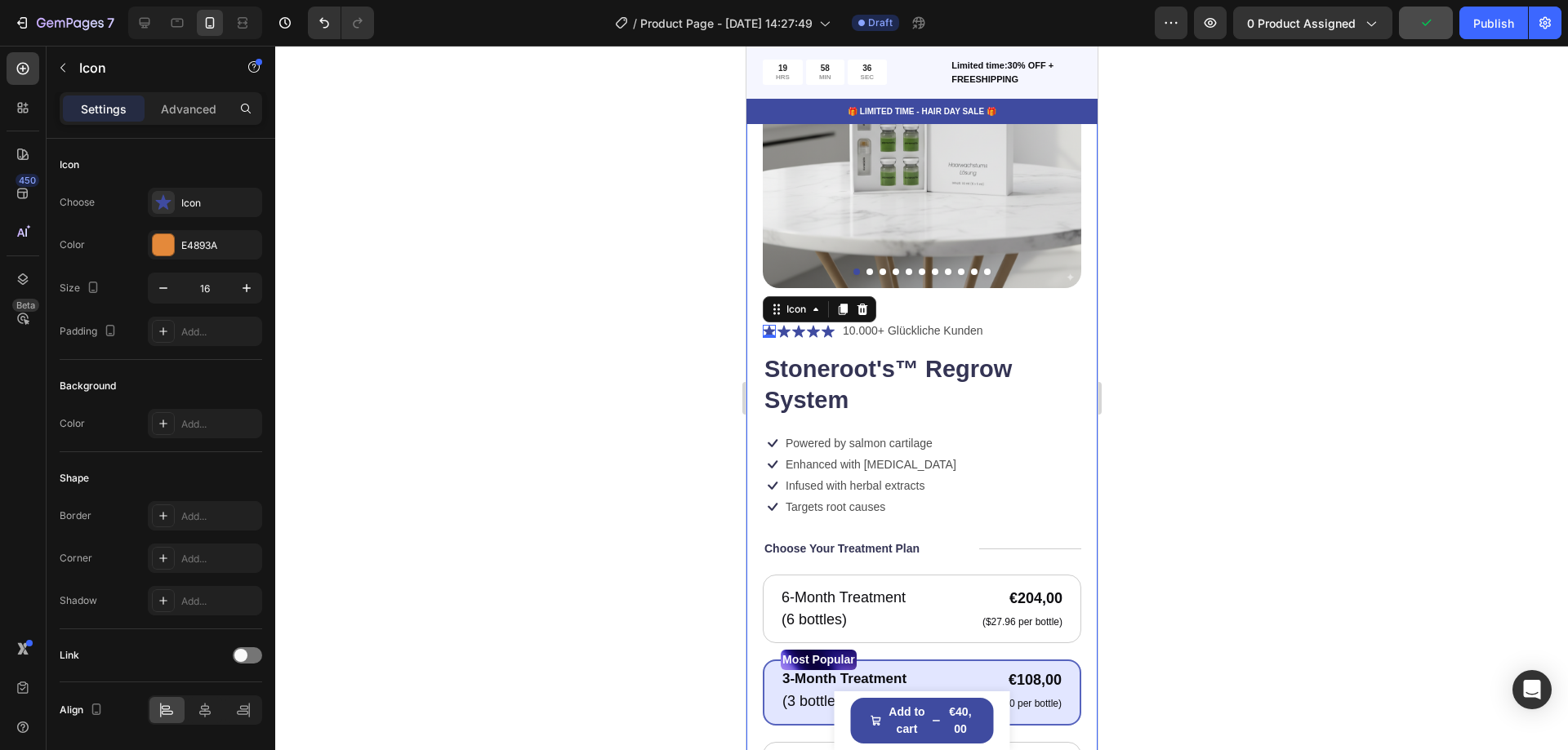
click at [626, 289] on div at bounding box center [921, 398] width 1292 height 705
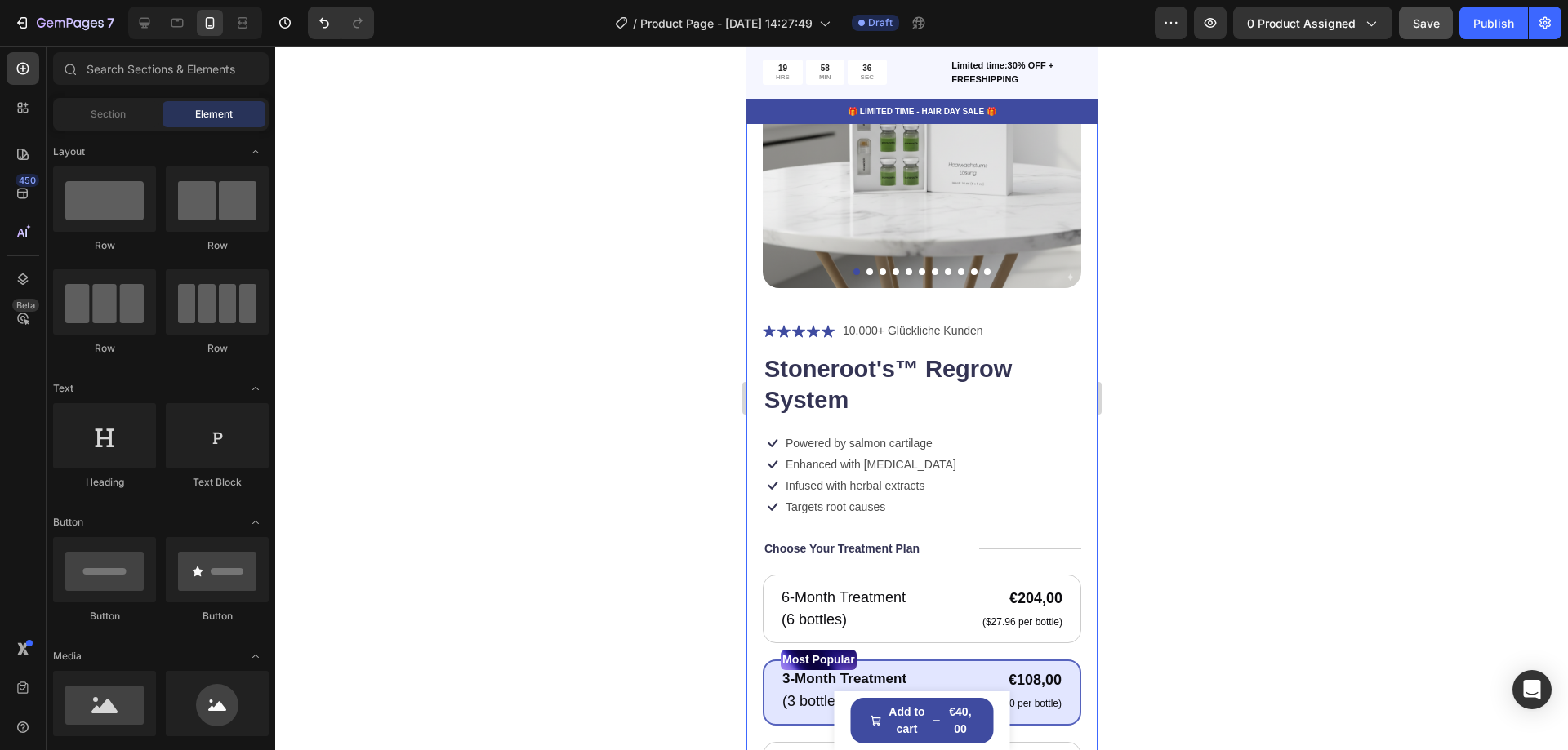
click at [628, 290] on div at bounding box center [921, 398] width 1292 height 705
click at [768, 325] on icon at bounding box center [768, 332] width 13 height 13
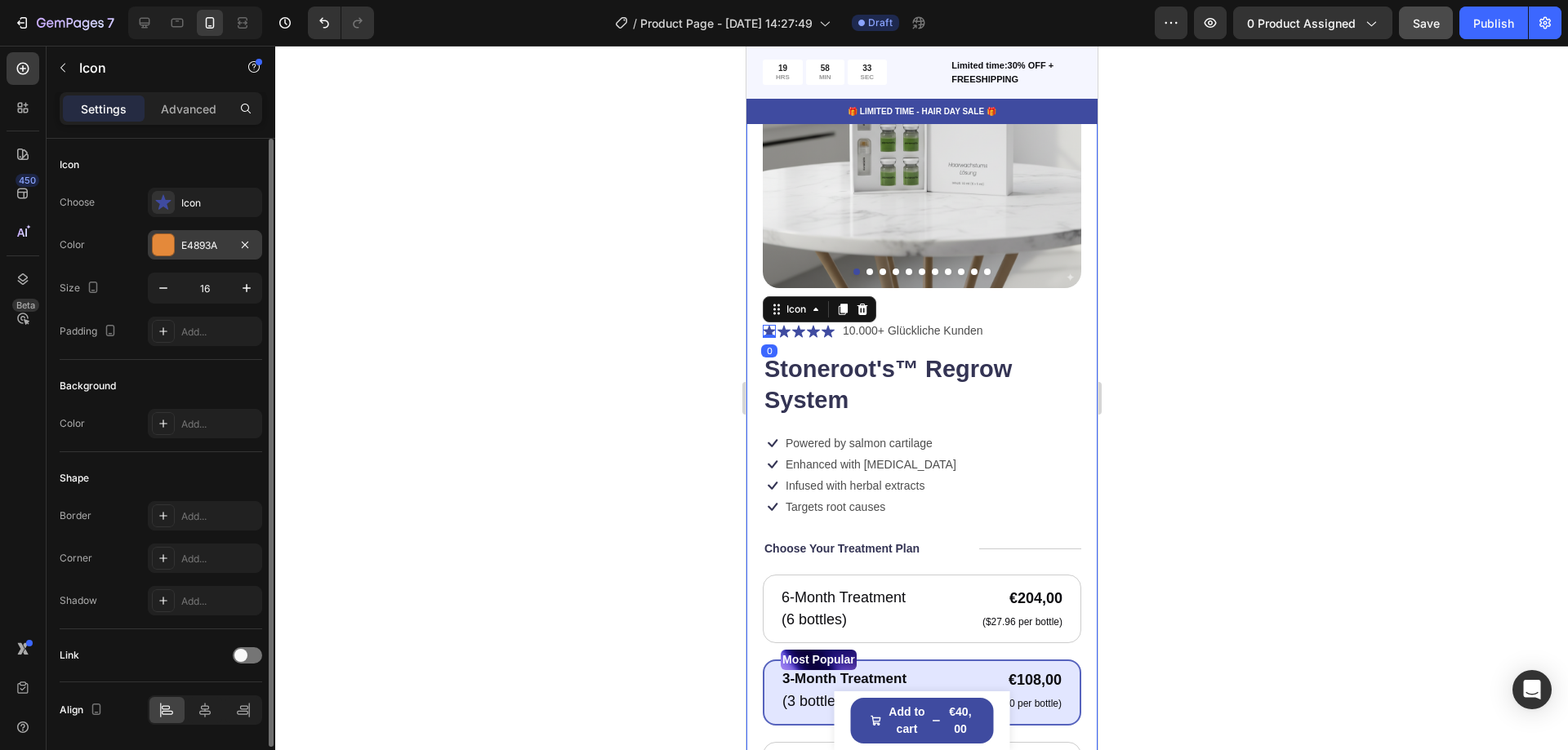
click at [196, 254] on div "E4893A" at bounding box center [206, 245] width 115 height 30
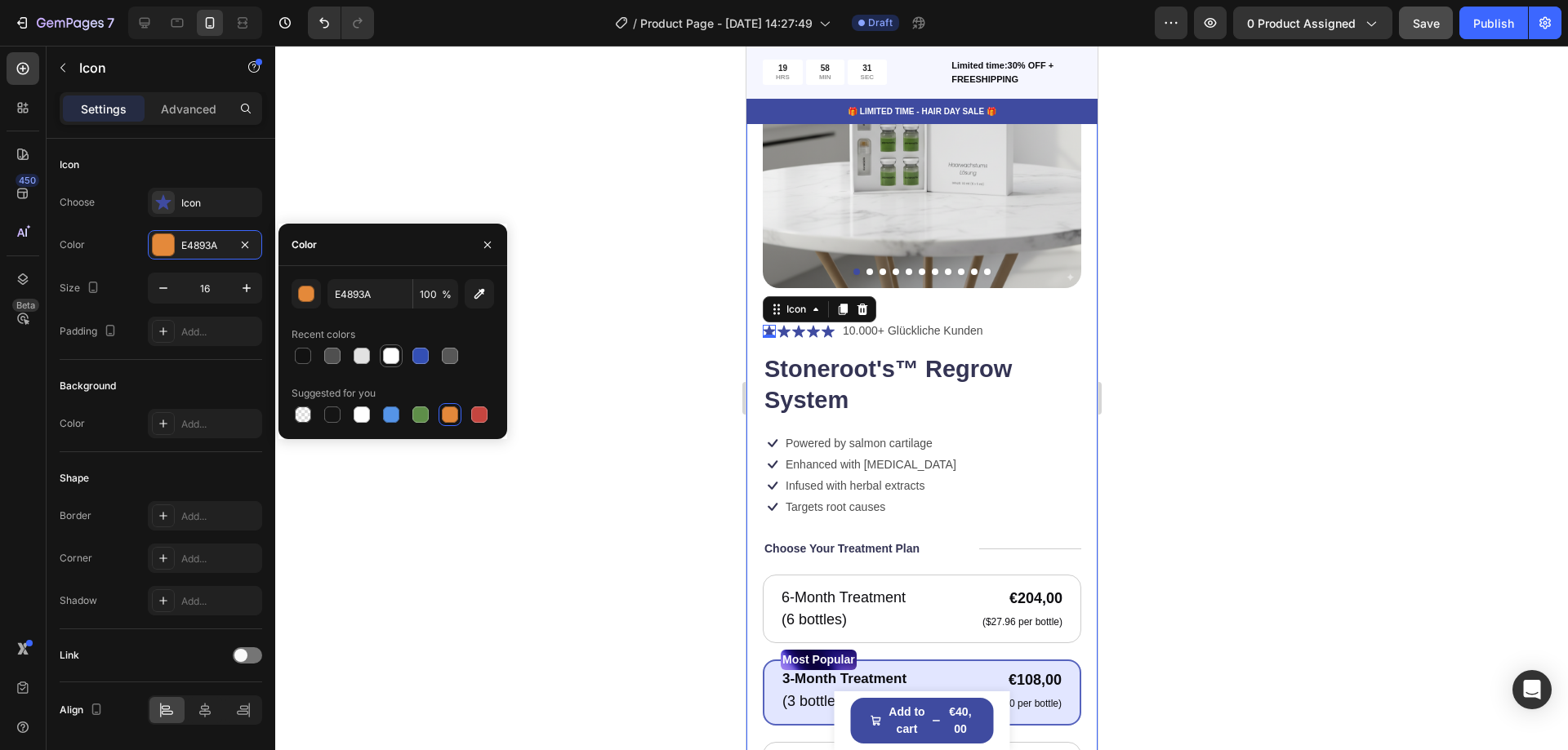
click at [421, 355] on div at bounding box center [420, 356] width 16 height 16
click at [476, 411] on div at bounding box center [479, 414] width 16 height 16
click at [449, 354] on div at bounding box center [450, 356] width 16 height 16
click at [405, 349] on div at bounding box center [393, 356] width 203 height 23
drag, startPoint x: 297, startPoint y: 351, endPoint x: 323, endPoint y: 346, distance: 26.5
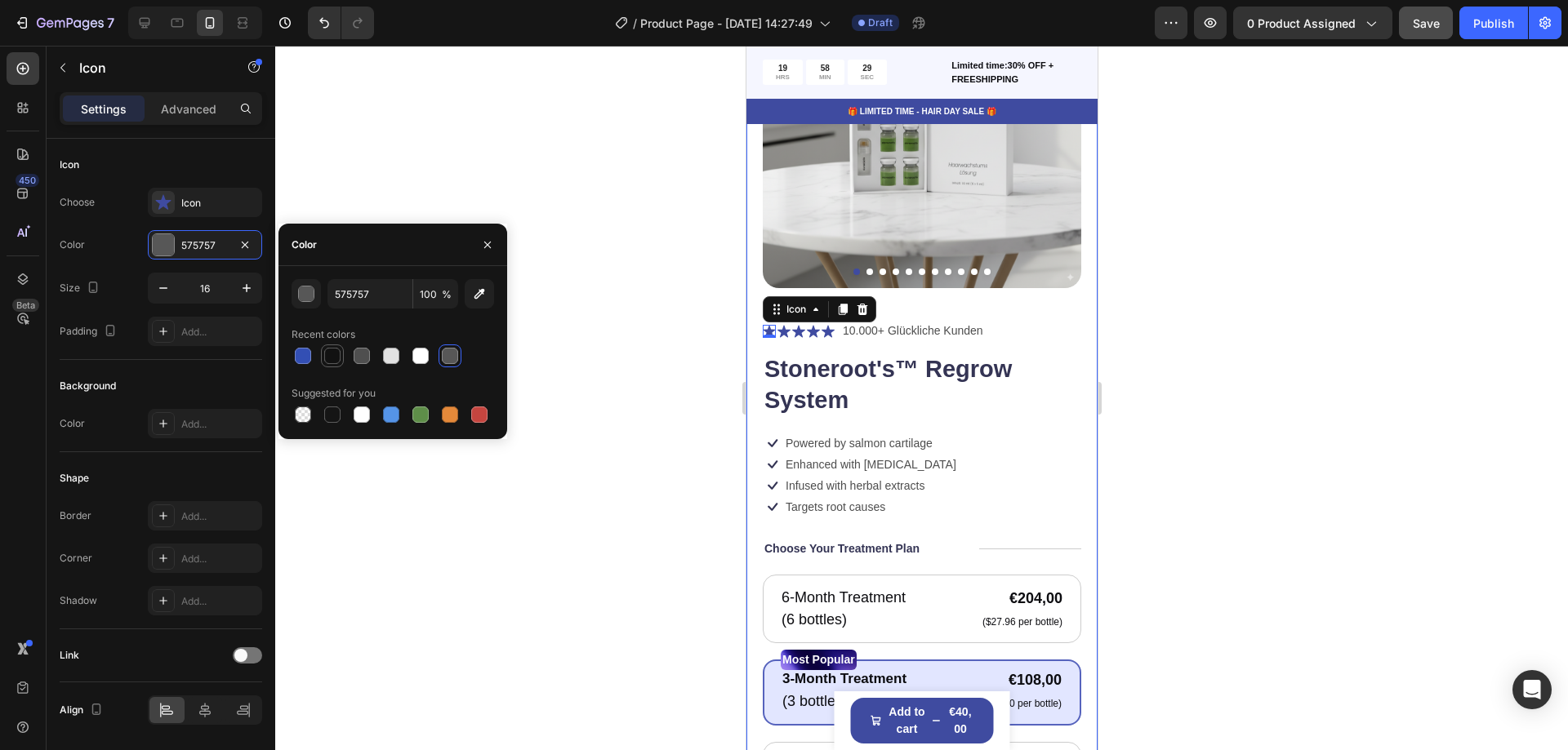
click at [298, 351] on div at bounding box center [302, 356] width 16 height 16
type input "334FB4"
click at [304, 295] on div "button" at bounding box center [306, 295] width 16 height 16
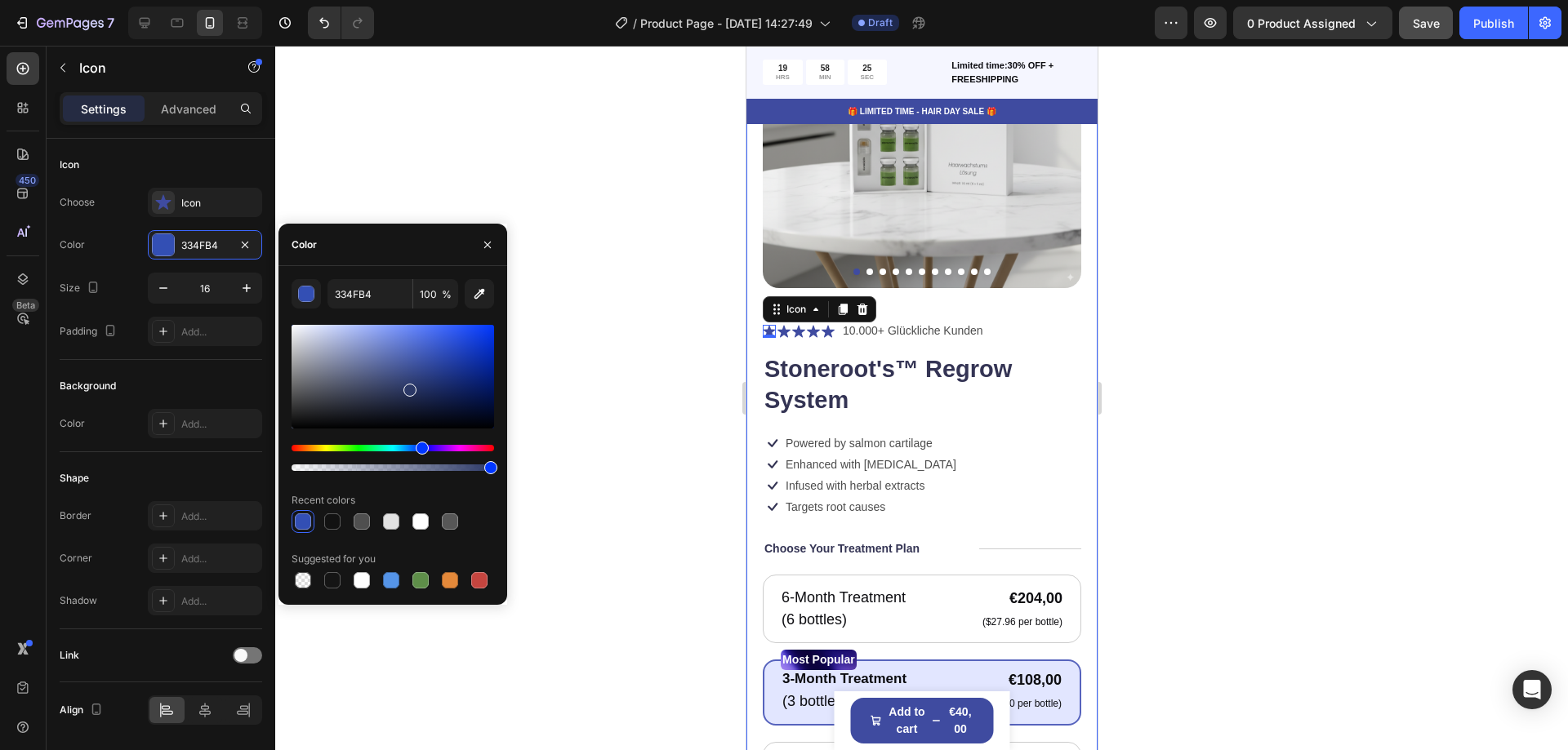
drag, startPoint x: 385, startPoint y: 359, endPoint x: 432, endPoint y: 365, distance: 47.4
click at [437, 368] on div at bounding box center [393, 377] width 203 height 103
click at [365, 206] on div at bounding box center [921, 398] width 1292 height 705
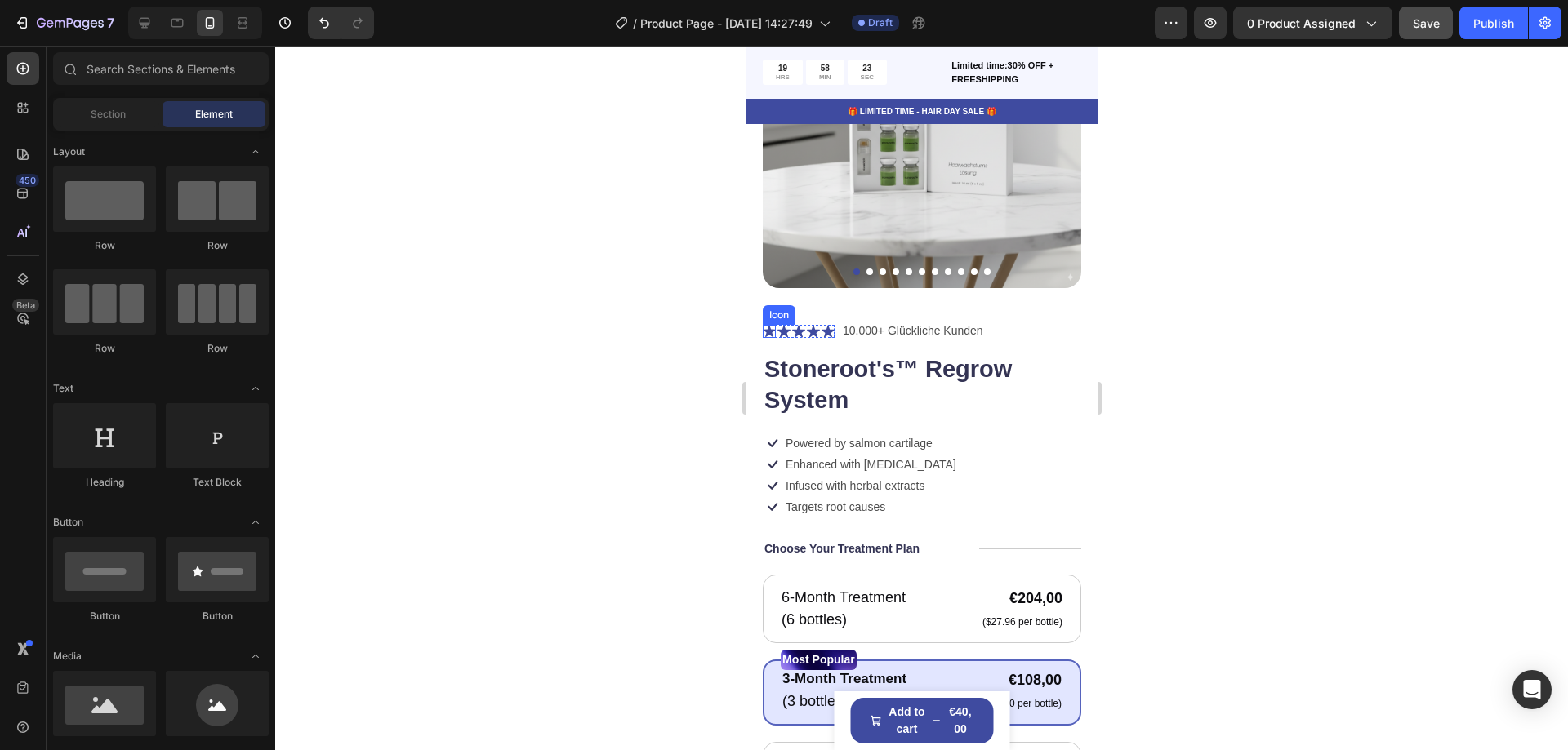
click at [769, 325] on icon at bounding box center [767, 331] width 12 height 12
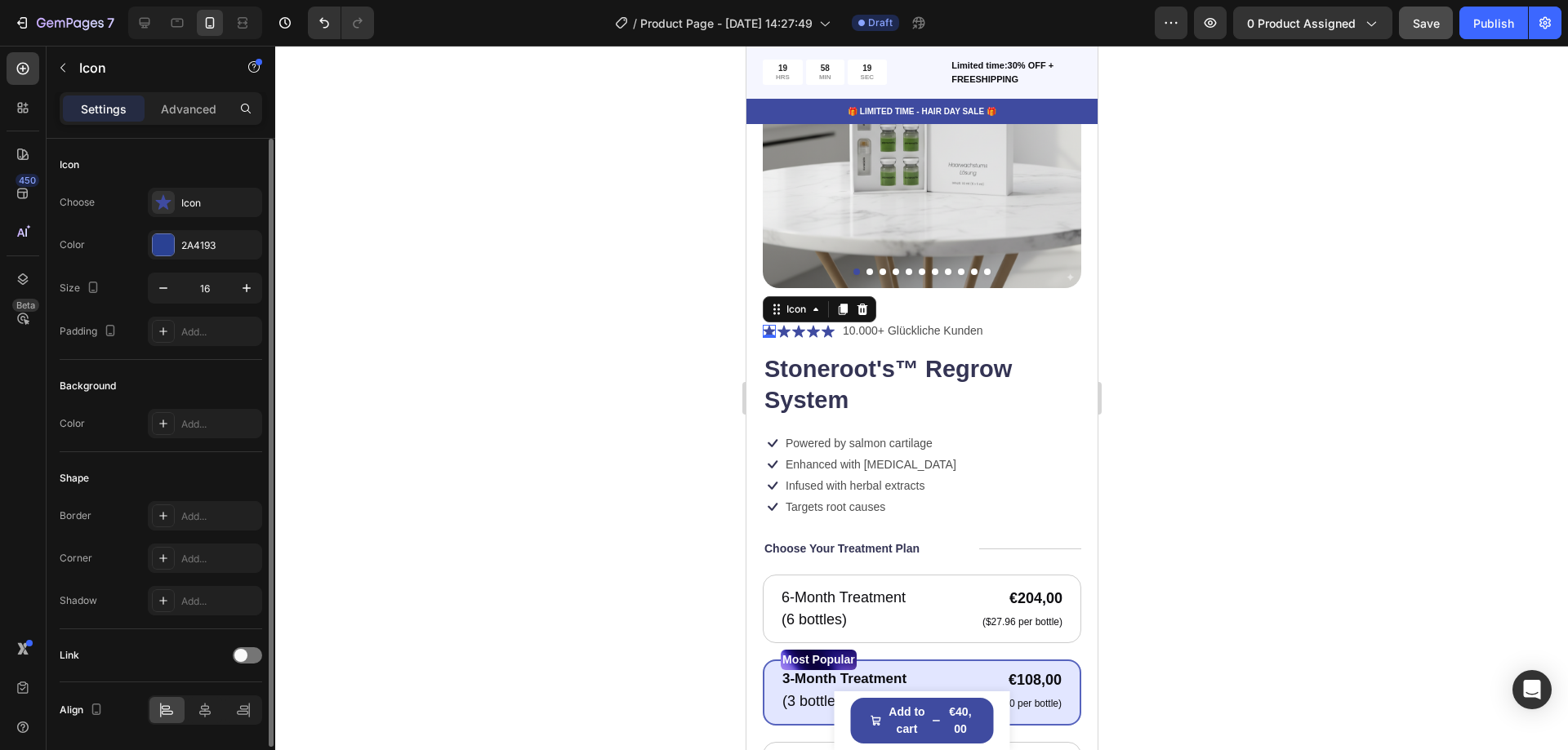
scroll to position [53, 0]
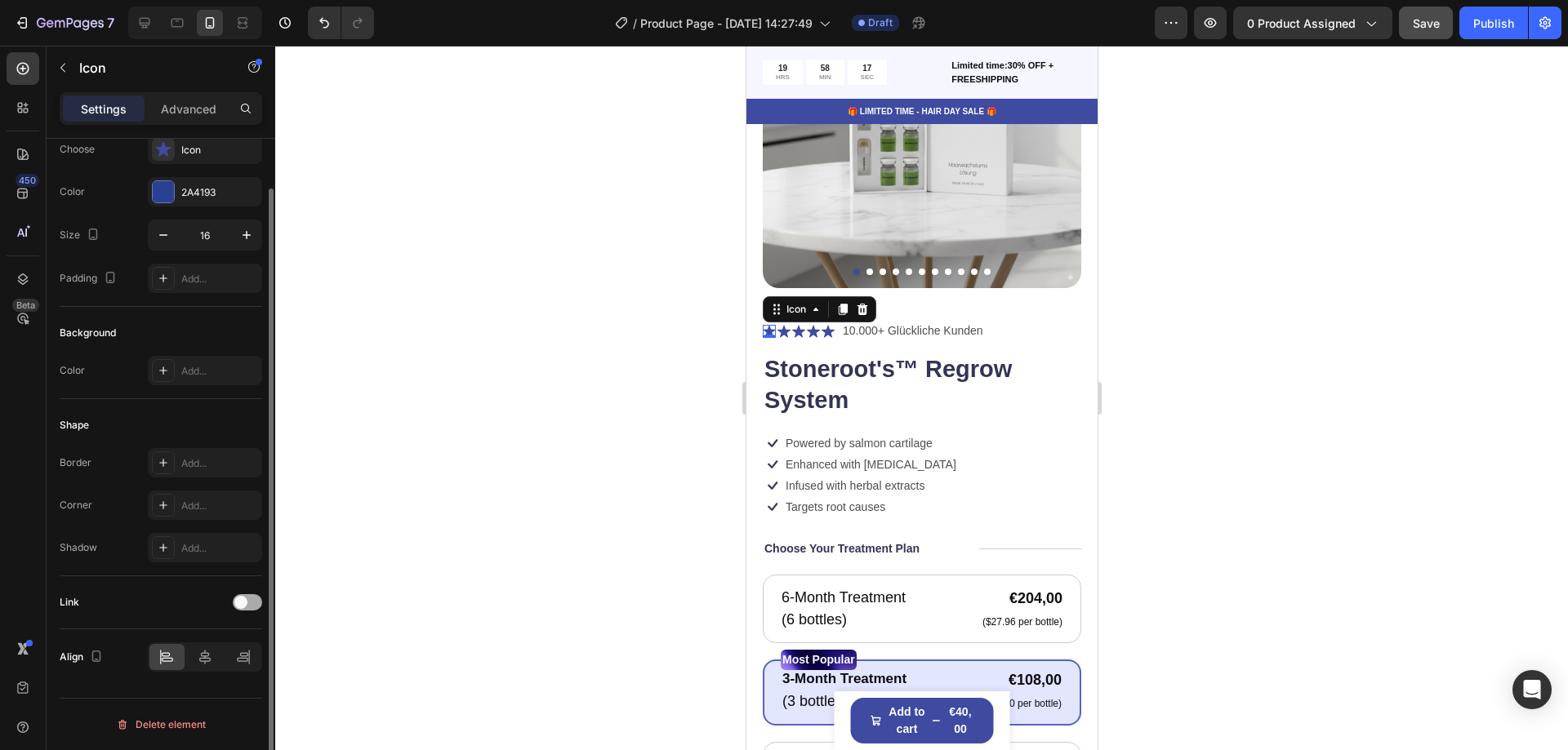
click at [246, 598] on span at bounding box center [241, 603] width 13 height 13
click at [244, 593] on div "Link" at bounding box center [161, 602] width 203 height 26
click at [242, 594] on div at bounding box center [247, 602] width 30 height 16
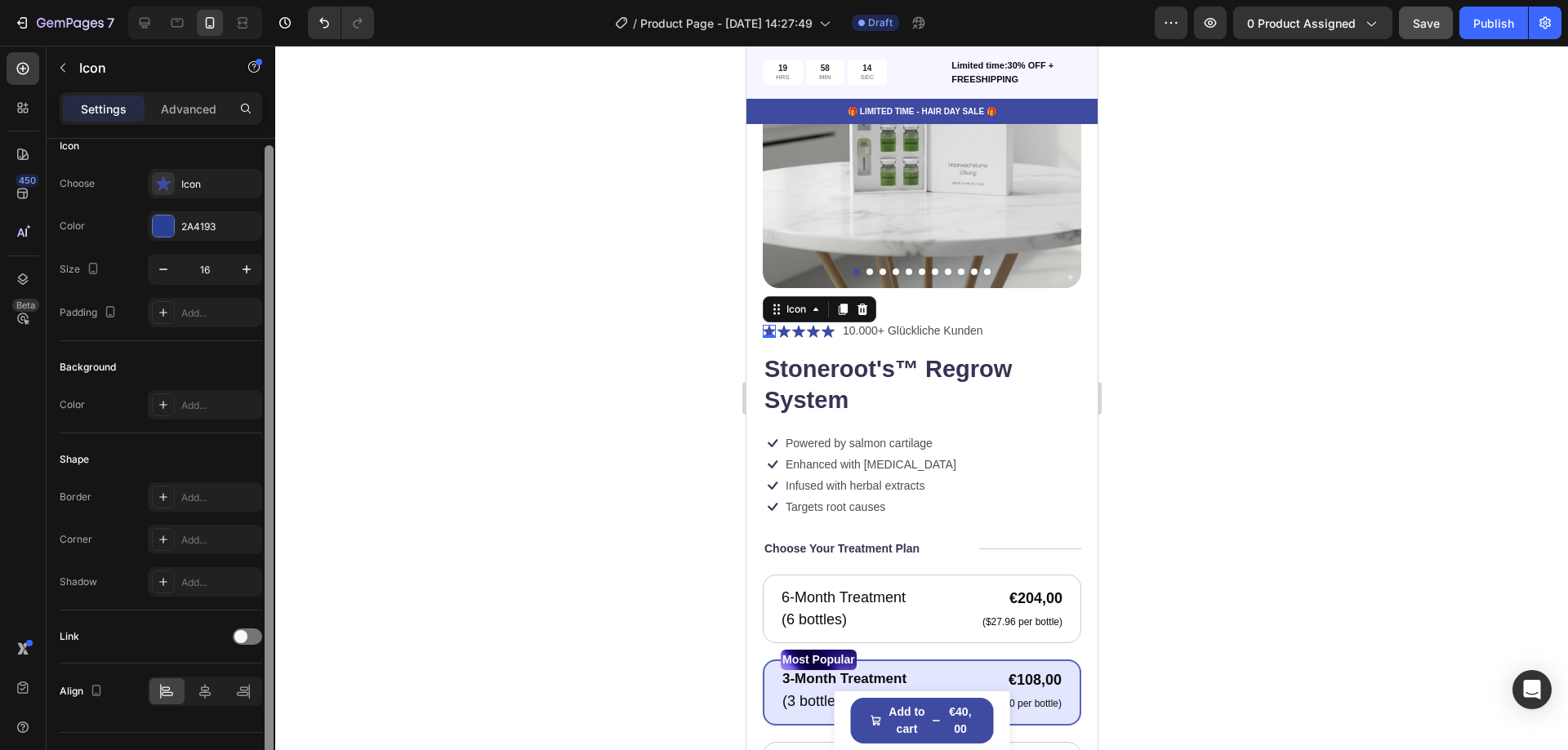
scroll to position [0, 0]
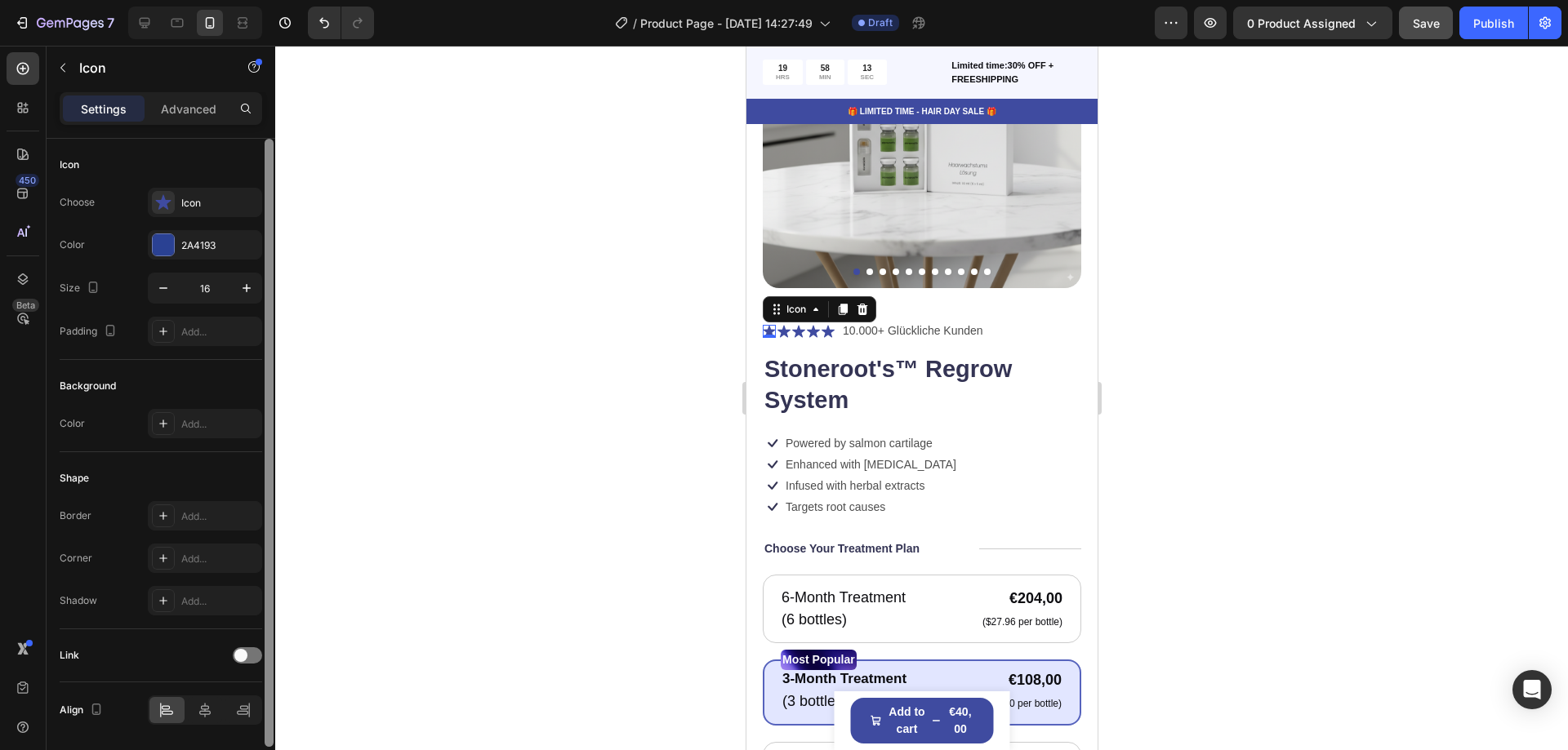
drag, startPoint x: 268, startPoint y: 586, endPoint x: 243, endPoint y: 366, distance: 221.4
click at [243, 366] on div "Icon Choose Icon Color 2A4193 Size 16 Padding Add... Background Color Add... Sh…" at bounding box center [161, 468] width 229 height 658
click at [167, 283] on icon "button" at bounding box center [163, 288] width 16 height 16
click at [249, 294] on icon "button" at bounding box center [246, 288] width 16 height 16
type input "16"
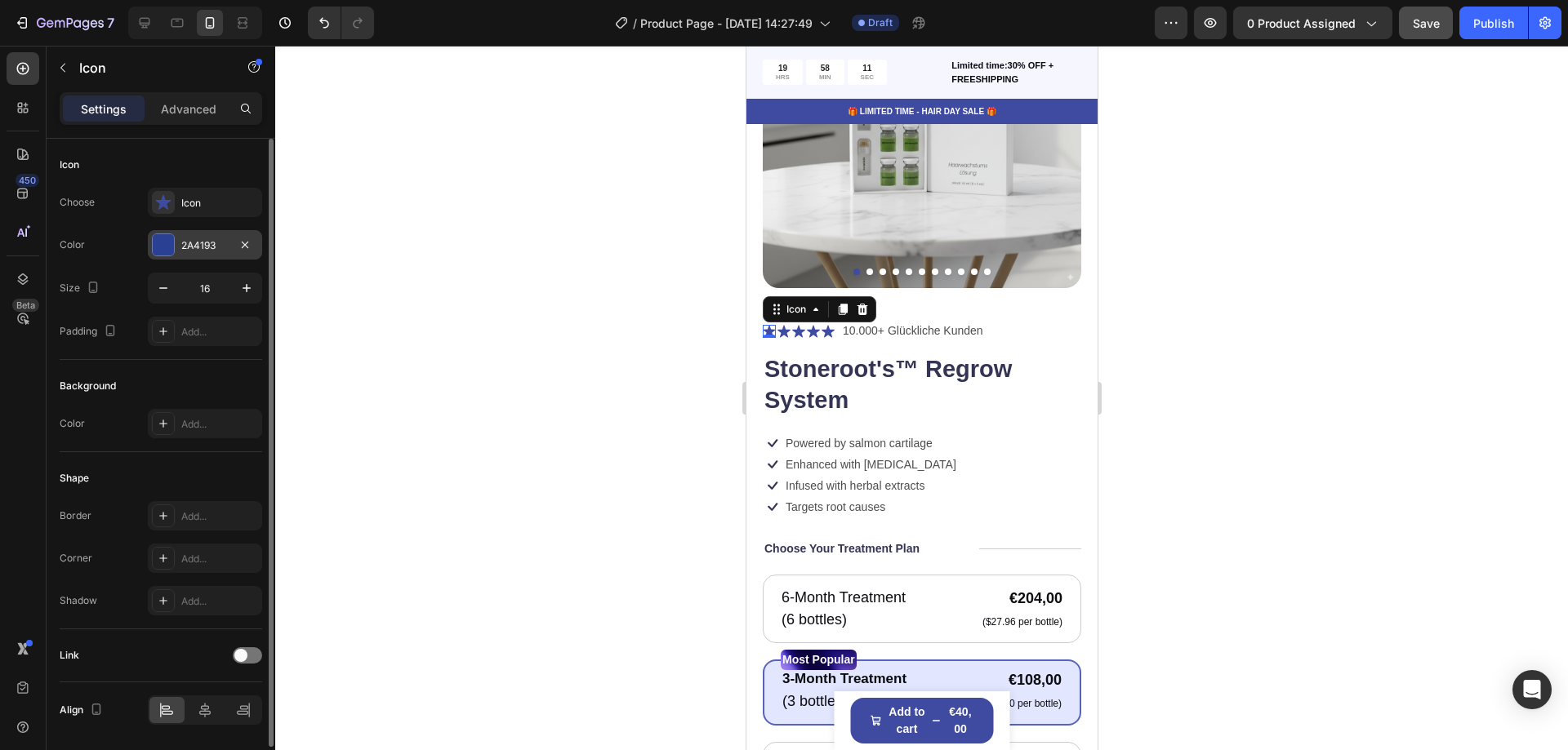
click at [220, 241] on div "2A4193" at bounding box center [206, 245] width 48 height 14
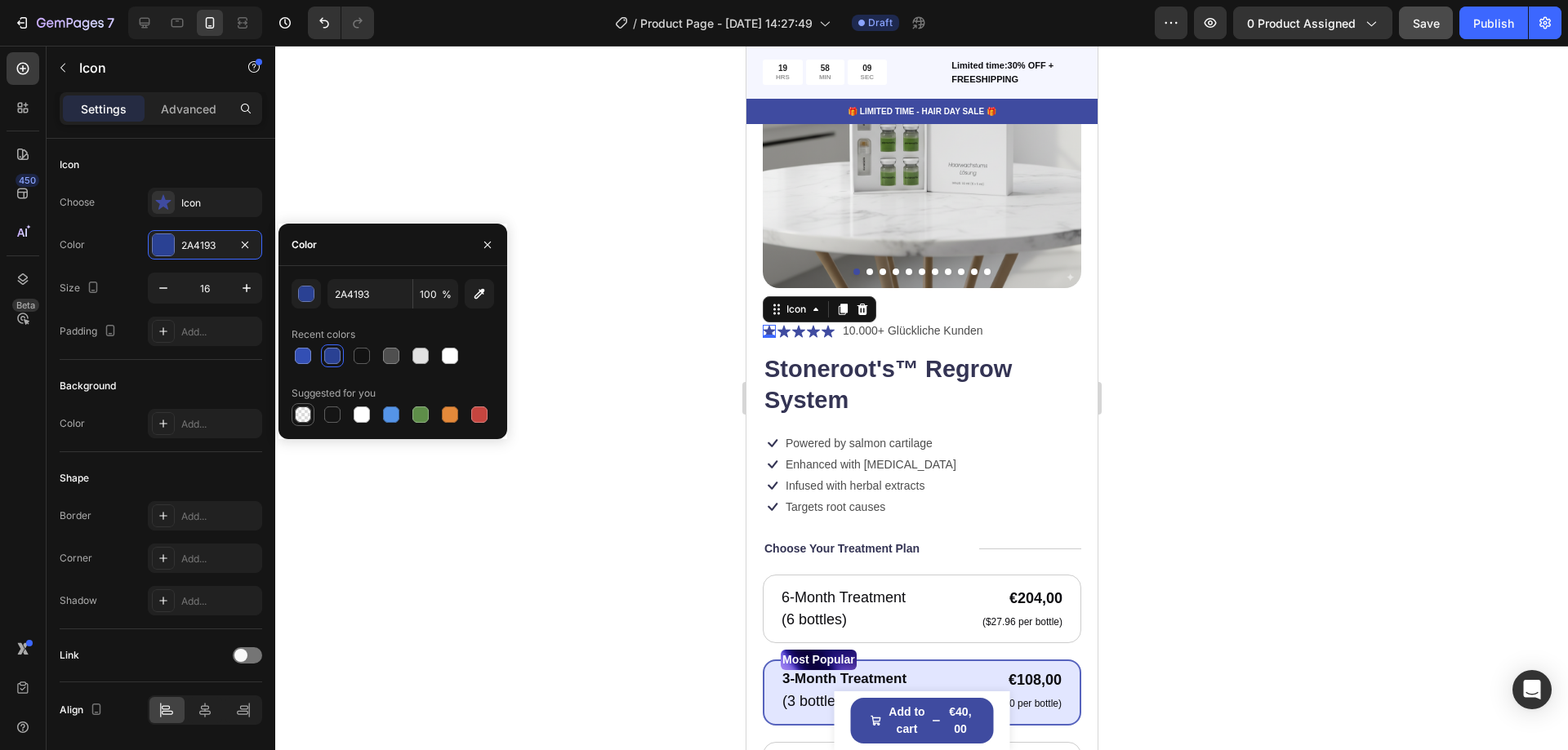
click at [306, 413] on div at bounding box center [302, 414] width 16 height 16
type input "000000"
type input "0"
click at [306, 354] on div at bounding box center [302, 356] width 16 height 16
type input "334FB4"
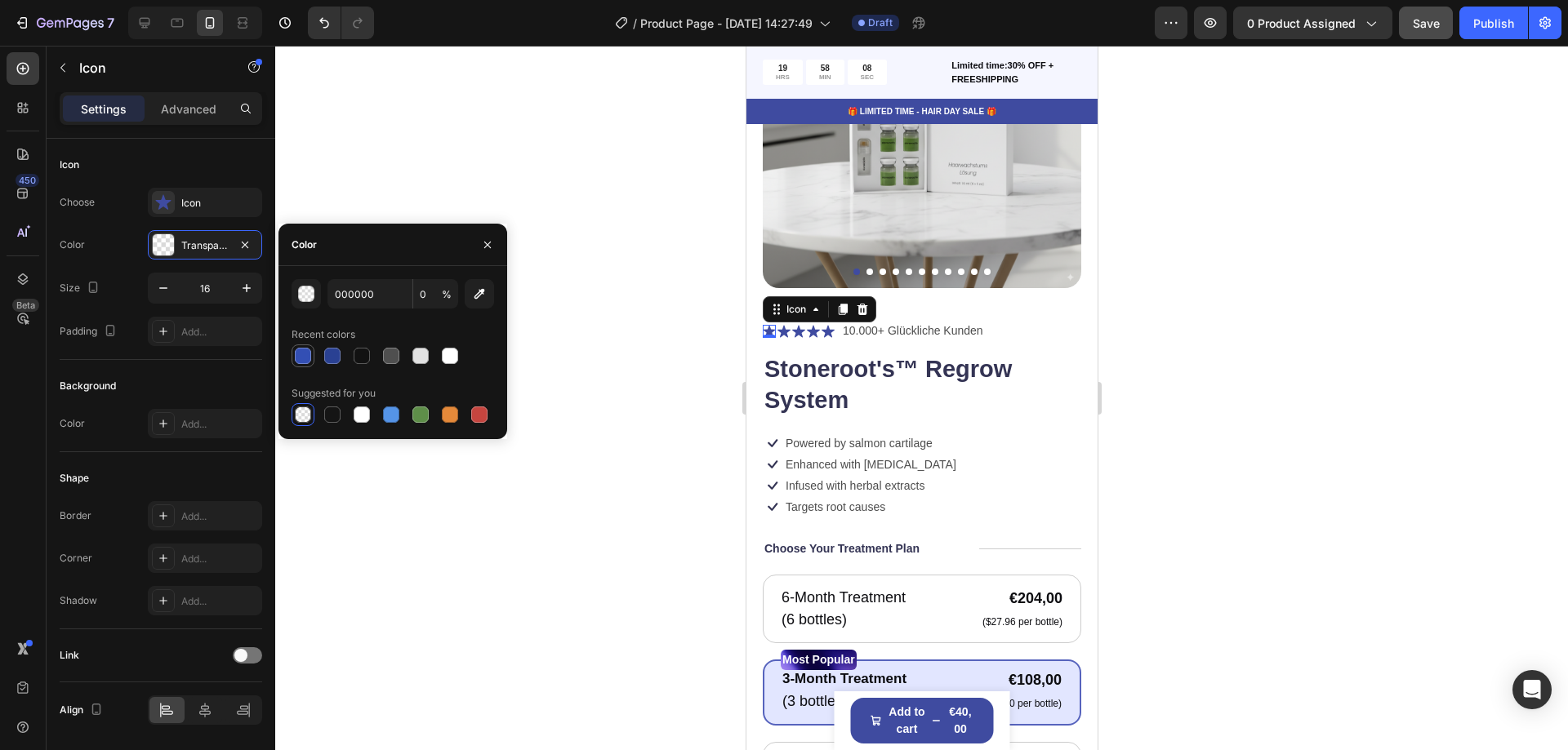
type input "100"
click at [425, 154] on div at bounding box center [921, 398] width 1292 height 705
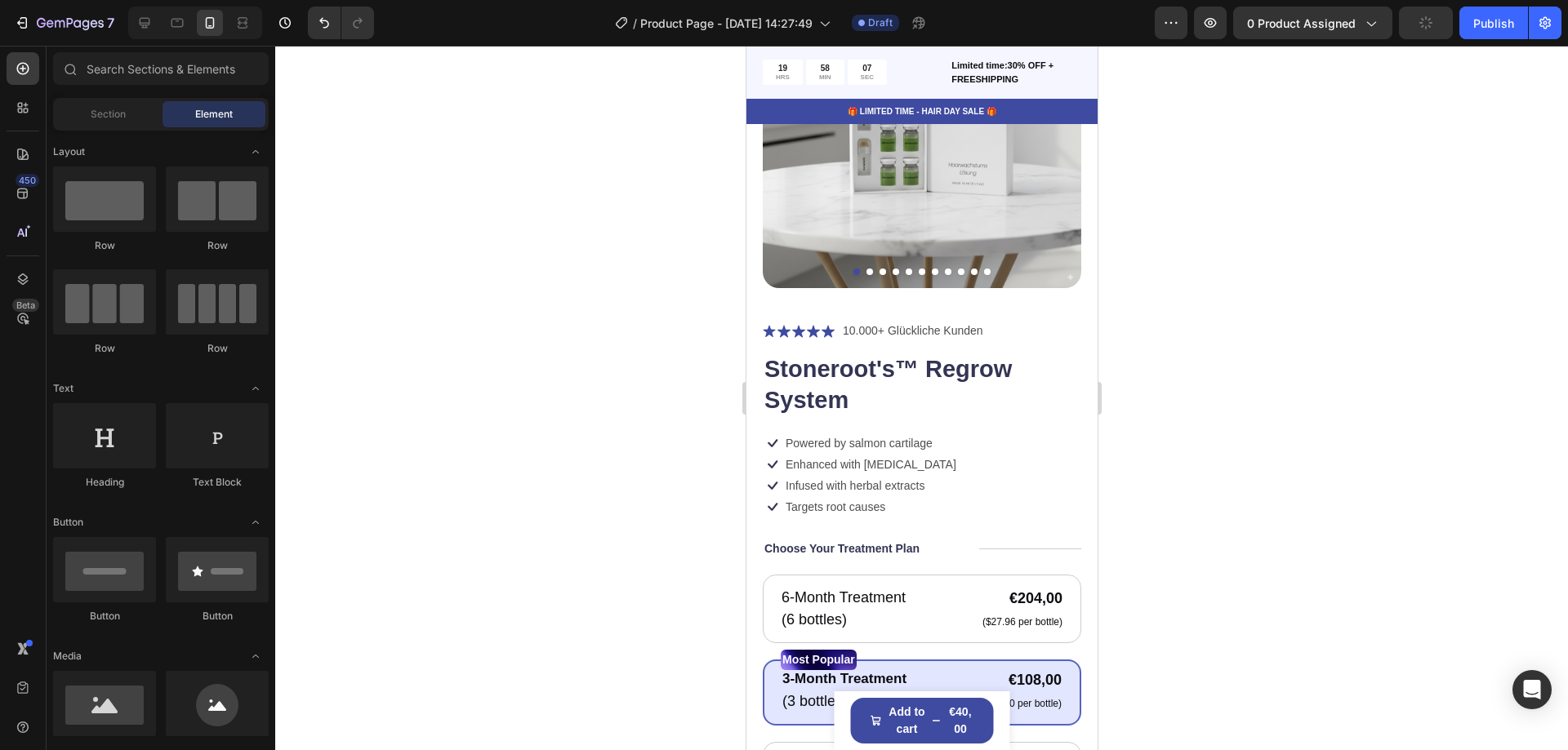
click at [425, 154] on div at bounding box center [921, 398] width 1292 height 705
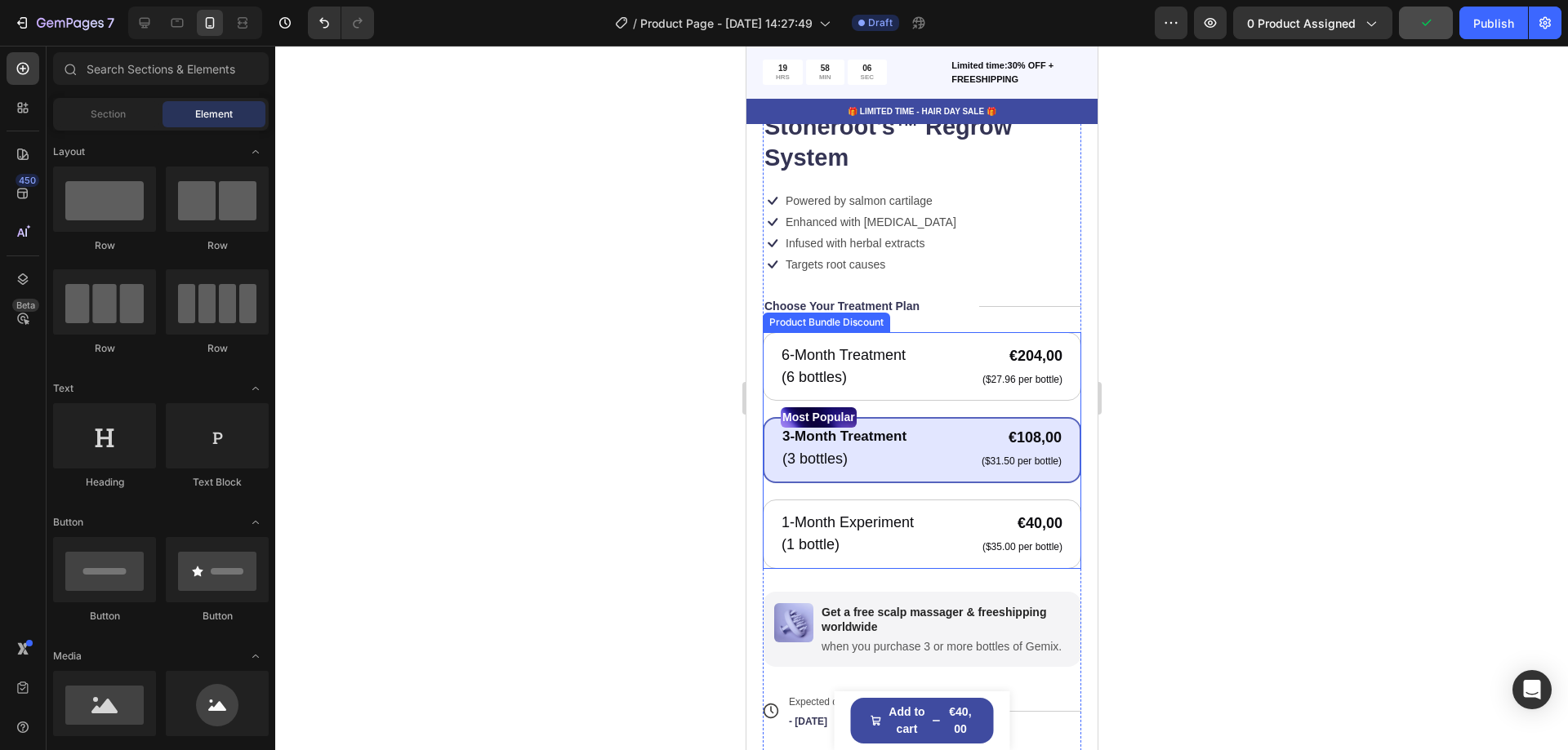
scroll to position [450, 0]
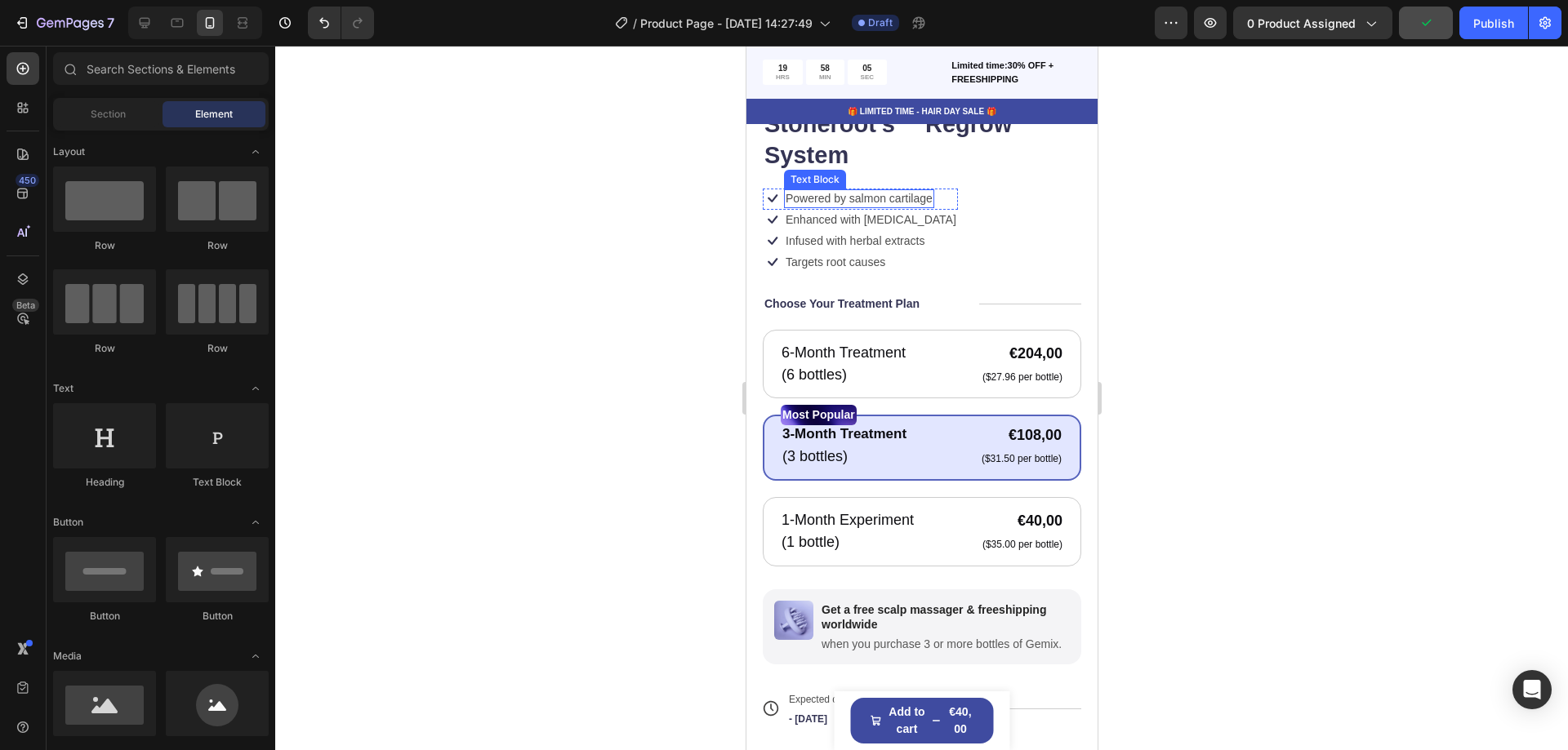
click at [877, 191] on p "Powered by salmon cartilage" at bounding box center [858, 198] width 147 height 14
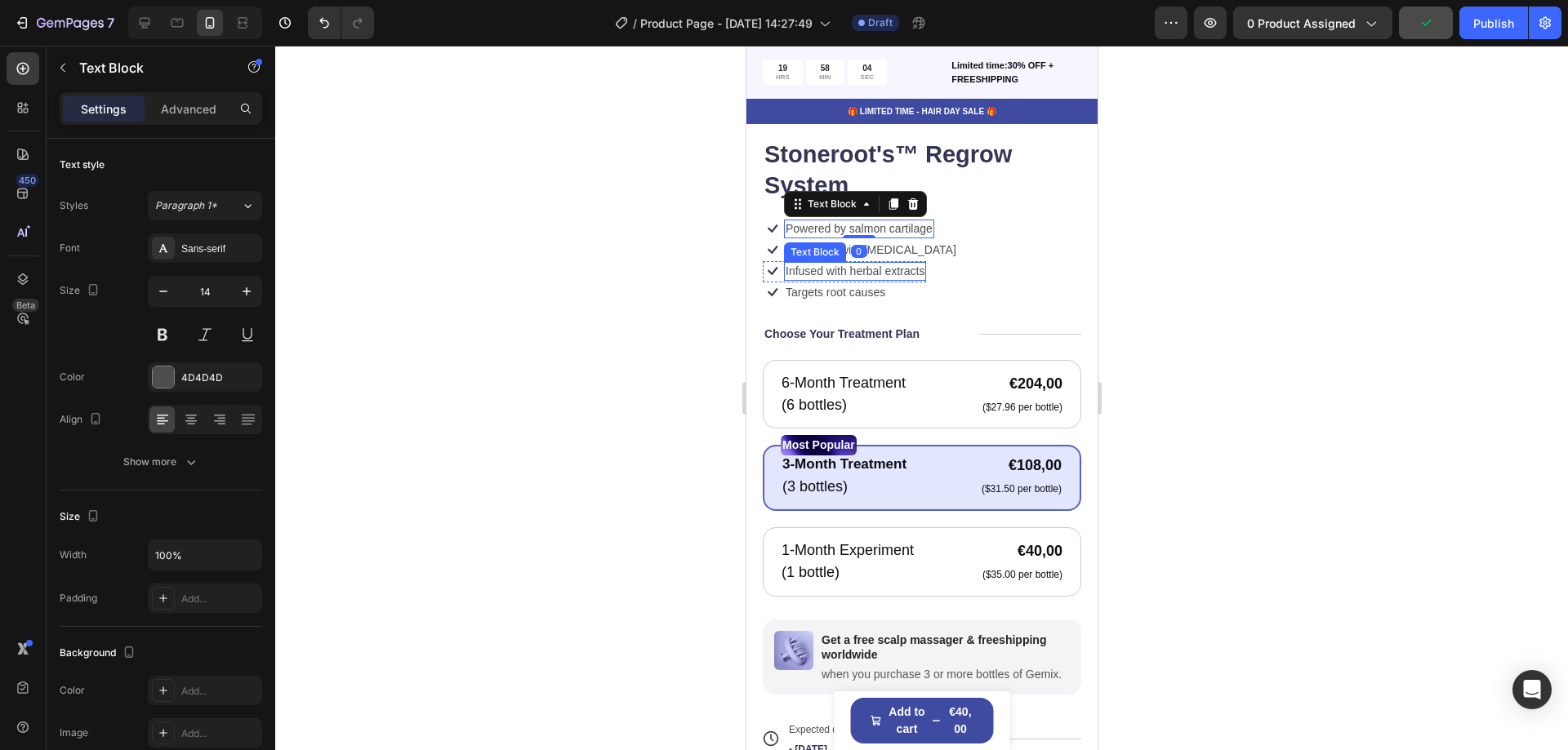
scroll to position [367, 0]
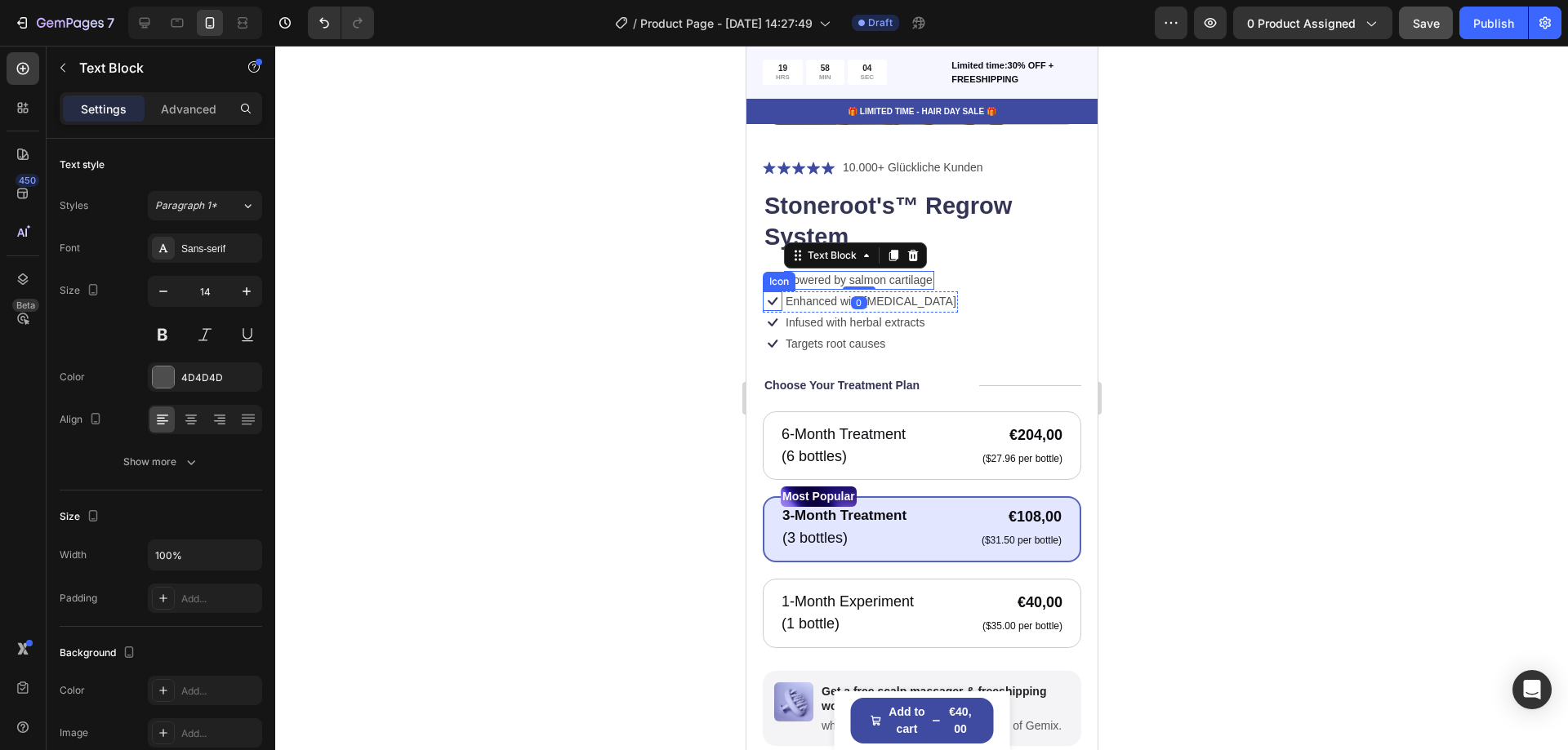
click at [774, 282] on div "Icon" at bounding box center [778, 282] width 26 height 0
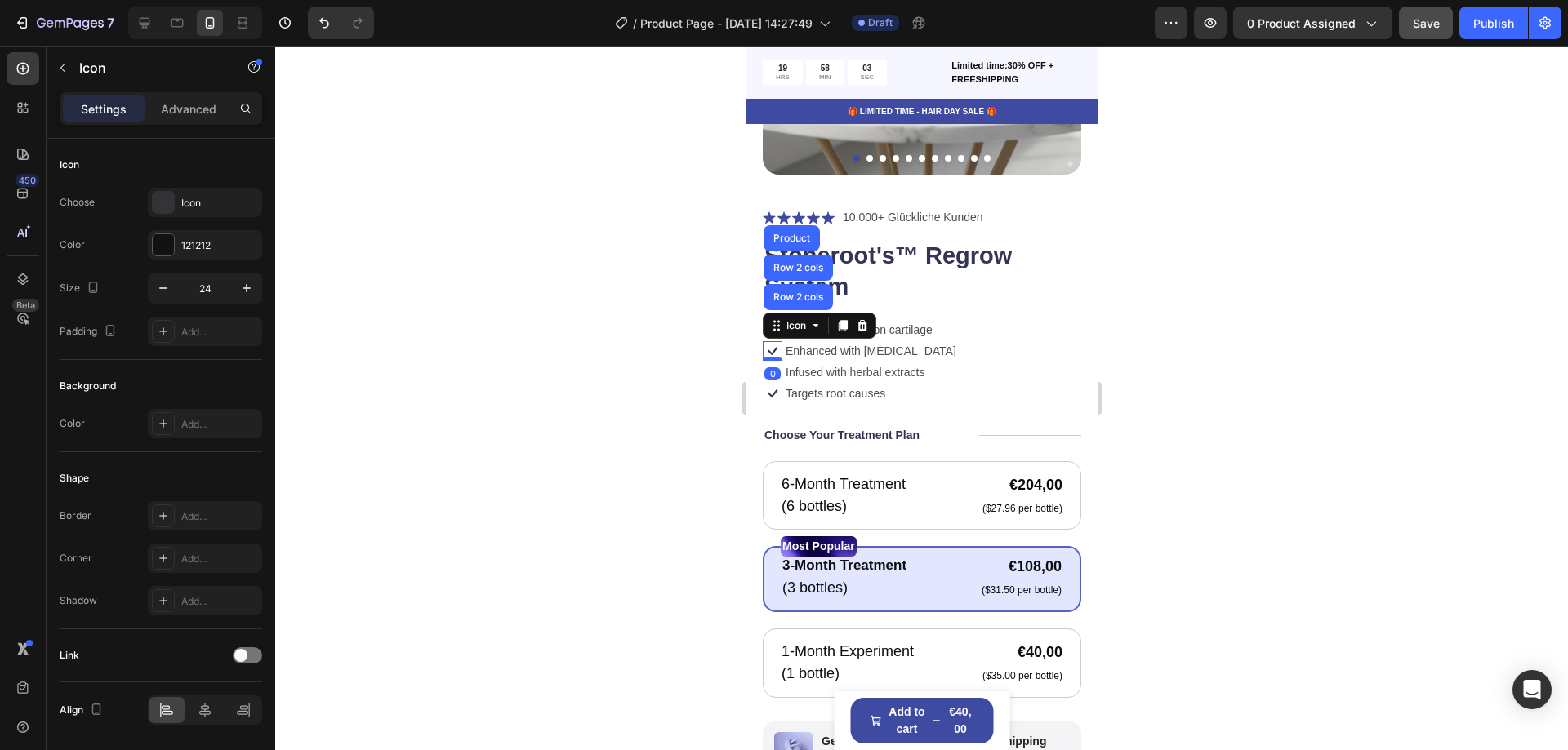
scroll to position [286, 0]
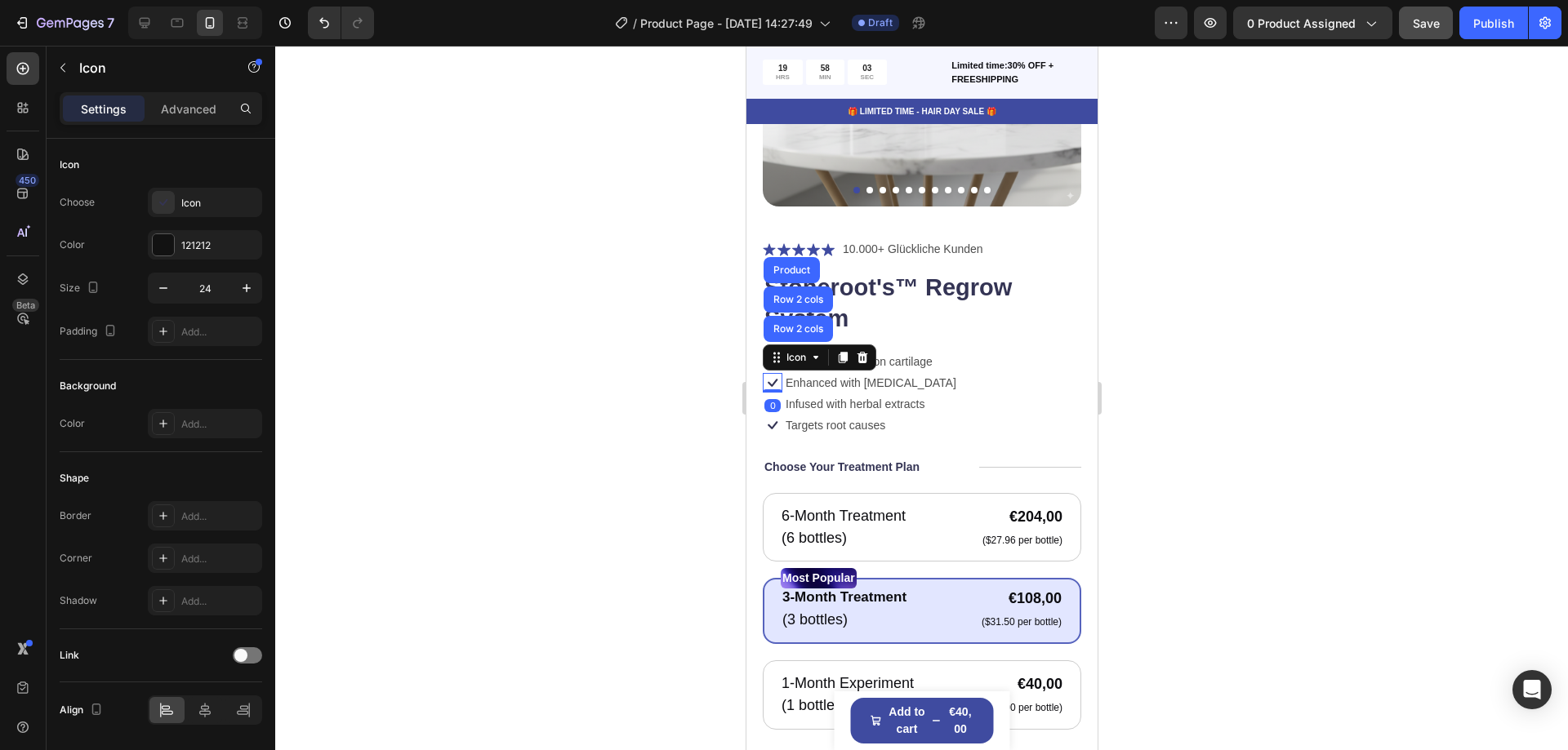
click at [650, 364] on div at bounding box center [921, 398] width 1292 height 705
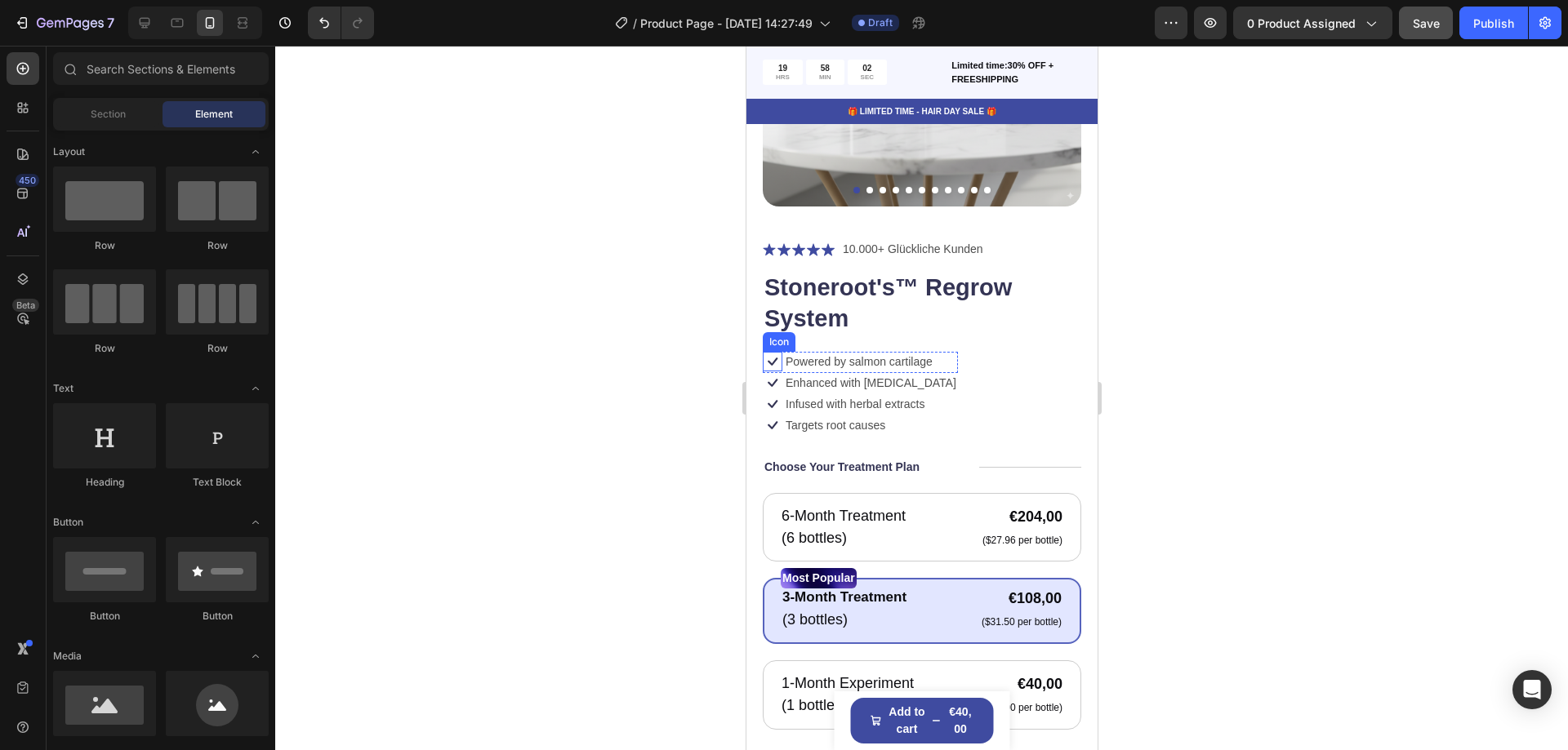
click at [769, 352] on icon at bounding box center [771, 362] width 19 height 19
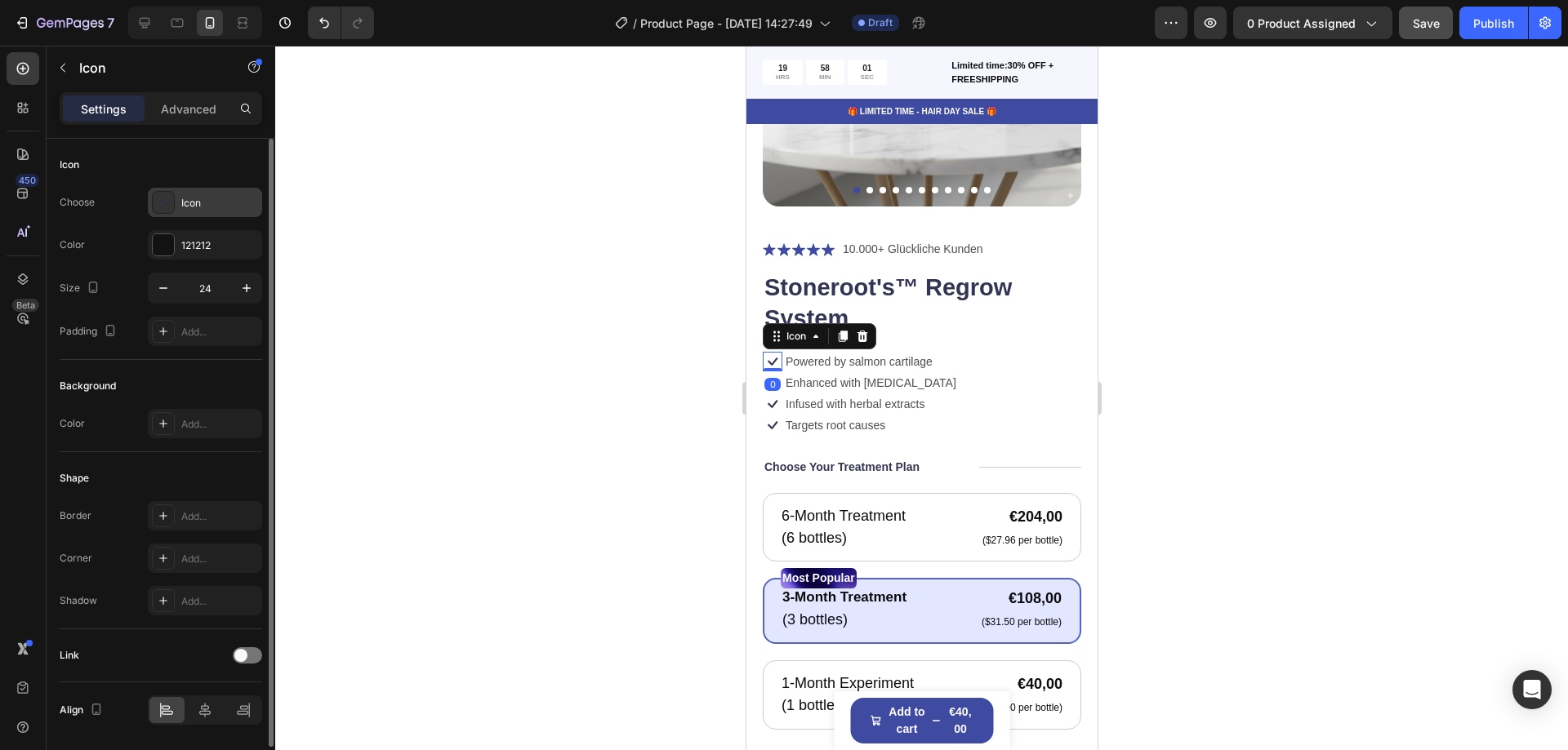
click at [212, 196] on div "Icon" at bounding box center [220, 203] width 77 height 14
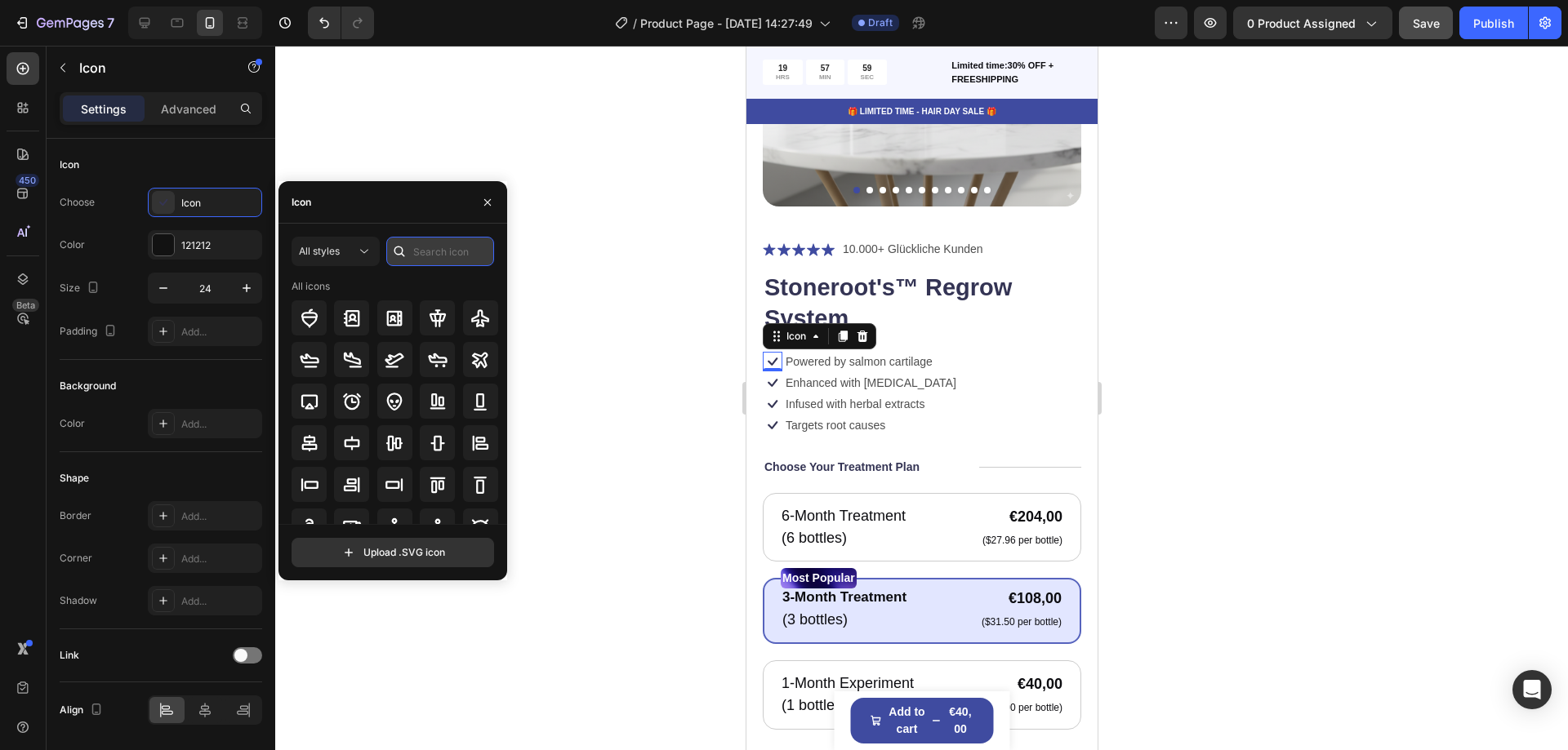
click at [463, 250] on input "text" at bounding box center [440, 252] width 108 height 30
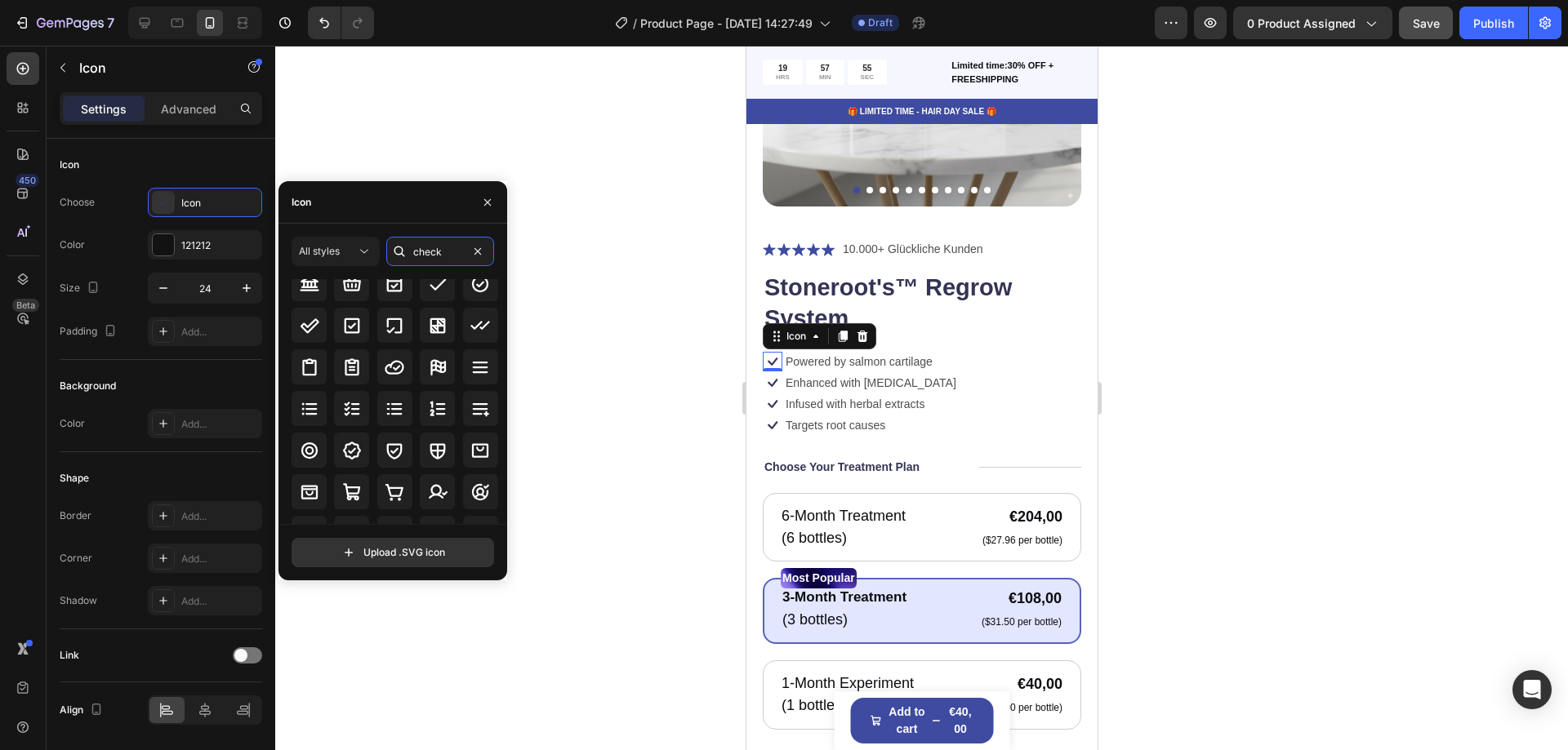
scroll to position [40, 0]
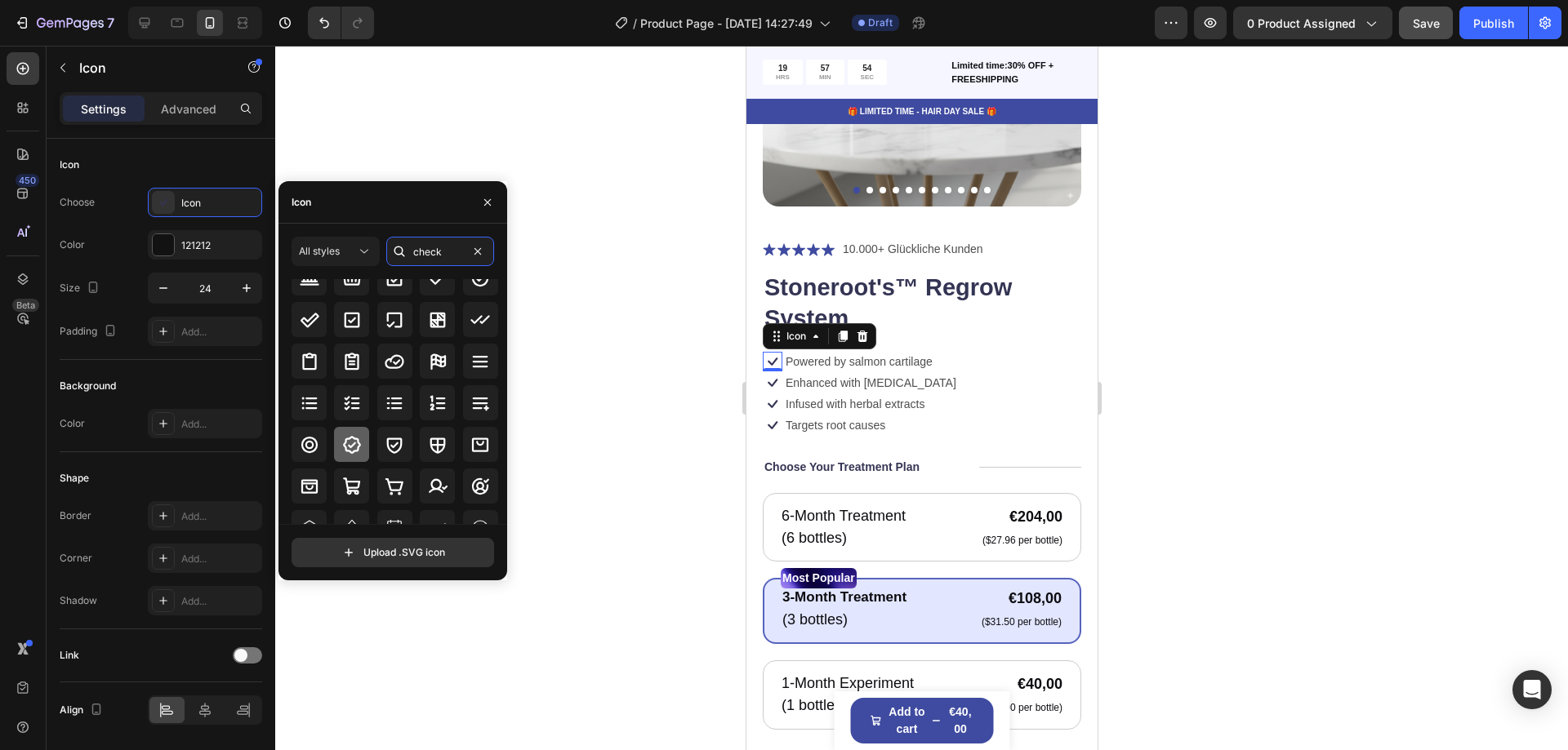
type input "check"
click at [354, 442] on icon at bounding box center [352, 445] width 19 height 19
click at [771, 378] on div "0" at bounding box center [771, 385] width 16 height 13
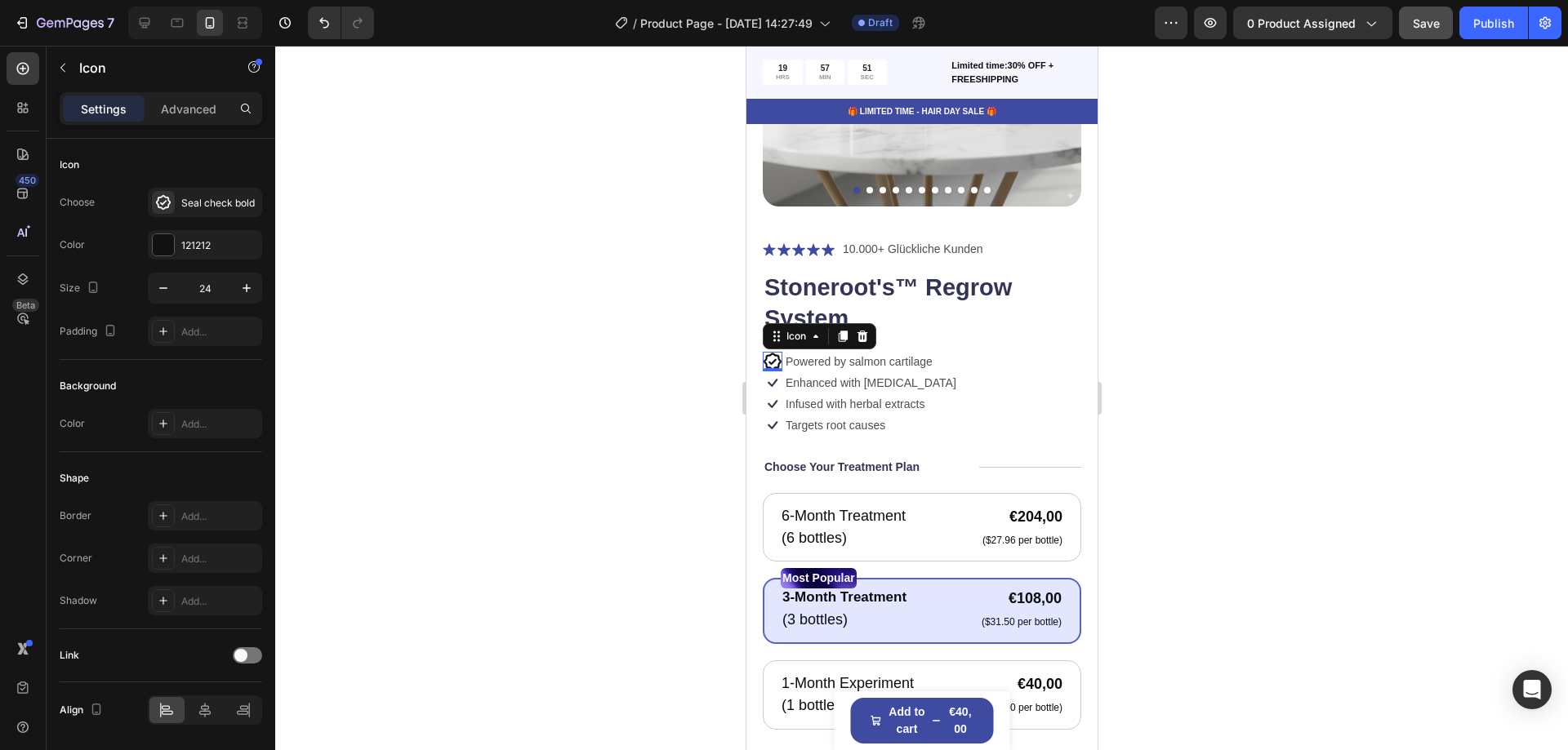
click at [773, 378] on div "0" at bounding box center [771, 385] width 16 height 13
click at [671, 423] on div at bounding box center [921, 398] width 1292 height 705
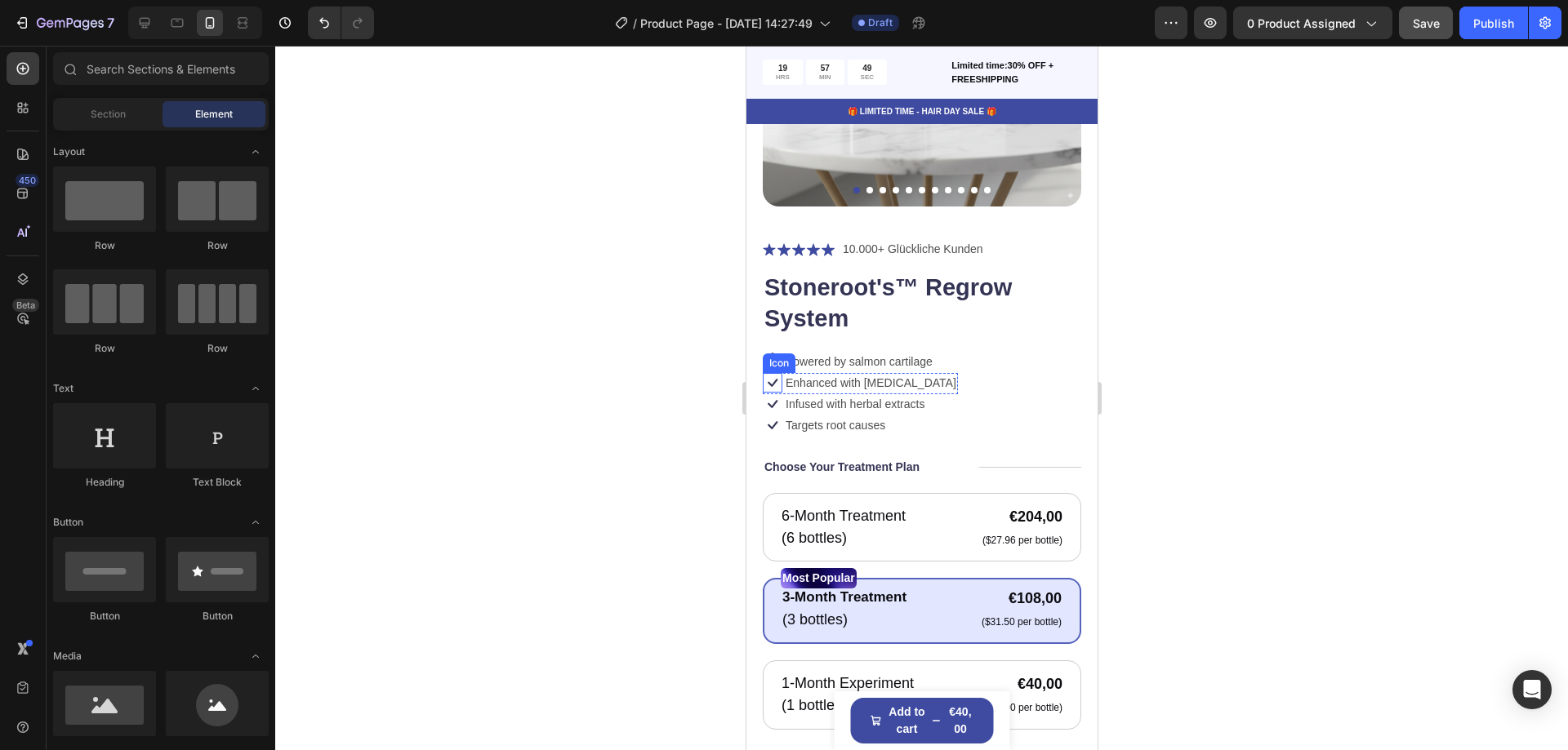
click at [773, 373] on icon at bounding box center [771, 383] width 19 height 19
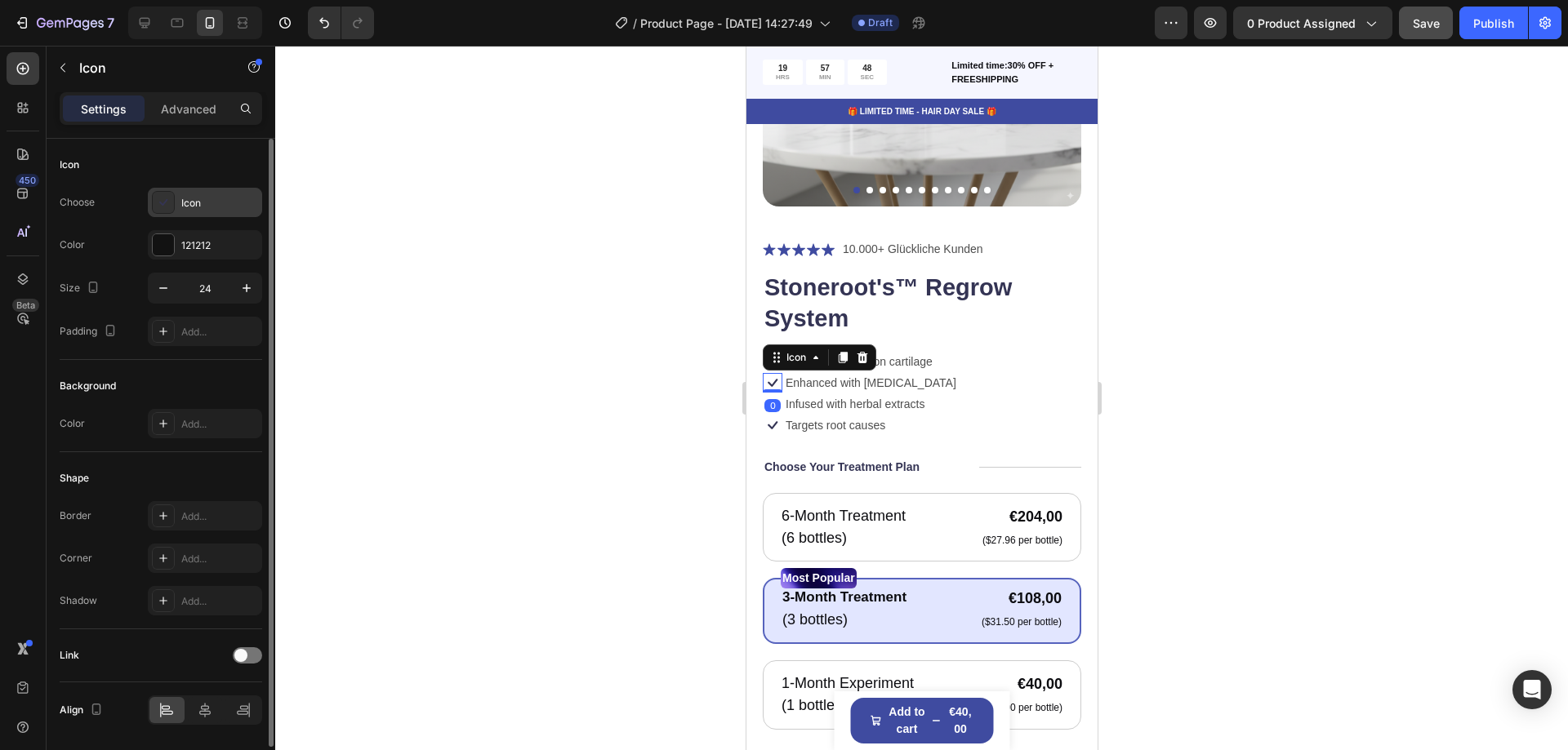
click at [188, 198] on div "Icon" at bounding box center [220, 203] width 77 height 14
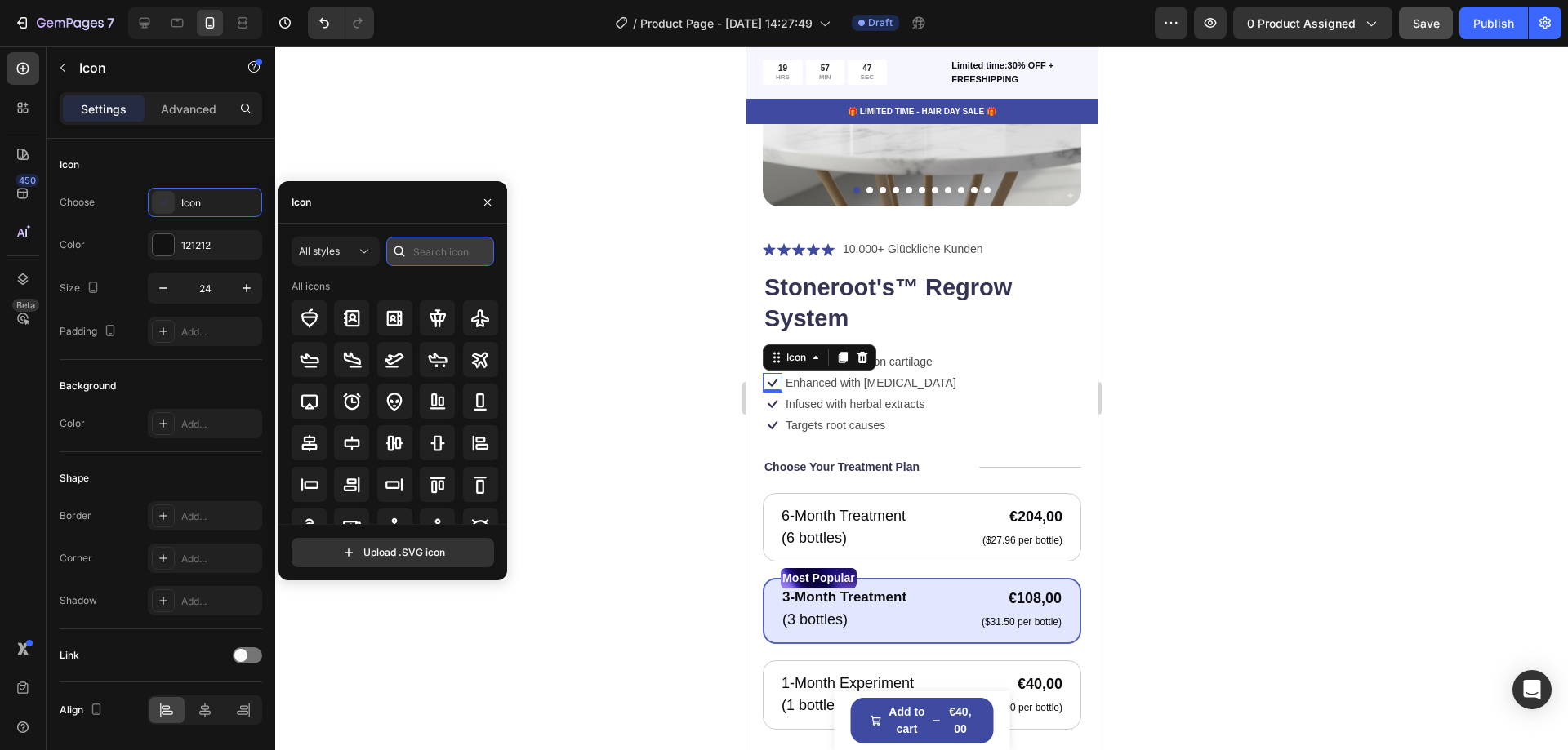
click at [475, 251] on input "text" at bounding box center [440, 252] width 108 height 30
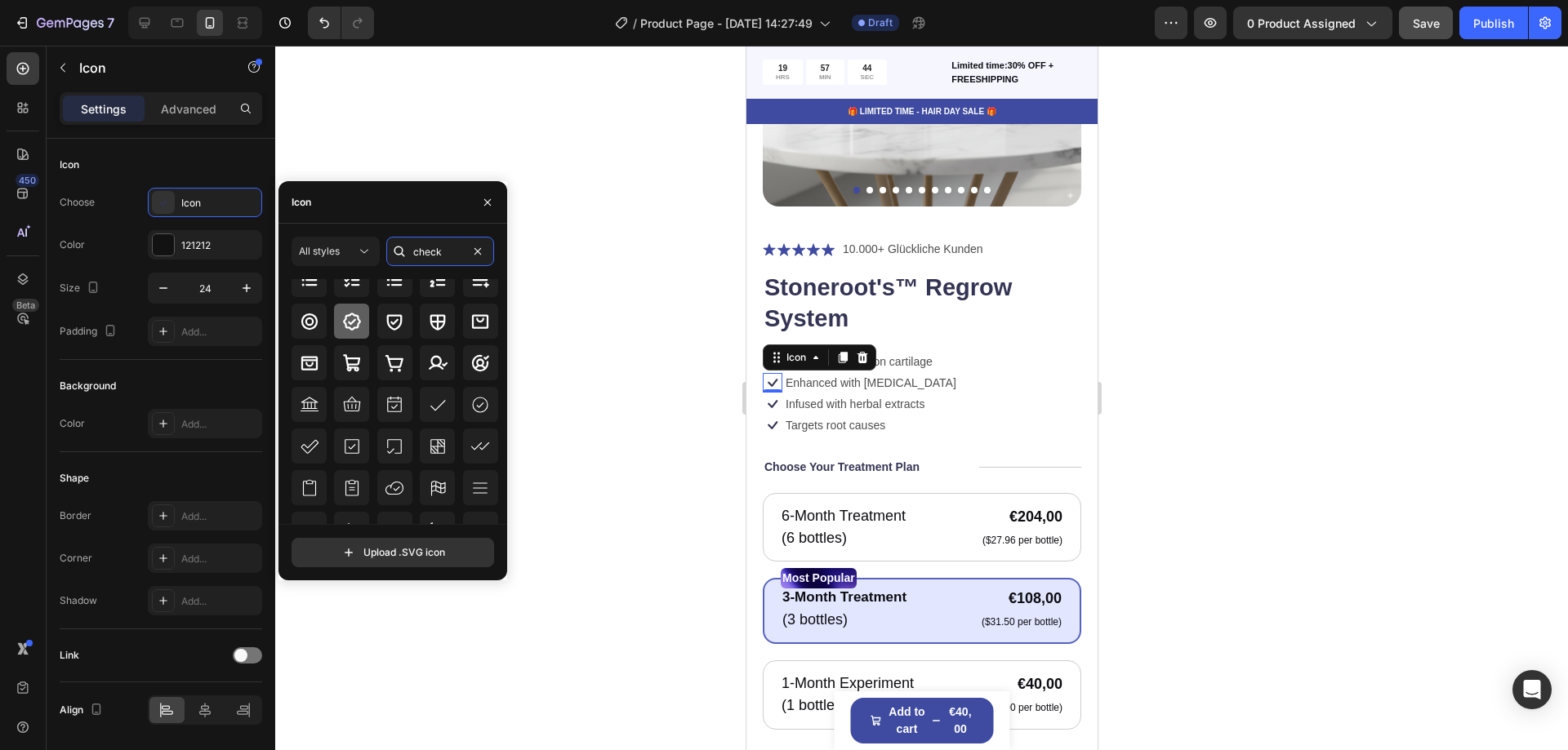
type input "check"
click at [354, 326] on icon at bounding box center [352, 321] width 18 height 18
click at [745, 404] on div "Product Images Icon Icon Icon Icon Icon Icon List 10.000+ Glückliche Kunden Tex…" at bounding box center [920, 476] width 351 height 1209
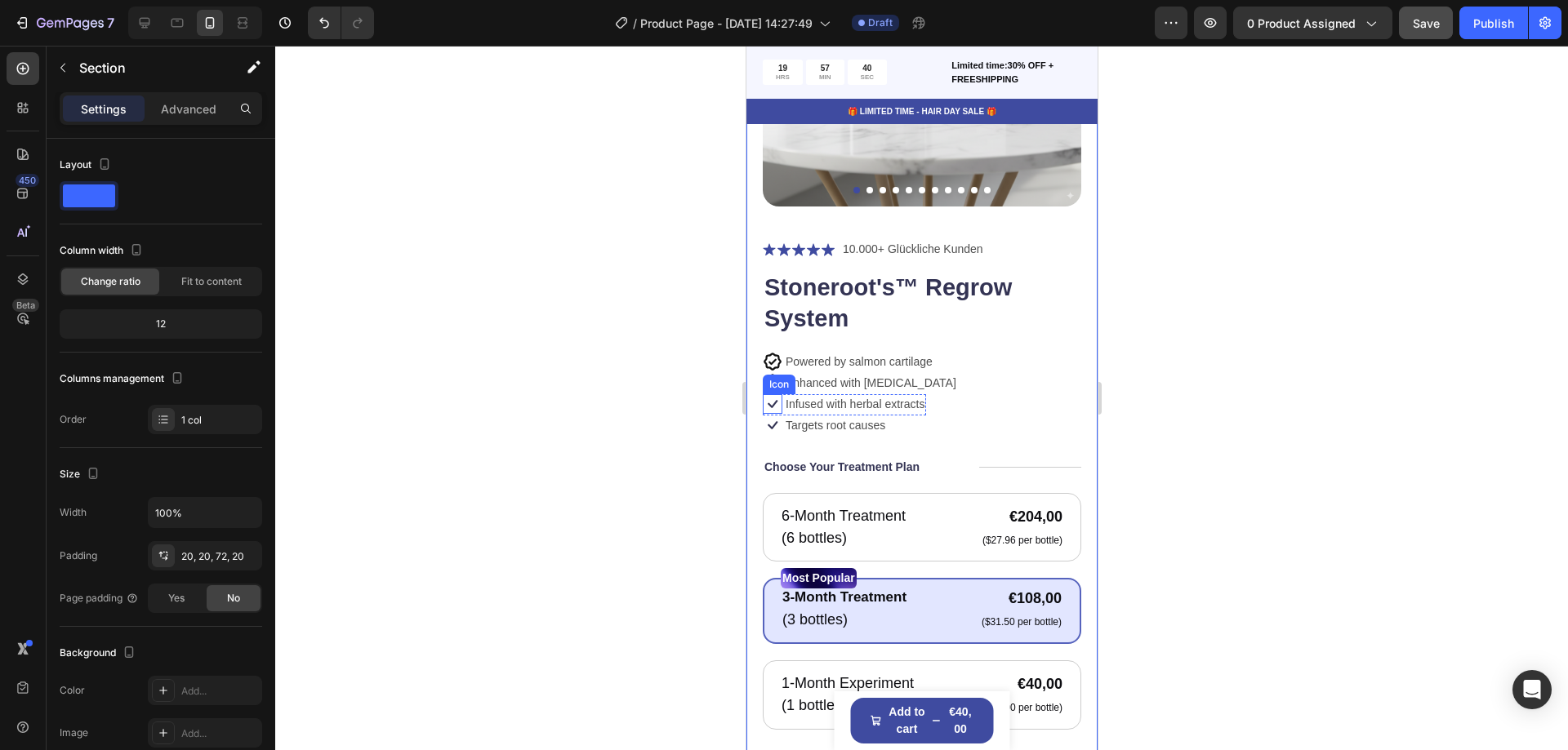
click at [771, 401] on icon at bounding box center [772, 405] width 10 height 9
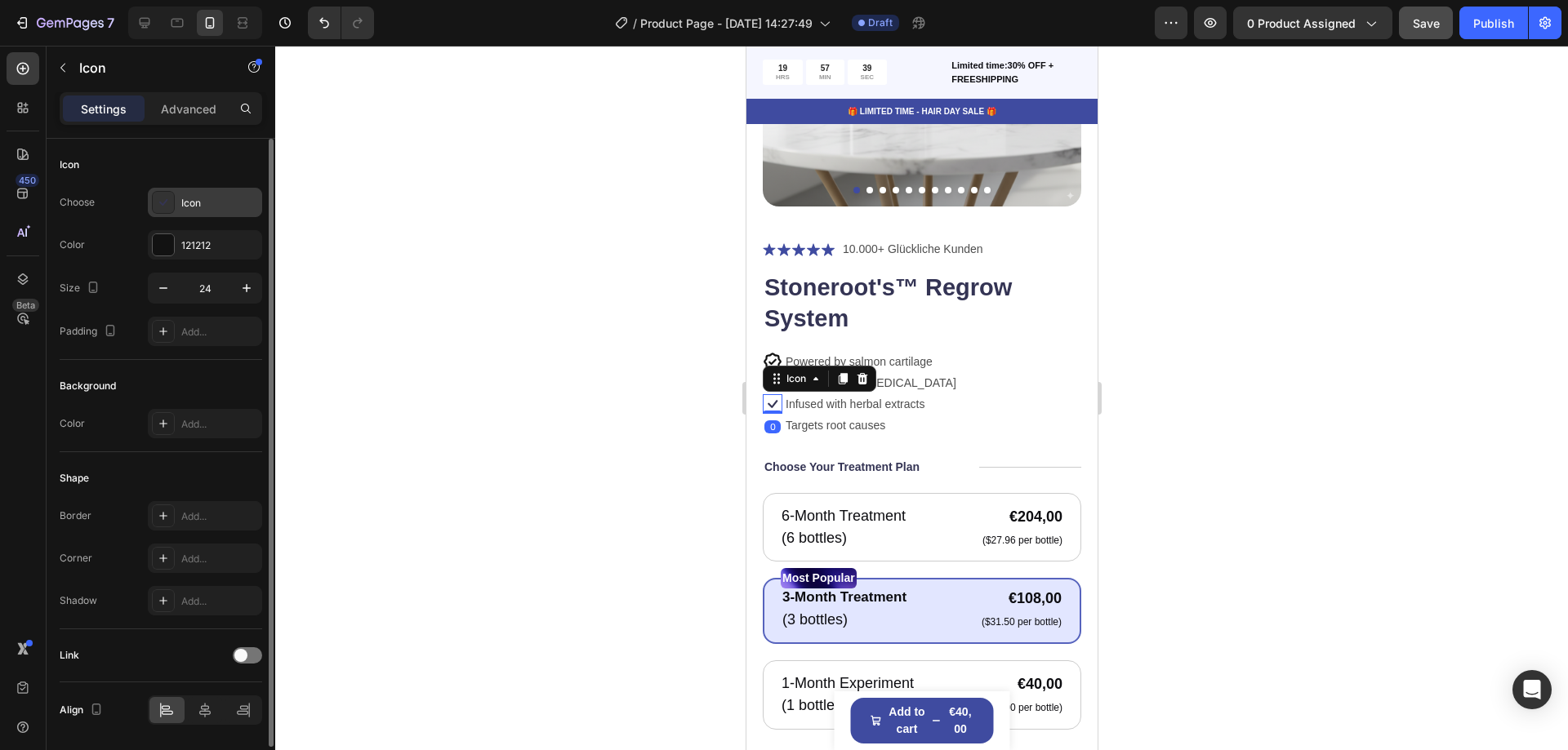
click at [187, 213] on div "Icon" at bounding box center [206, 202] width 115 height 30
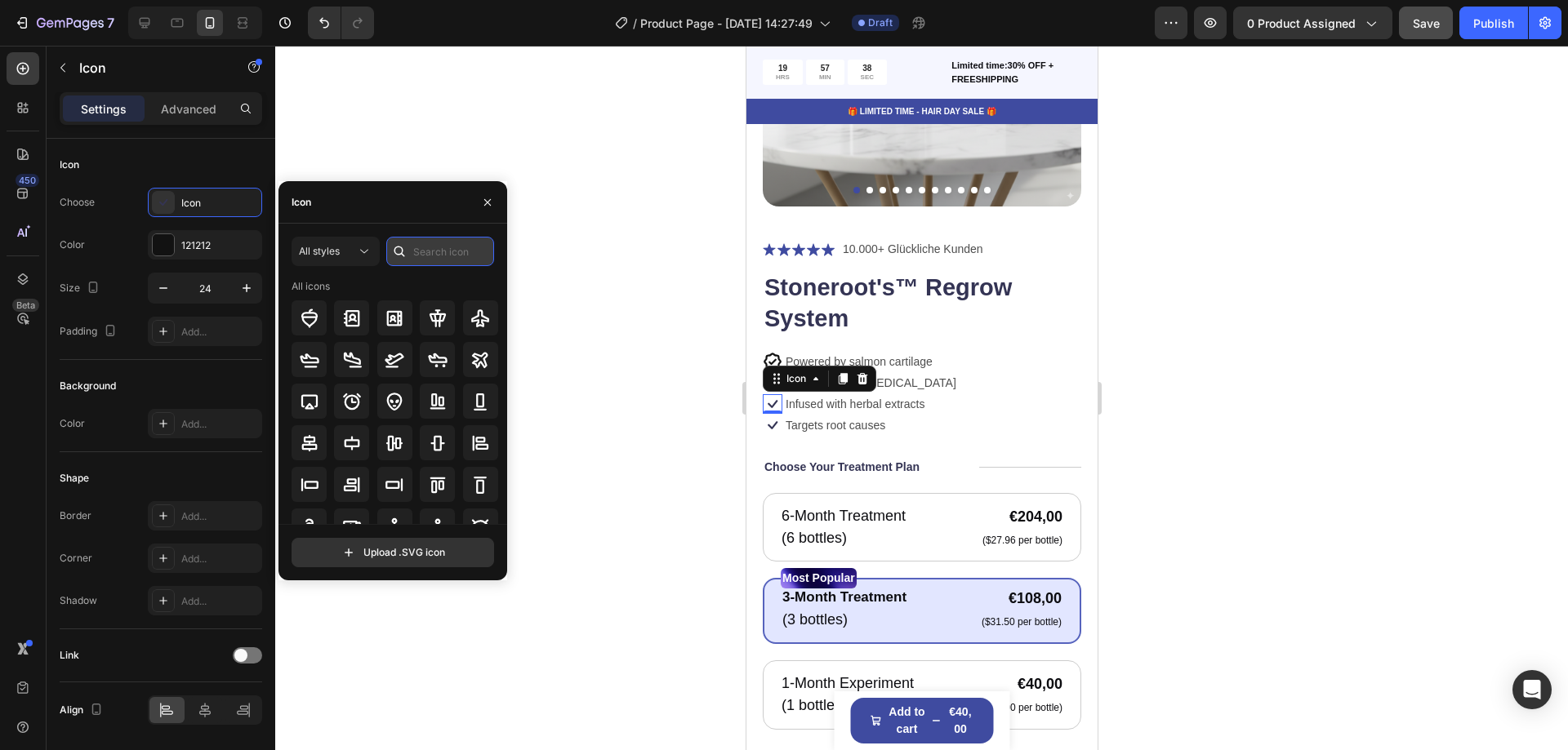
click at [447, 254] on input "text" at bounding box center [440, 252] width 108 height 30
type input "check"
click at [426, 280] on div "All icons" at bounding box center [395, 286] width 208 height 14
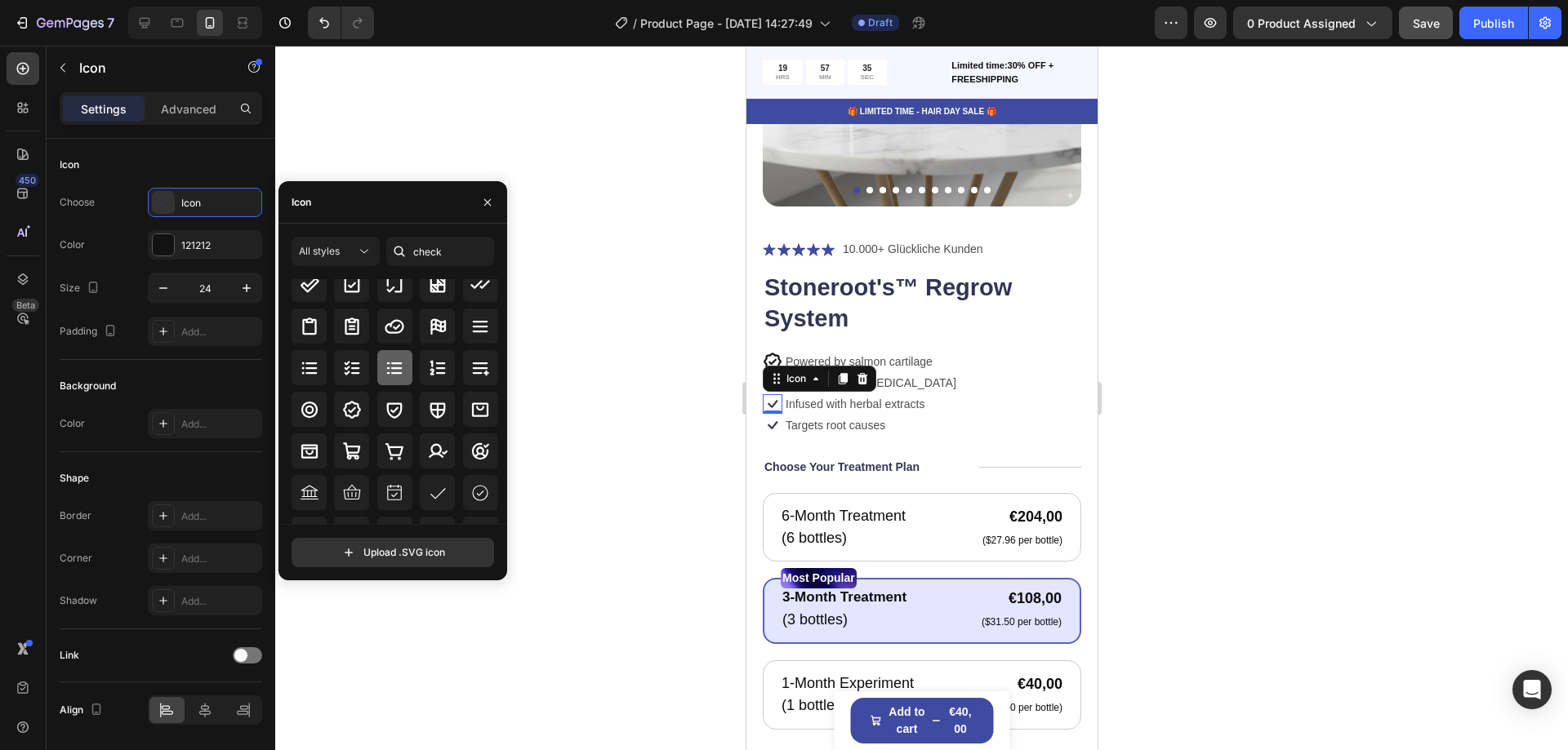
scroll to position [81, 0]
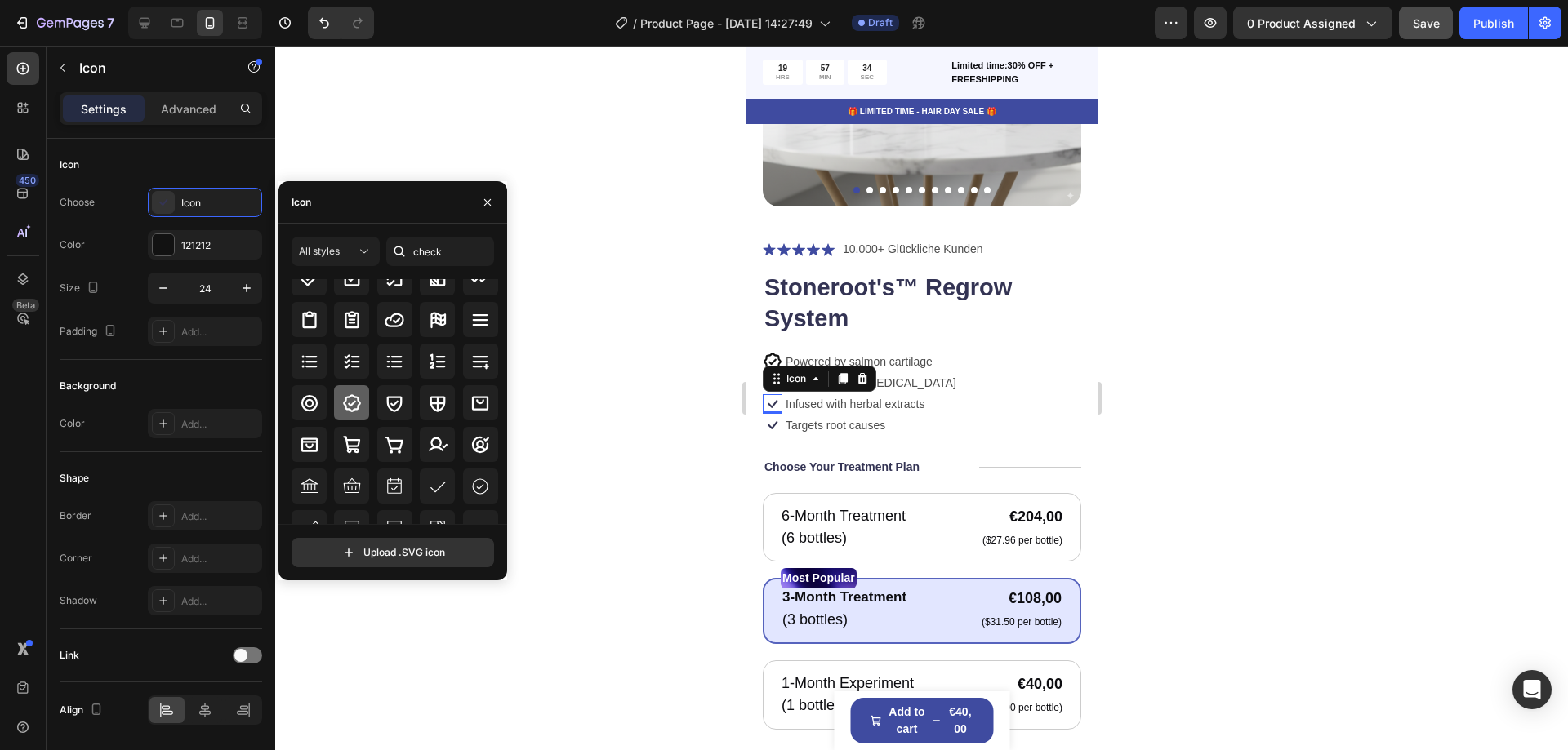
click at [346, 403] on icon at bounding box center [352, 403] width 19 height 19
click at [776, 421] on div "0" at bounding box center [771, 428] width 16 height 13
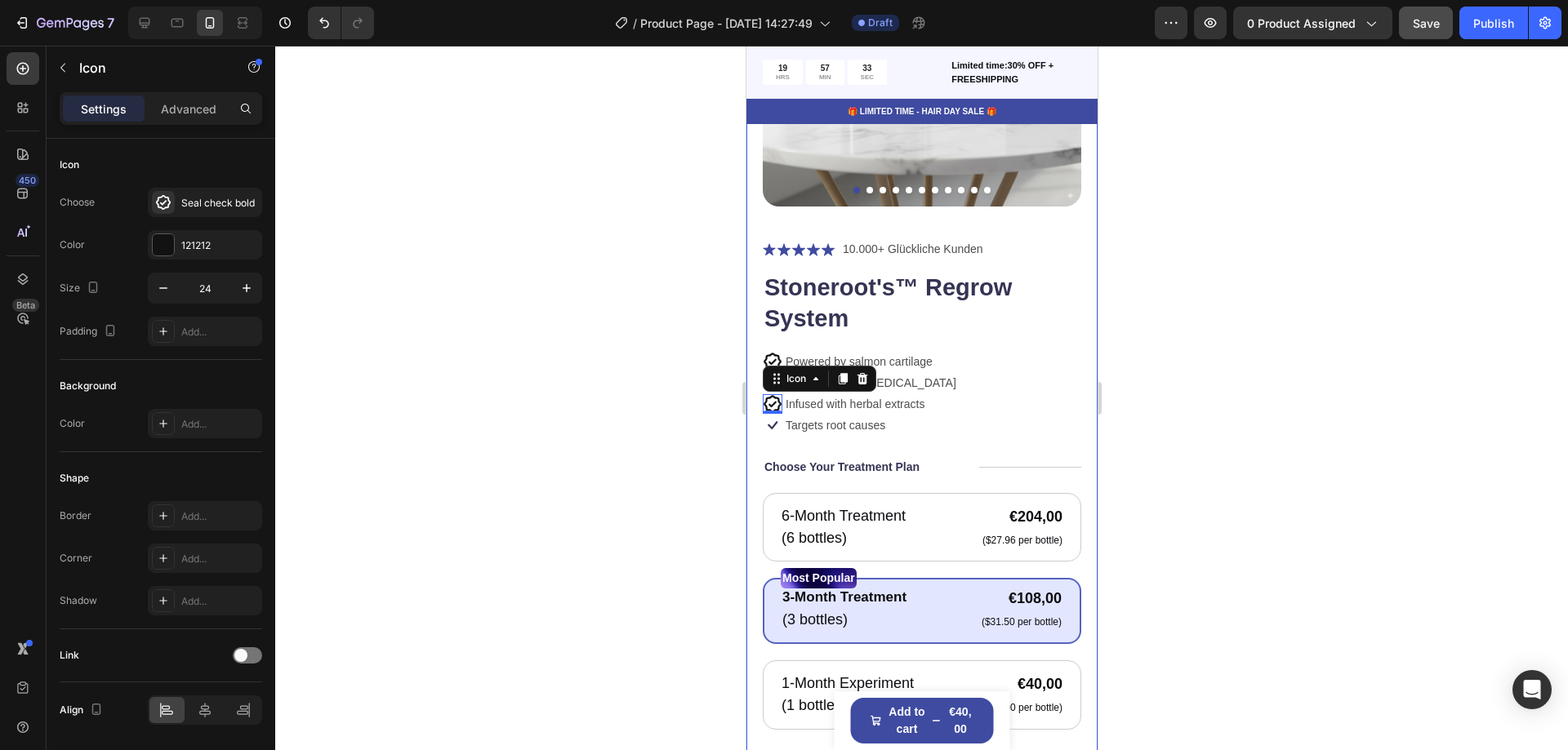
click at [706, 395] on div at bounding box center [921, 398] width 1292 height 705
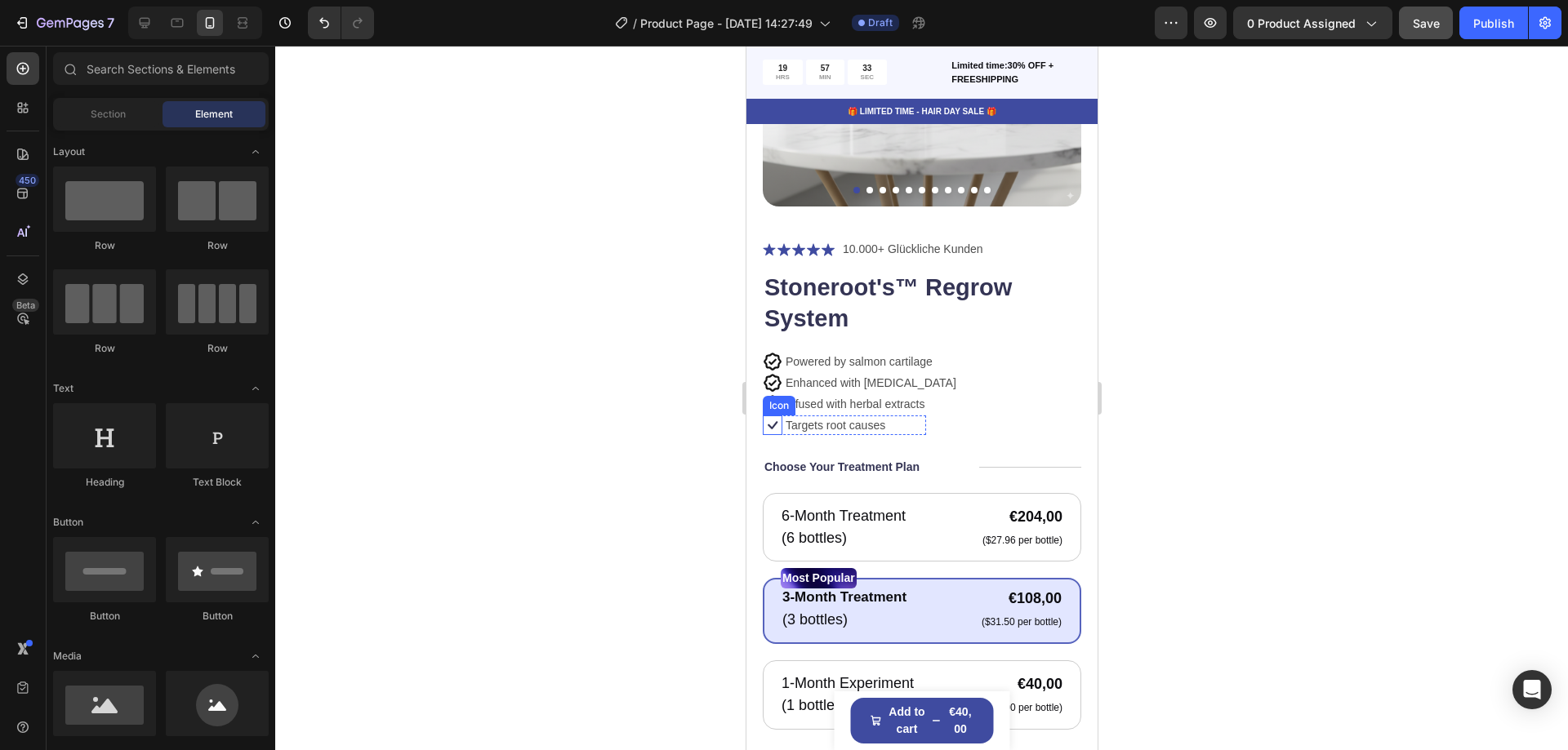
click at [771, 416] on icon at bounding box center [771, 426] width 19 height 19
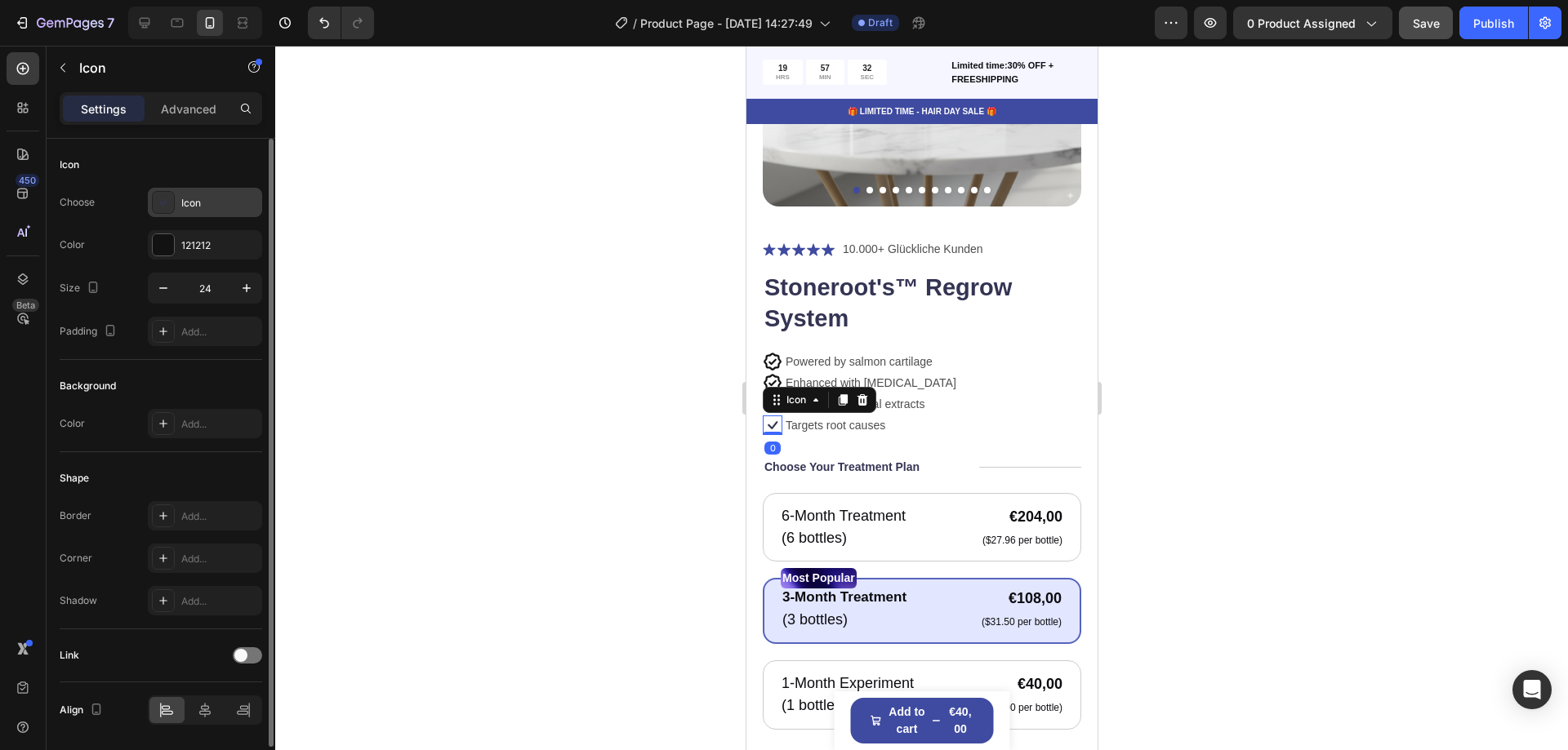
click at [186, 196] on div "Icon" at bounding box center [220, 203] width 77 height 14
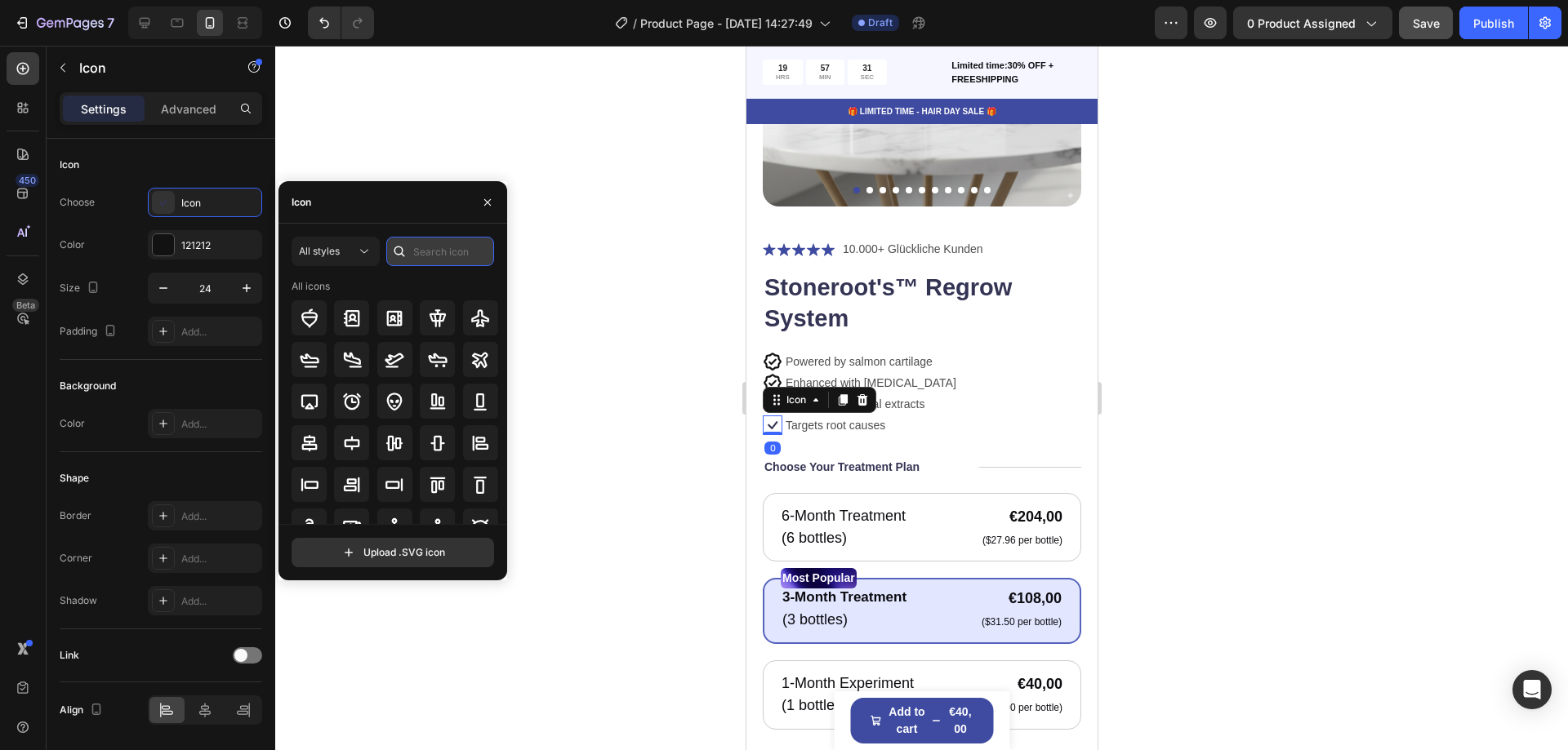
drag, startPoint x: 446, startPoint y: 253, endPoint x: 436, endPoint y: 249, distance: 10.8
click at [446, 249] on input "text" at bounding box center [440, 252] width 108 height 30
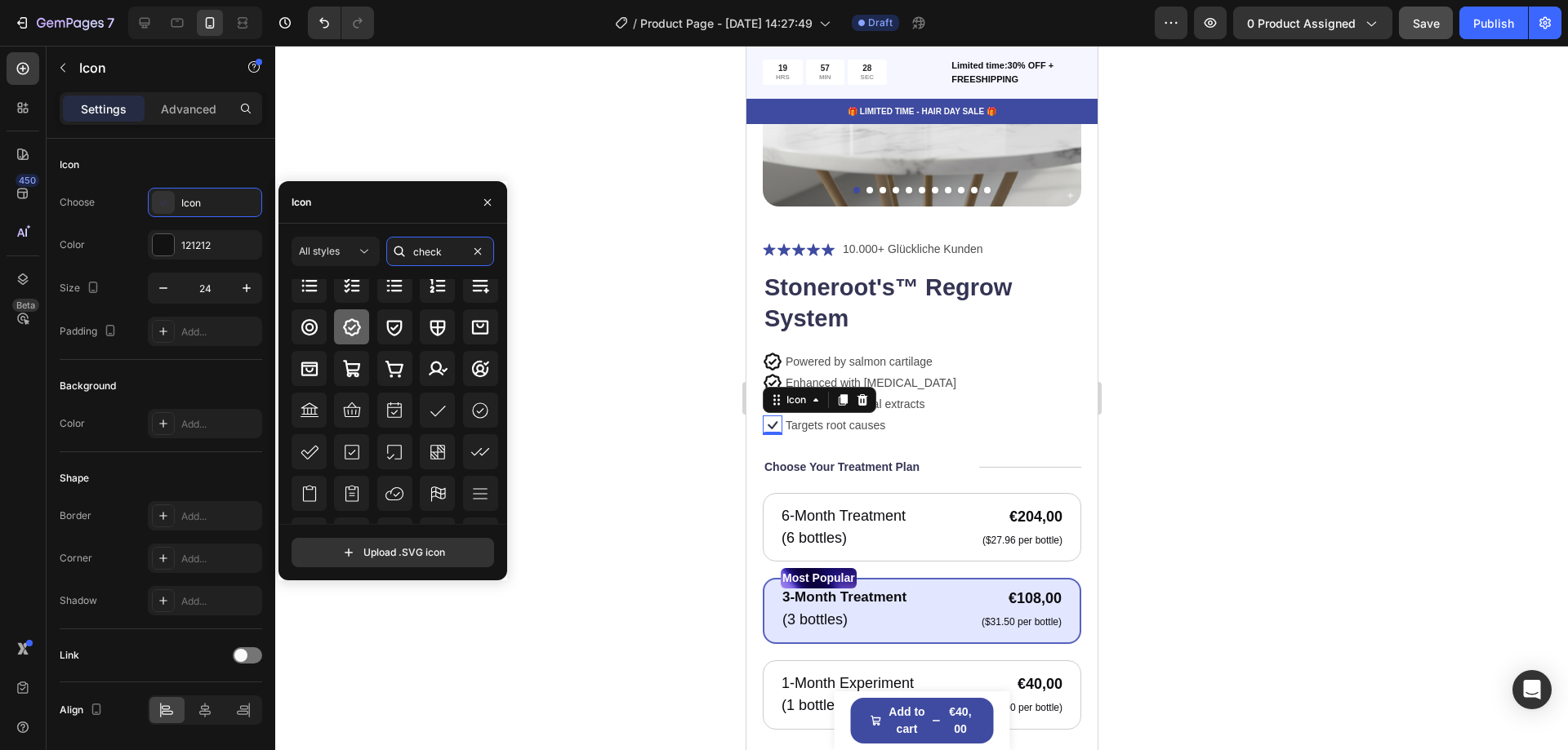
scroll to position [164, 0]
type input "check"
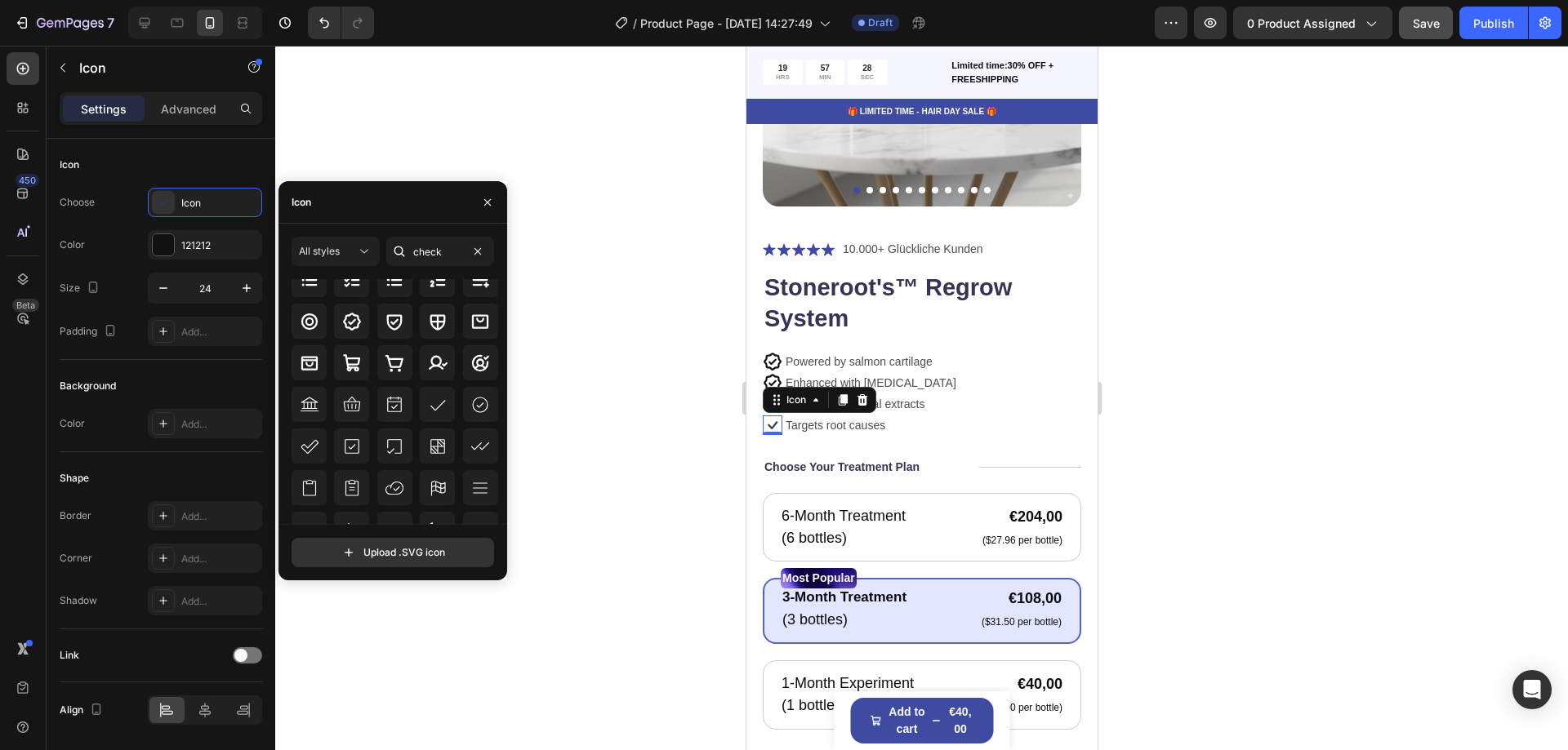
drag, startPoint x: 360, startPoint y: 320, endPoint x: 415, endPoint y: 353, distance: 64.1
click at [360, 320] on icon at bounding box center [352, 321] width 19 height 19
click at [661, 394] on div at bounding box center [921, 398] width 1292 height 705
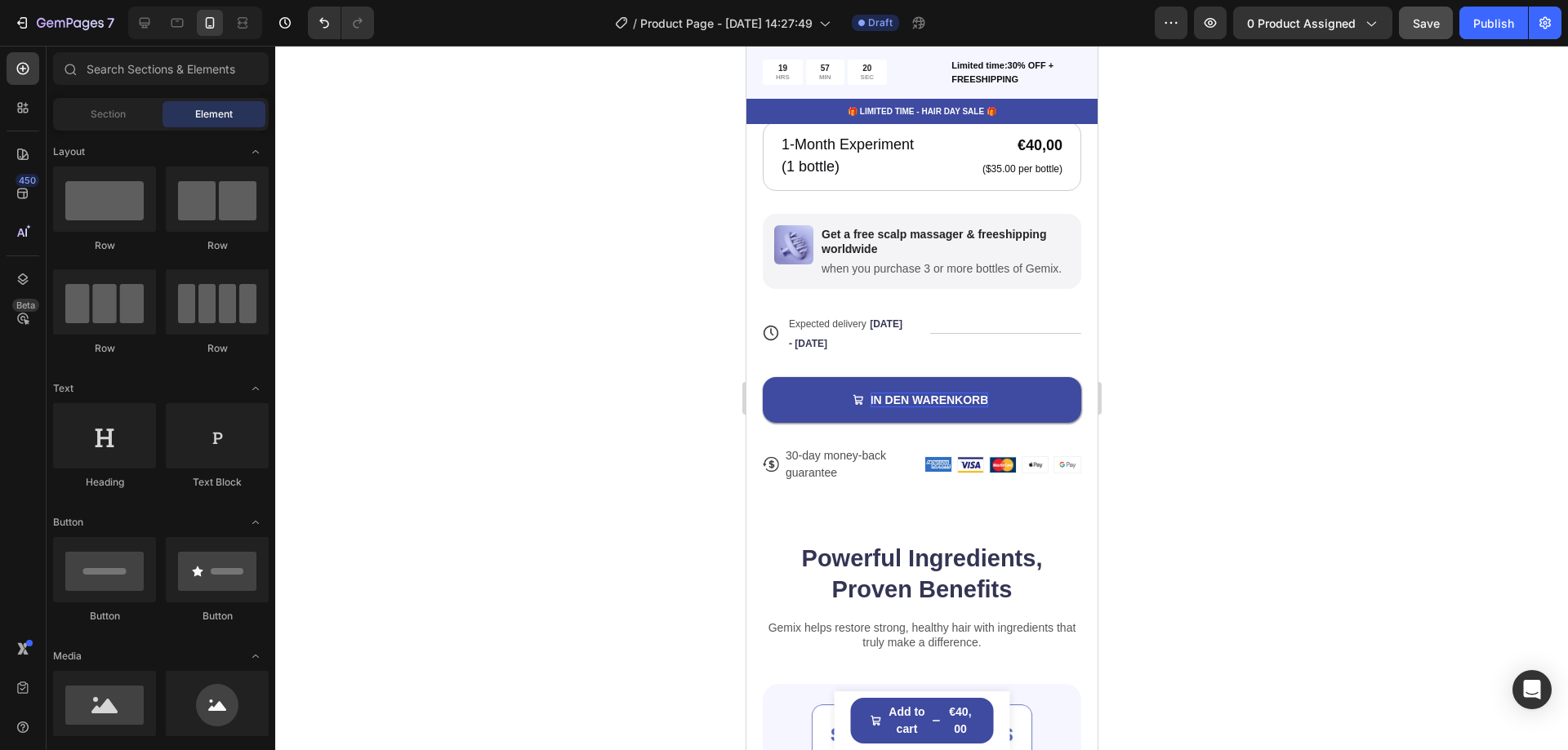
scroll to position [923, 0]
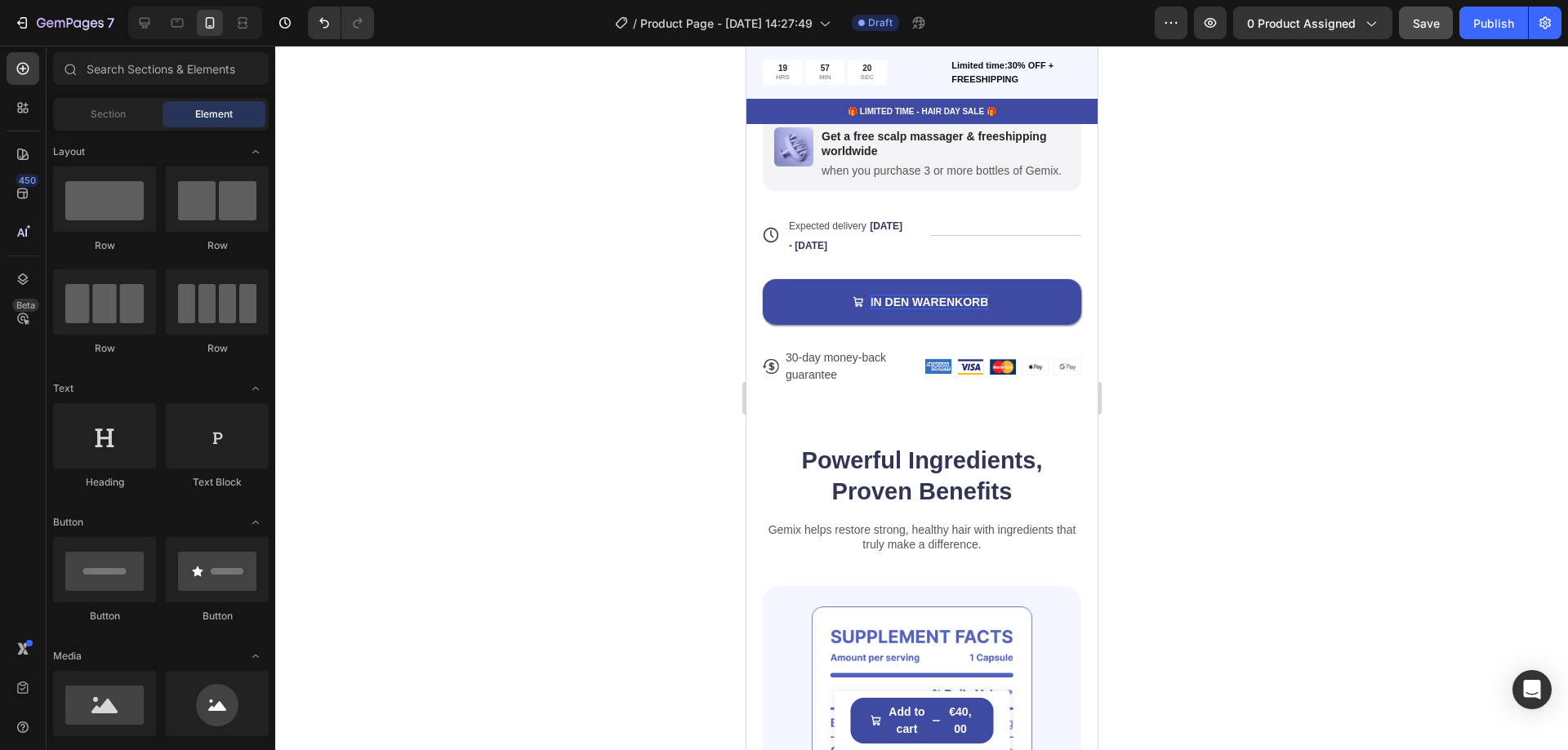
drag, startPoint x: 1089, startPoint y: 132, endPoint x: 1844, endPoint y: 241, distance: 762.8
click at [799, 371] on p "30-day money-back guarantee" at bounding box center [850, 366] width 132 height 34
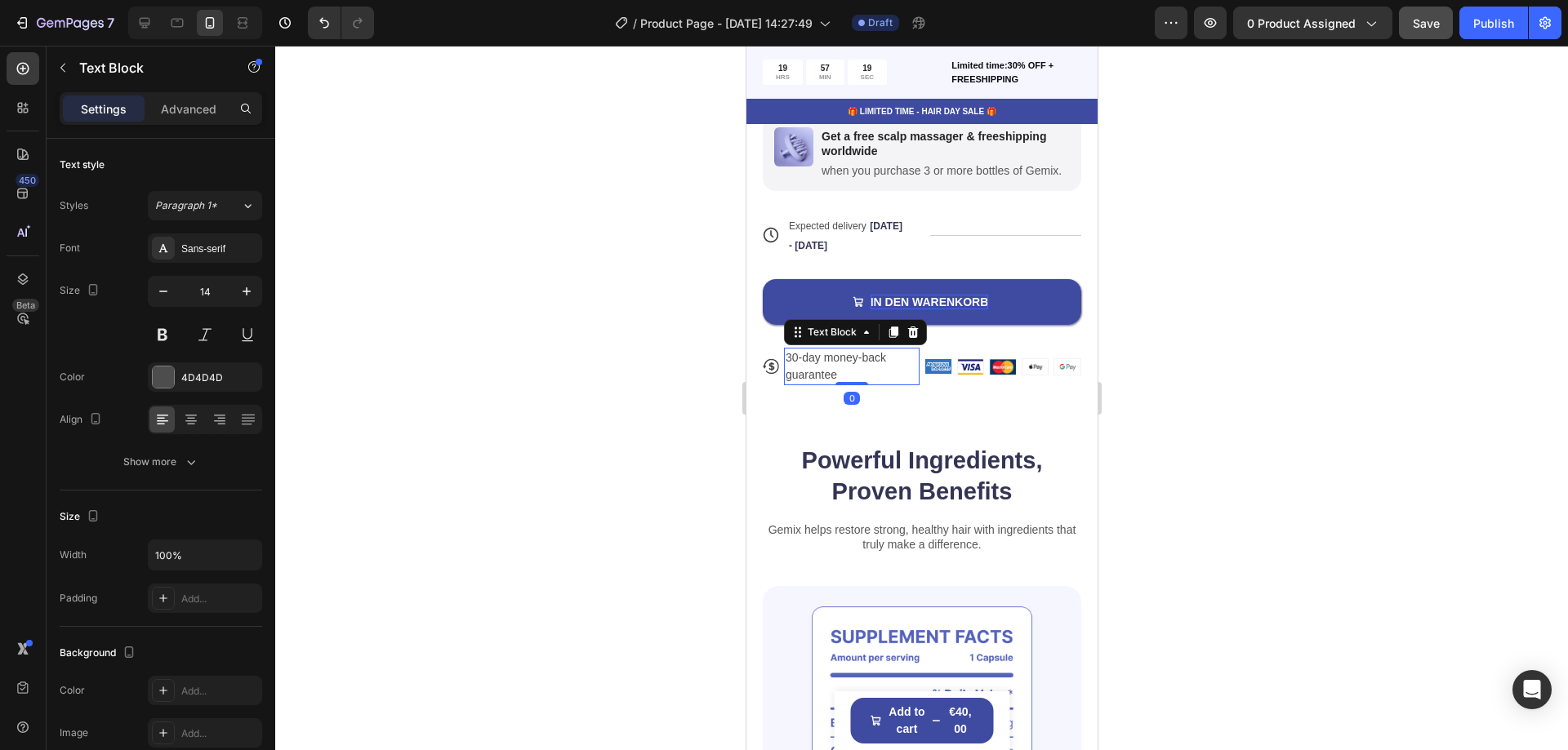
click at [798, 371] on p "30-day money-back guarantee" at bounding box center [850, 366] width 132 height 34
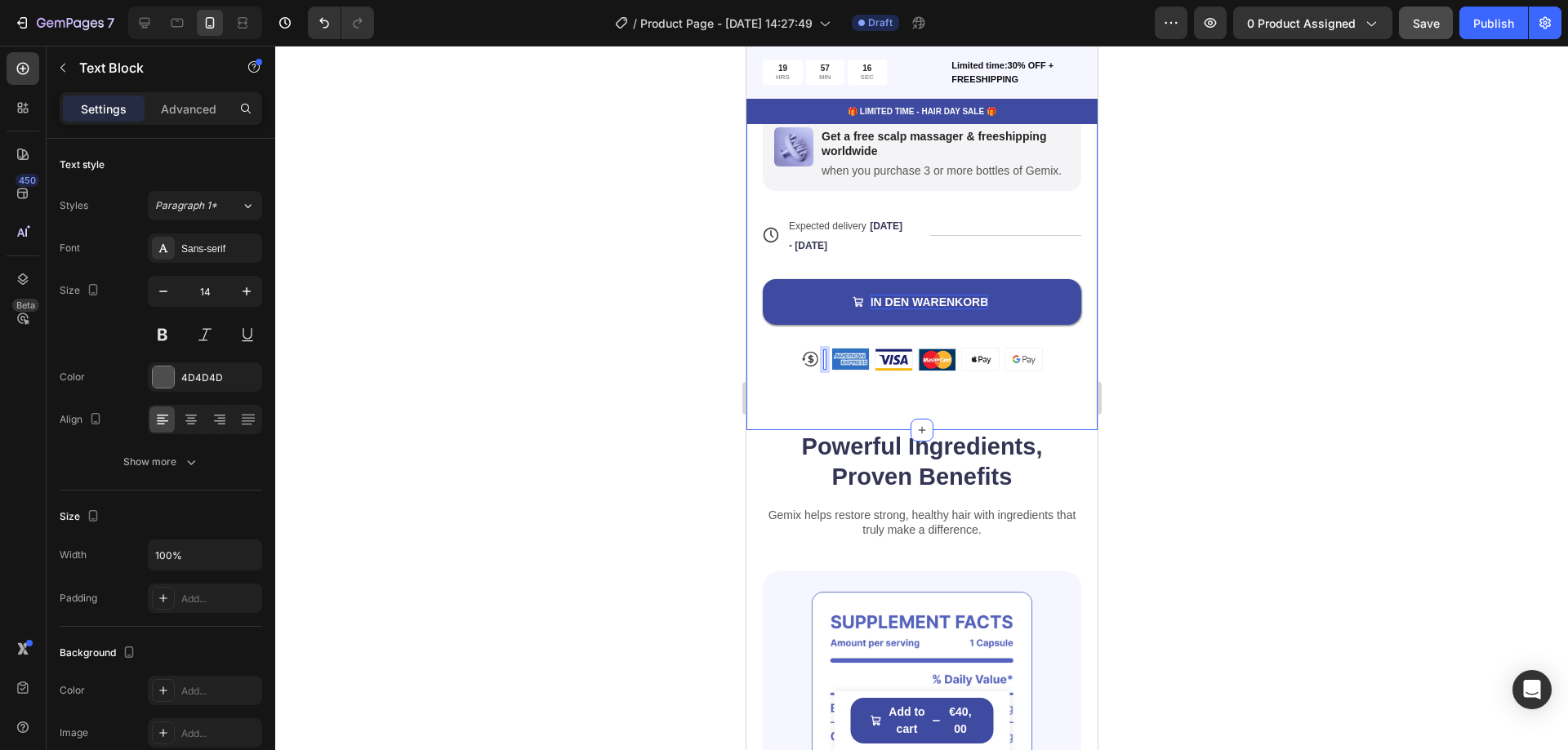
drag, startPoint x: 601, startPoint y: 364, endPoint x: 733, endPoint y: 378, distance: 132.7
click at [602, 363] on div at bounding box center [921, 398] width 1292 height 705
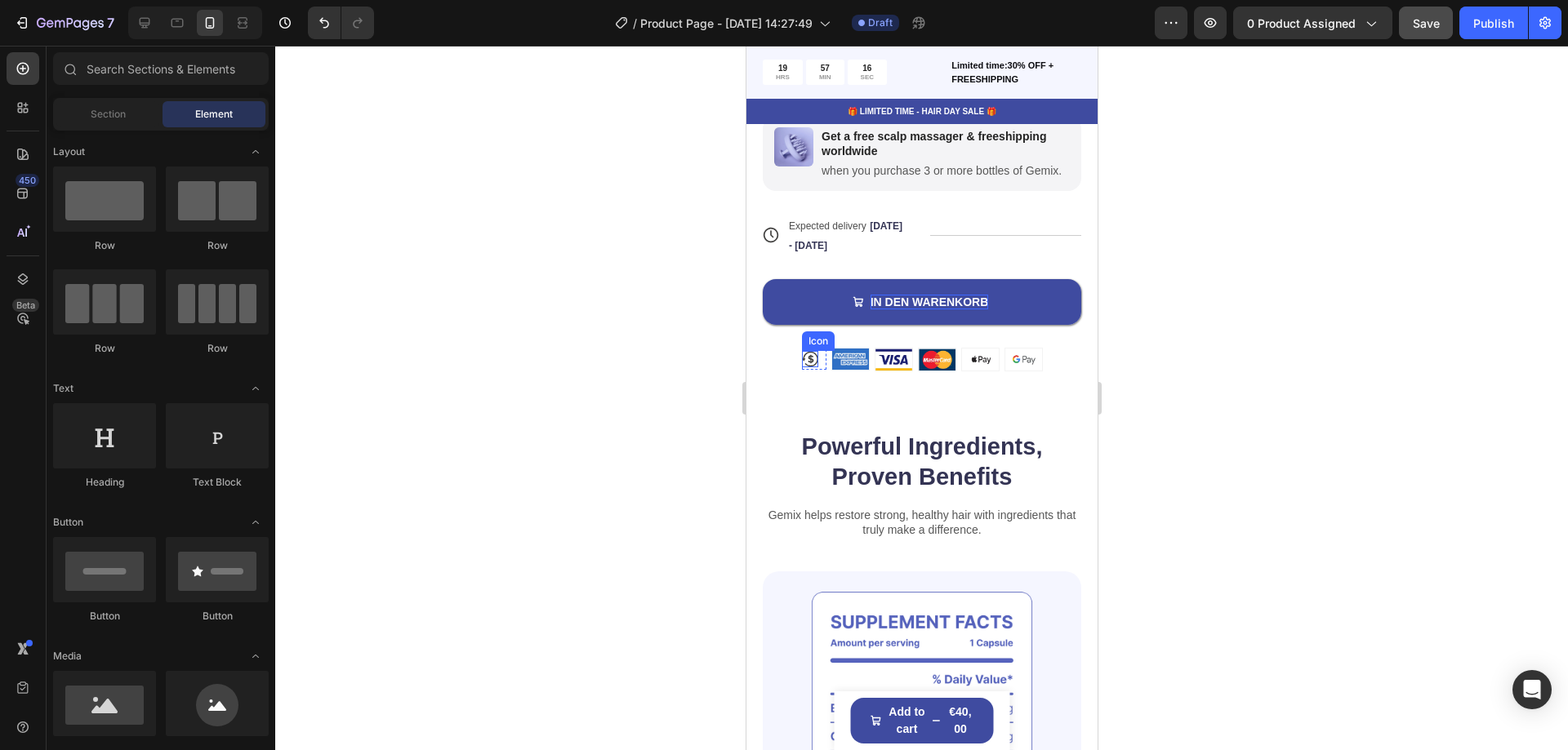
click at [801, 362] on icon at bounding box center [808, 359] width 16 height 16
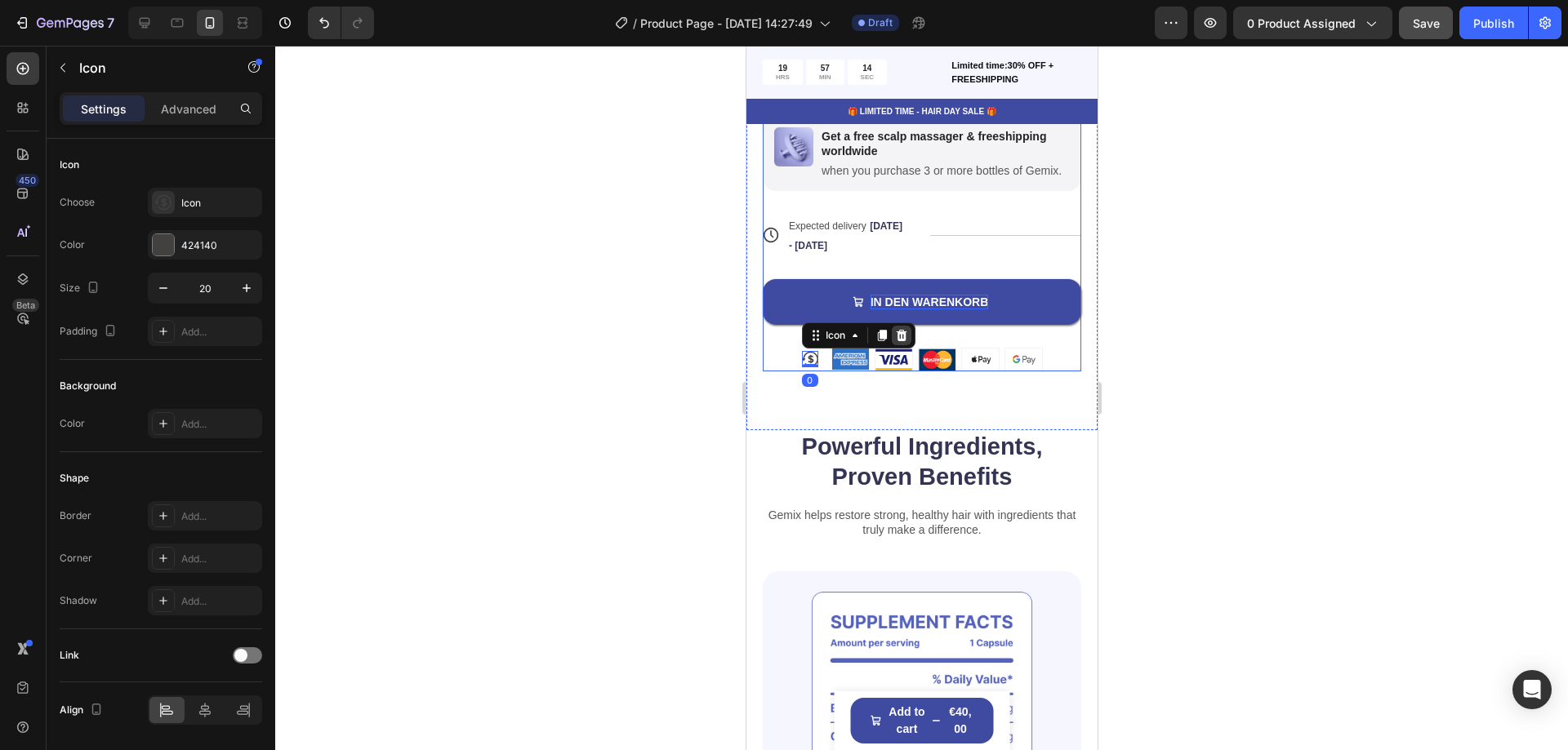
click at [901, 340] on icon at bounding box center [901, 336] width 13 height 13
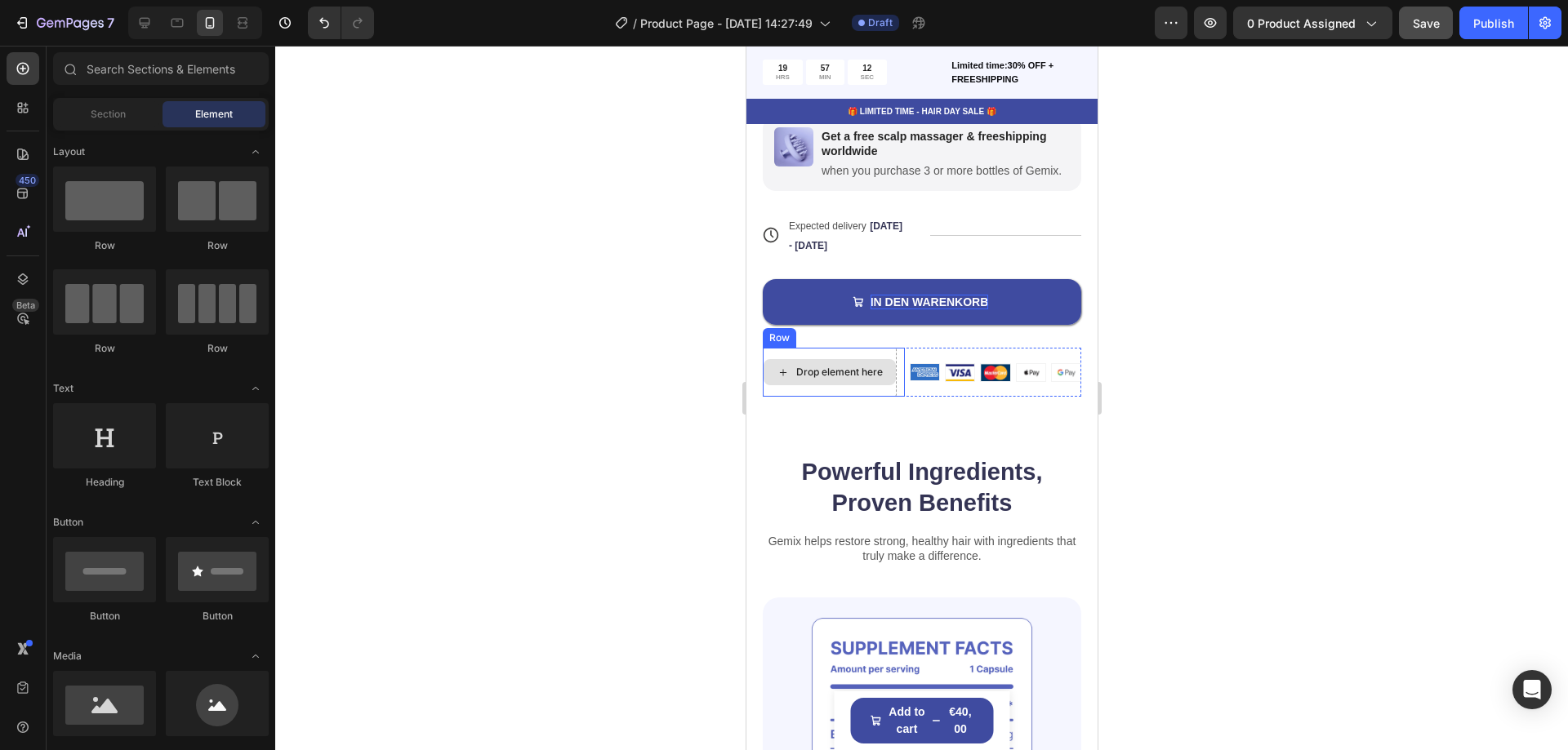
click at [820, 377] on div "Drop element here" at bounding box center [838, 372] width 86 height 13
click at [983, 372] on img at bounding box center [994, 372] width 29 height 16
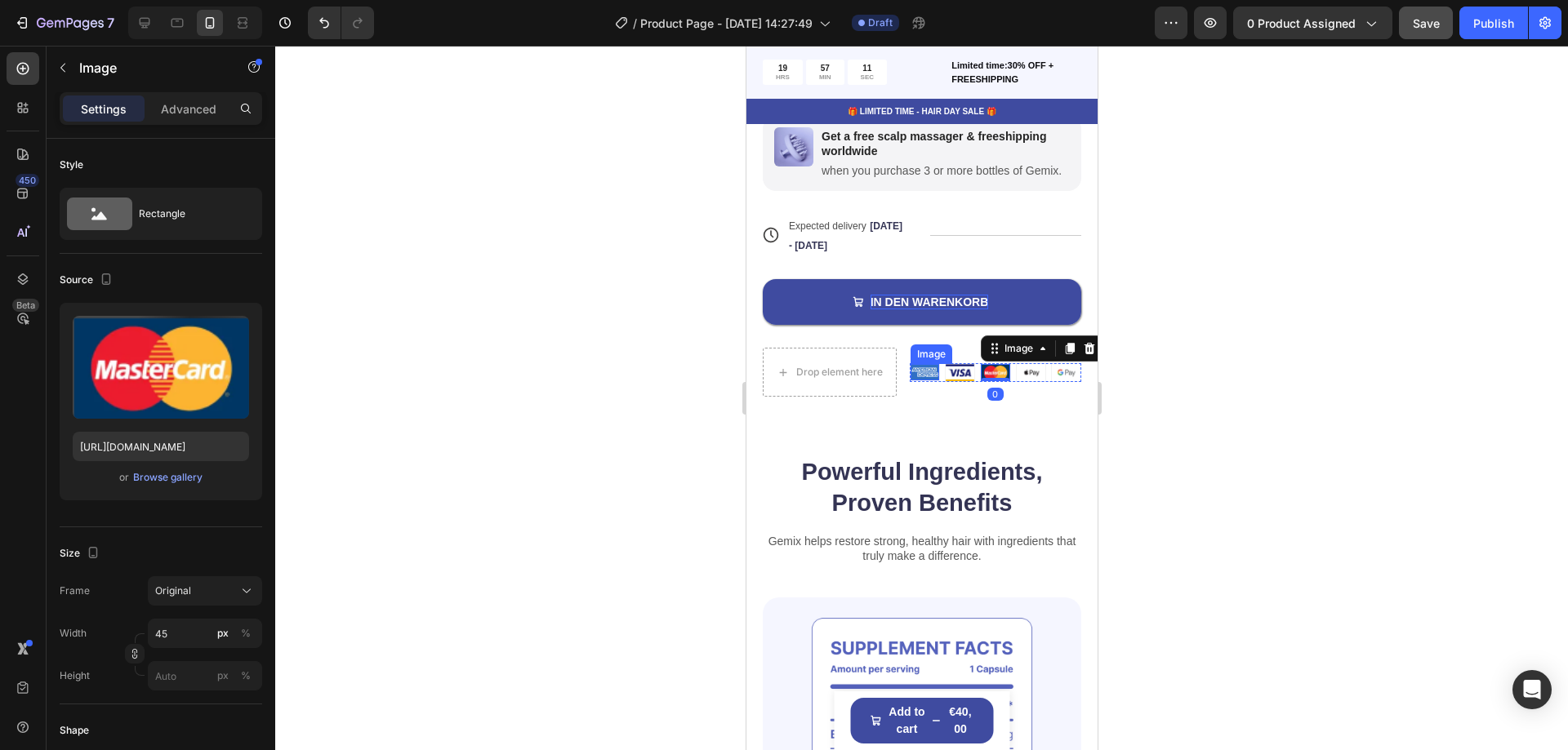
click at [856, 377] on div "Drop element here" at bounding box center [838, 372] width 86 height 13
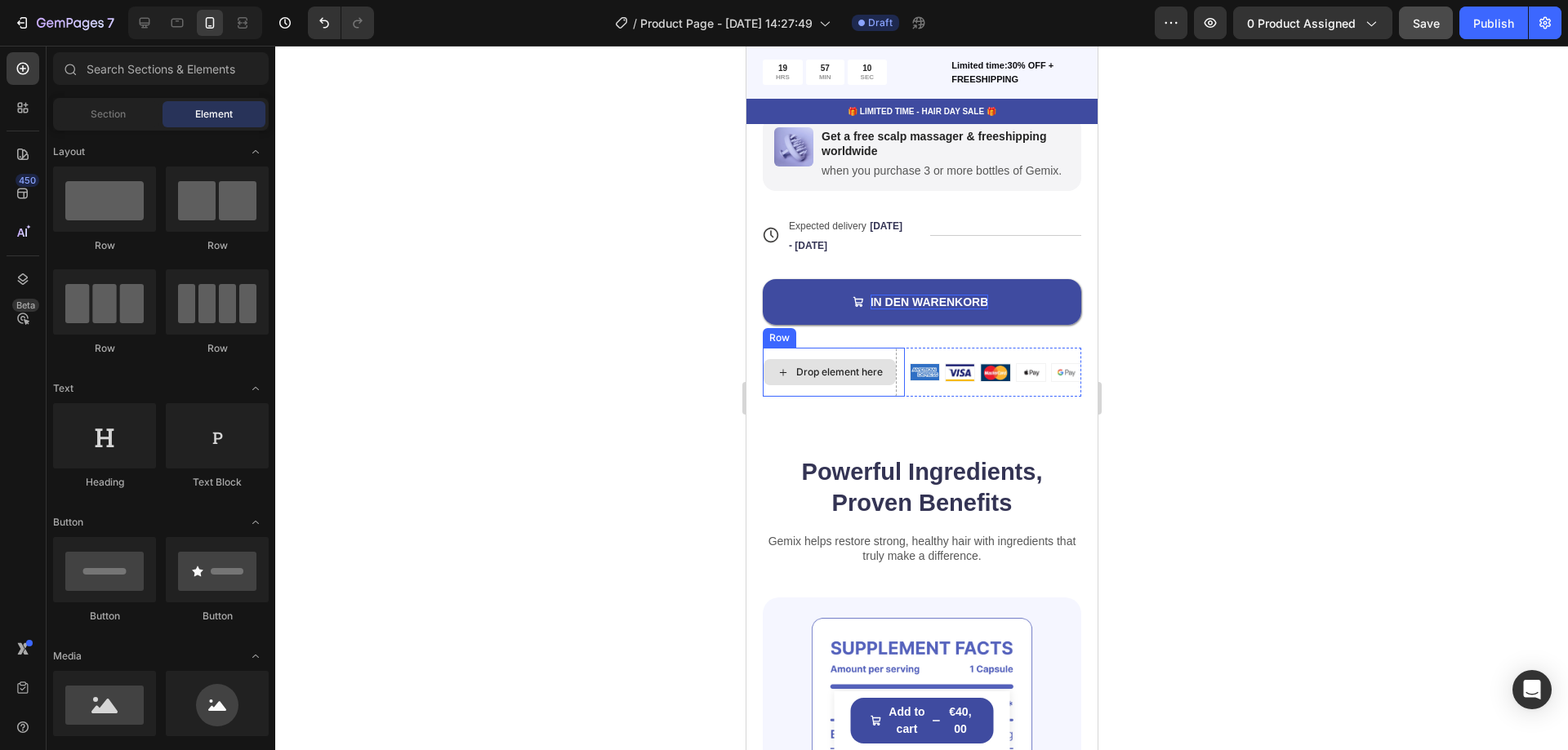
click at [778, 338] on div "Row" at bounding box center [779, 338] width 27 height 14
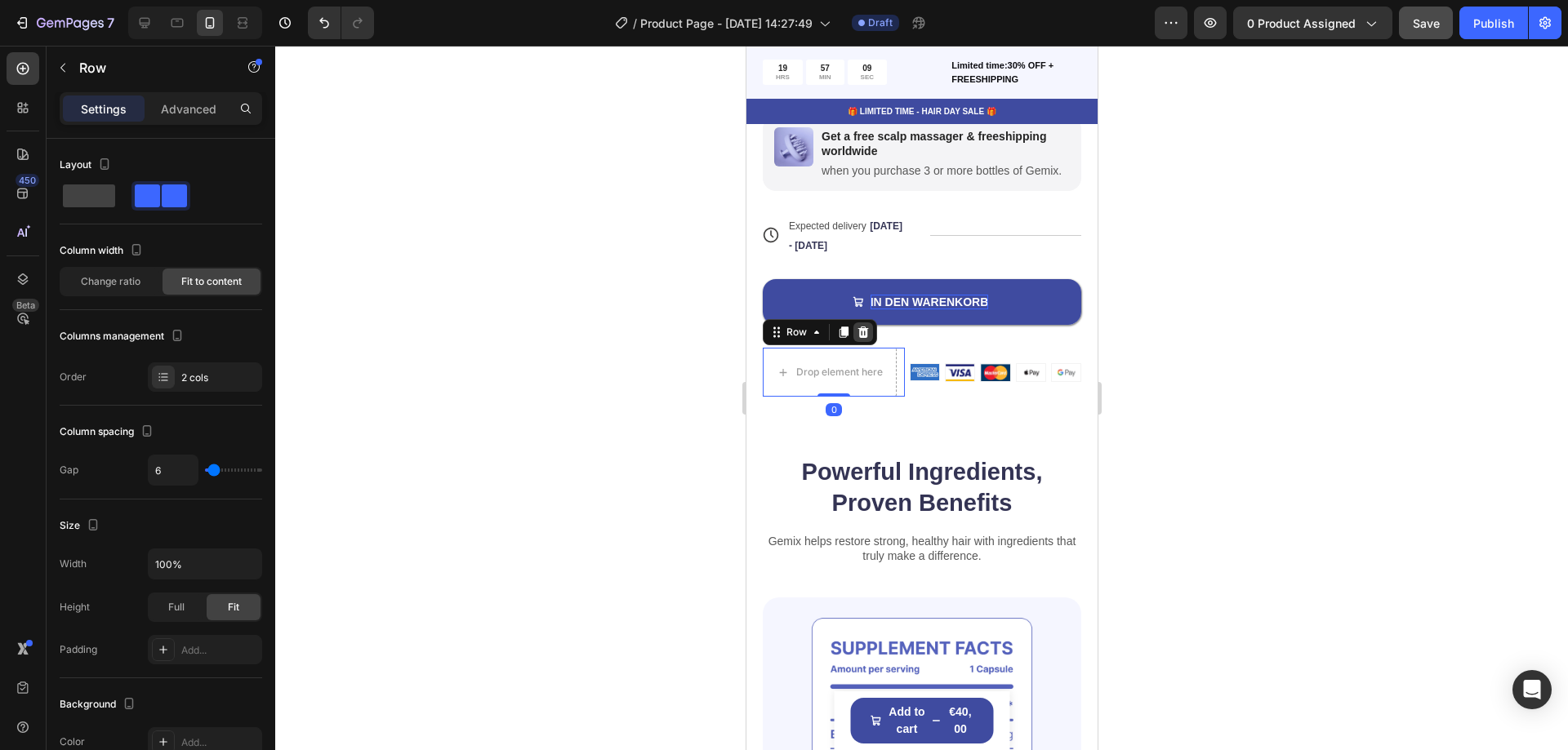
click at [862, 330] on icon at bounding box center [862, 332] width 11 height 11
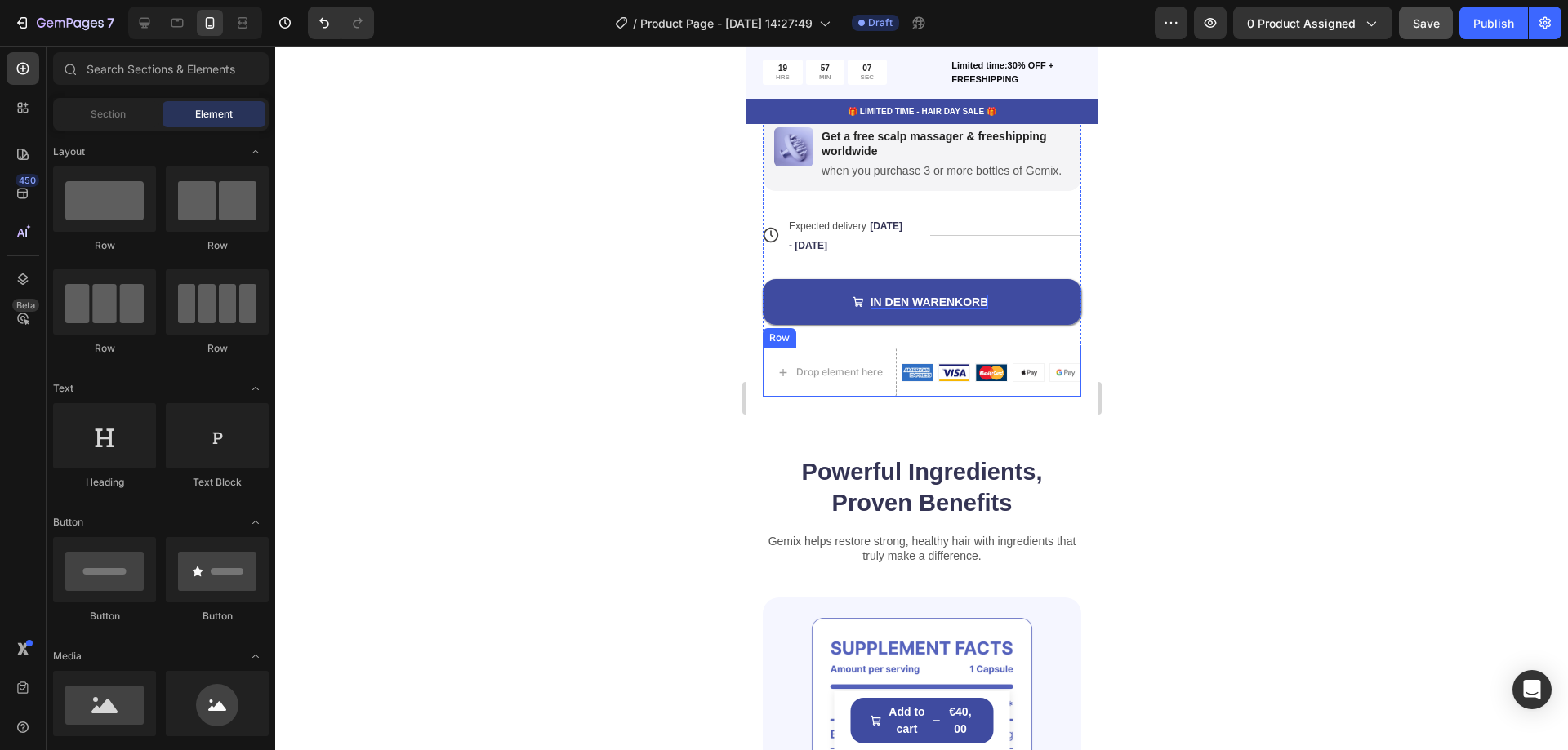
click at [783, 343] on div "Row" at bounding box center [779, 338] width 27 height 14
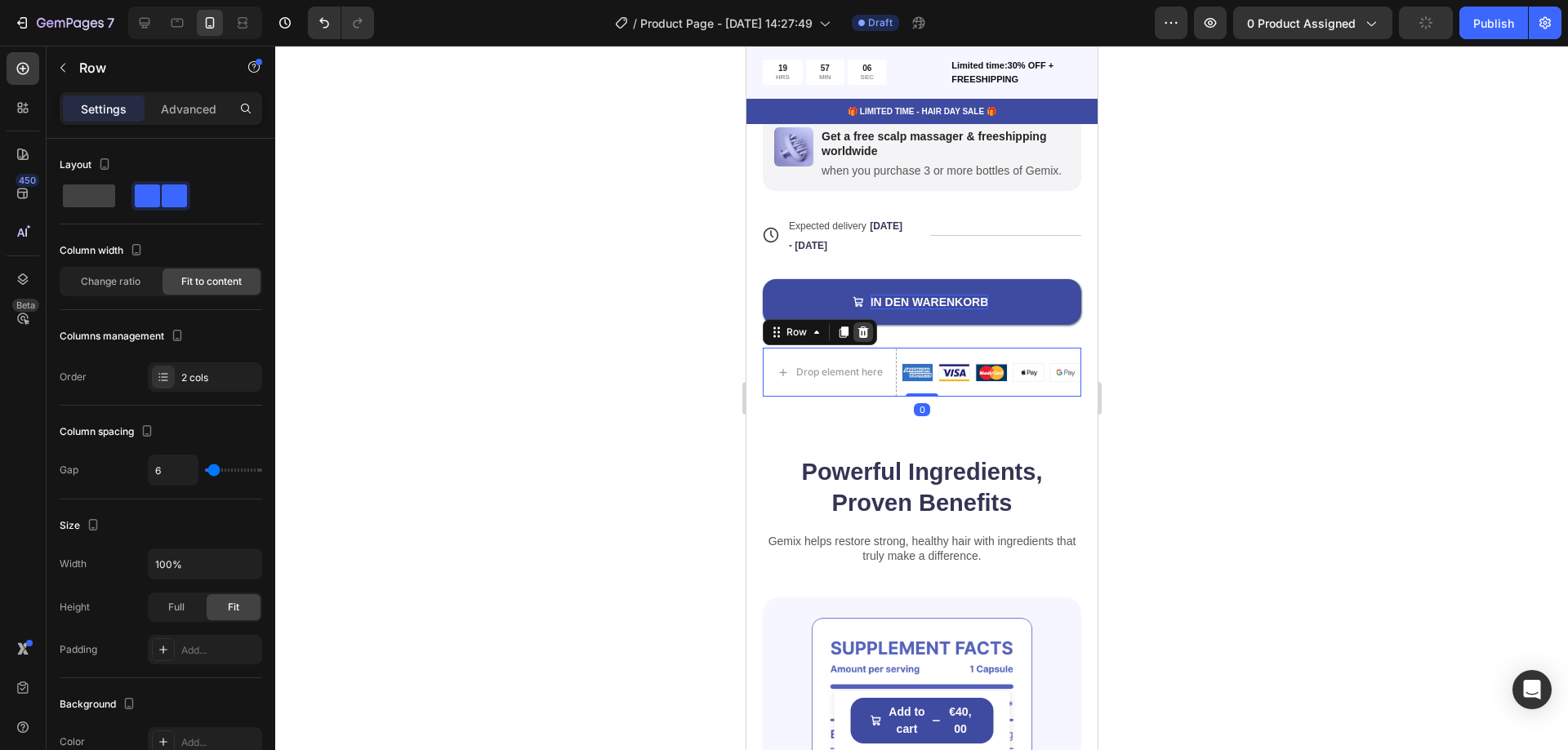
click at [860, 332] on icon at bounding box center [862, 332] width 11 height 11
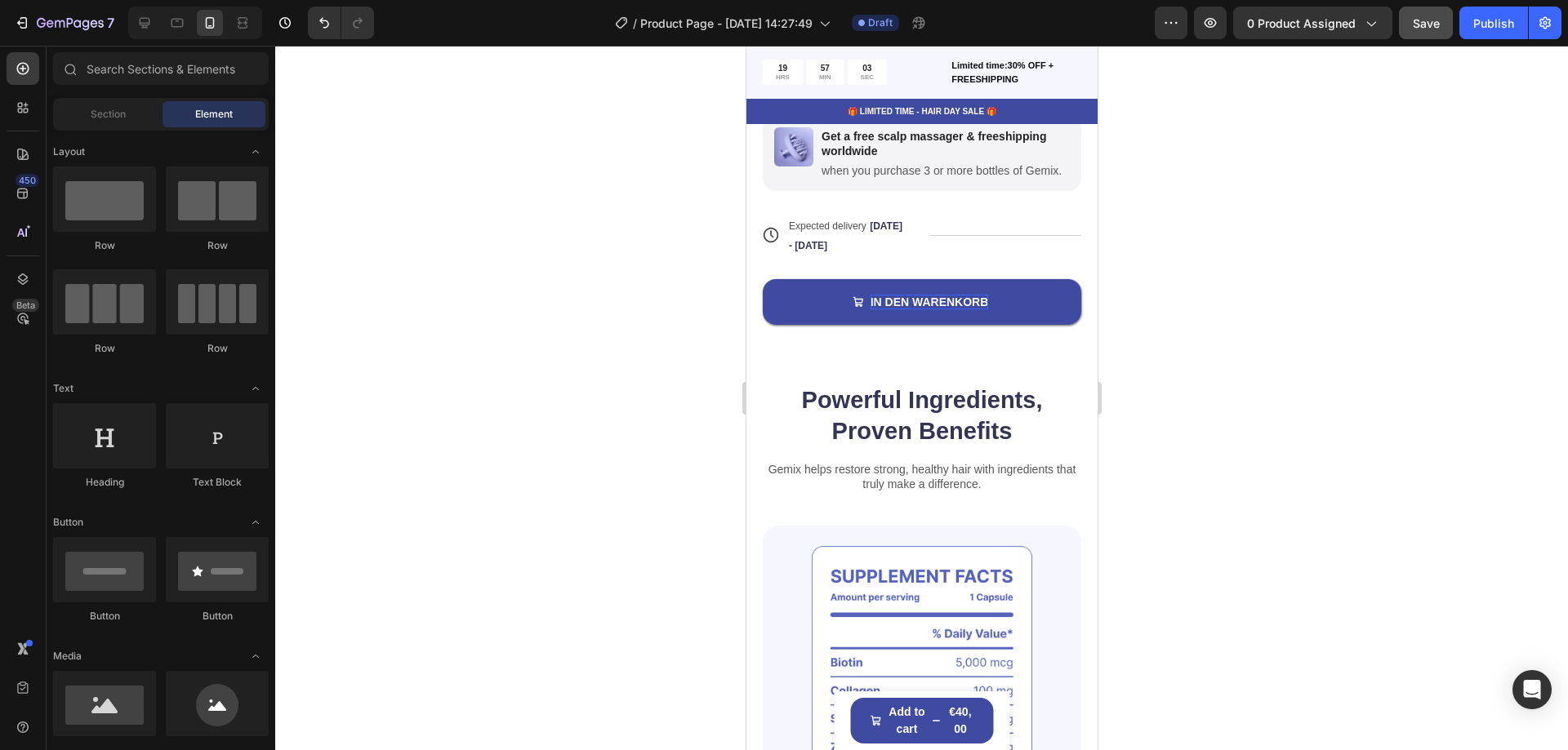
scroll to position [1040, 0]
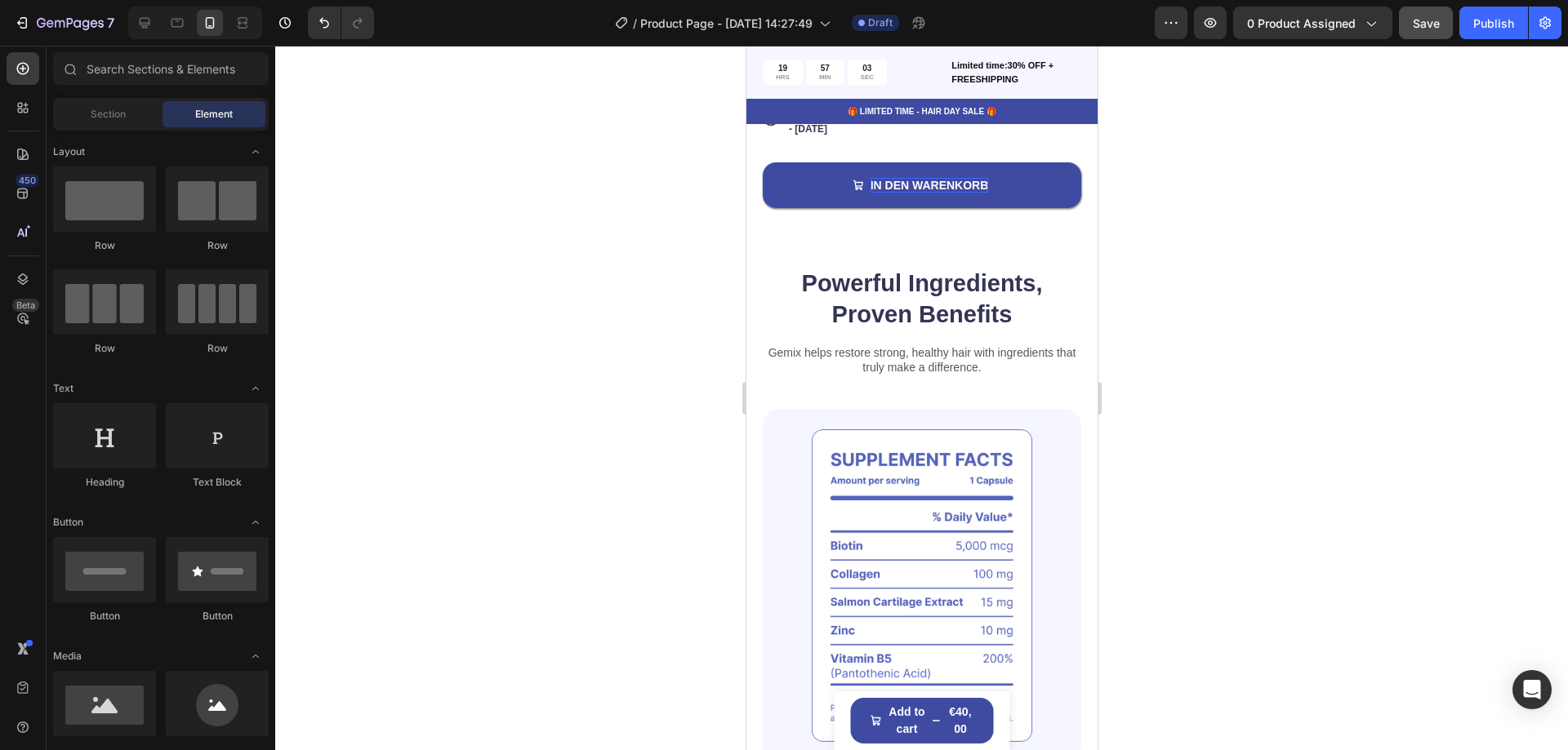
click at [949, 293] on h2 "Powerful Ingredients, Proven Benefits" at bounding box center [920, 298] width 319 height 64
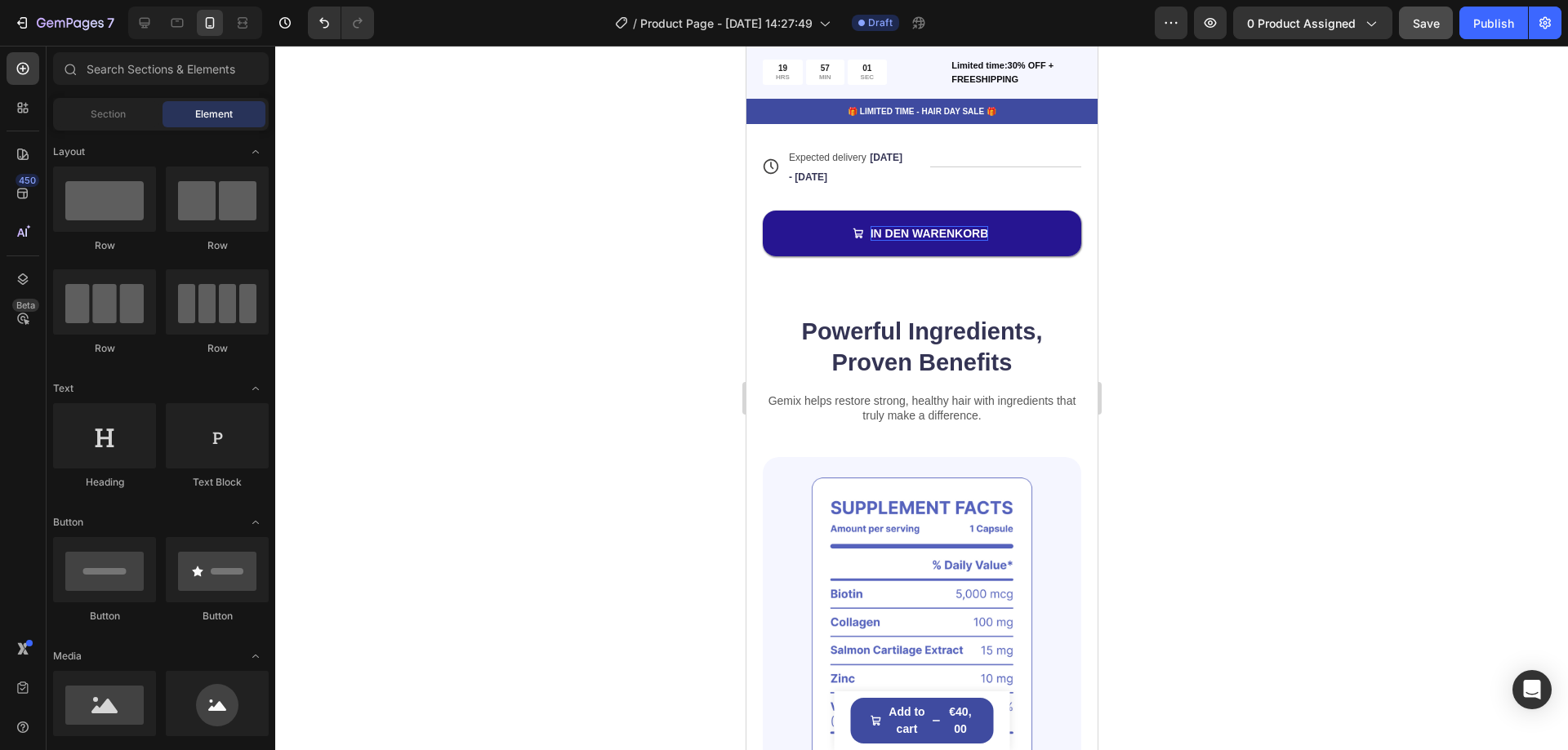
scroll to position [978, 0]
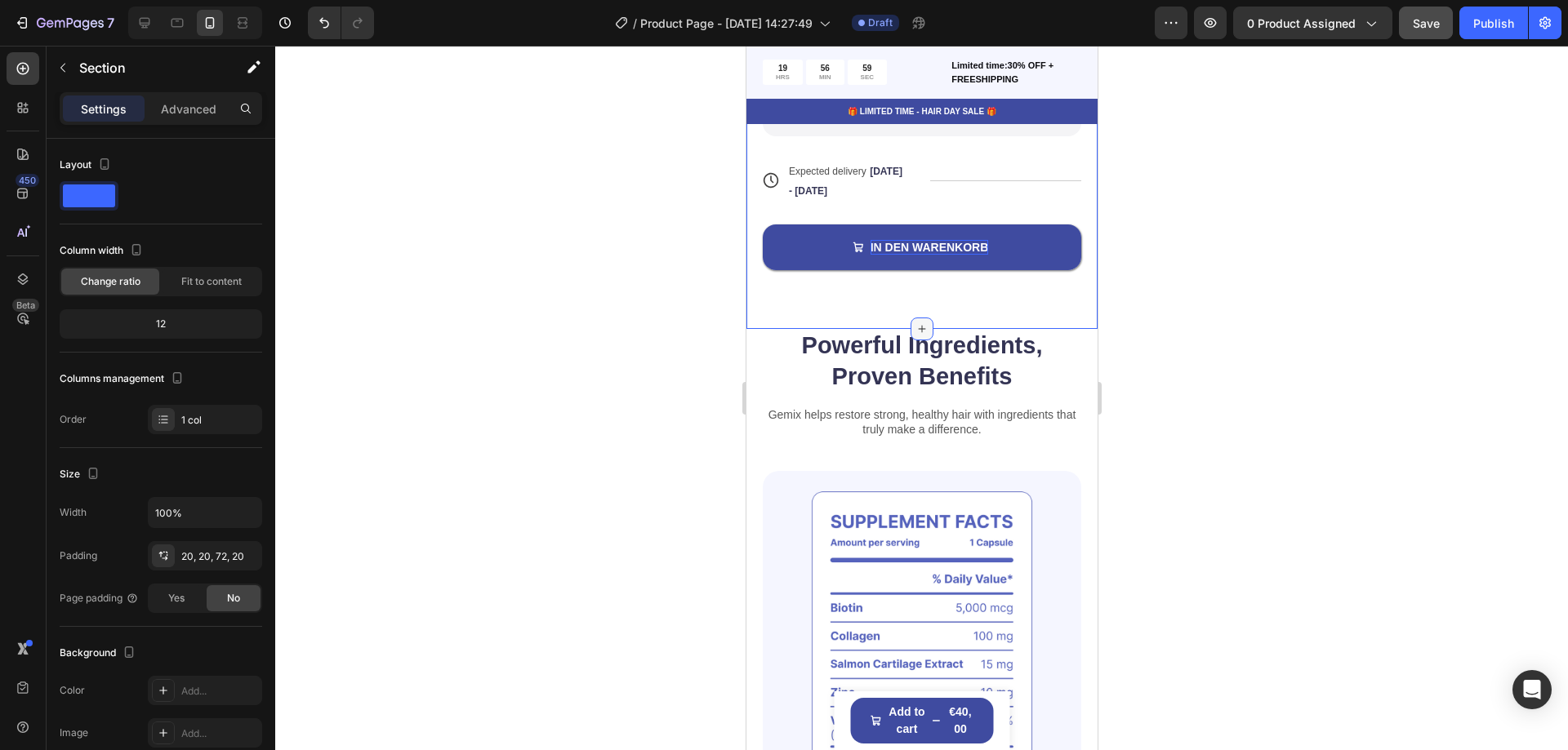
click at [917, 333] on icon at bounding box center [921, 329] width 13 height 13
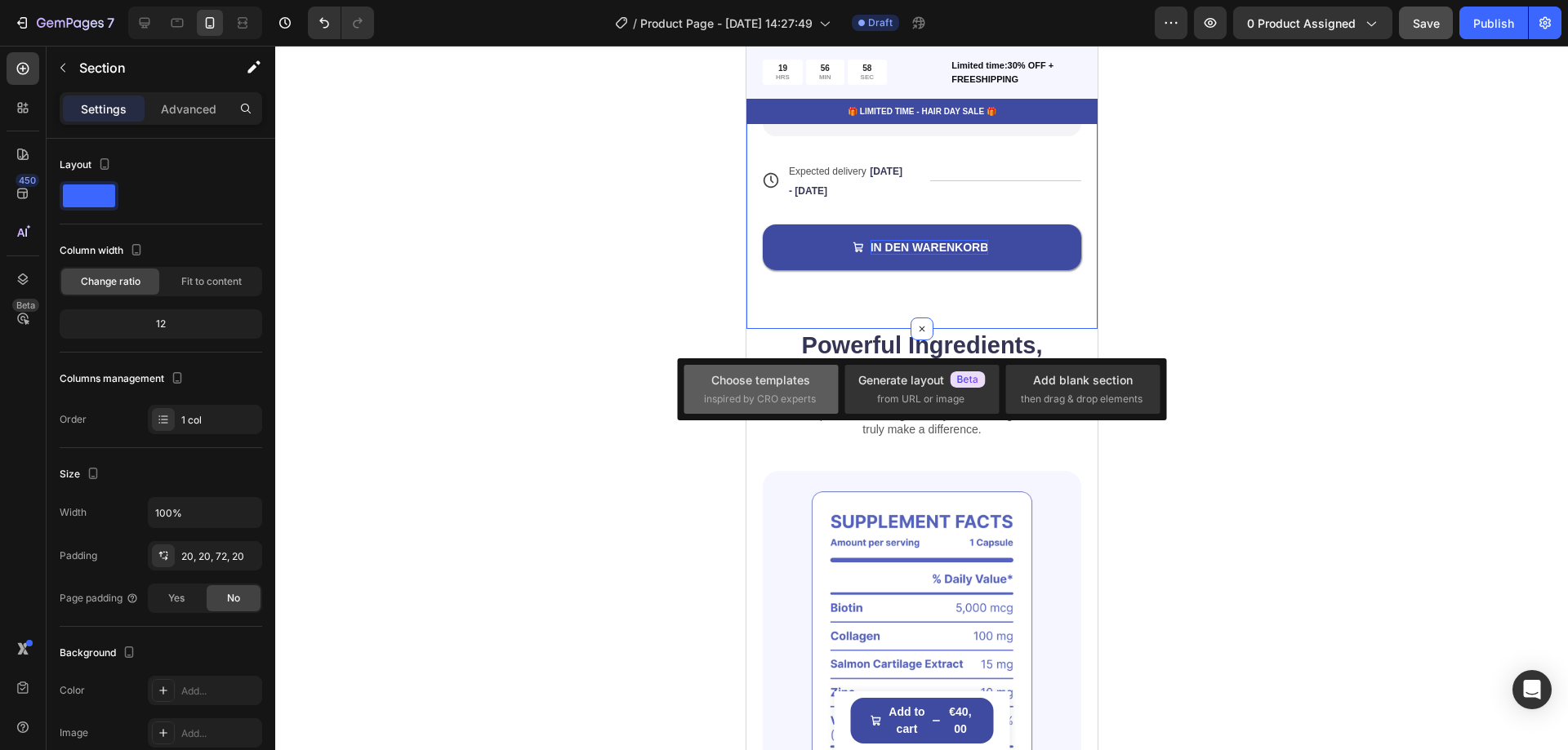
click at [773, 385] on div "Choose templates" at bounding box center [761, 380] width 99 height 17
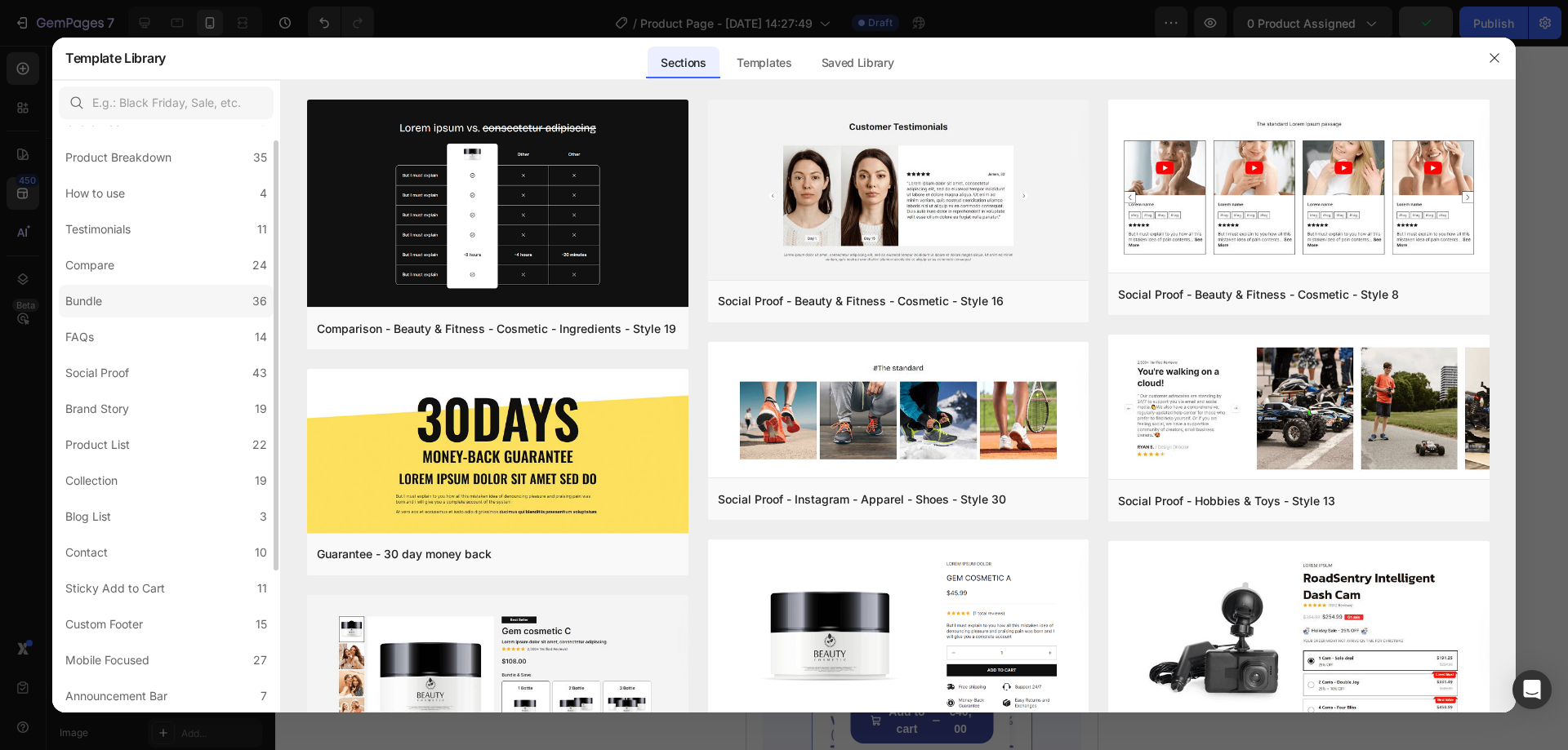
scroll to position [0, 0]
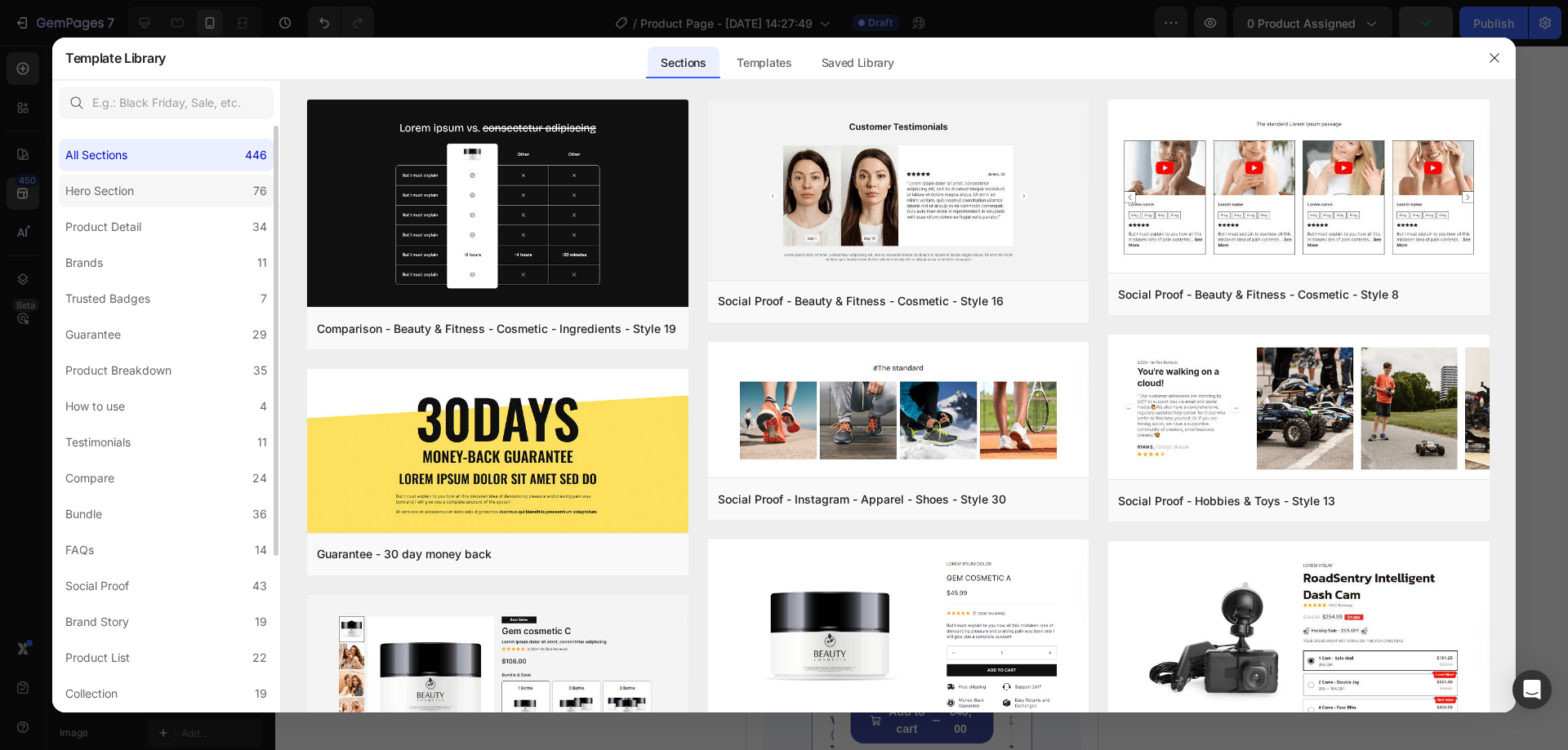
click at [111, 203] on label "Hero Section 76" at bounding box center [166, 191] width 215 height 33
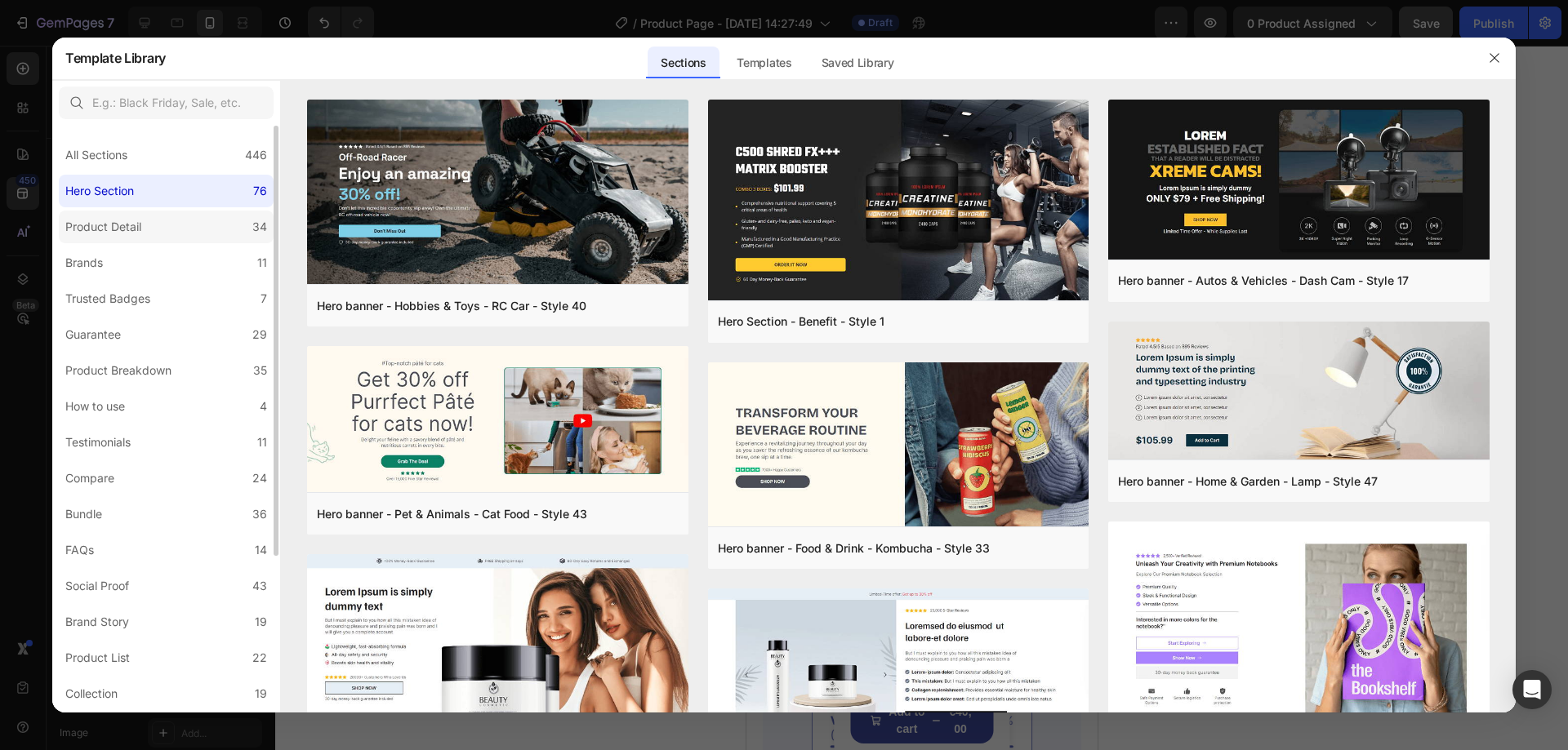
click at [143, 226] on div "Product Detail" at bounding box center [106, 227] width 82 height 19
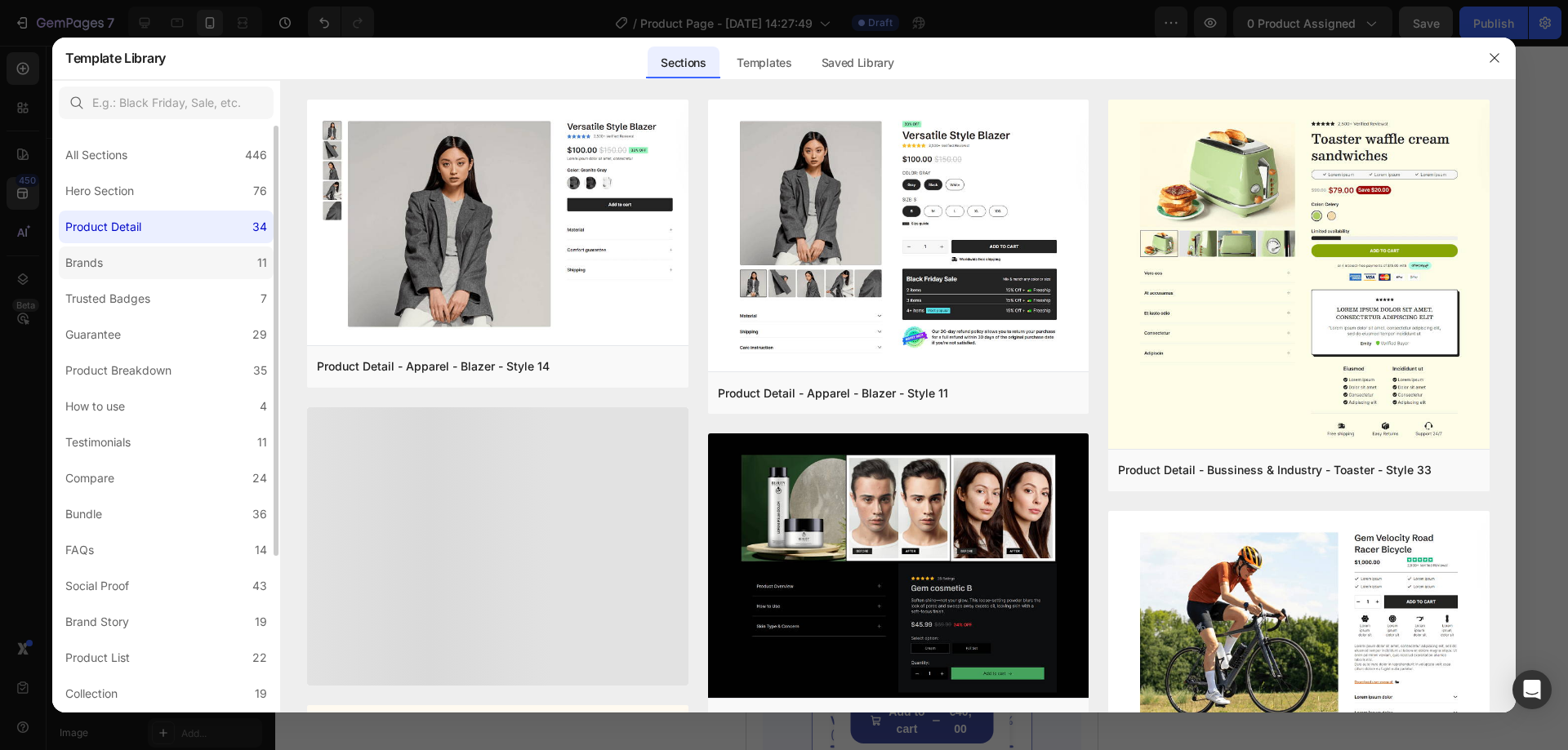
click at [137, 262] on label "Brands 11" at bounding box center [166, 263] width 215 height 33
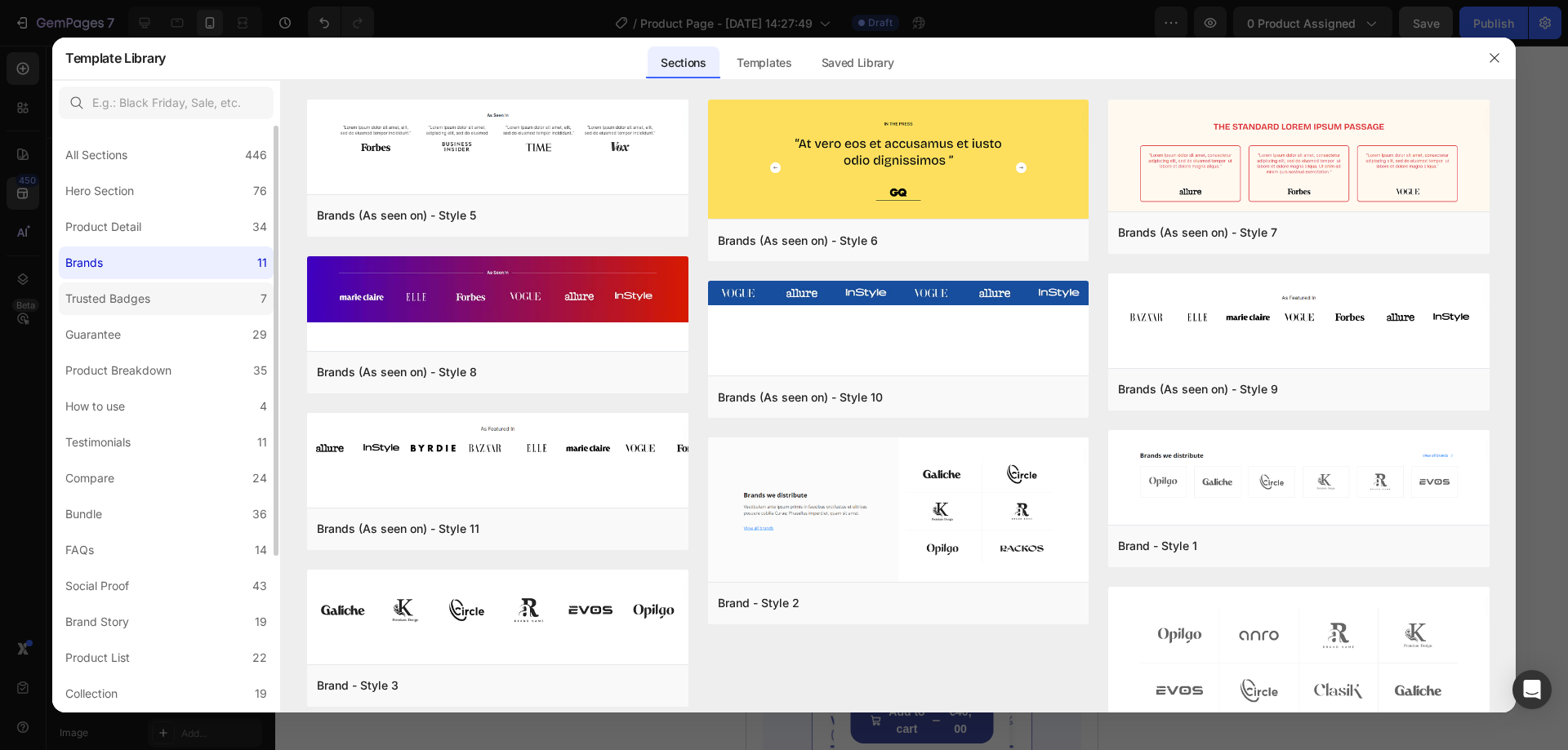
click at [148, 293] on div "Trusted Badges" at bounding box center [107, 298] width 85 height 19
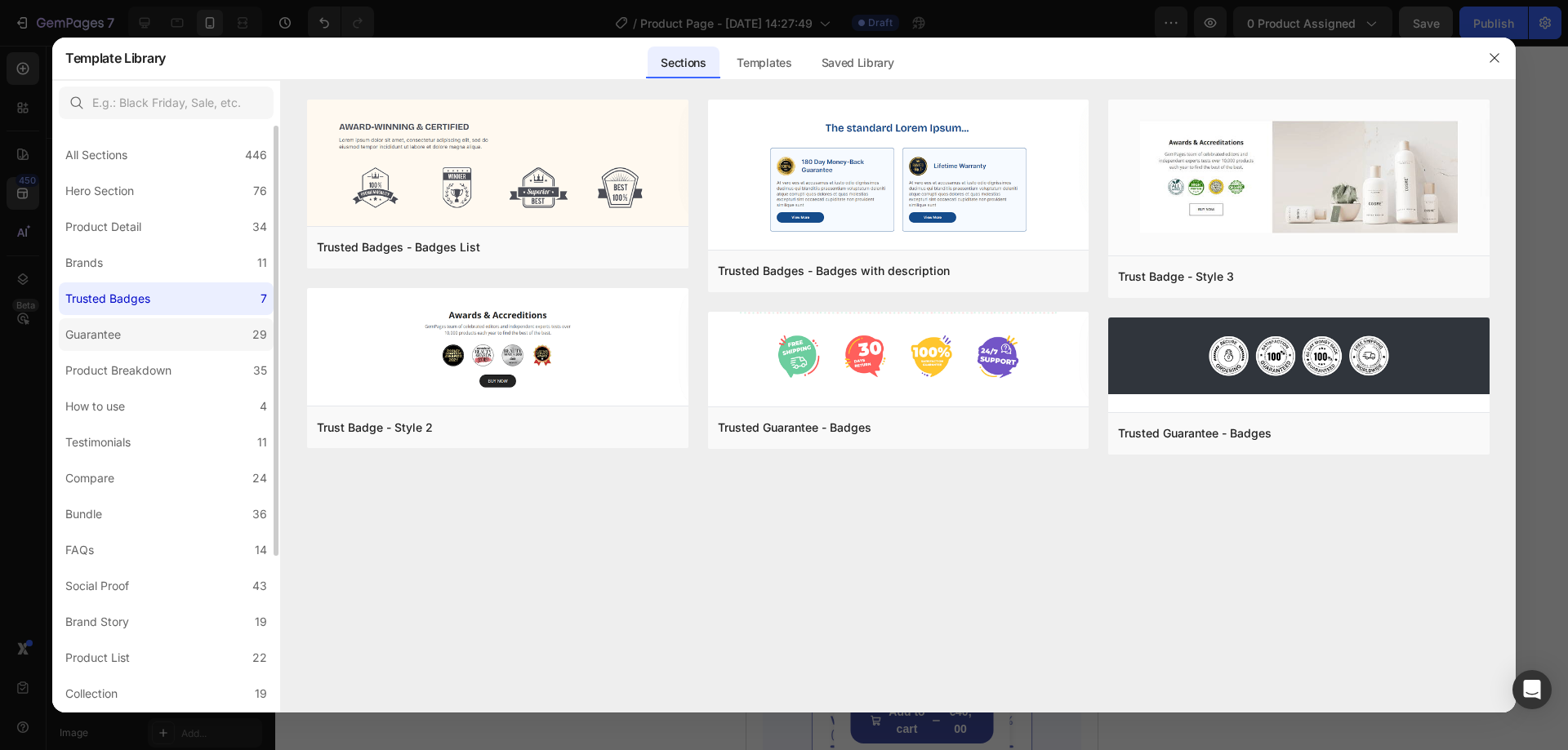
click at [161, 333] on label "Guarantee 29" at bounding box center [166, 335] width 215 height 33
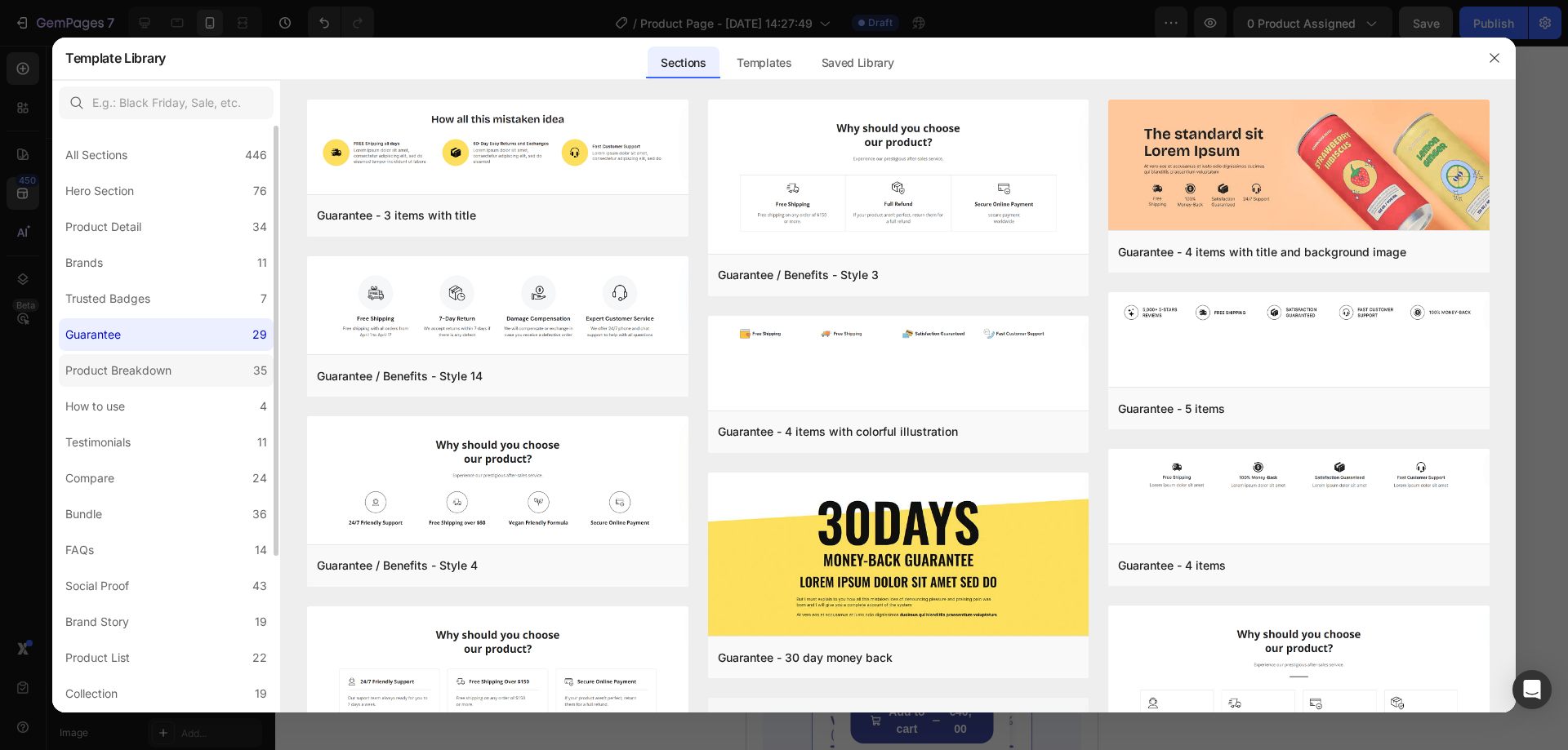
click at [166, 361] on div "Product Breakdown" at bounding box center [118, 370] width 106 height 19
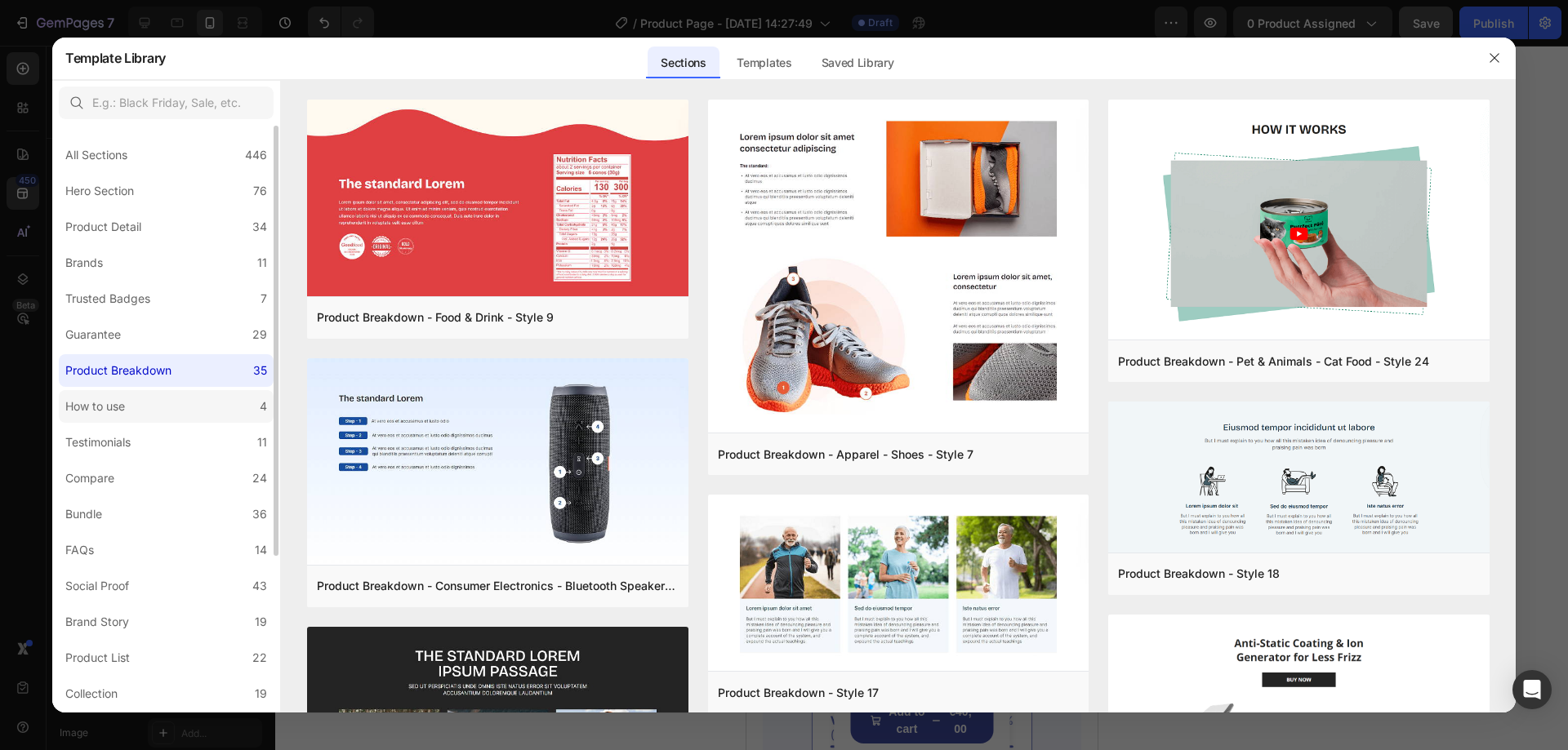
click at [159, 402] on label "How to use 4" at bounding box center [166, 407] width 215 height 33
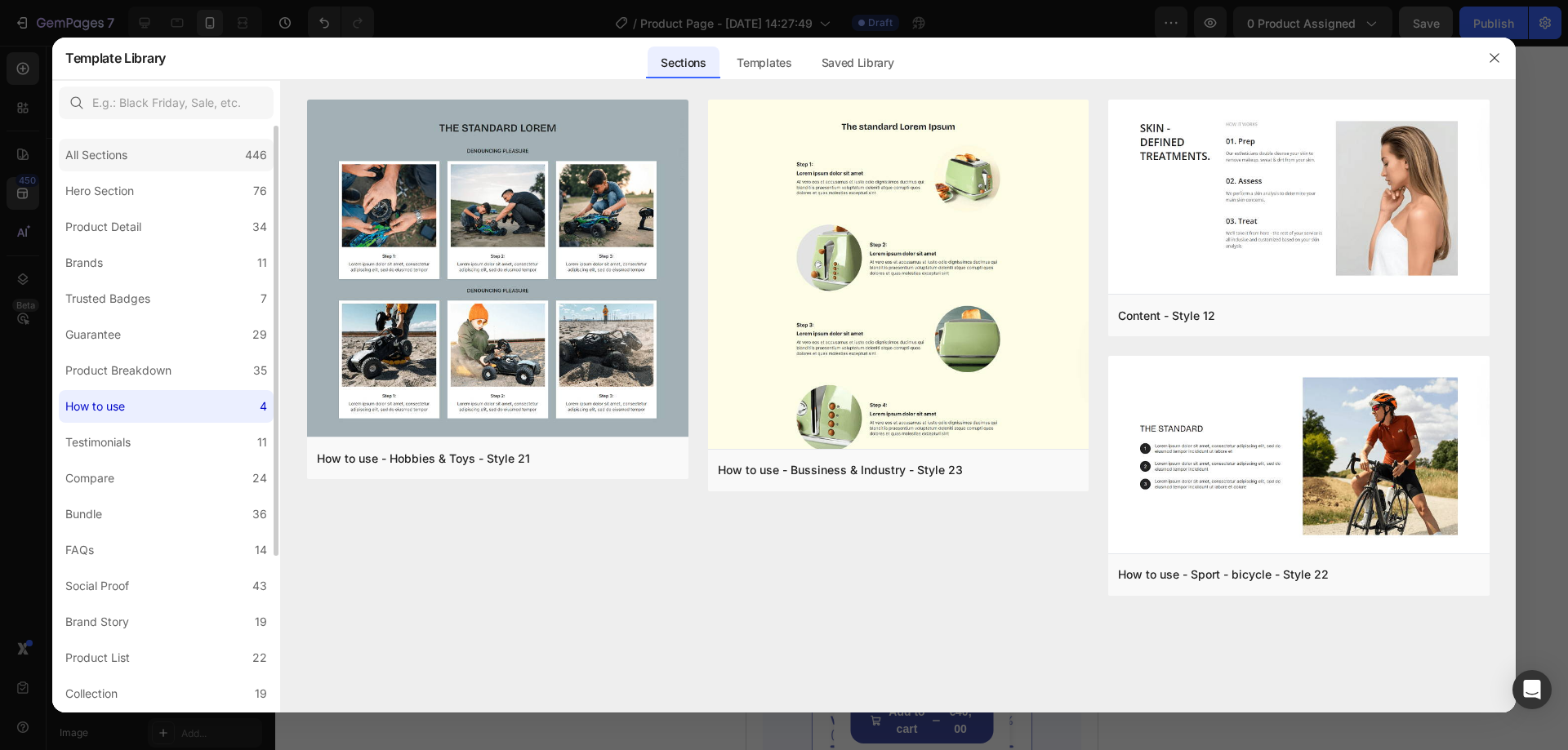
click at [191, 166] on div "All Sections 446" at bounding box center [166, 155] width 215 height 33
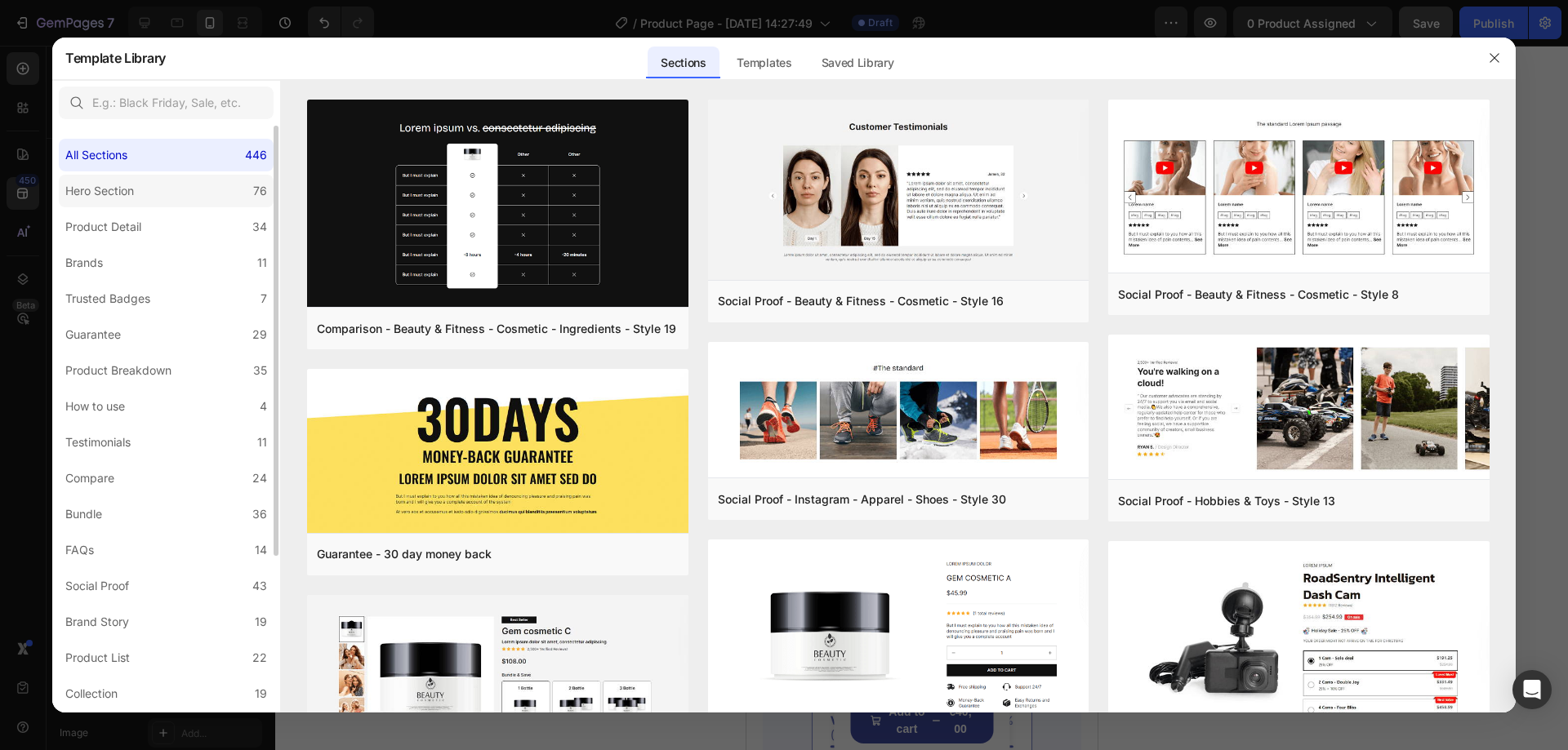
click at [169, 196] on label "Hero Section 76" at bounding box center [166, 191] width 215 height 33
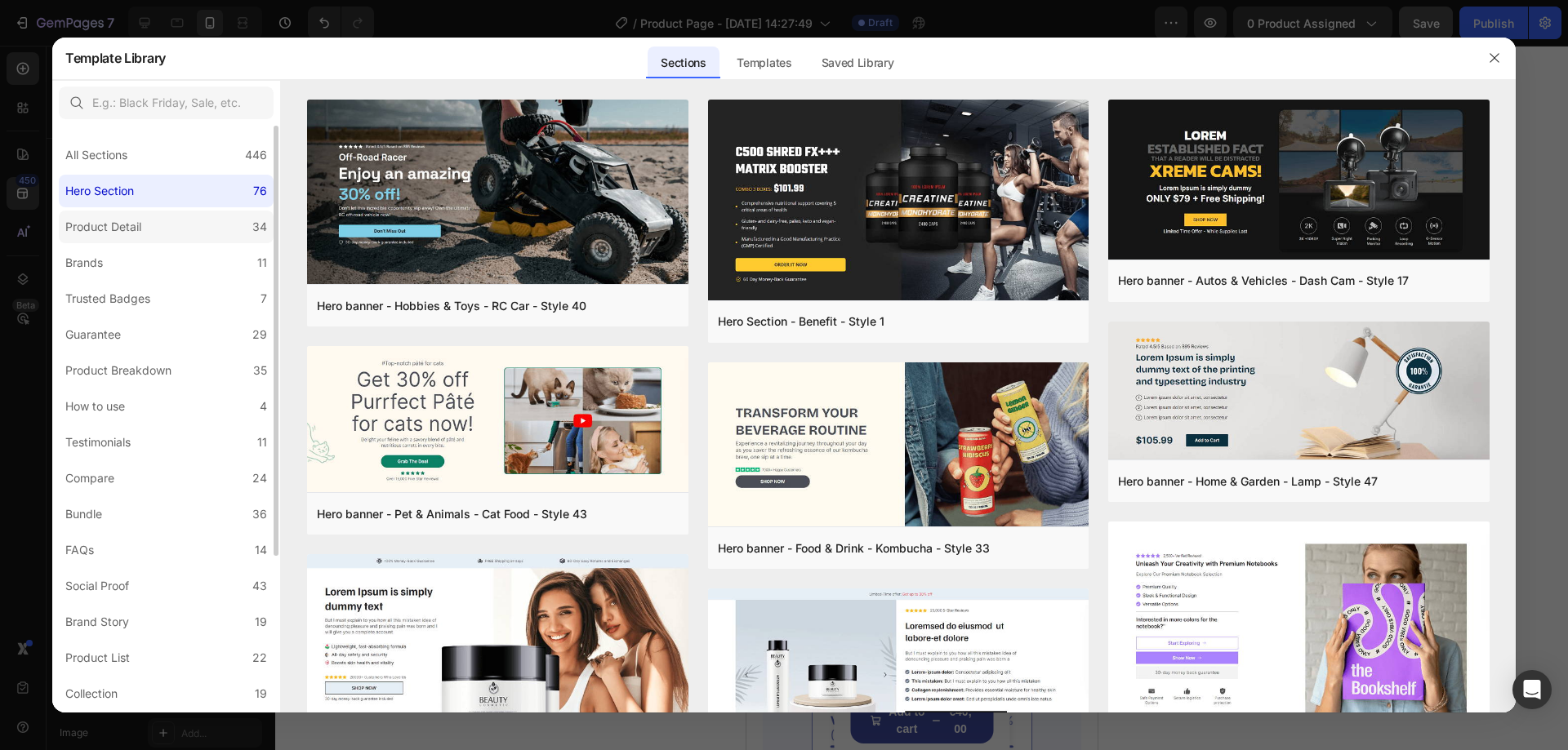
click at [159, 232] on label "Product Detail 34" at bounding box center [166, 227] width 215 height 33
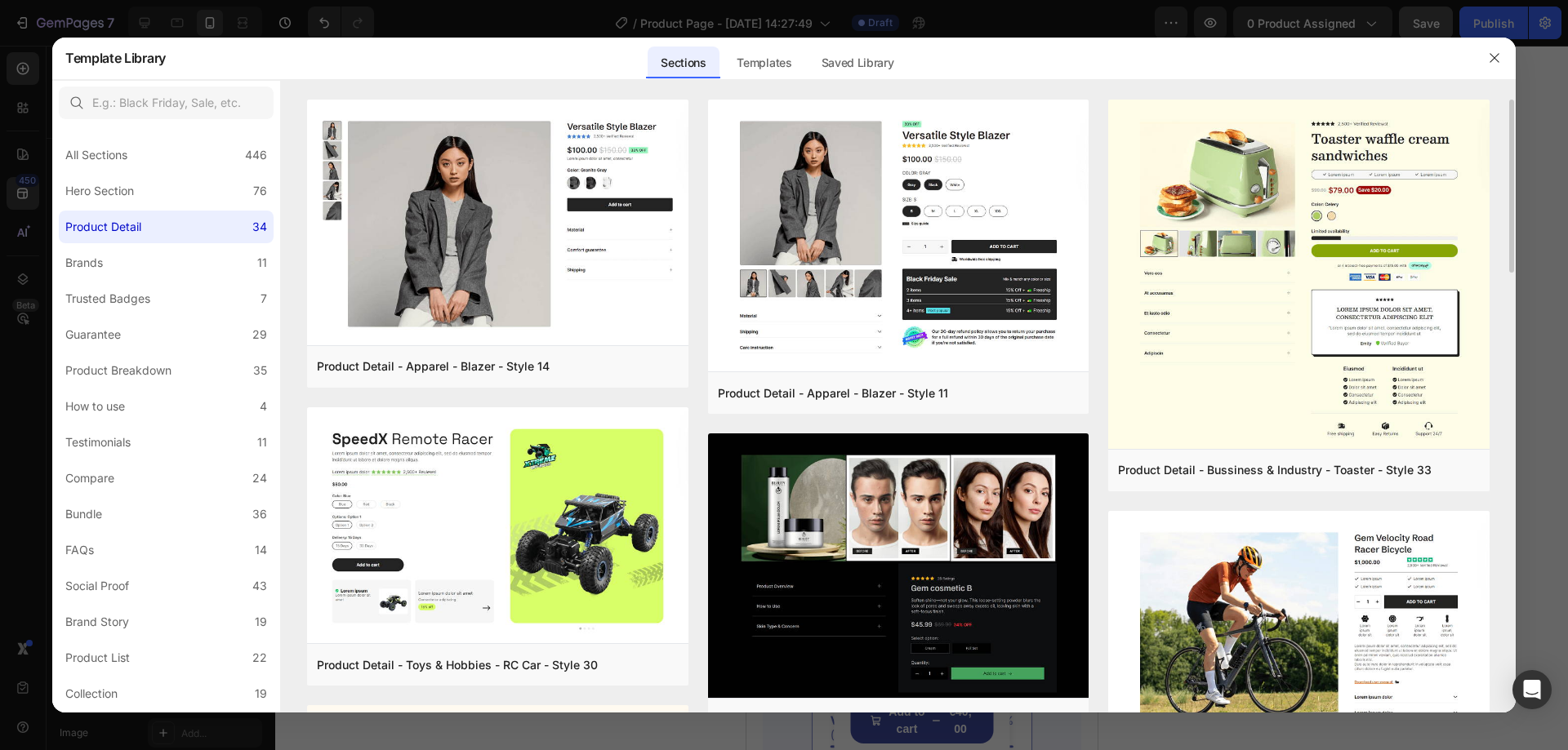
scroll to position [408, 0]
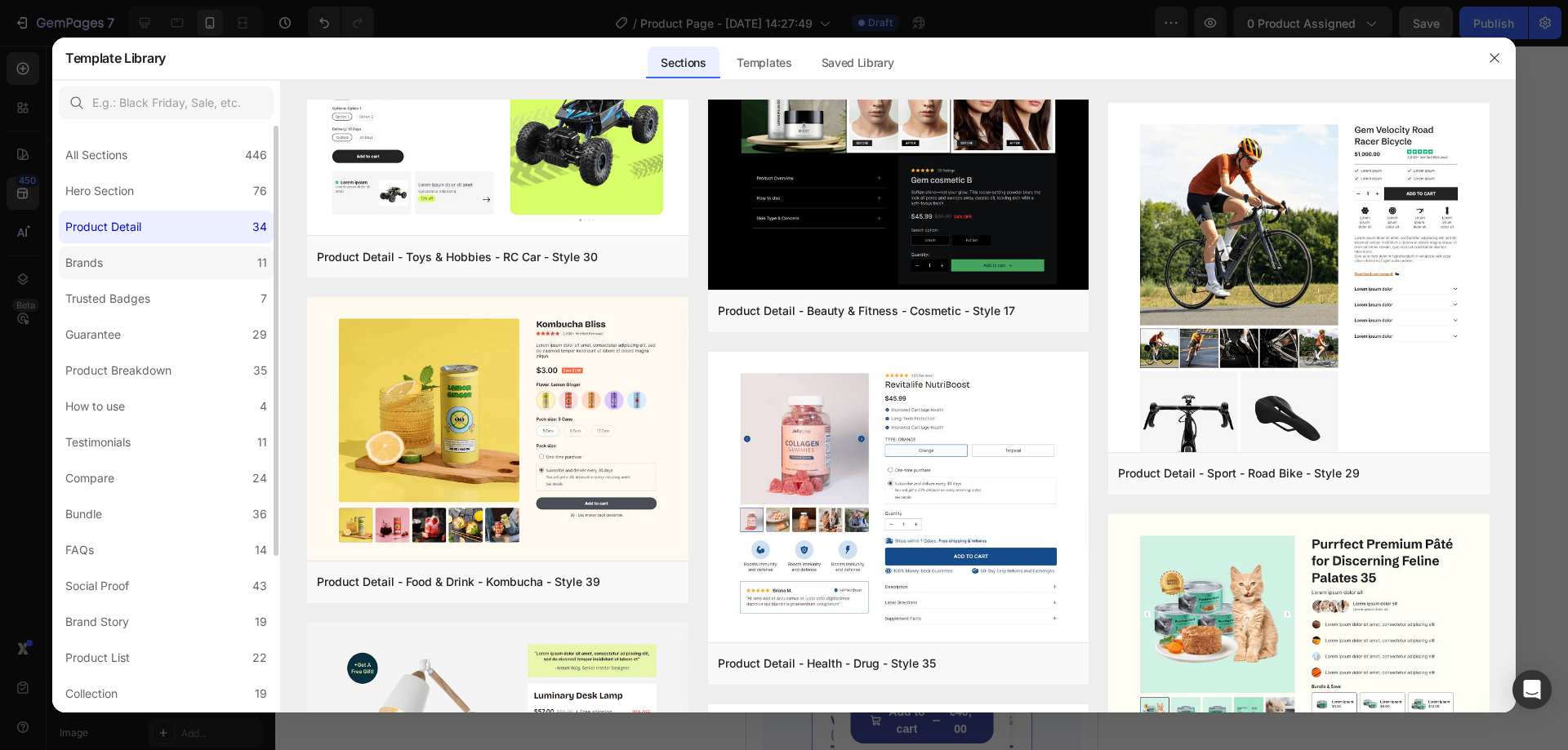
click at [171, 265] on label "Brands 11" at bounding box center [166, 263] width 215 height 33
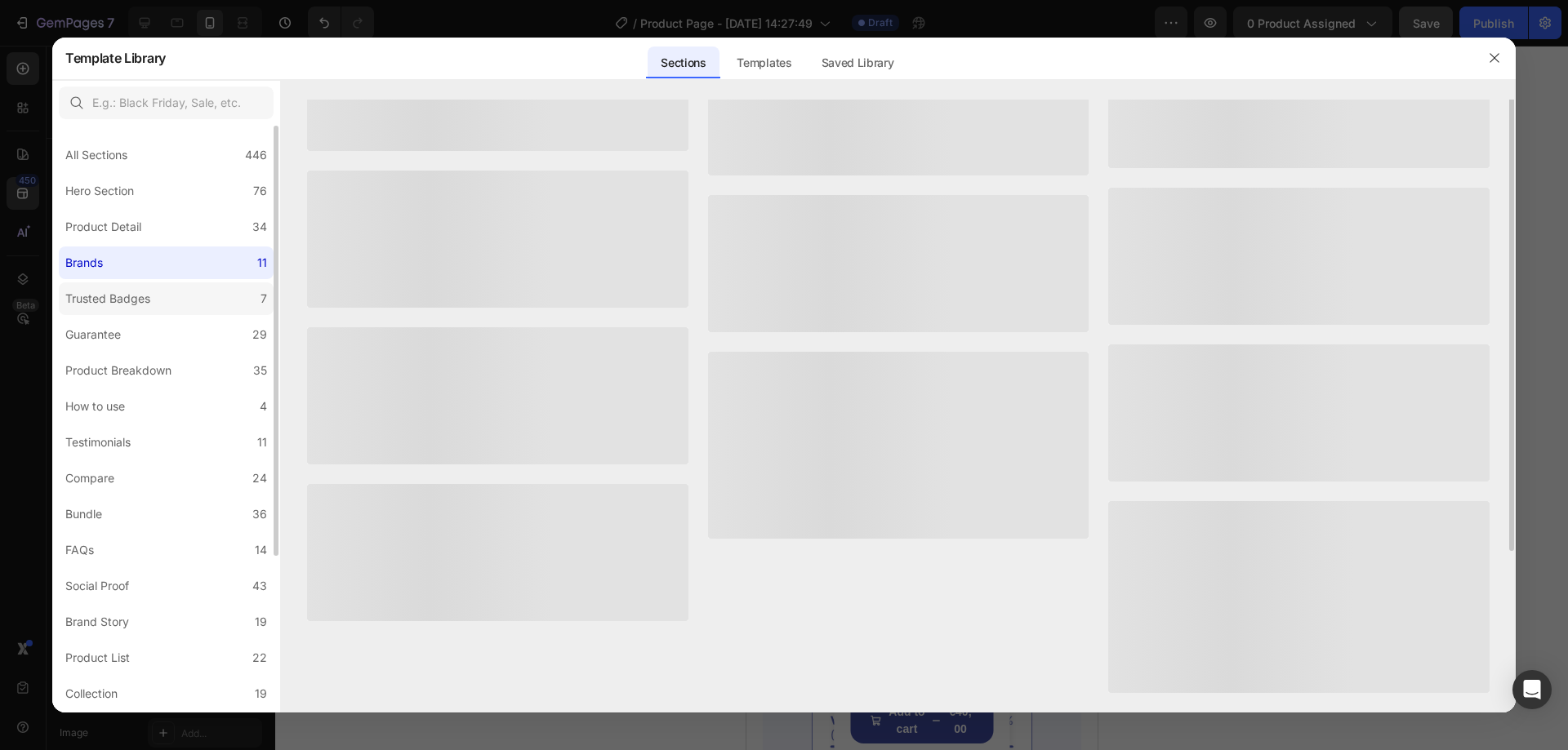
scroll to position [0, 0]
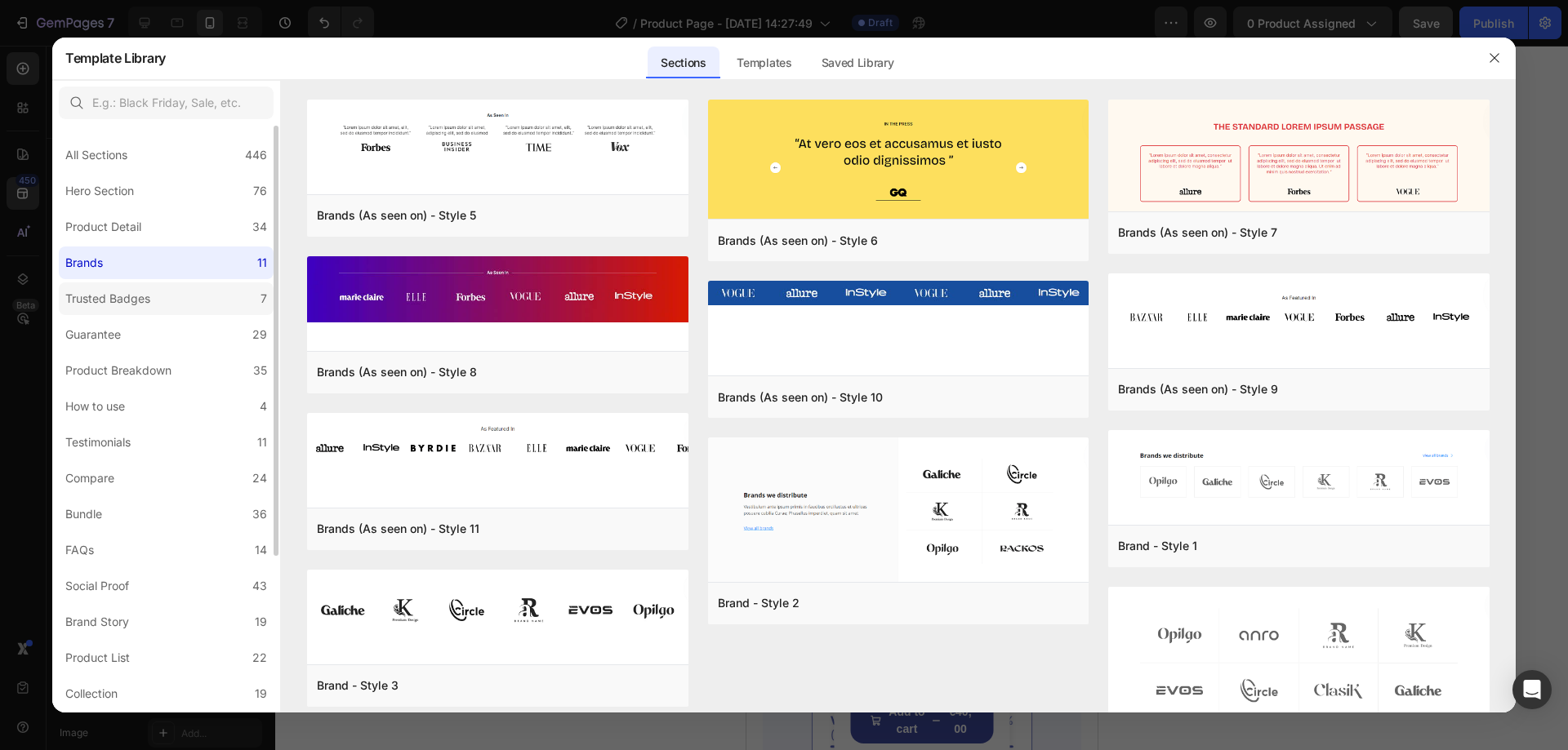
click at [162, 298] on label "Trusted Badges 7" at bounding box center [166, 298] width 215 height 33
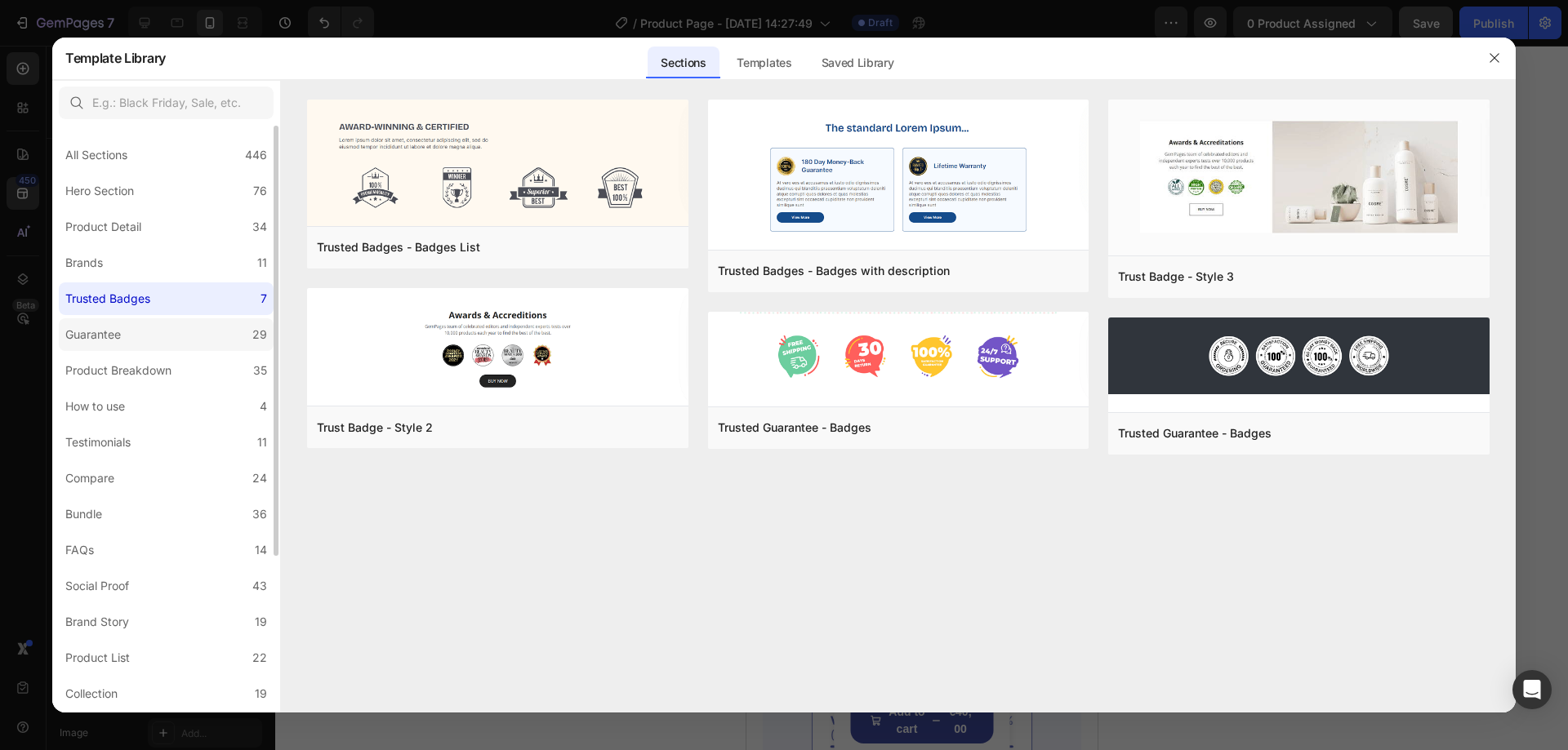
click at [182, 330] on label "Guarantee 29" at bounding box center [166, 335] width 215 height 33
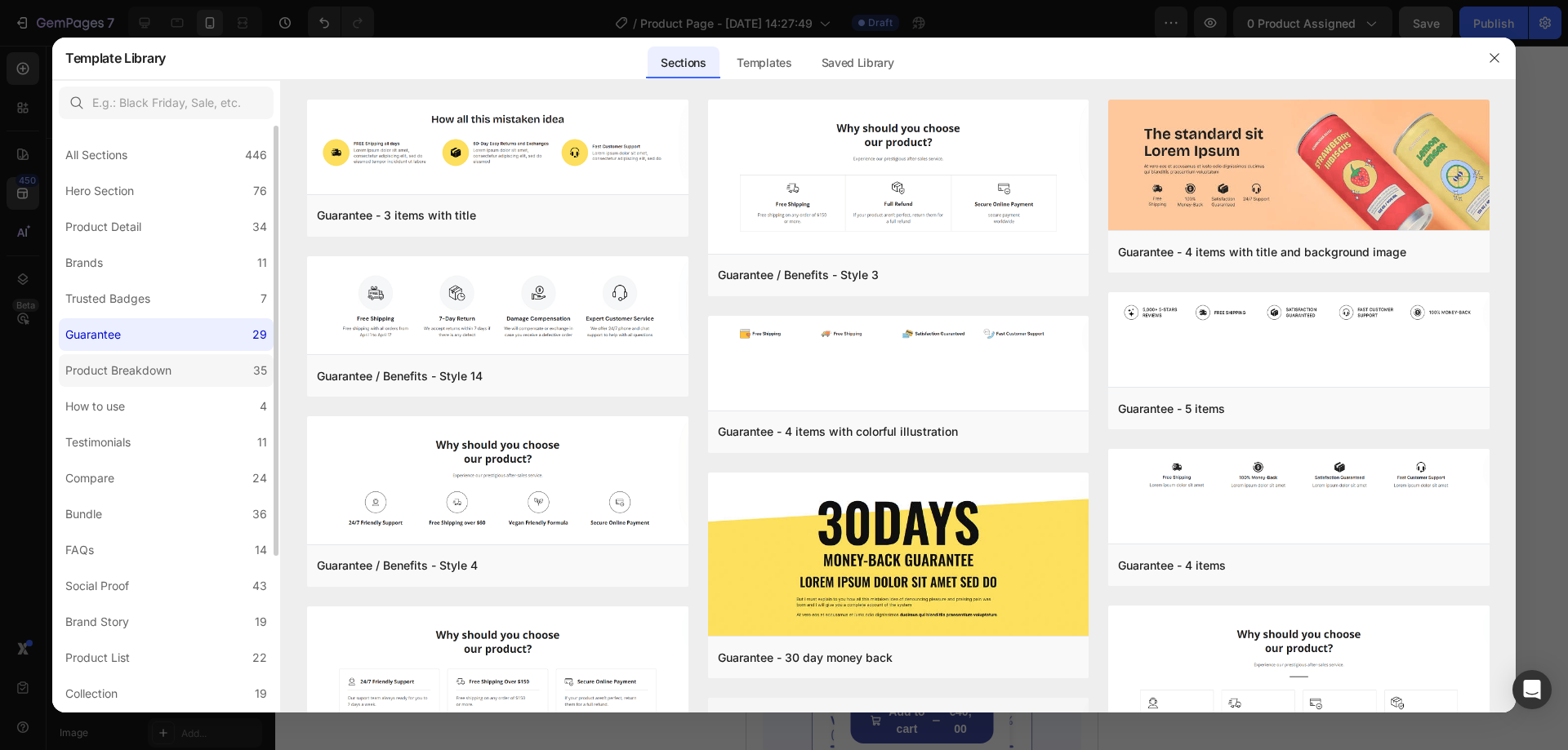
click at [195, 371] on label "Product Breakdown 35" at bounding box center [166, 370] width 215 height 33
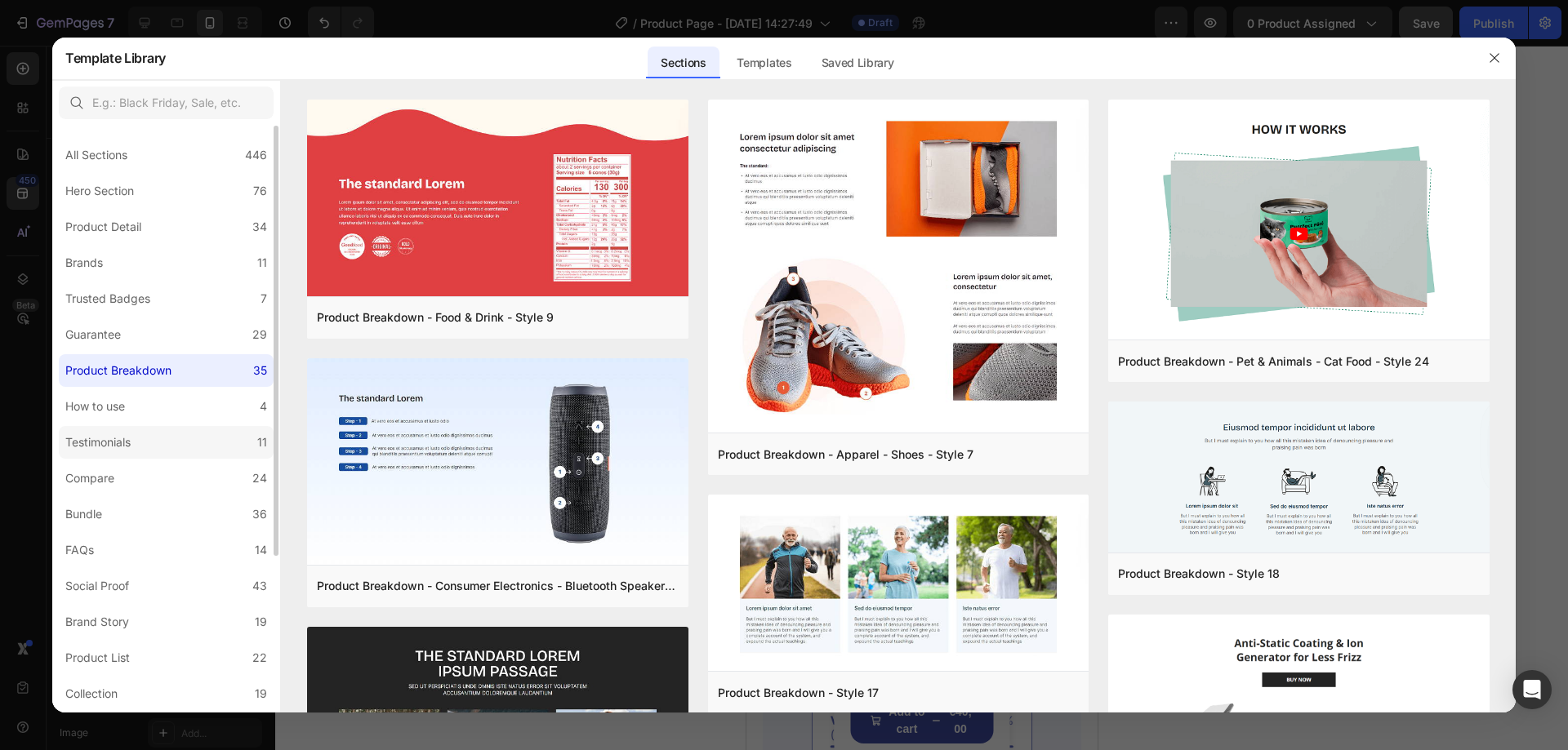
scroll to position [81, 0]
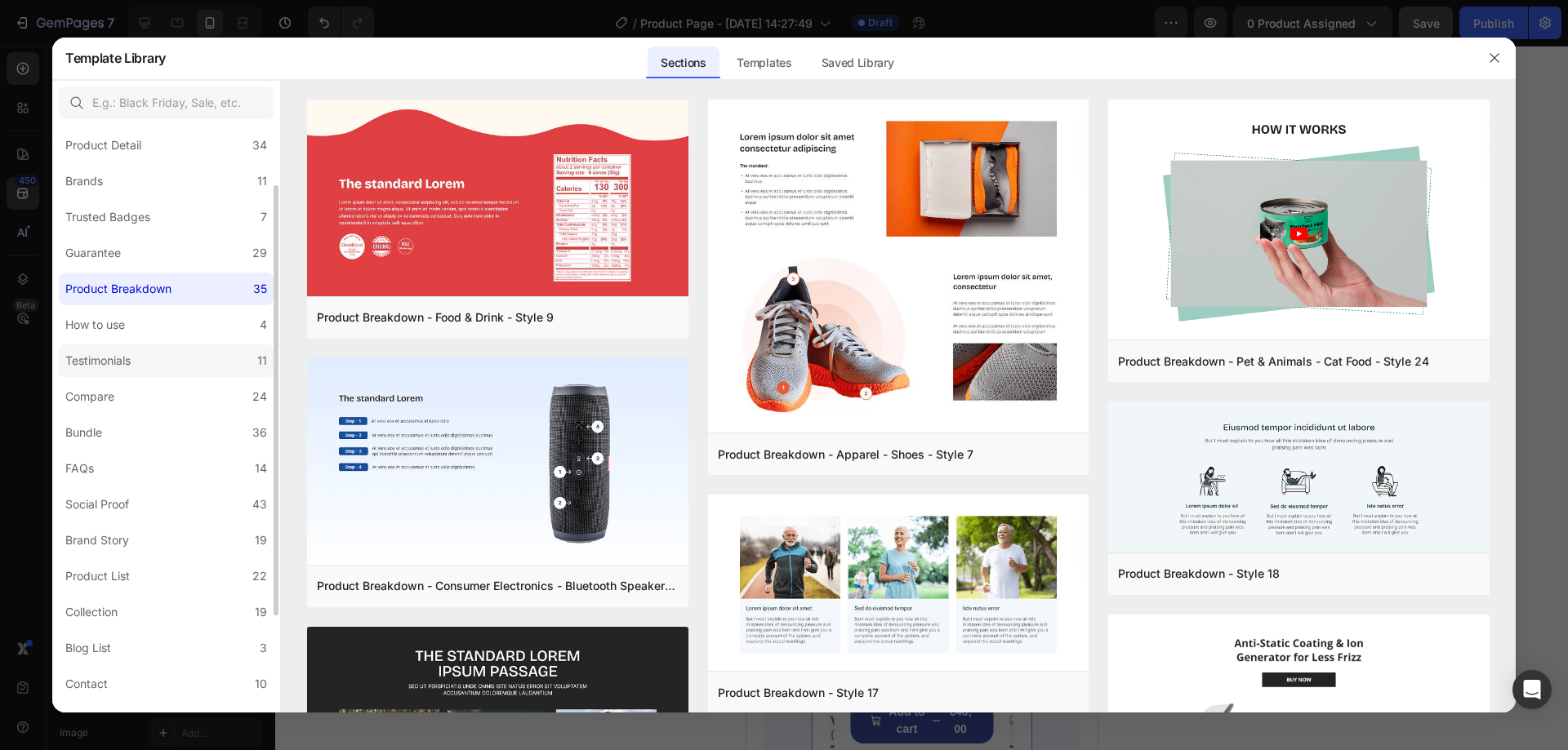
click at [188, 367] on label "Testimonials 11" at bounding box center [166, 361] width 215 height 33
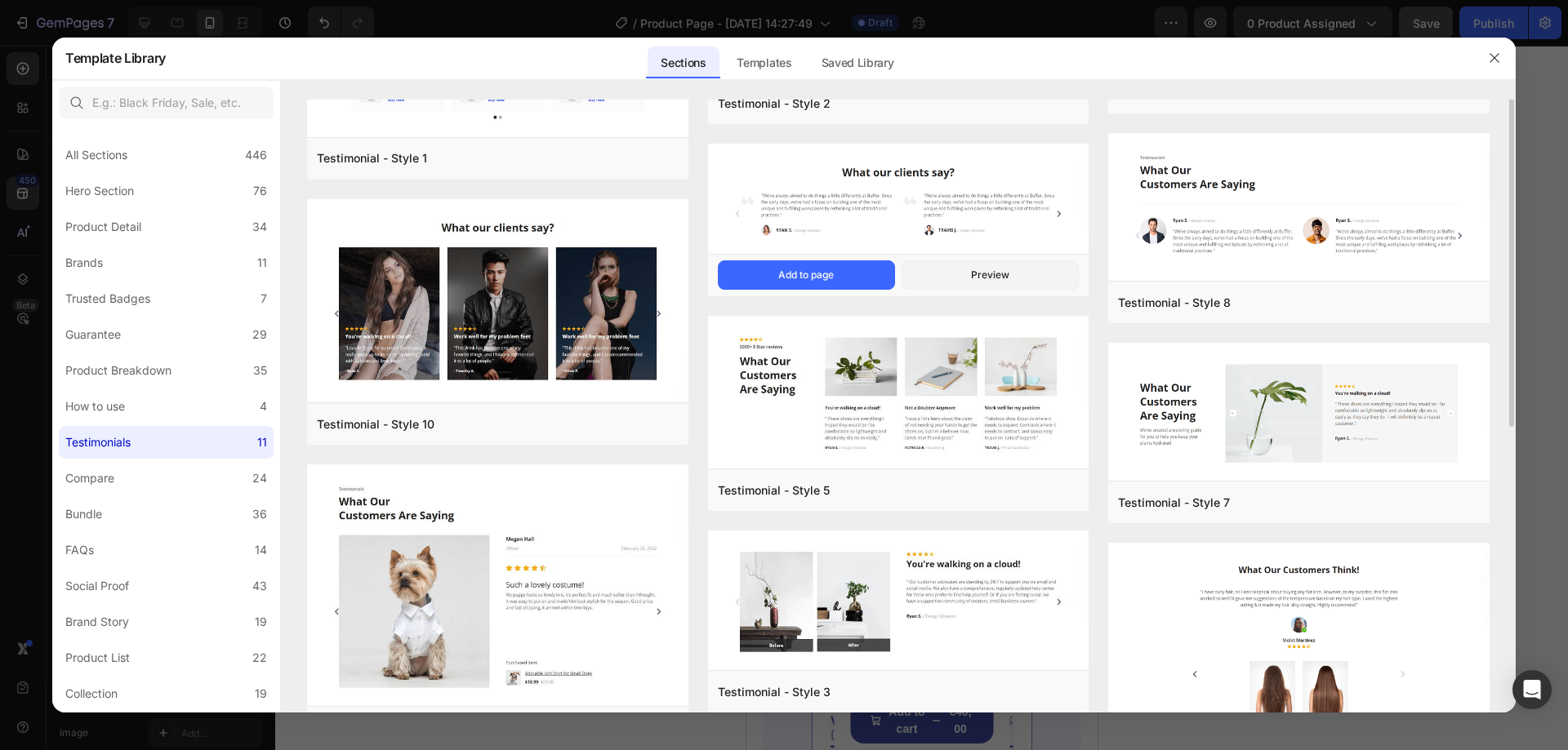
scroll to position [0, 0]
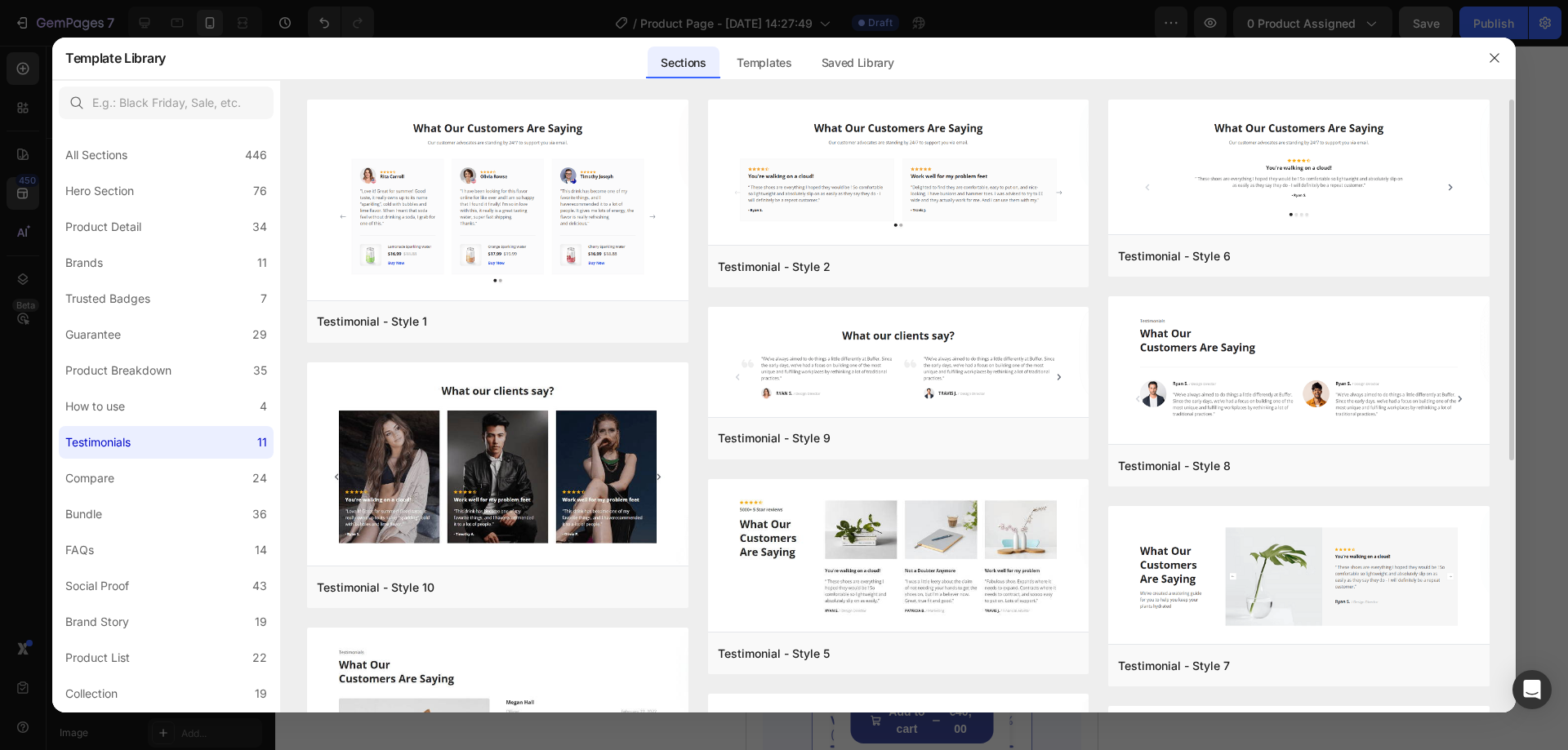
drag, startPoint x: 1511, startPoint y: 131, endPoint x: 1504, endPoint y: 161, distance: 30.8
click at [1504, 161] on div "Testimonial - Style 1 Add to page Preview Testimonial - Style 10 Add to page Pr…" at bounding box center [898, 406] width 1235 height 613
click at [110, 489] on label "Compare 24" at bounding box center [166, 478] width 215 height 33
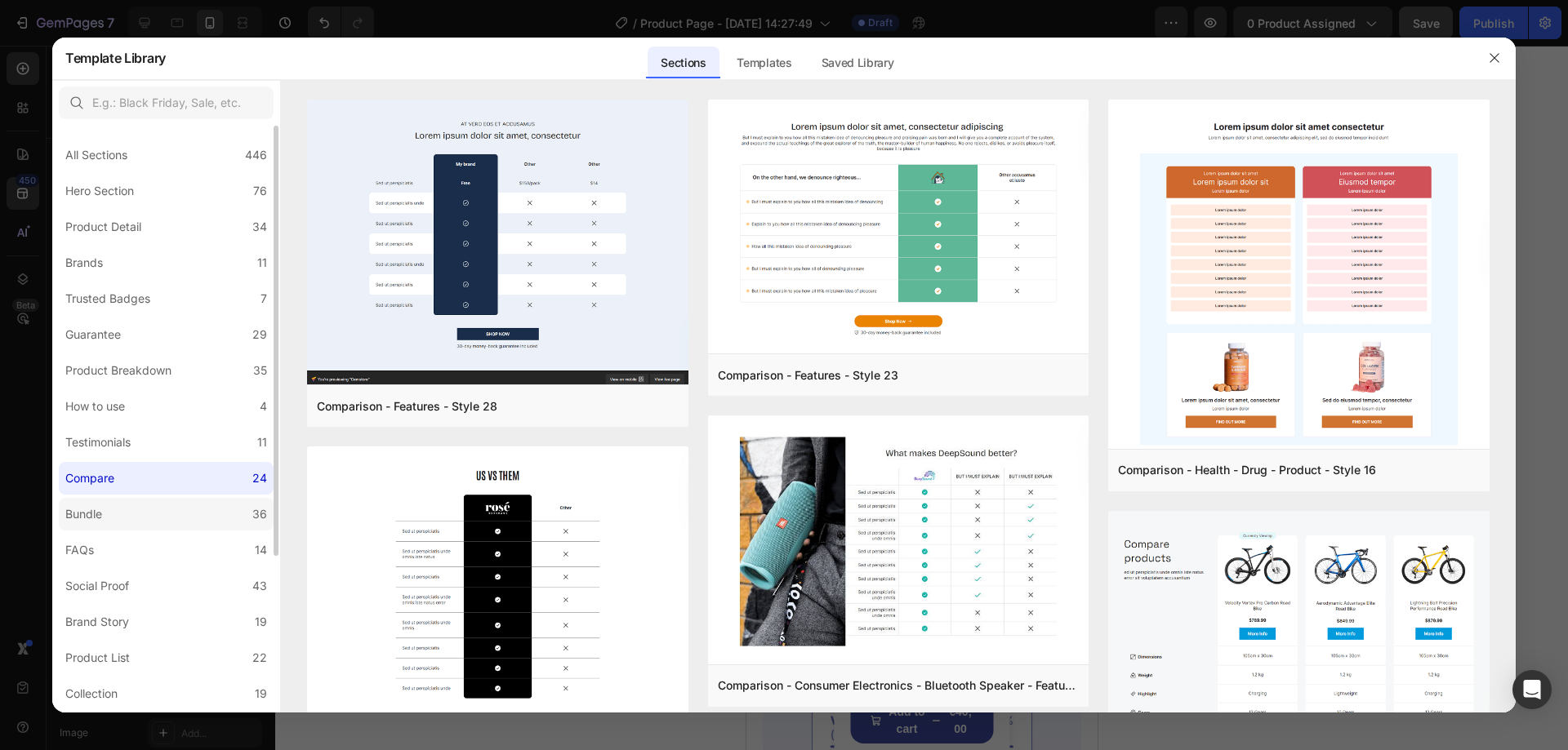
click at [120, 521] on label "Bundle 36" at bounding box center [166, 515] width 215 height 33
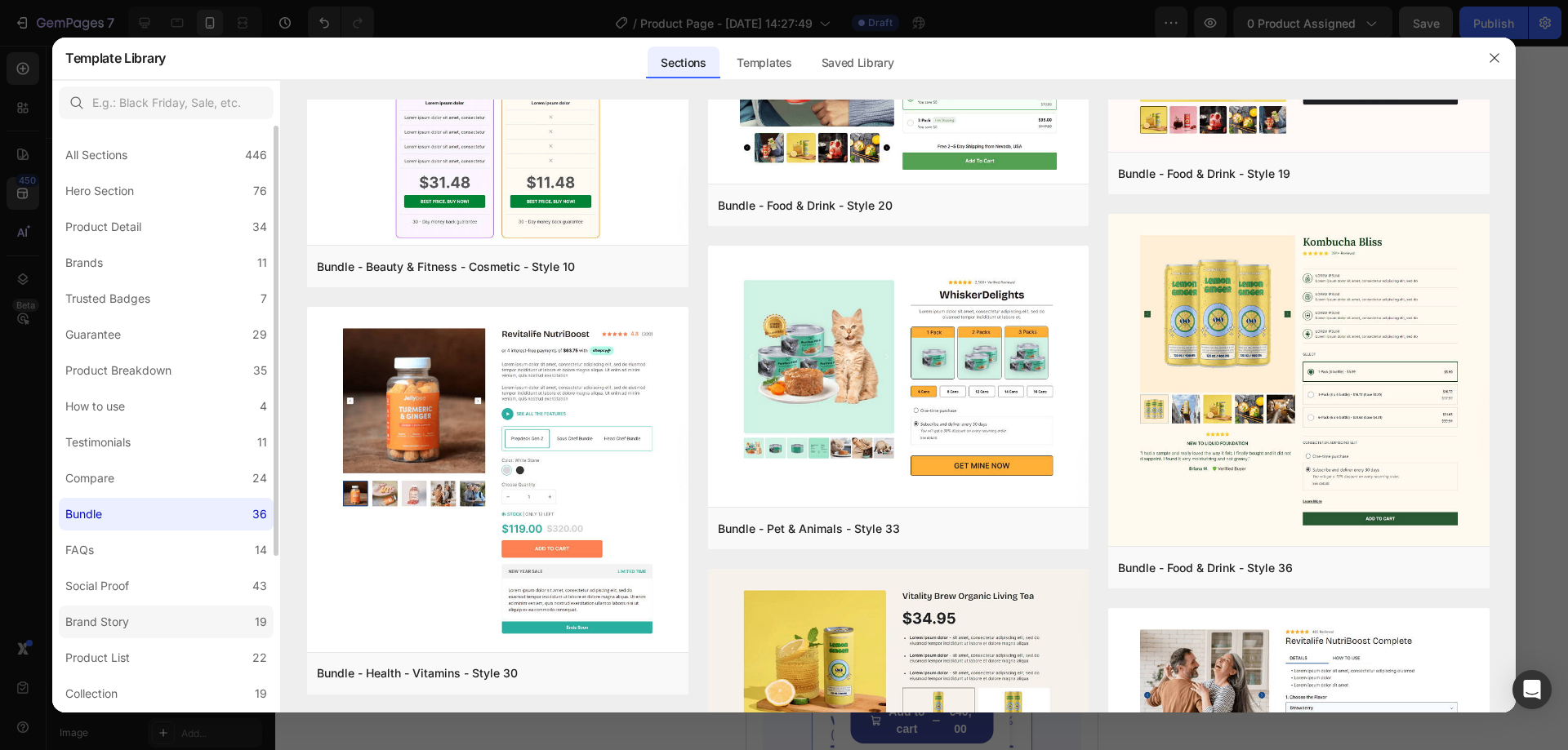
scroll to position [164, 0]
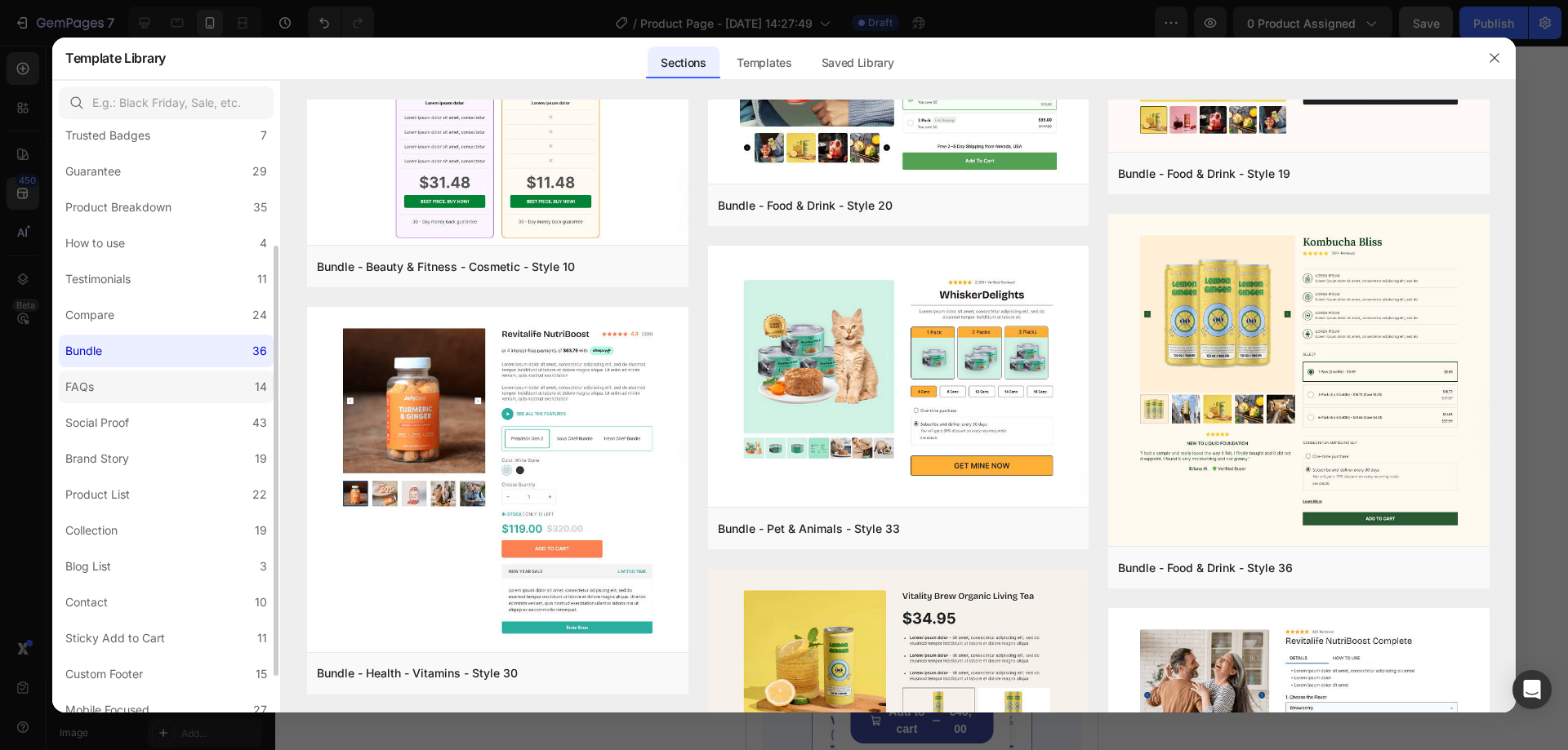
click at [165, 383] on label "FAQs 14" at bounding box center [166, 387] width 215 height 33
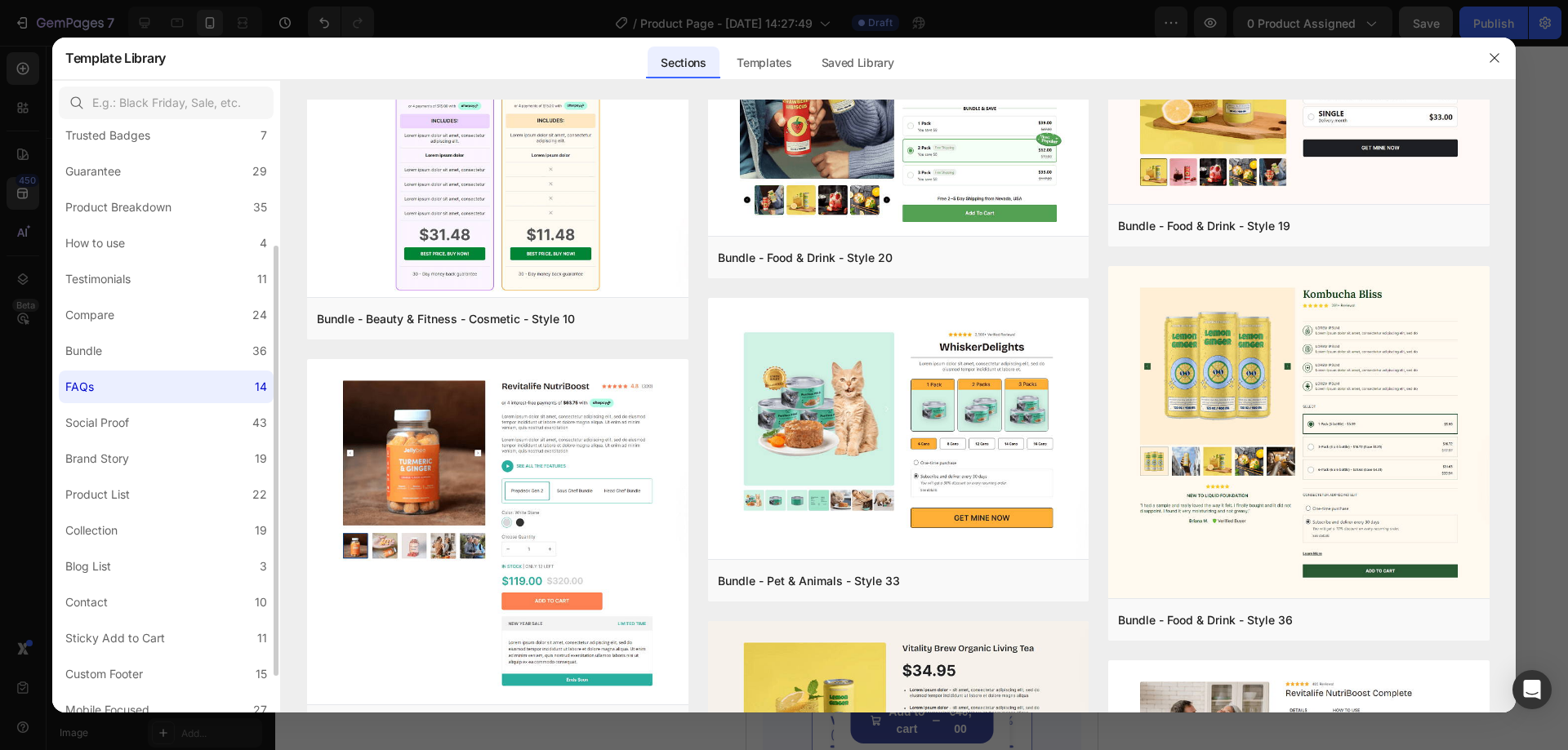
scroll to position [0, 0]
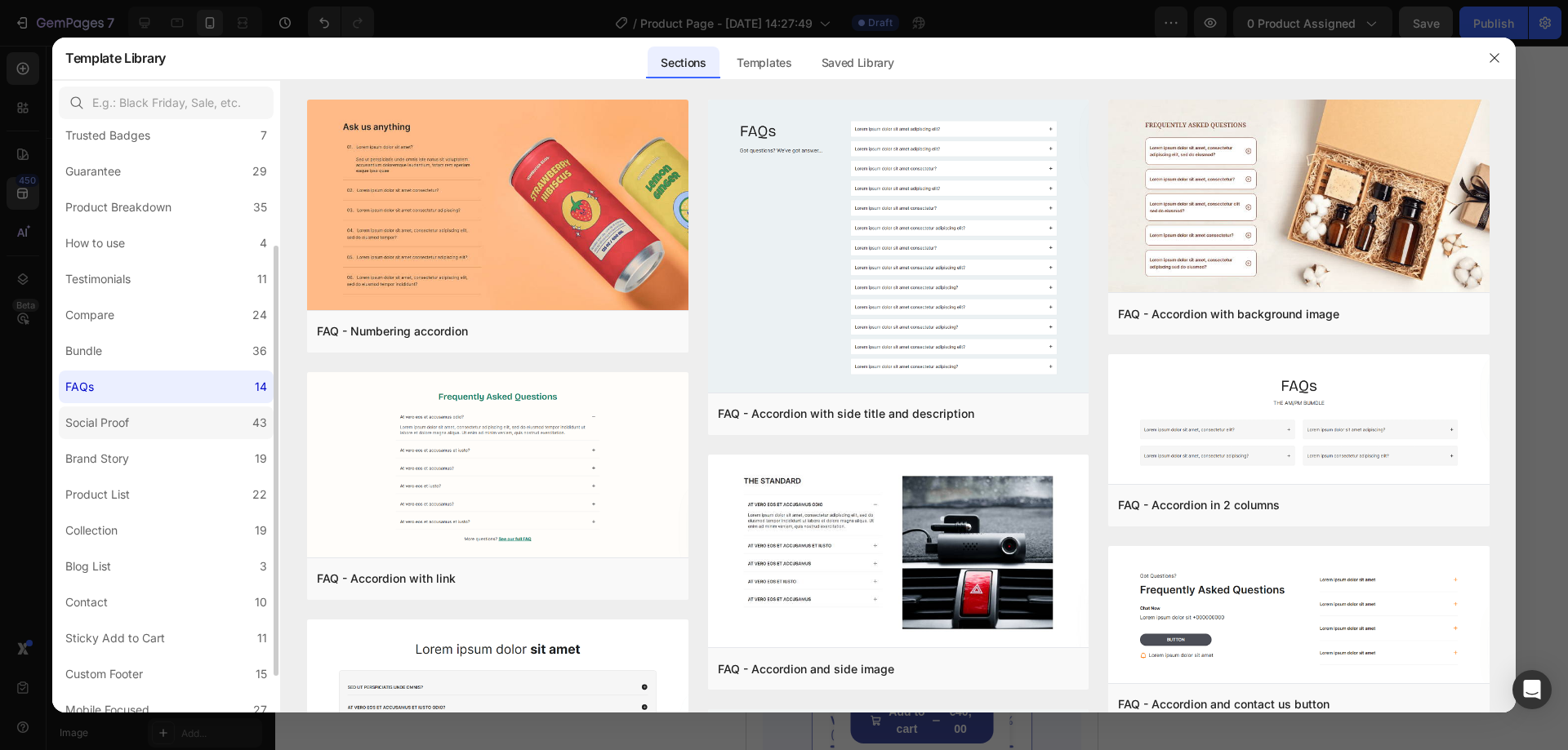
click at [177, 427] on label "Social Proof 43" at bounding box center [166, 423] width 215 height 33
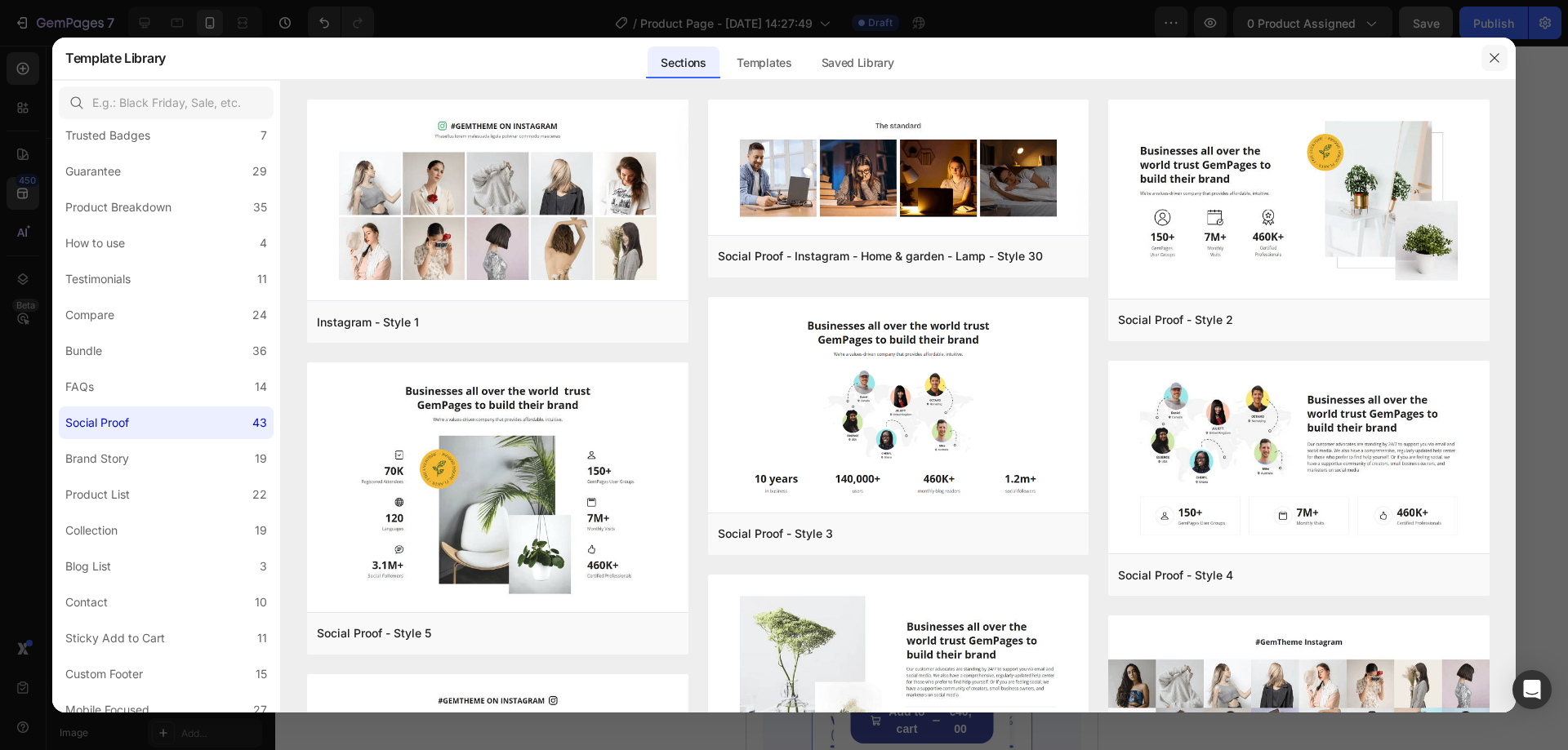
click at [1498, 62] on icon "button" at bounding box center [1493, 57] width 9 height 9
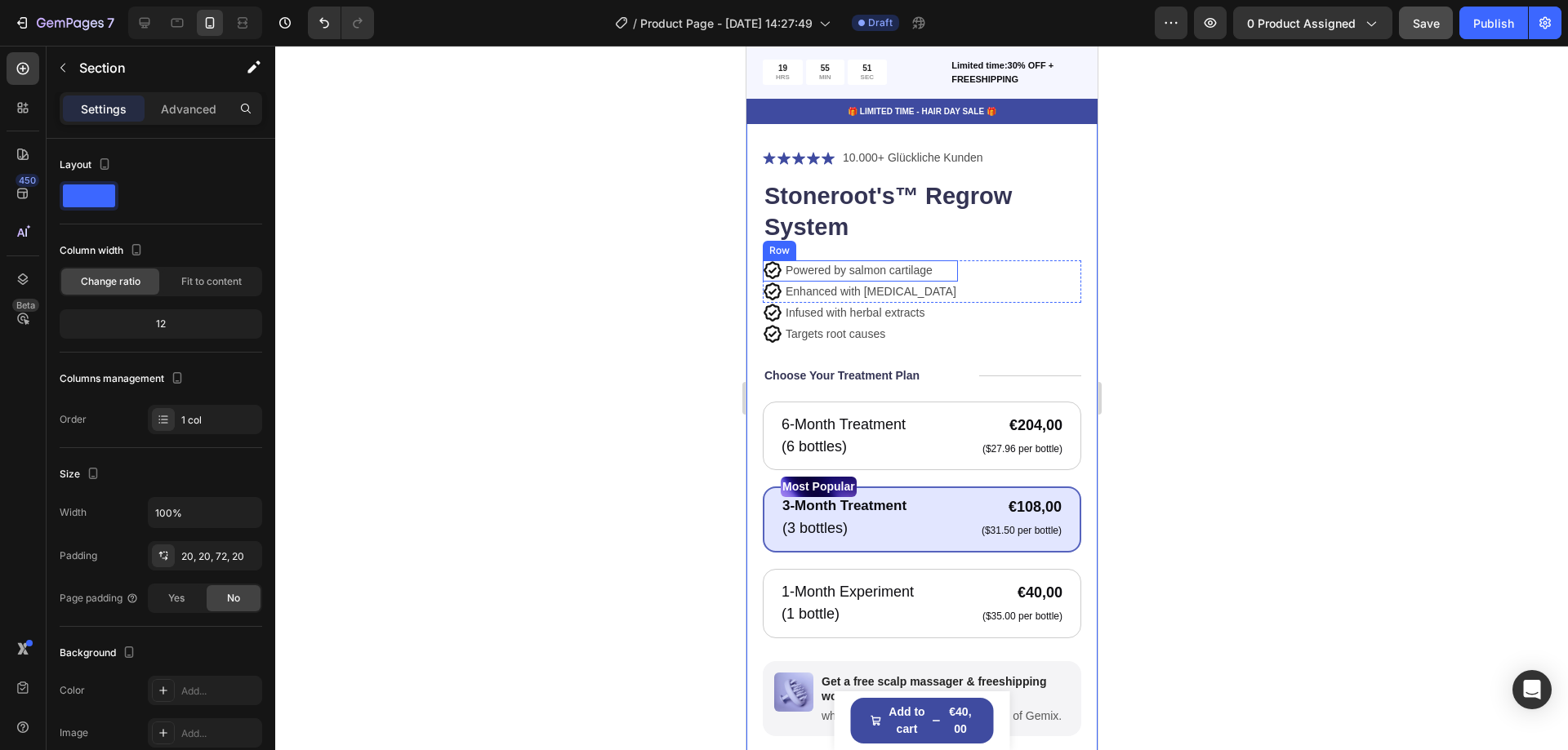
scroll to position [243, 0]
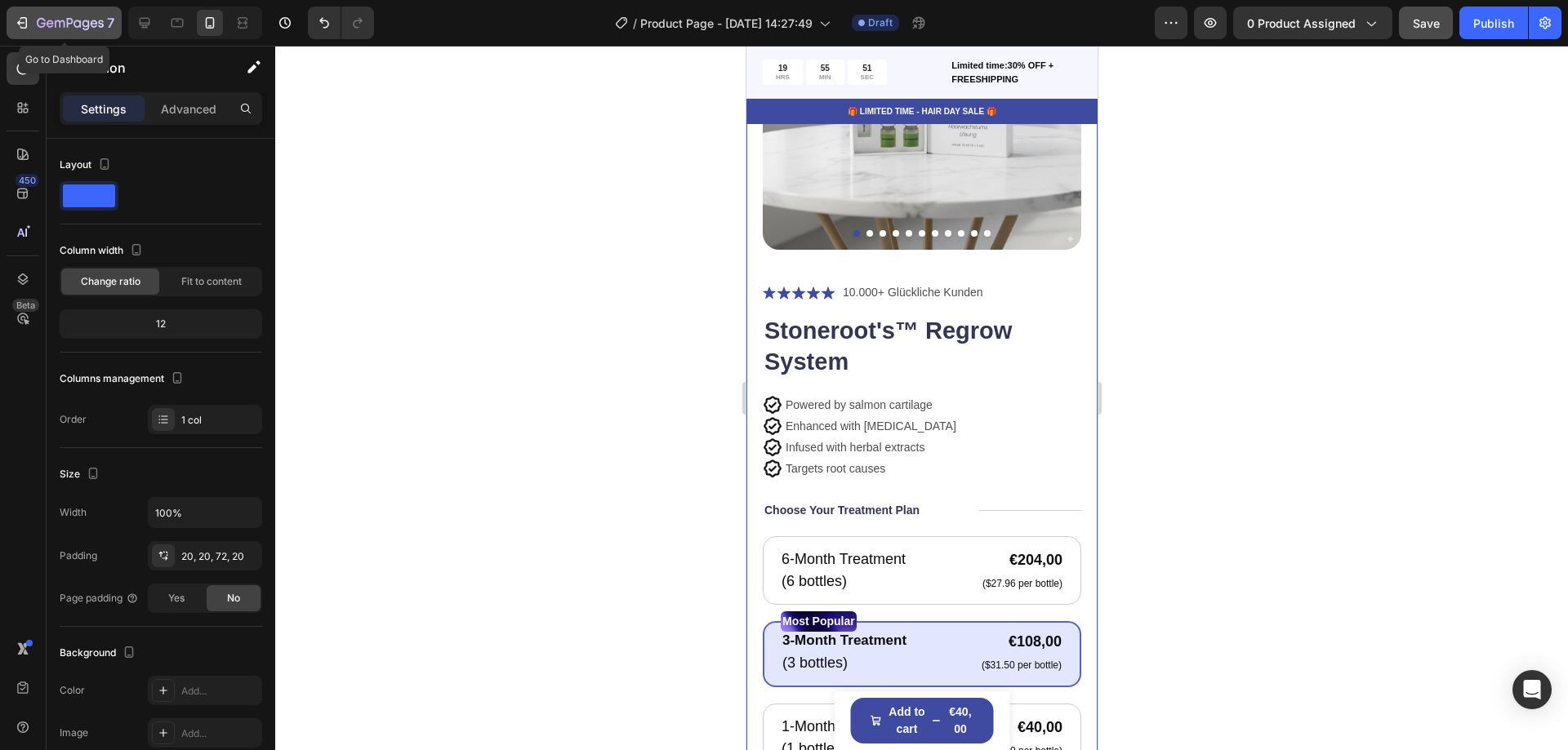
click at [28, 20] on icon "button" at bounding box center [22, 22] width 16 height 16
